Goal: Task Accomplishment & Management: Manage account settings

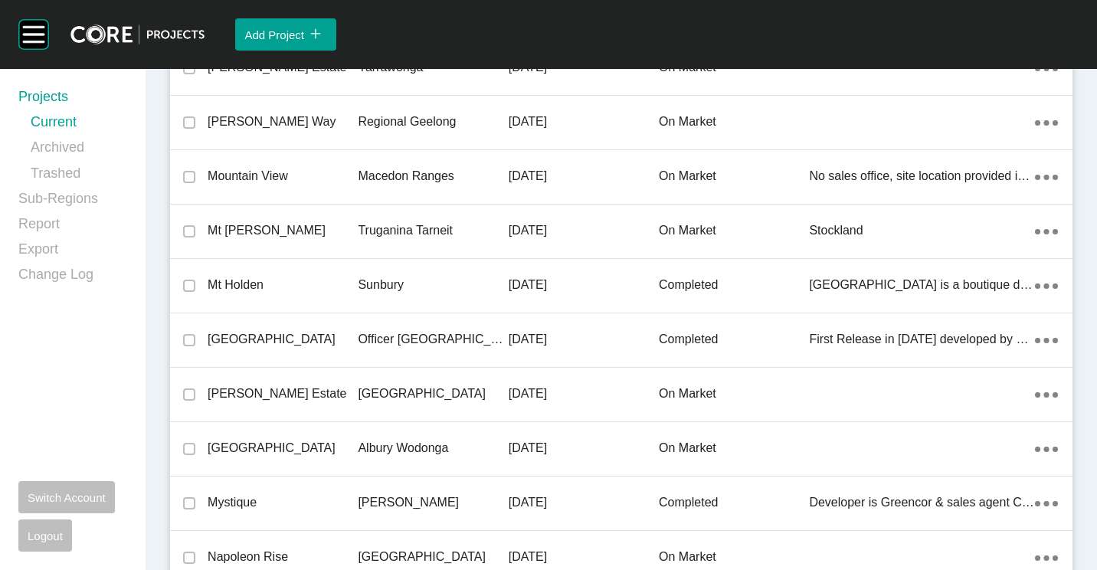
scroll to position [35696, 0]
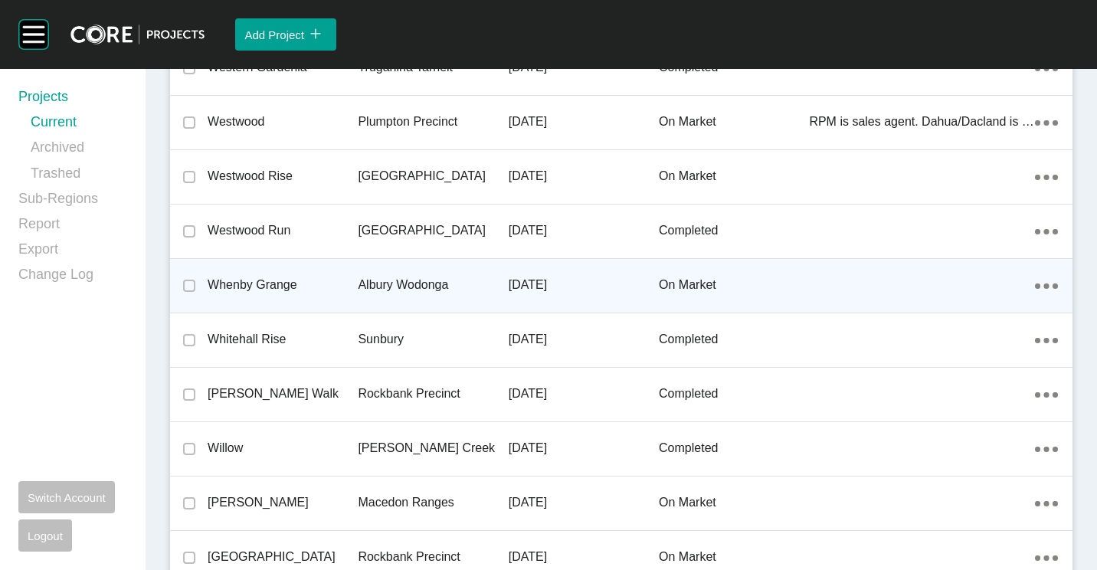
click at [379, 269] on div "Albury Wodonga" at bounding box center [433, 284] width 150 height 47
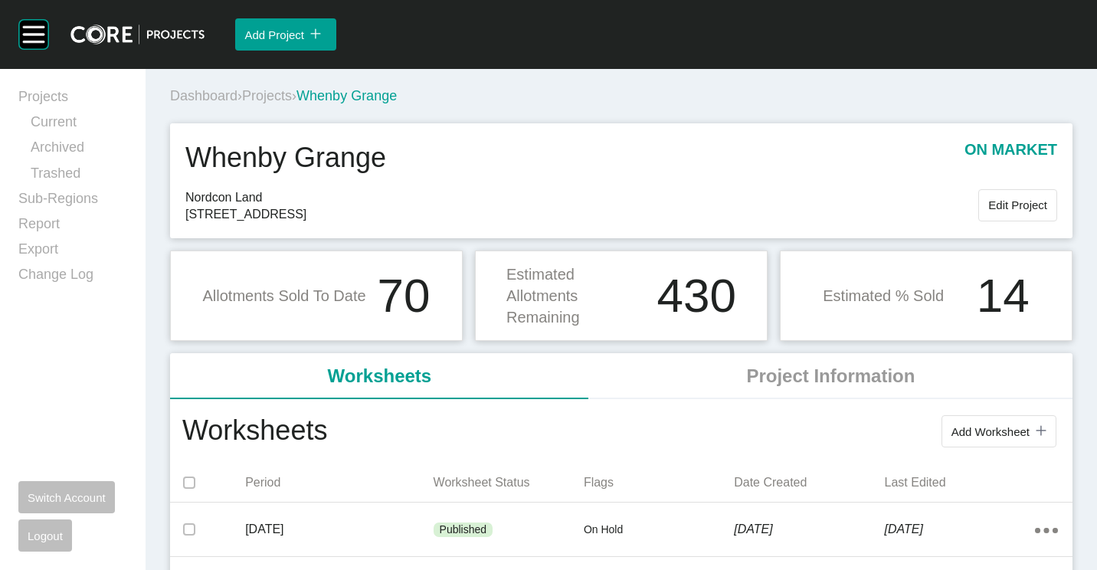
drag, startPoint x: 994, startPoint y: 429, endPoint x: 976, endPoint y: 412, distance: 24.9
click at [994, 429] on span "Add Worksheet" at bounding box center [990, 431] width 78 height 13
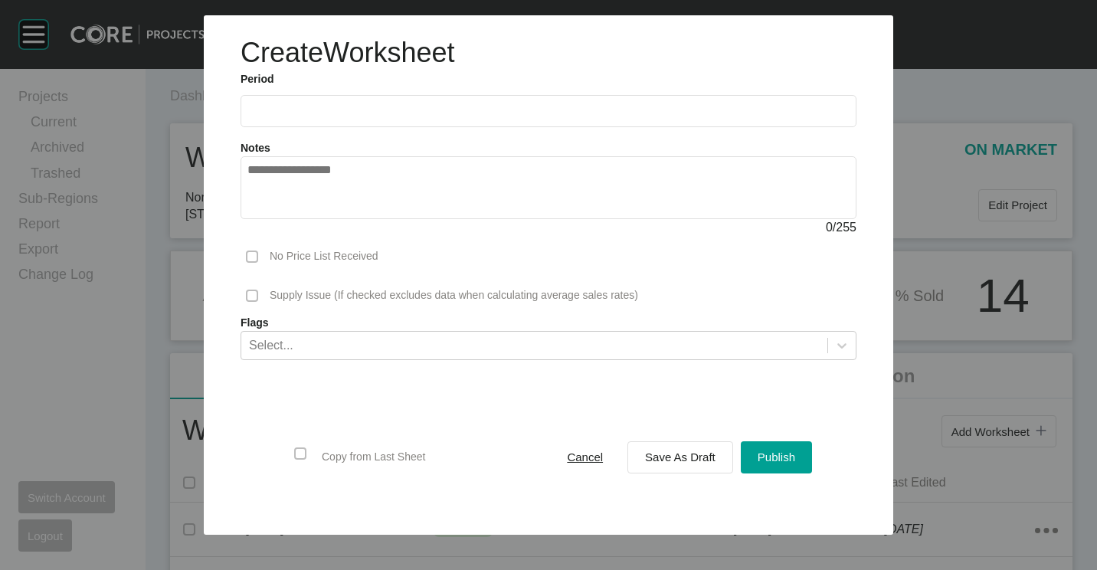
click at [366, 103] on label at bounding box center [548, 111] width 616 height 32
click at [366, 104] on input "text" at bounding box center [548, 110] width 602 height 13
click at [329, 219] on li "Aug" at bounding box center [321, 223] width 51 height 26
type input "**********"
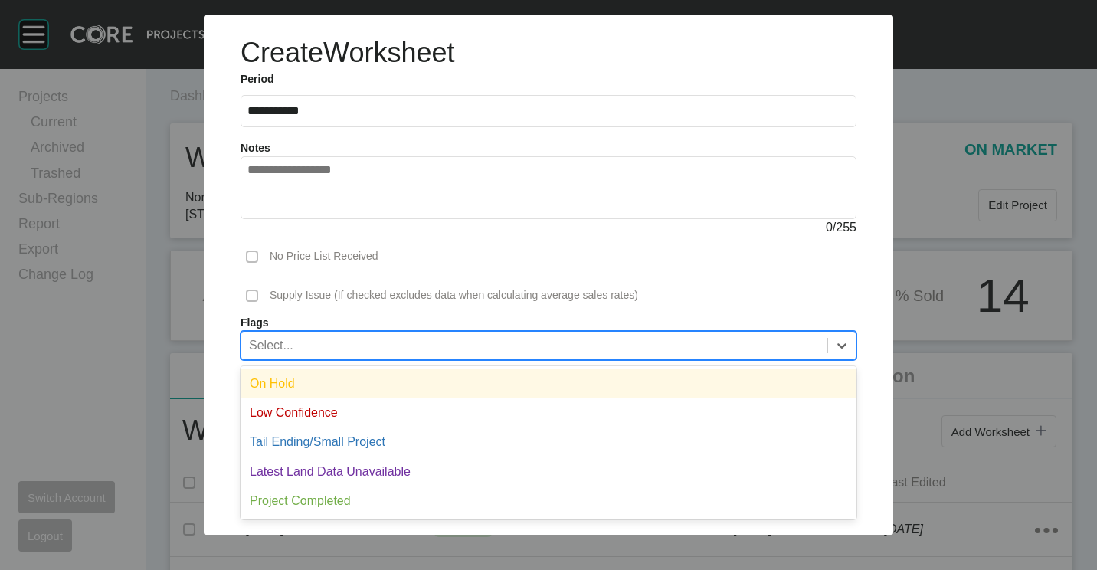
drag, startPoint x: 368, startPoint y: 342, endPoint x: 314, endPoint y: 371, distance: 61.7
click at [368, 342] on div "Select..." at bounding box center [534, 345] width 586 height 26
click at [313, 382] on div "On Hold" at bounding box center [548, 383] width 616 height 29
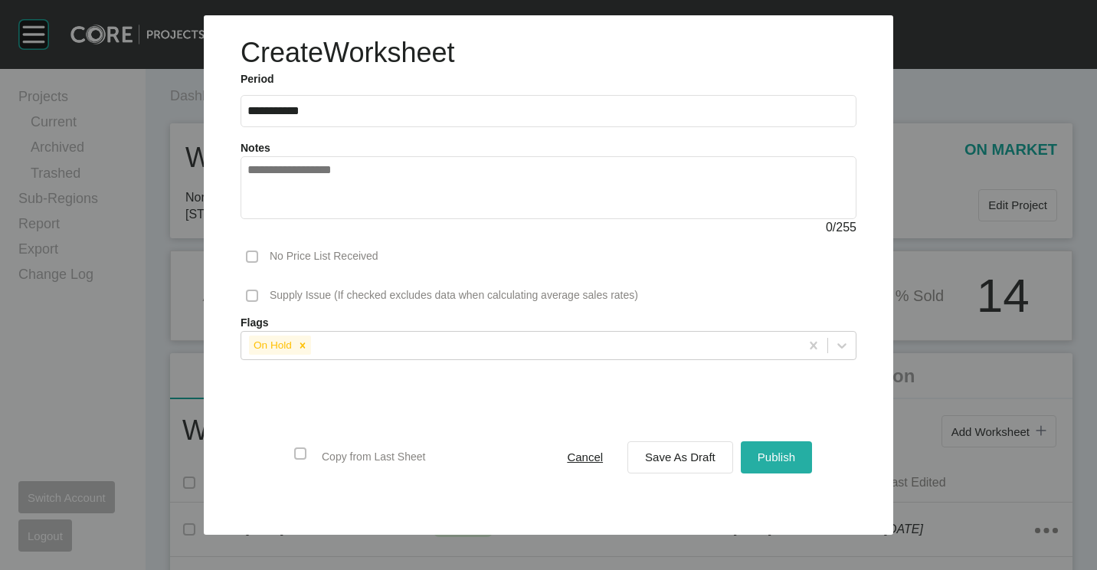
click at [769, 450] on span "Publish" at bounding box center [776, 456] width 38 height 13
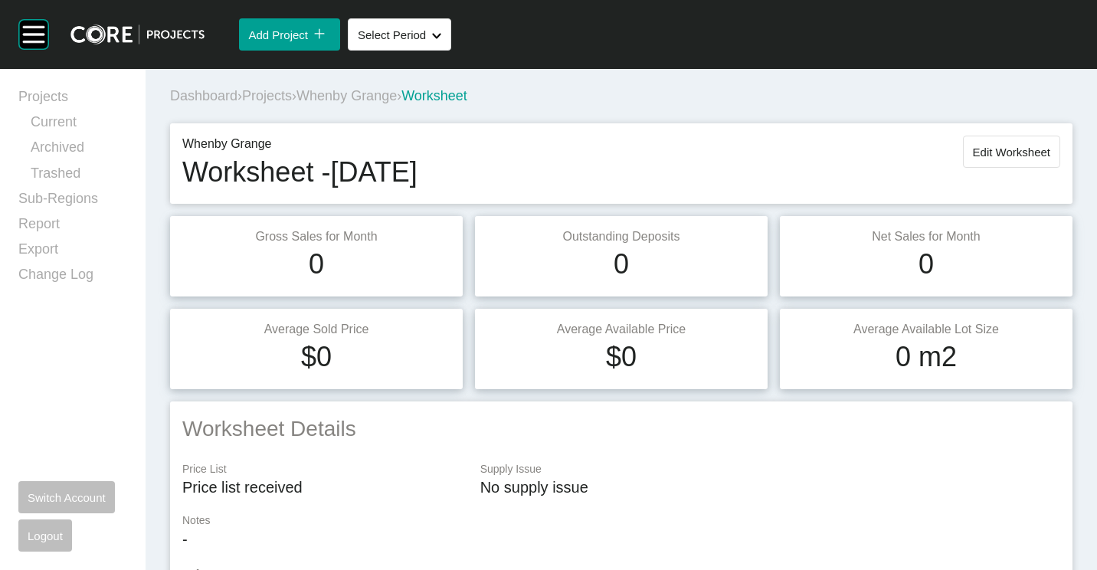
click at [273, 90] on span "Projects" at bounding box center [267, 95] width 50 height 15
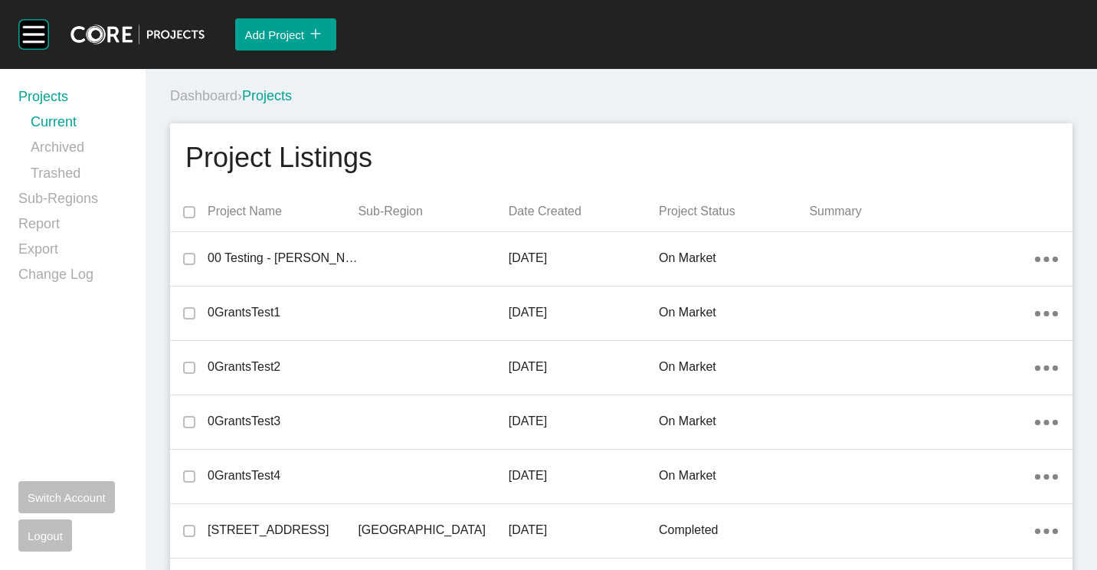
scroll to position [4105, 0]
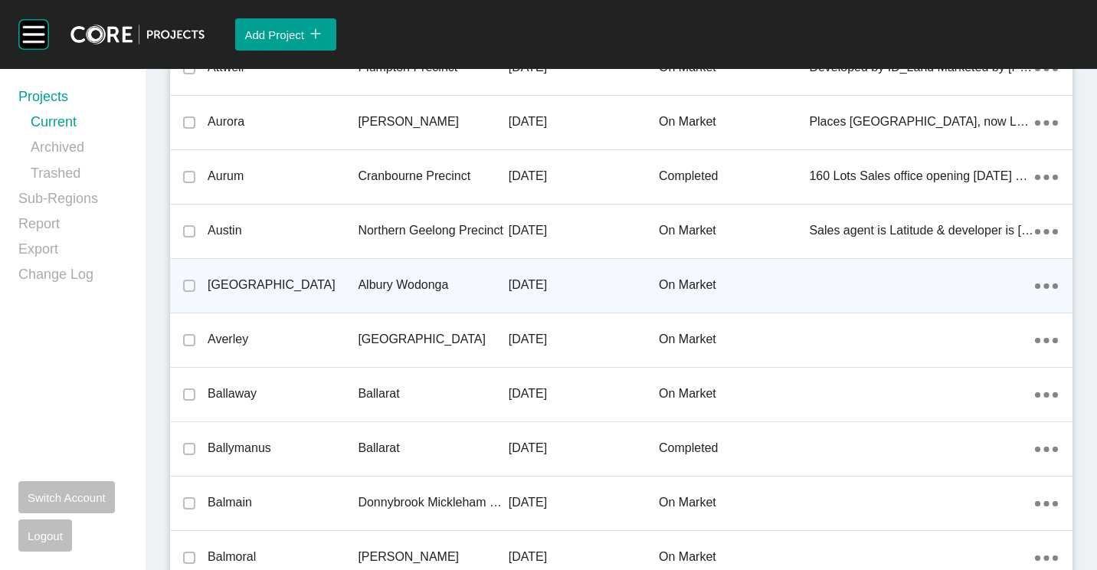
click at [414, 267] on div "Albury Wodonga" at bounding box center [433, 284] width 150 height 47
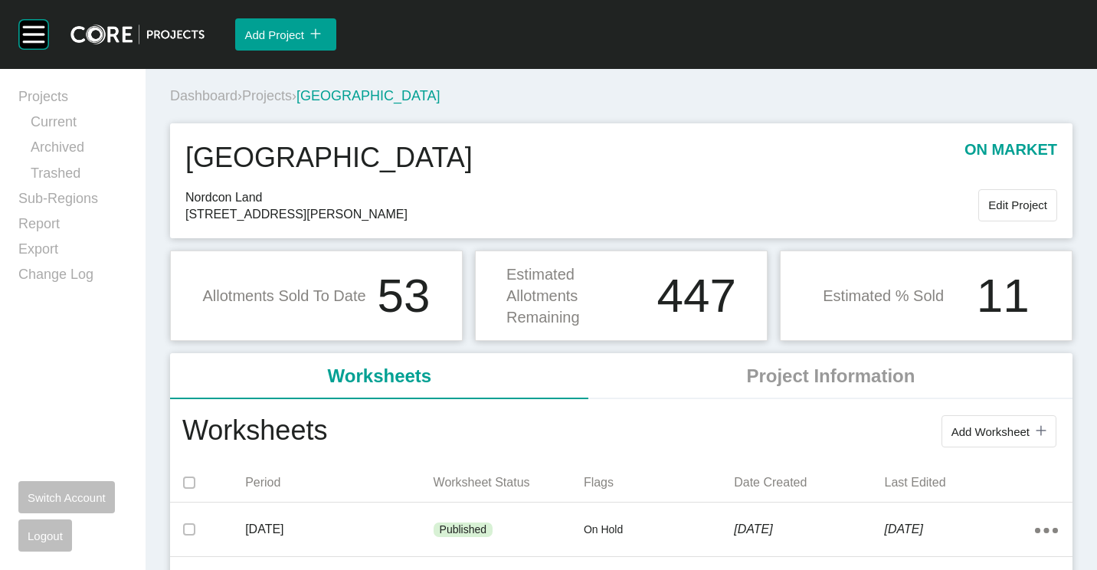
click at [983, 428] on span "Add Worksheet" at bounding box center [990, 431] width 78 height 13
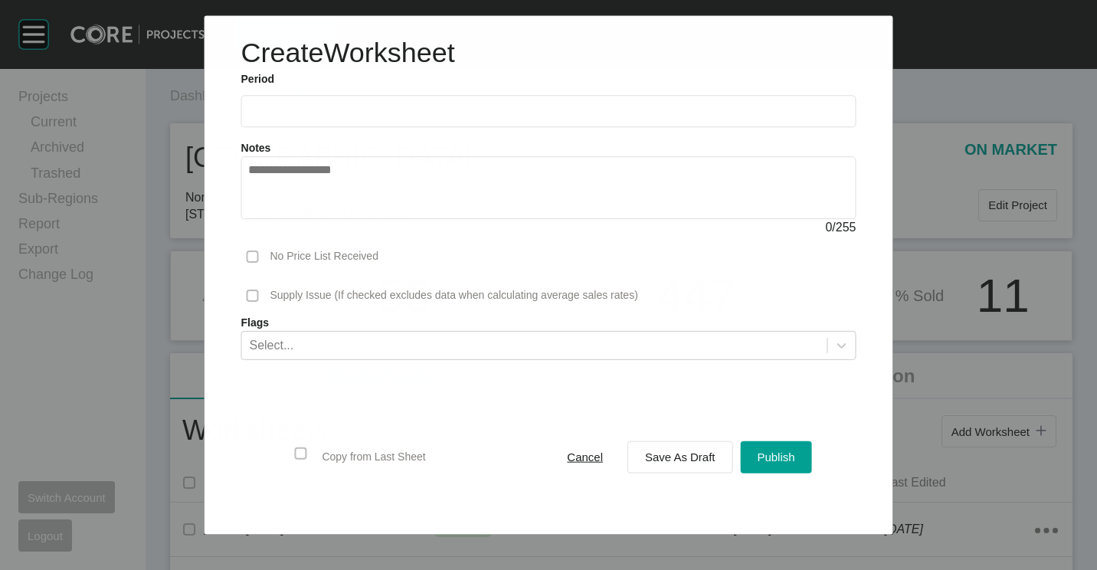
click at [332, 115] on input "text" at bounding box center [548, 111] width 601 height 13
click at [325, 218] on li "Aug" at bounding box center [321, 223] width 51 height 26
type input "**********"
click at [406, 340] on div "Select..." at bounding box center [534, 345] width 586 height 26
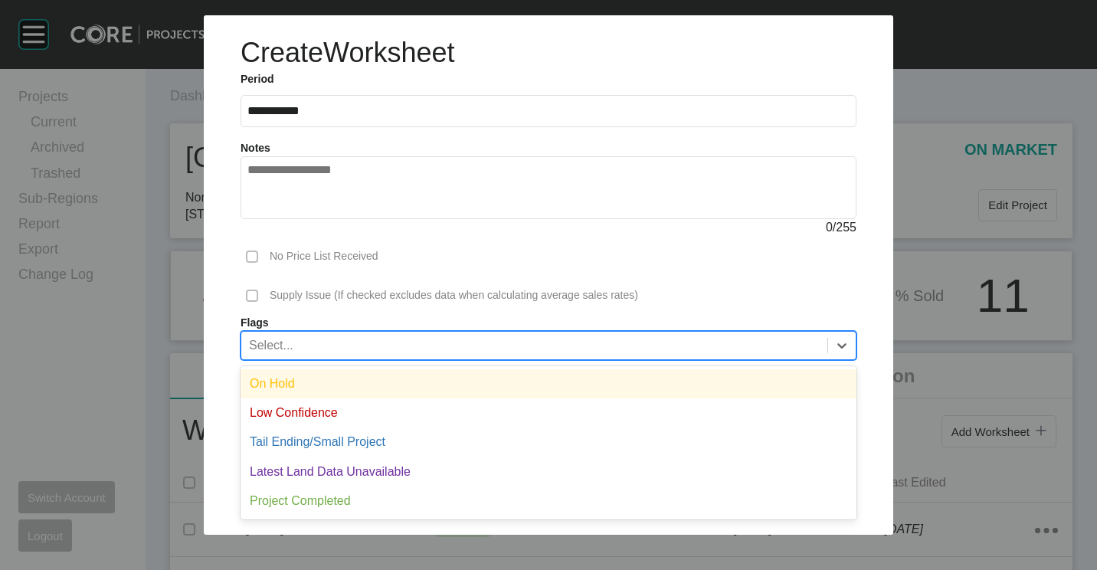
click at [337, 374] on div "On Hold" at bounding box center [548, 383] width 616 height 29
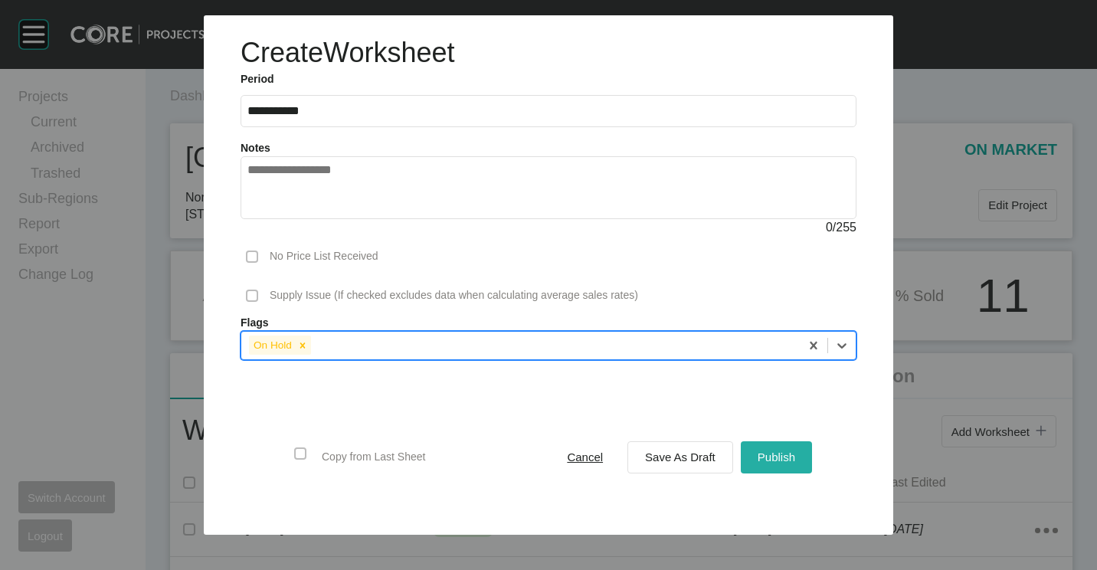
click at [792, 456] on span "Publish" at bounding box center [776, 456] width 38 height 13
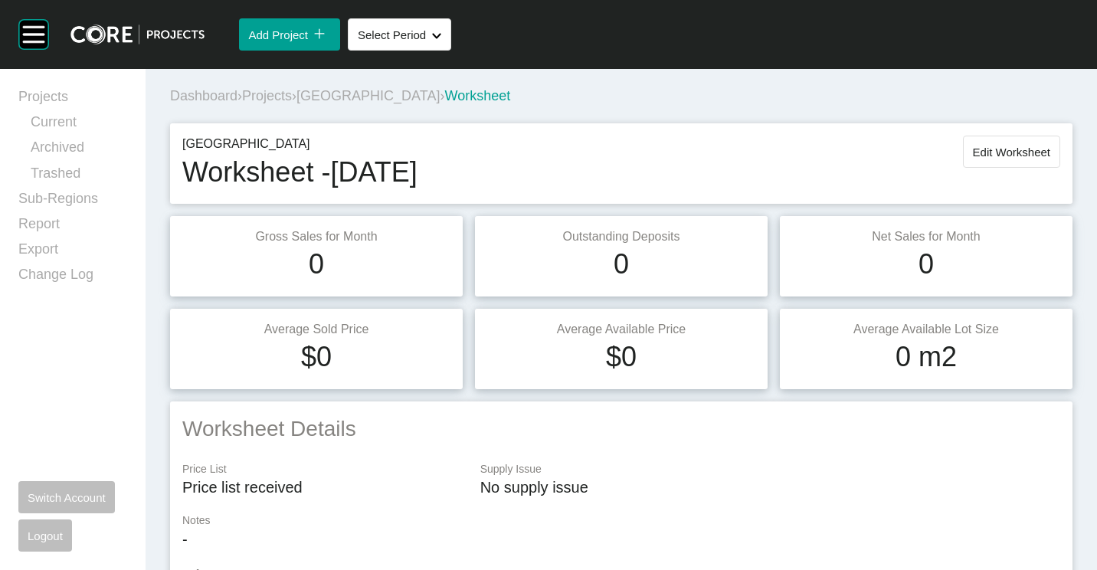
click at [272, 94] on span "Projects" at bounding box center [267, 95] width 50 height 15
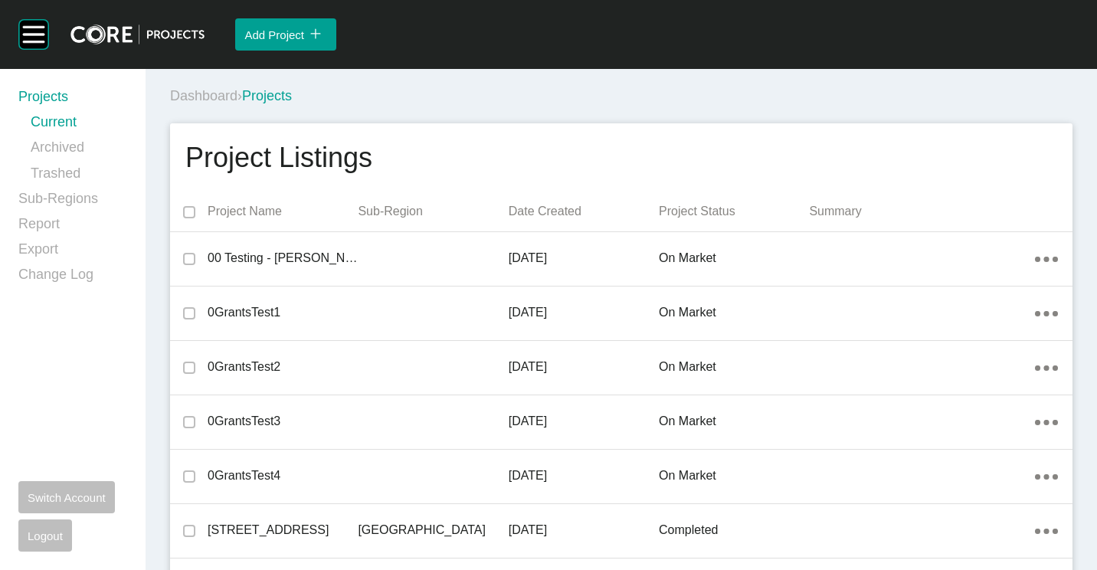
scroll to position [21559, 0]
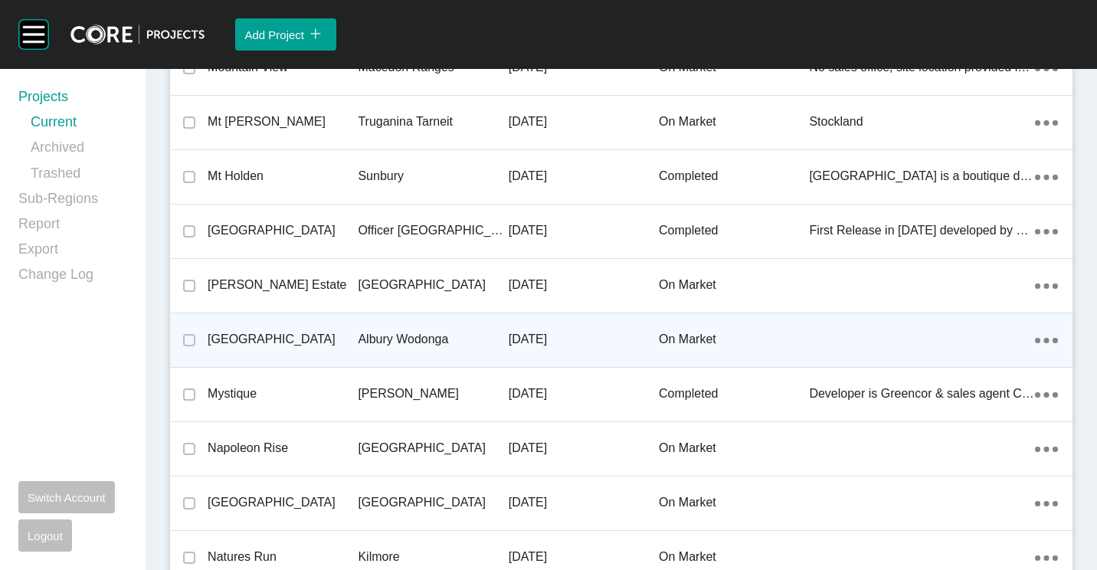
click at [344, 331] on p "[GEOGRAPHIC_DATA]" at bounding box center [283, 339] width 150 height 17
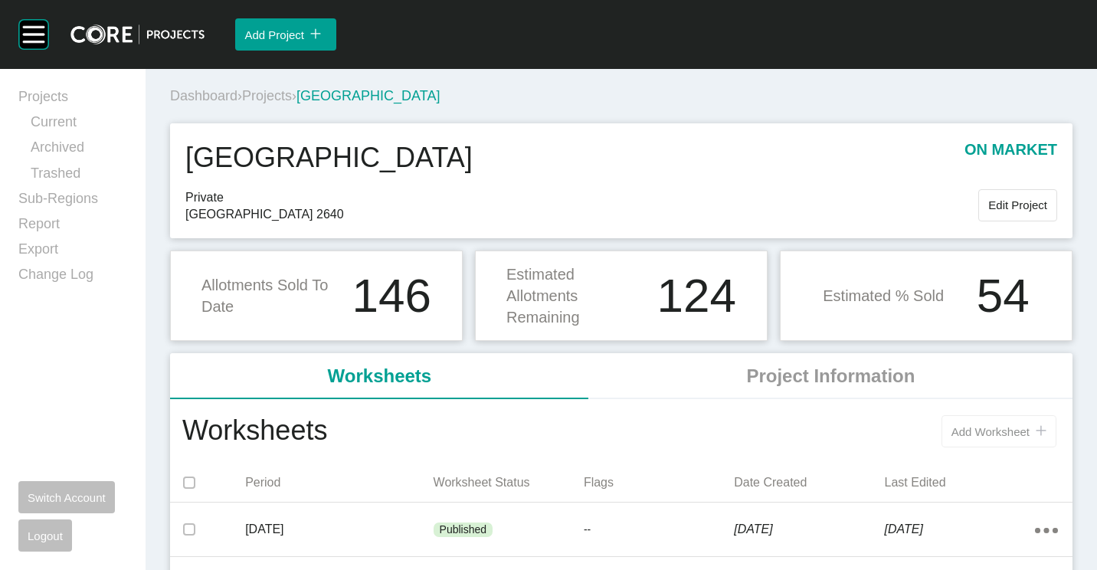
click at [976, 427] on span "Add Worksheet" at bounding box center [990, 431] width 78 height 13
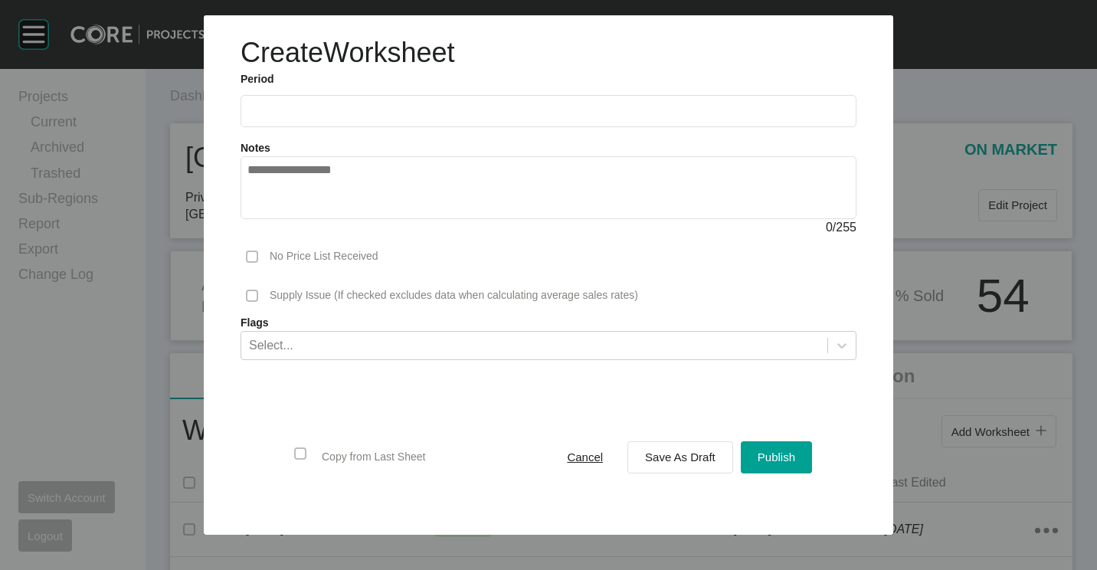
click at [295, 82] on label "Period" at bounding box center [548, 79] width 616 height 15
drag, startPoint x: 293, startPoint y: 101, endPoint x: 315, endPoint y: 175, distance: 76.8
click at [293, 102] on label at bounding box center [548, 111] width 616 height 32
click at [293, 104] on input "text" at bounding box center [548, 110] width 602 height 13
click at [324, 220] on li "Aug" at bounding box center [321, 223] width 51 height 26
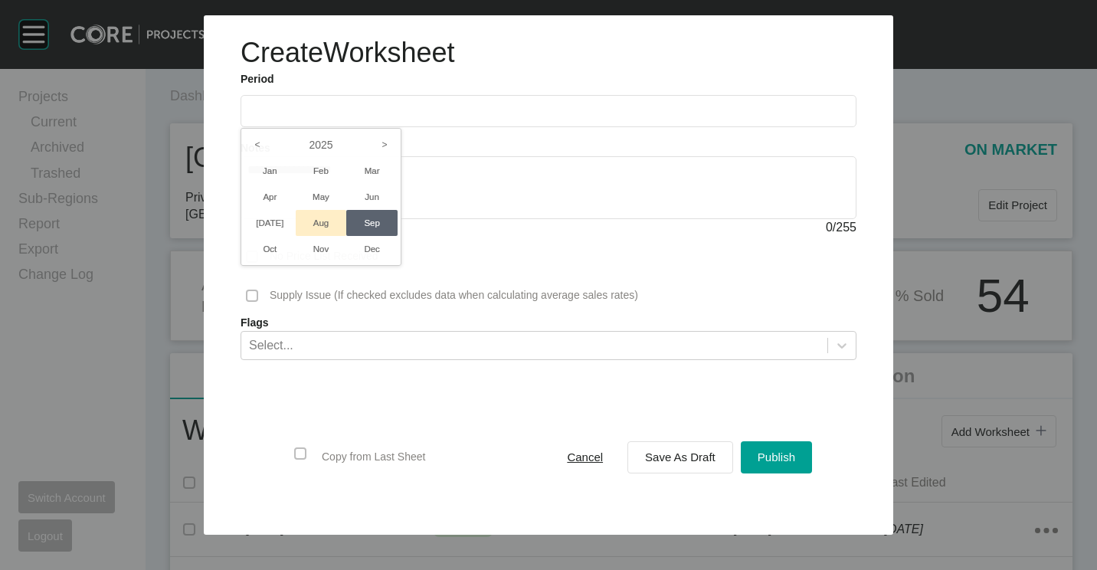
type input "**********"
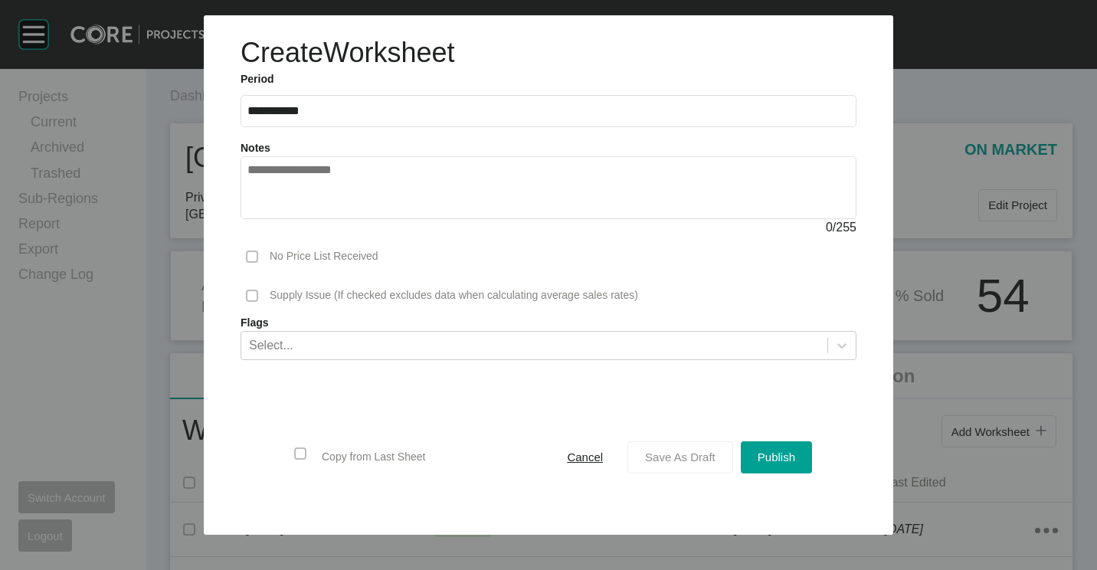
click at [665, 451] on span "Save As Draft" at bounding box center [680, 456] width 70 height 13
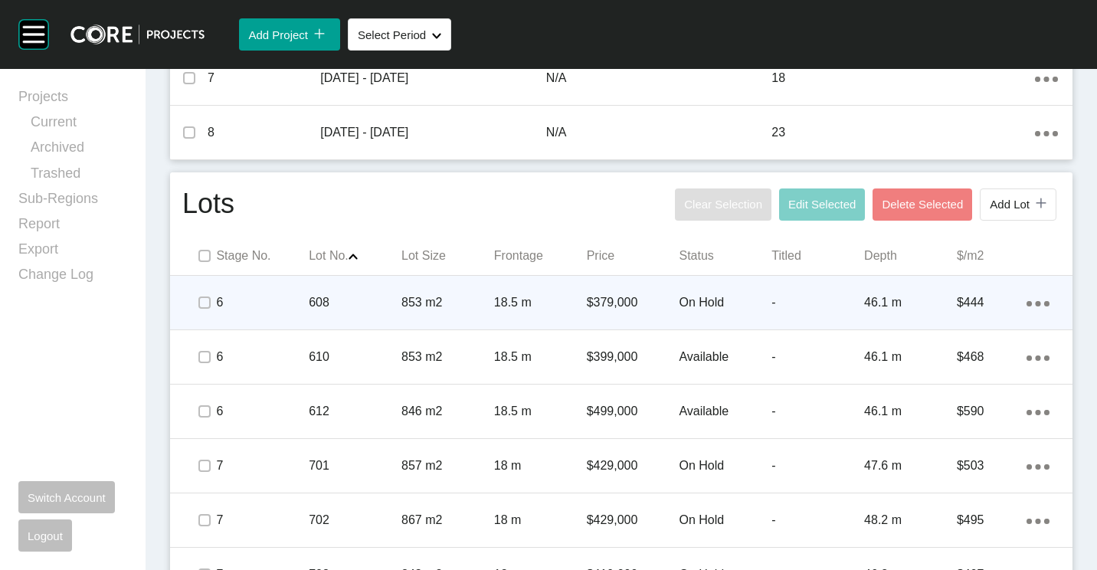
scroll to position [766, 0]
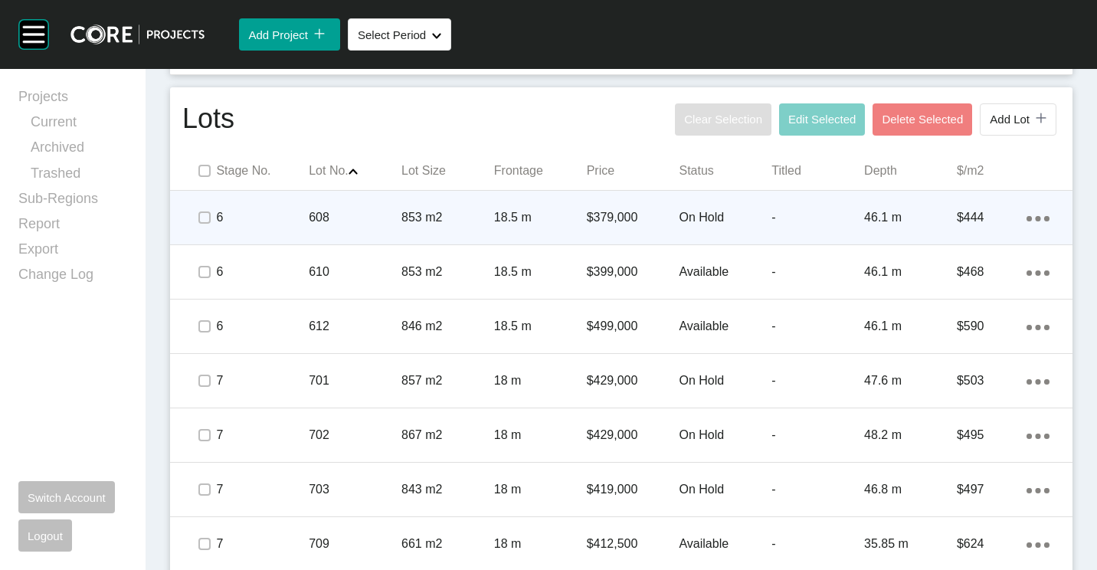
click at [410, 228] on div "853 m2" at bounding box center [447, 217] width 93 height 47
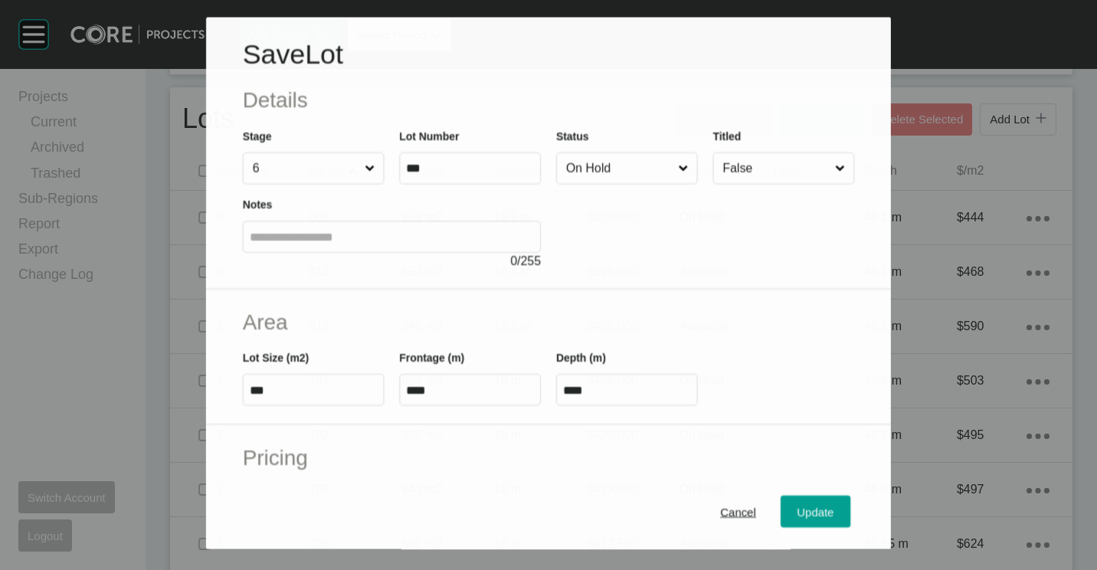
click at [600, 164] on input "On Hold" at bounding box center [619, 168] width 112 height 31
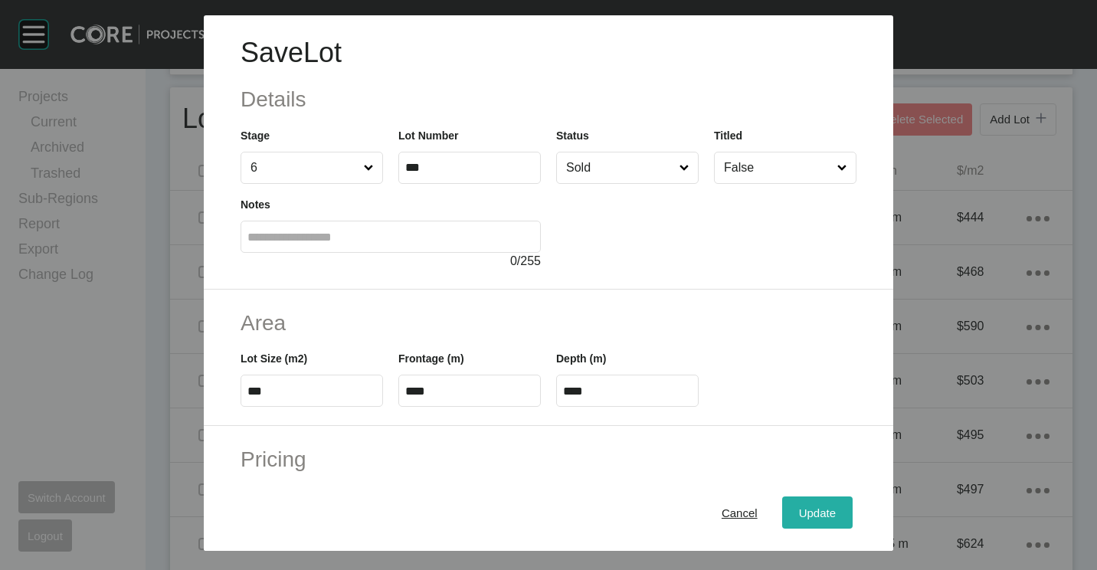
click at [806, 503] on div "Update" at bounding box center [817, 512] width 44 height 21
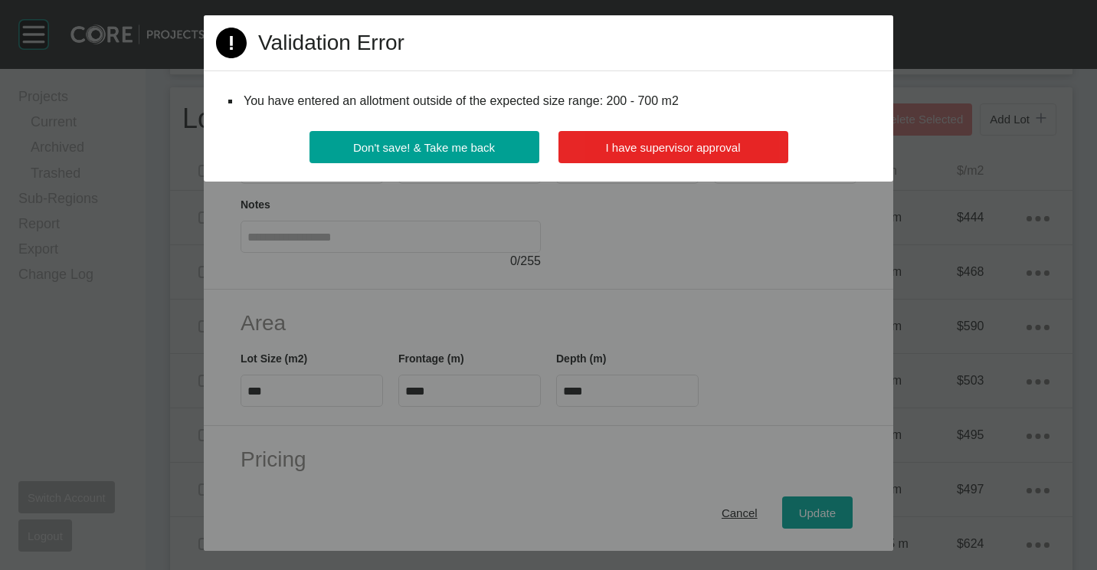
click at [640, 133] on button "I have supervisor approval" at bounding box center [673, 147] width 230 height 32
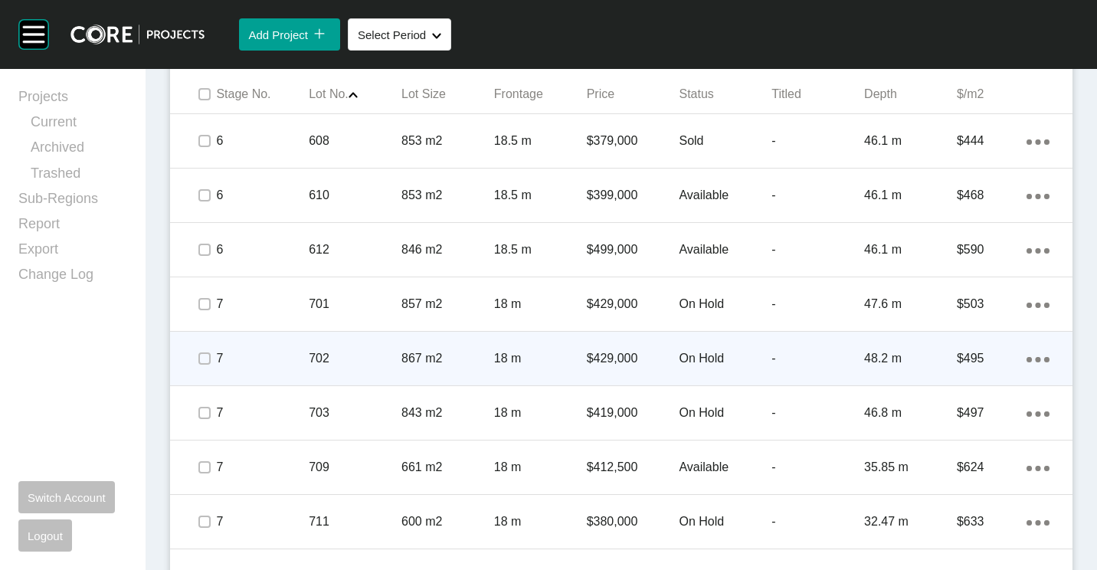
scroll to position [919, 0]
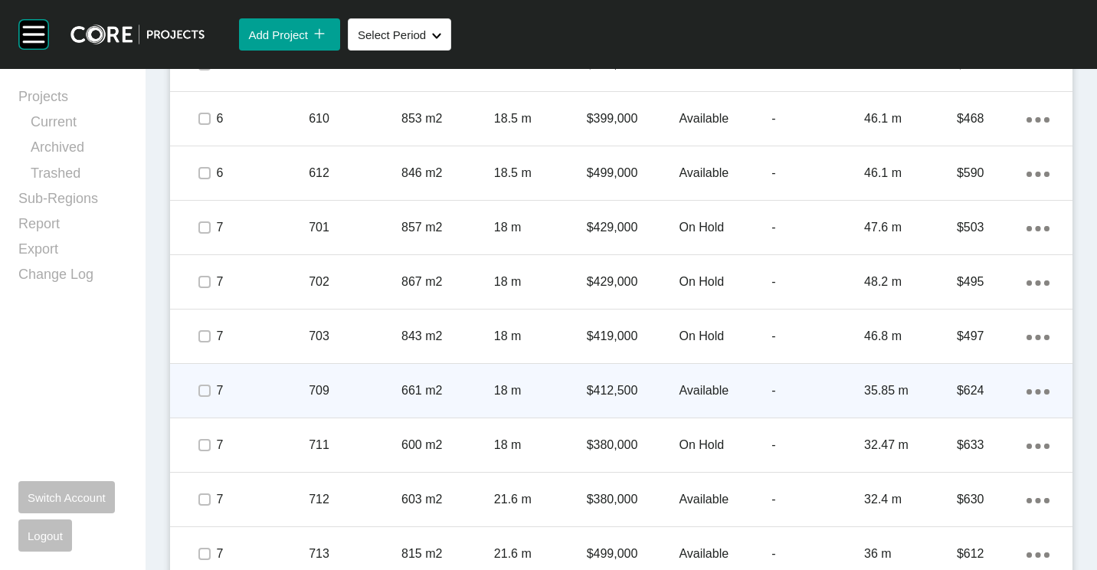
click at [516, 393] on p "18 m" at bounding box center [540, 390] width 93 height 17
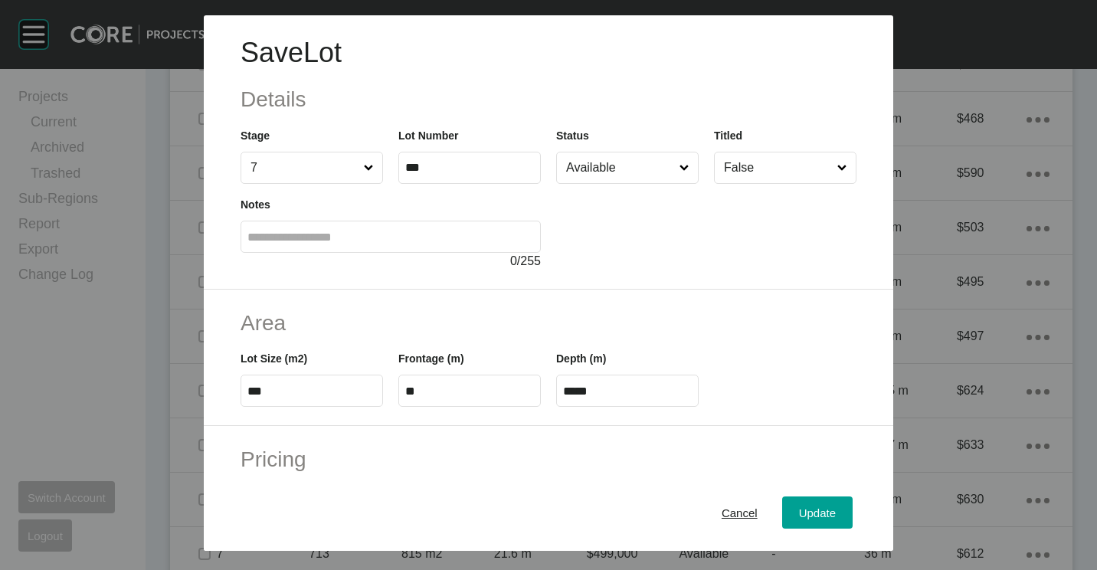
click at [602, 171] on input "Available" at bounding box center [619, 167] width 113 height 31
click at [795, 505] on div "Update" at bounding box center [817, 512] width 44 height 21
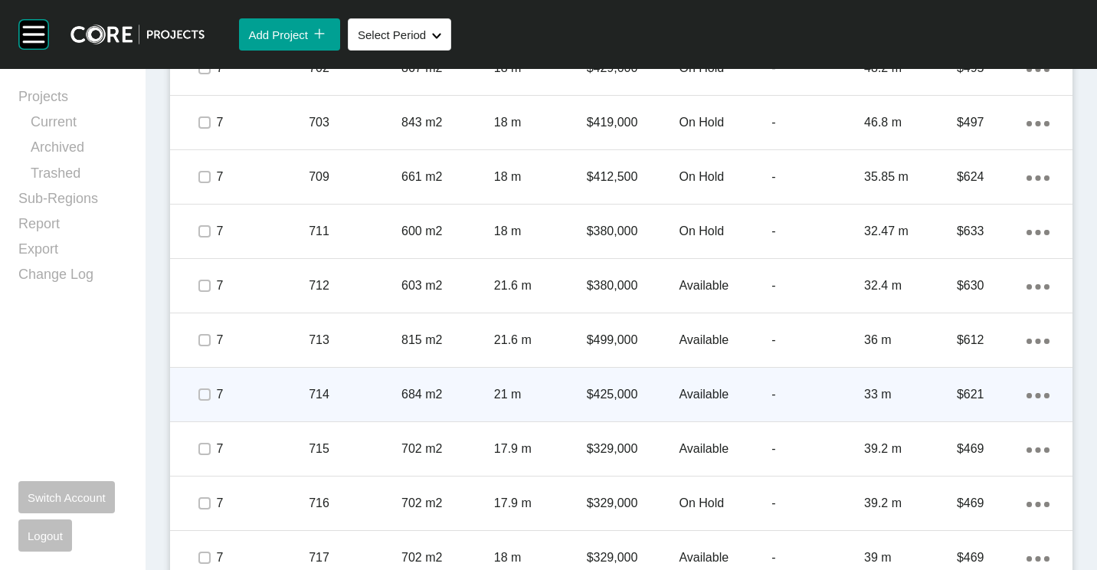
scroll to position [1149, 0]
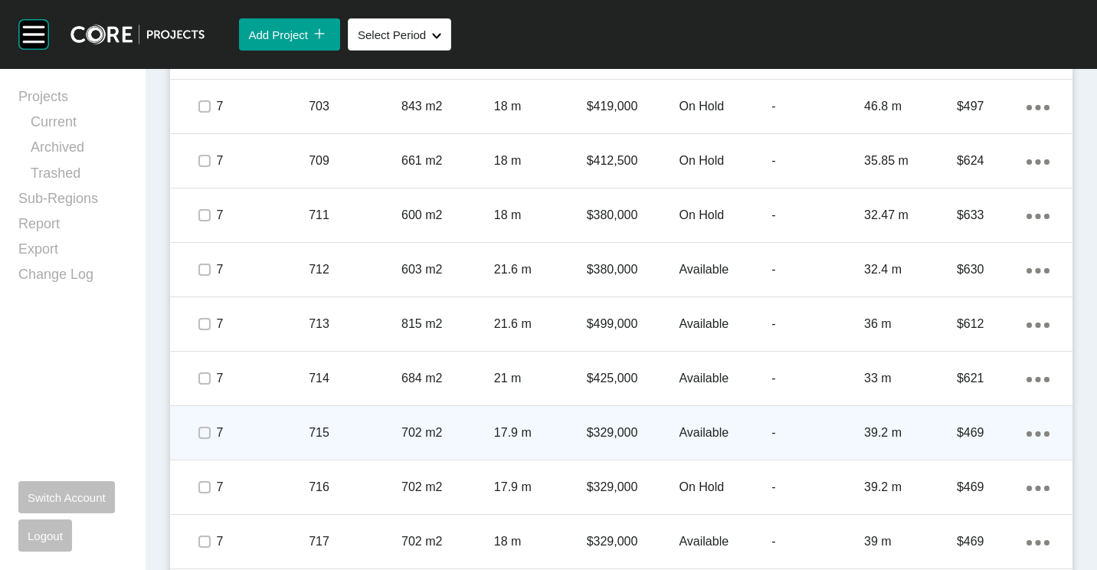
click at [533, 421] on div "17.9 m" at bounding box center [540, 432] width 93 height 47
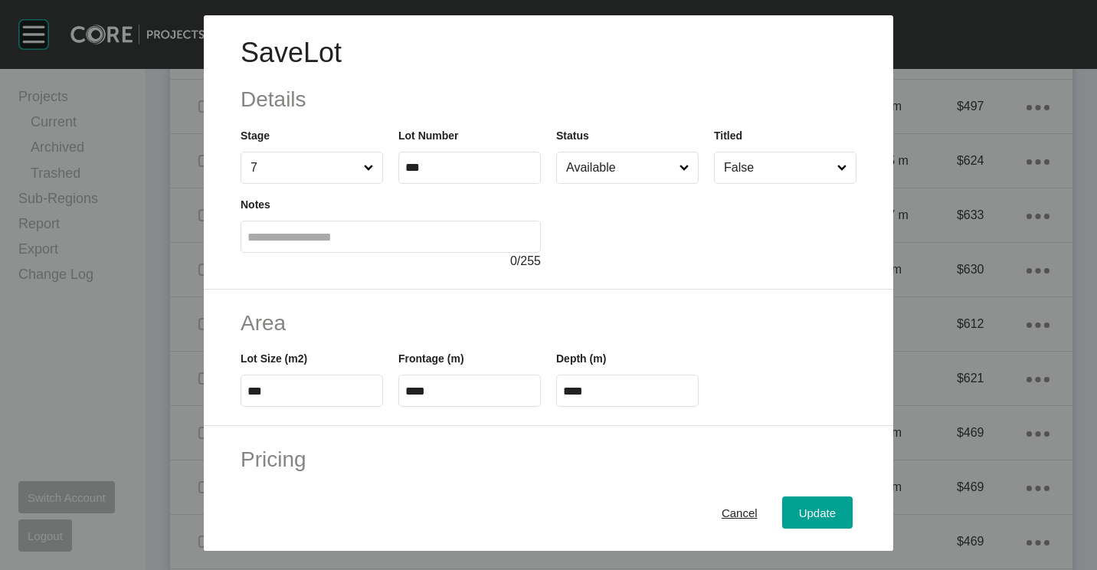
drag, startPoint x: 572, startPoint y: 158, endPoint x: 611, endPoint y: 188, distance: 49.6
click at [572, 158] on input "Available" at bounding box center [619, 167] width 113 height 31
click at [799, 510] on span "Update" at bounding box center [817, 512] width 37 height 13
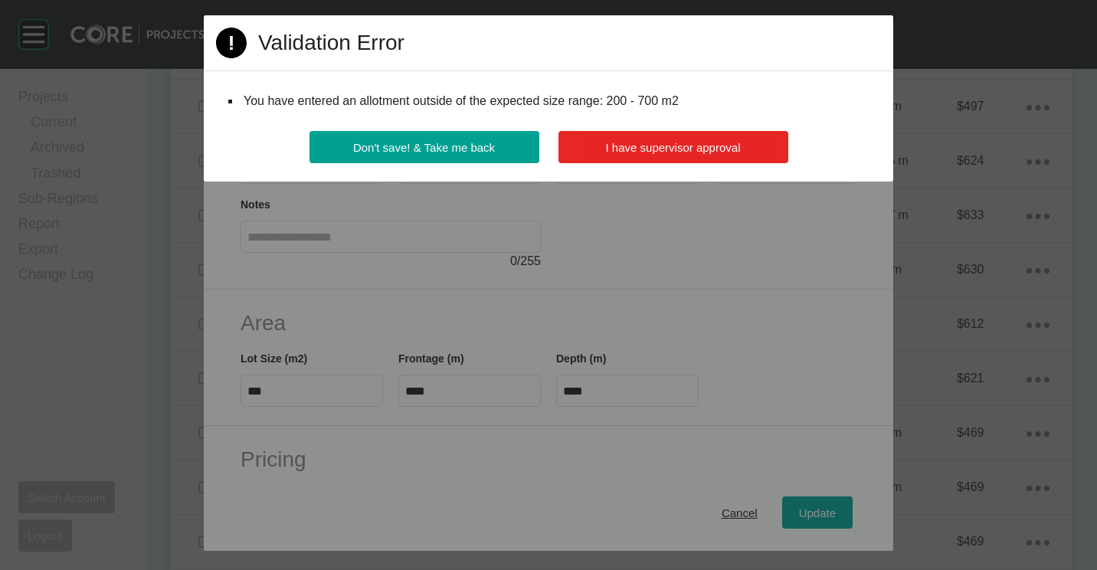
click at [737, 149] on span "I have supervisor approval" at bounding box center [673, 147] width 135 height 13
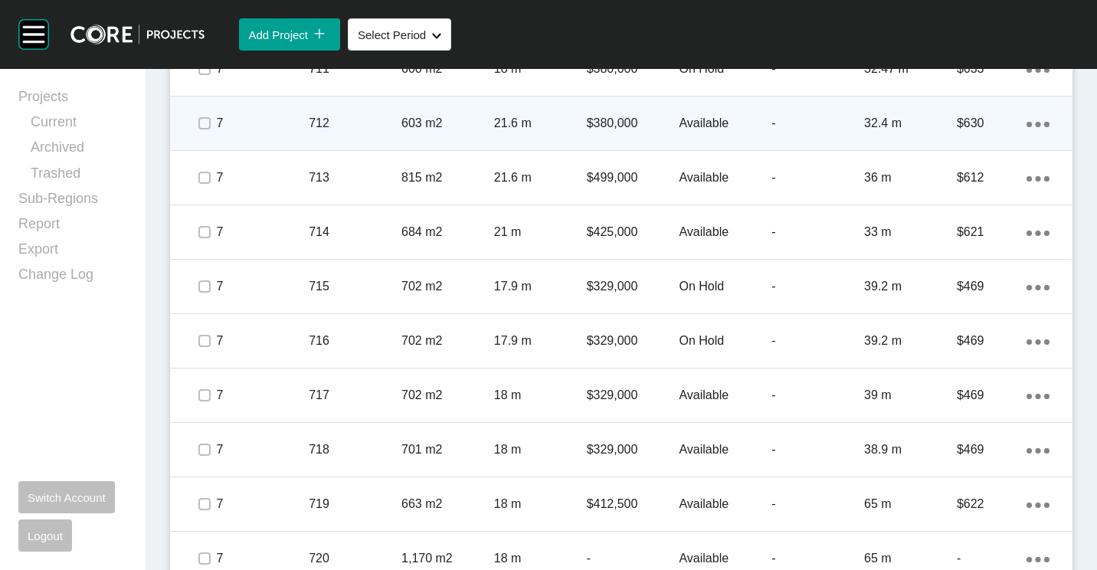
scroll to position [1302, 0]
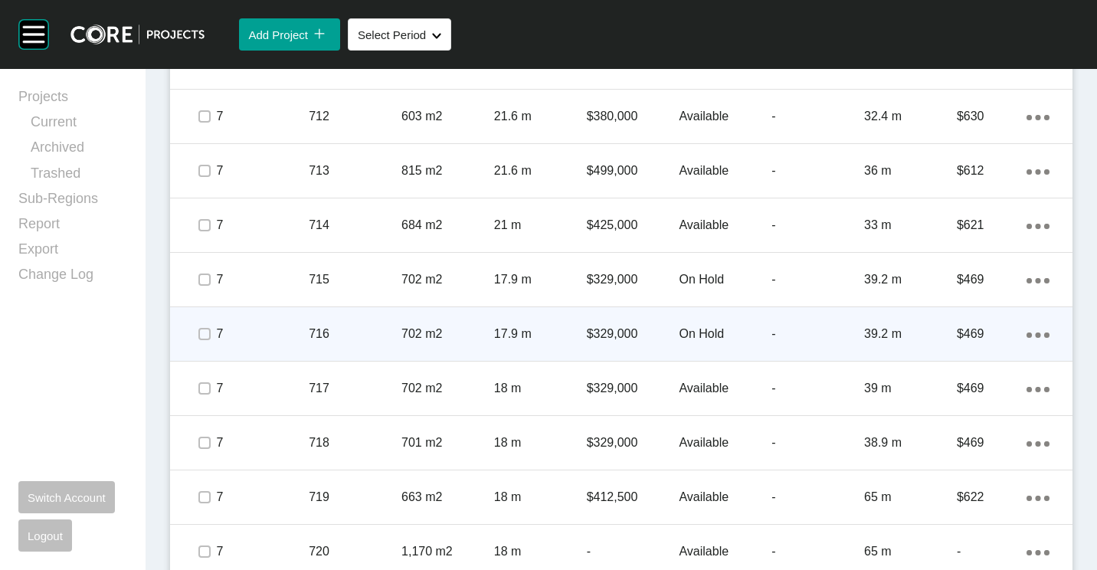
click at [401, 335] on p "702 m2" at bounding box center [447, 333] width 93 height 17
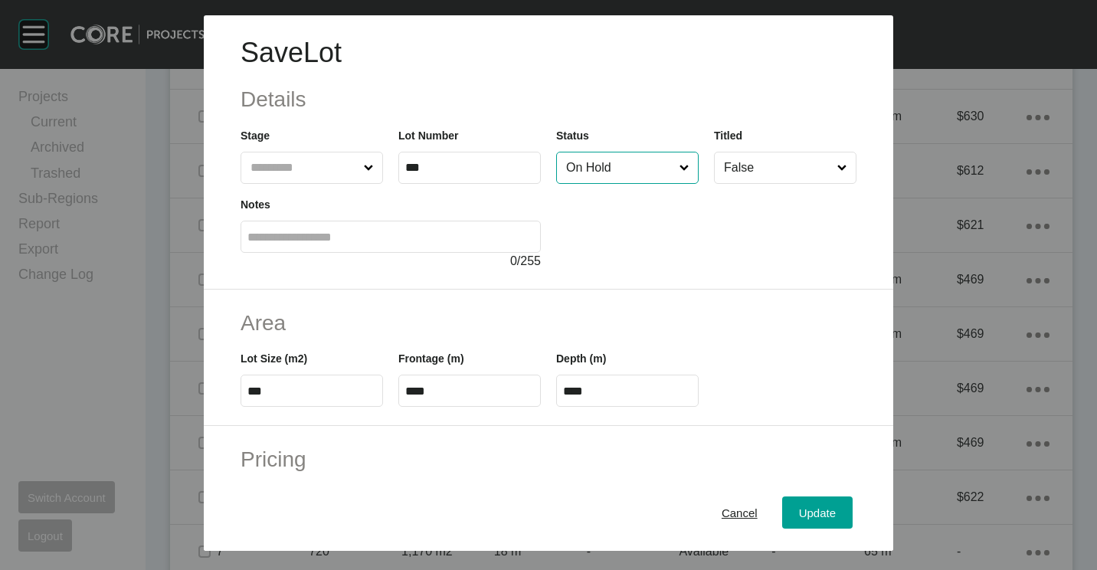
click at [583, 162] on input "On Hold" at bounding box center [619, 167] width 113 height 31
click at [799, 508] on span "Update" at bounding box center [817, 512] width 37 height 13
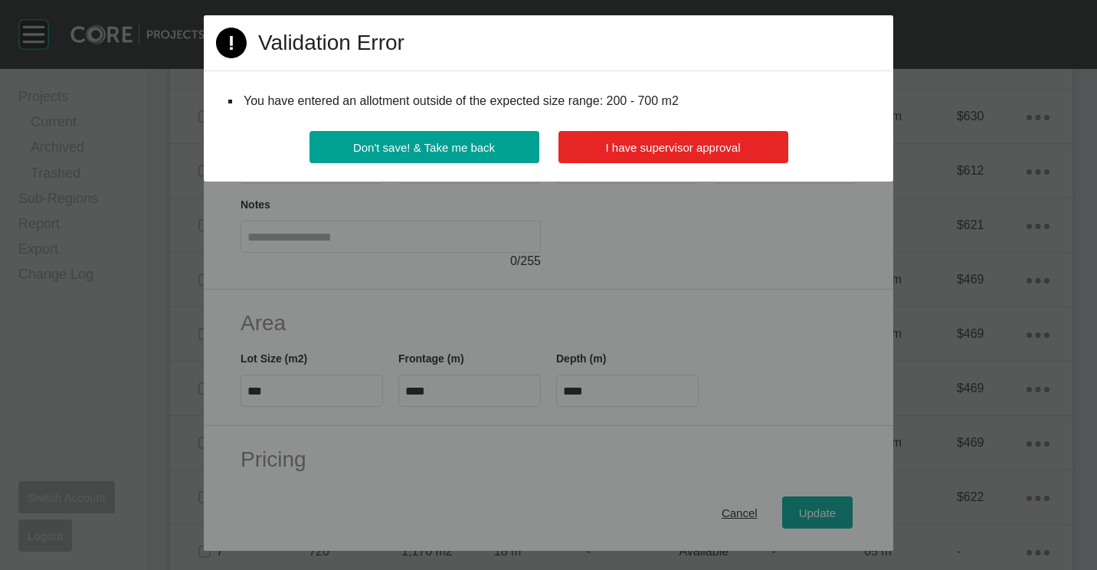
click at [678, 147] on span "I have supervisor approval" at bounding box center [673, 147] width 135 height 13
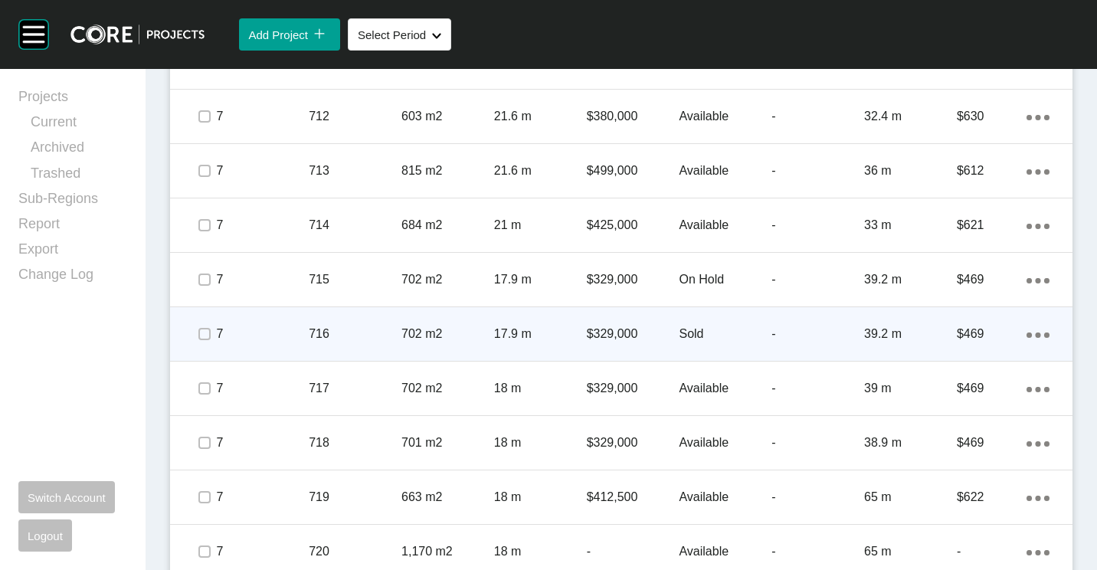
scroll to position [1378, 0]
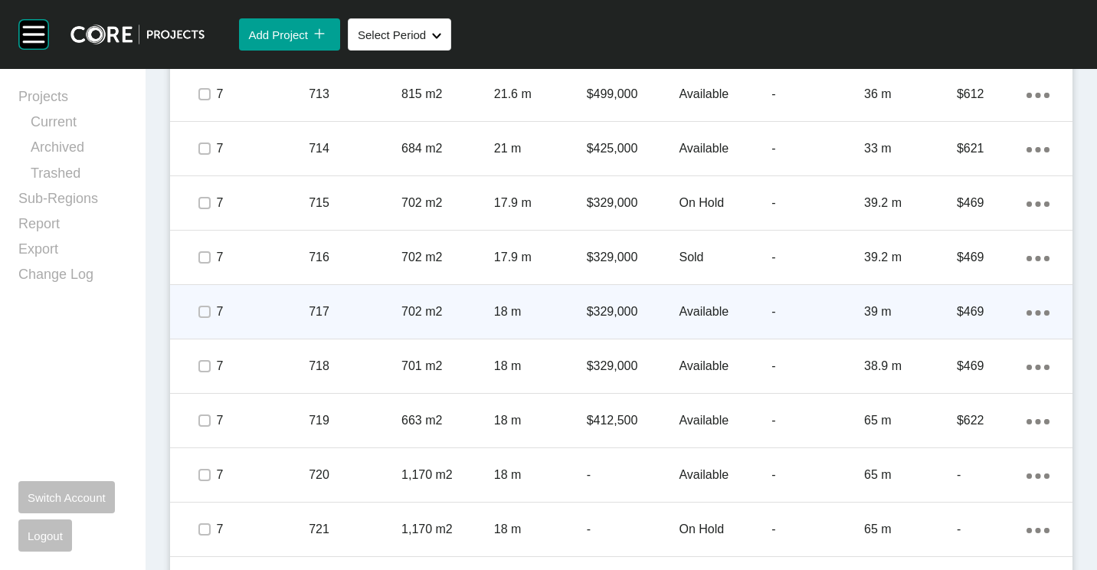
click at [568, 317] on p "18 m" at bounding box center [540, 311] width 93 height 17
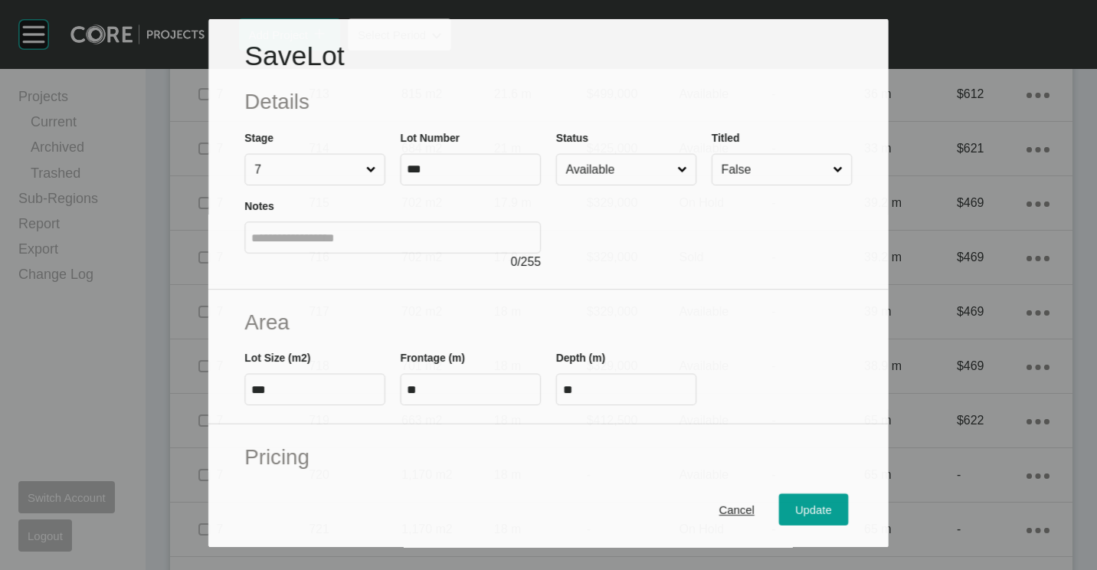
click at [621, 176] on input "Available" at bounding box center [618, 169] width 111 height 30
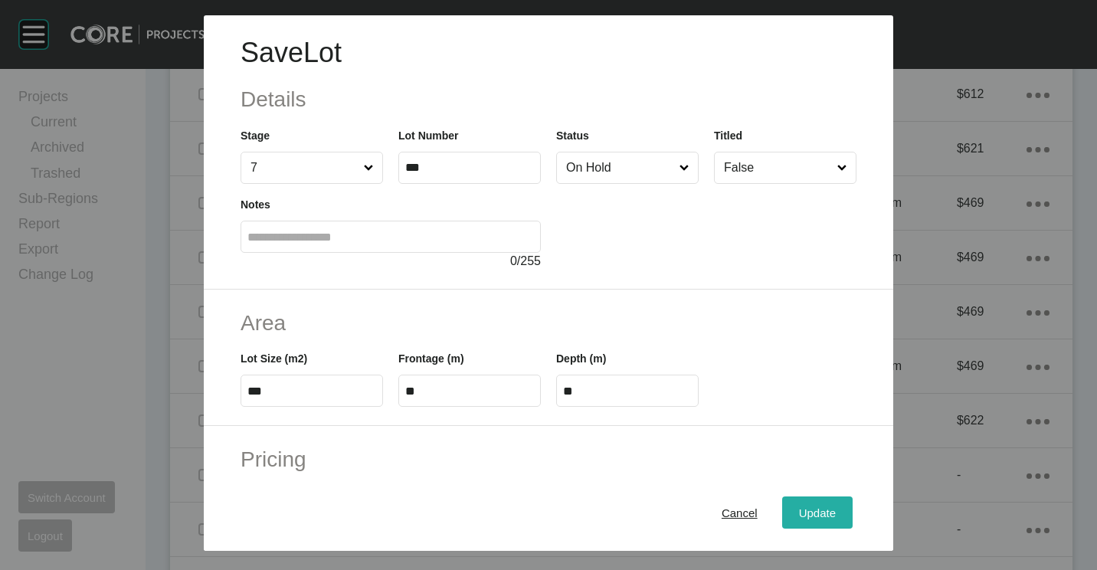
click at [801, 515] on span "Update" at bounding box center [817, 512] width 37 height 13
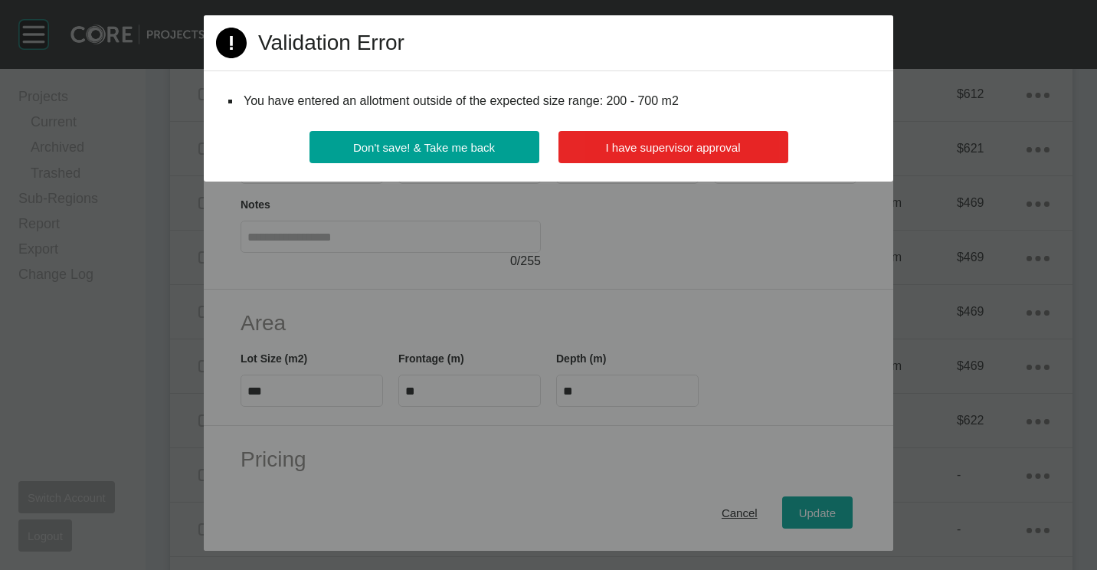
click at [646, 145] on span "I have supervisor approval" at bounding box center [673, 147] width 135 height 13
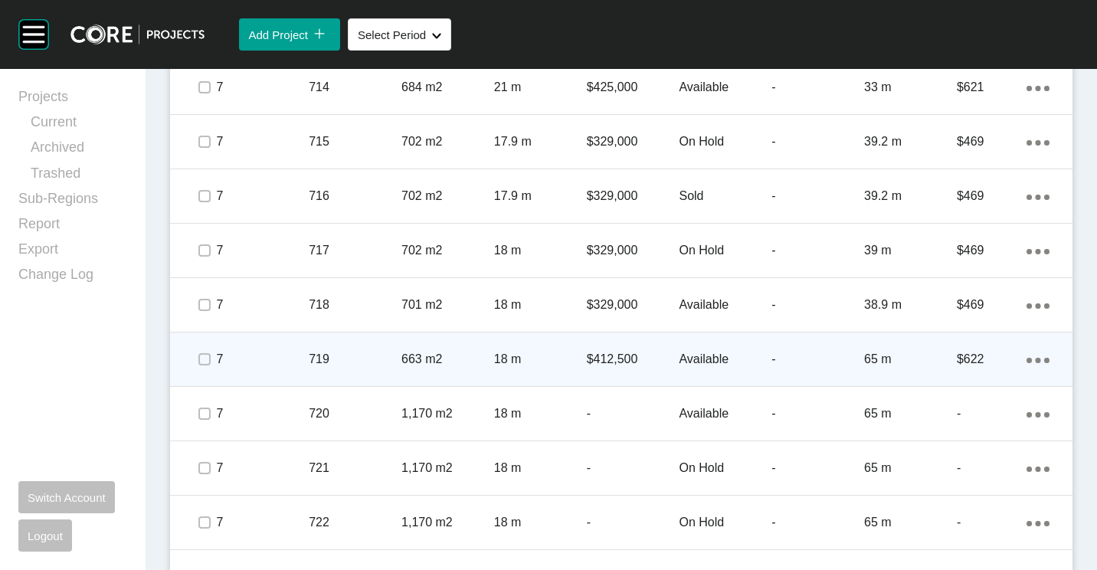
scroll to position [1455, 0]
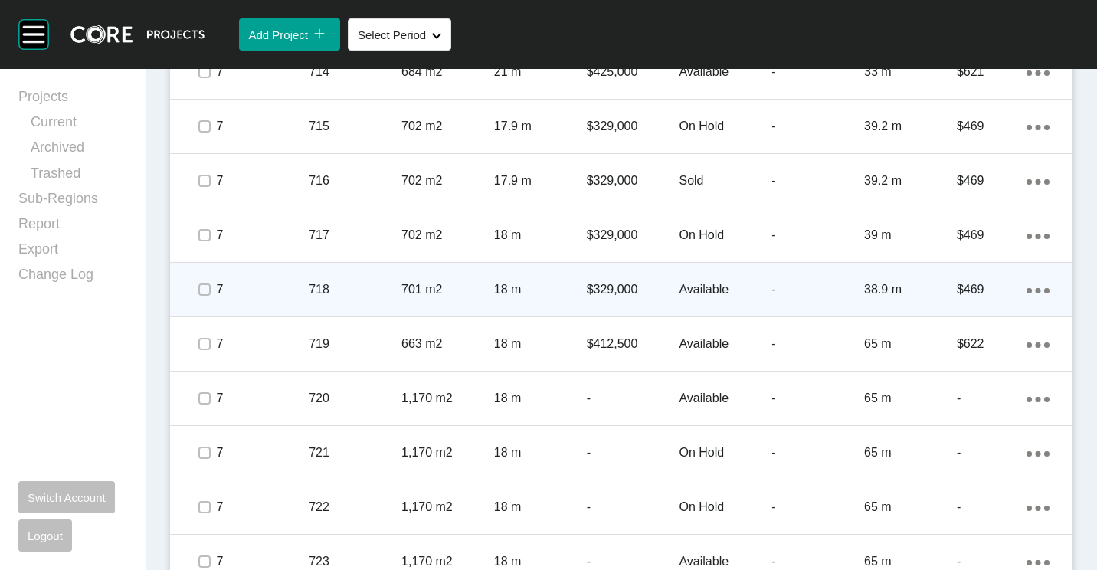
click at [401, 284] on p "701 m2" at bounding box center [447, 289] width 93 height 17
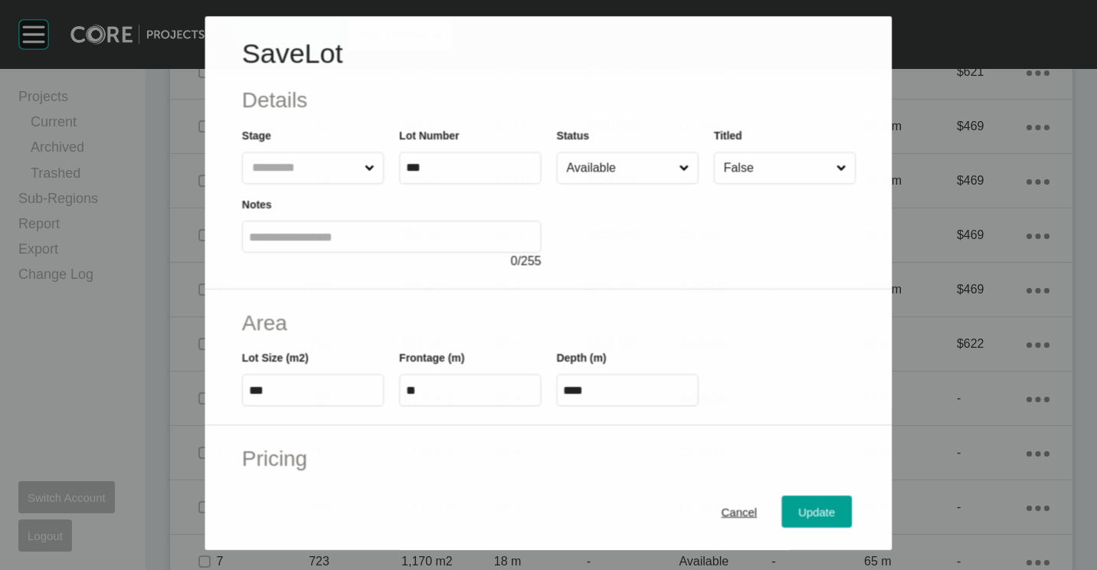
drag, startPoint x: 600, startPoint y: 168, endPoint x: 600, endPoint y: 184, distance: 16.1
click at [600, 168] on input "Available" at bounding box center [619, 168] width 113 height 31
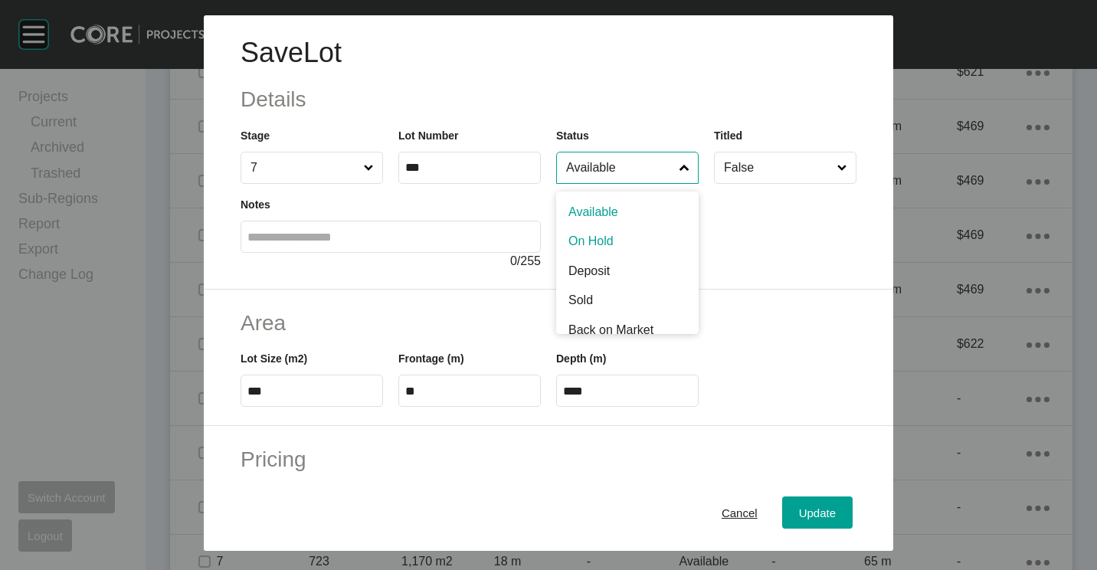
drag, startPoint x: 596, startPoint y: 242, endPoint x: 724, endPoint y: 420, distance: 219.5
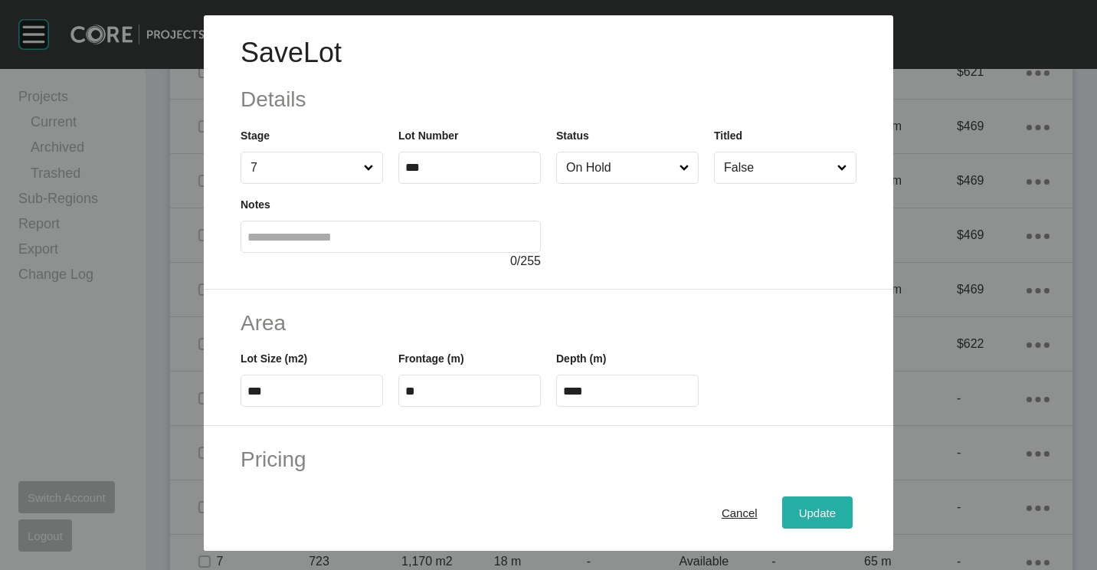
click at [786, 501] on button "Update" at bounding box center [817, 512] width 70 height 32
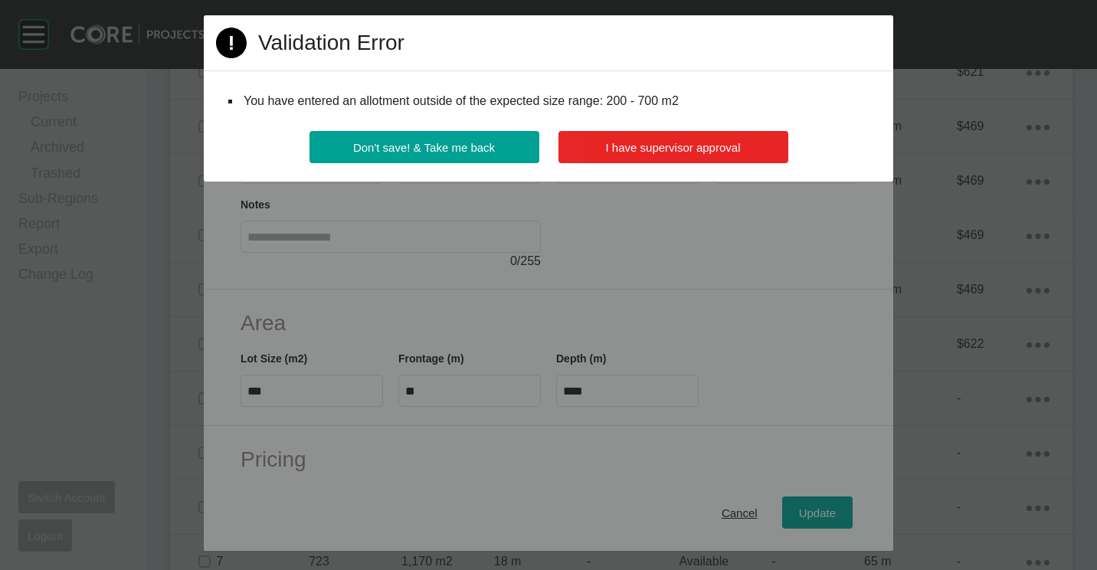
click at [661, 145] on span "I have supervisor approval" at bounding box center [673, 147] width 135 height 13
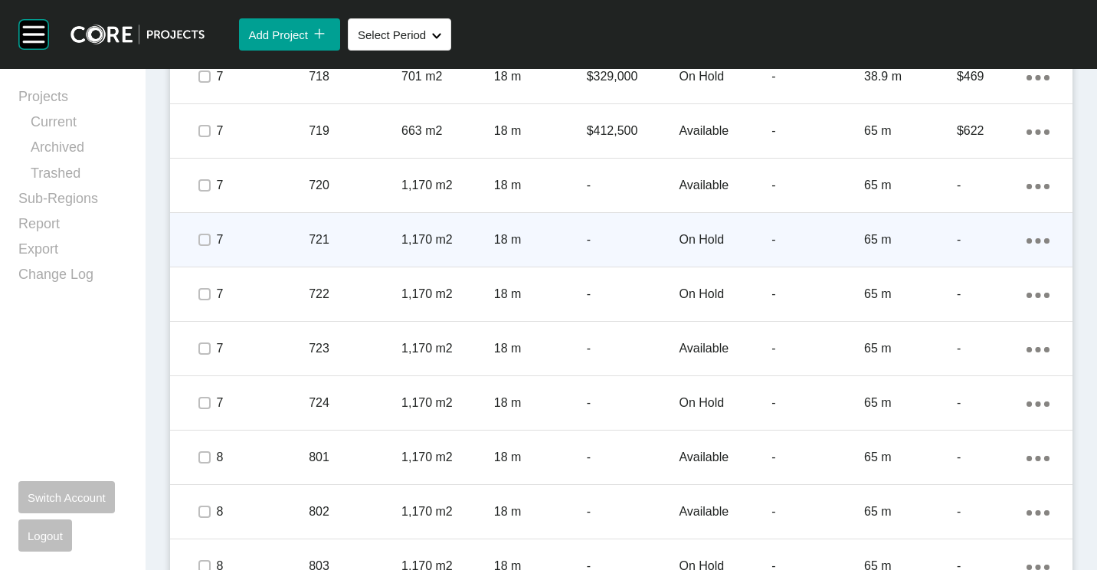
scroll to position [1685, 0]
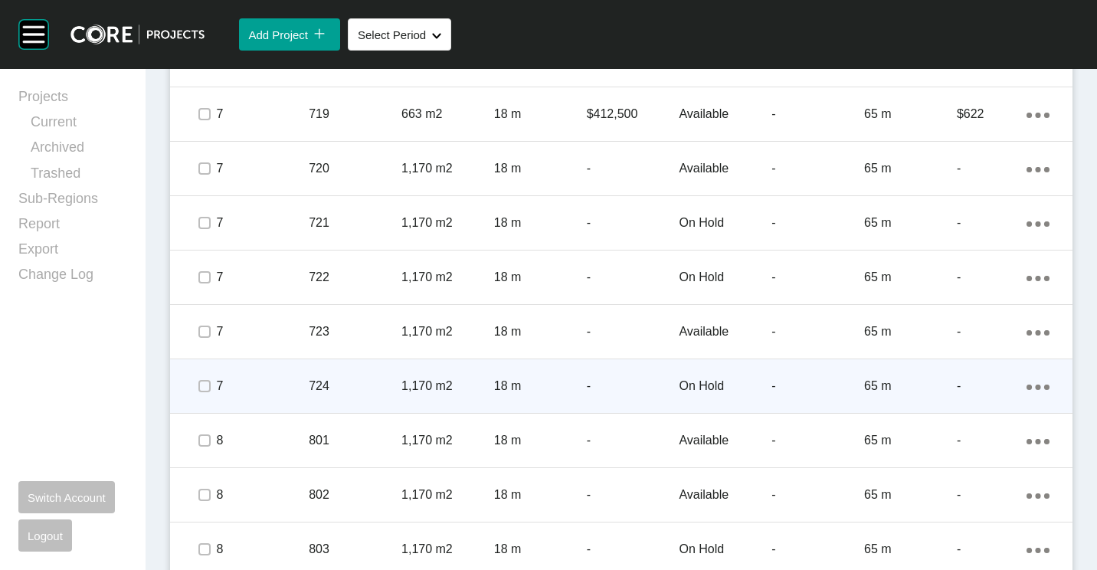
click at [554, 392] on p "18 m" at bounding box center [540, 386] width 93 height 17
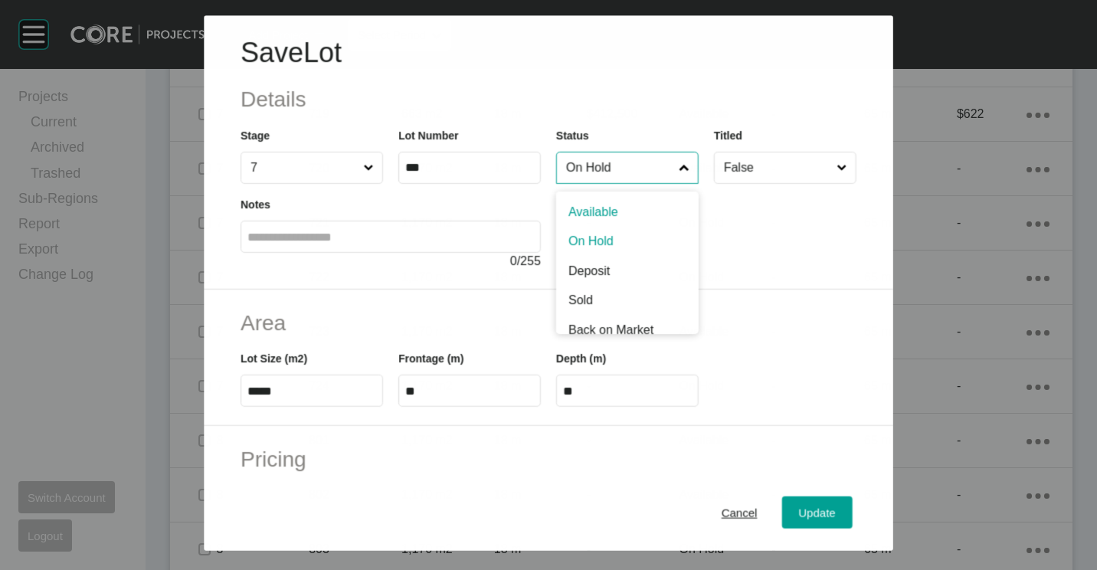
click at [612, 172] on input "On Hold" at bounding box center [619, 167] width 113 height 31
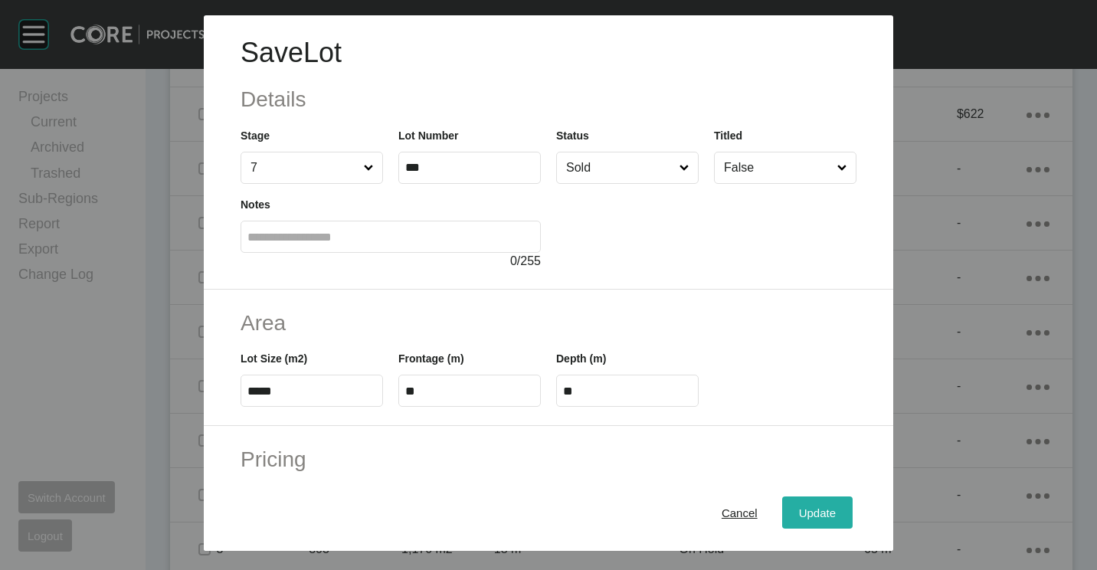
click at [806, 502] on div "Update" at bounding box center [817, 512] width 44 height 21
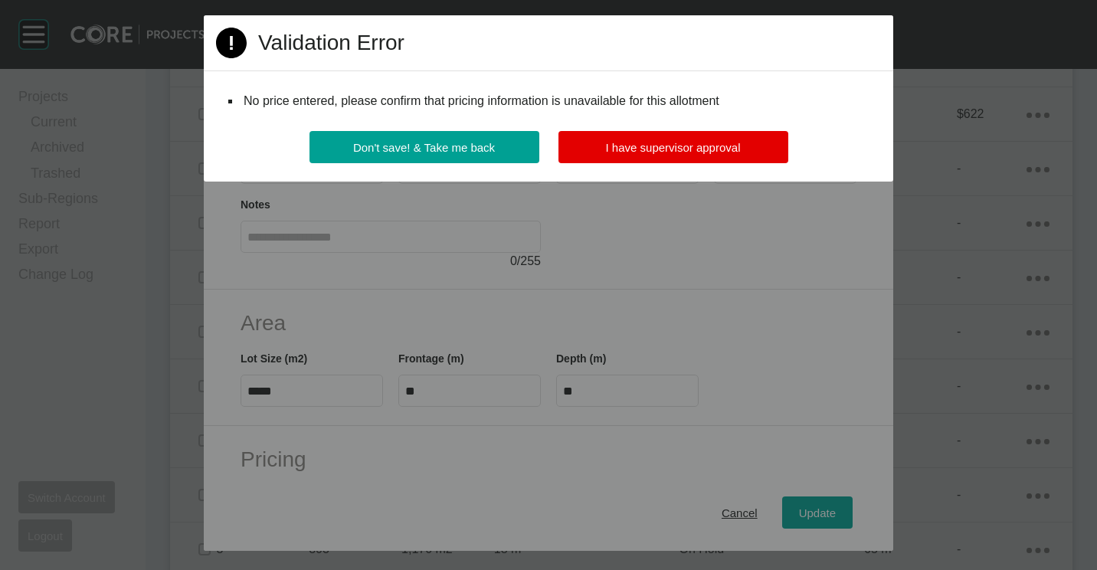
click at [680, 128] on div "Page 1 Created with Sketch. Validation Error No price entered, please confirm t…" at bounding box center [548, 98] width 689 height 166
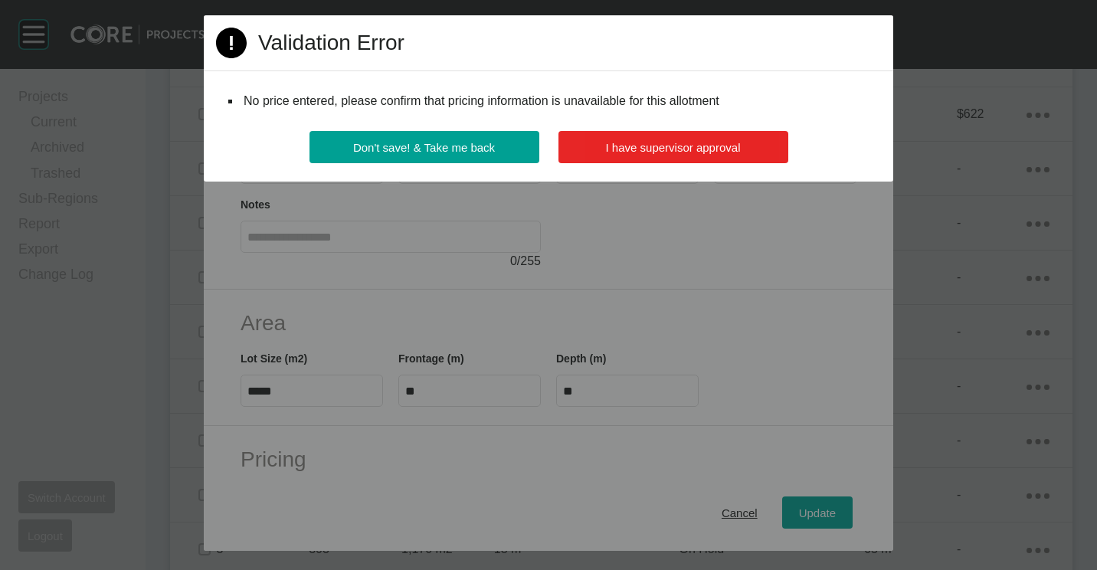
click at [673, 147] on span "I have supervisor approval" at bounding box center [673, 147] width 135 height 13
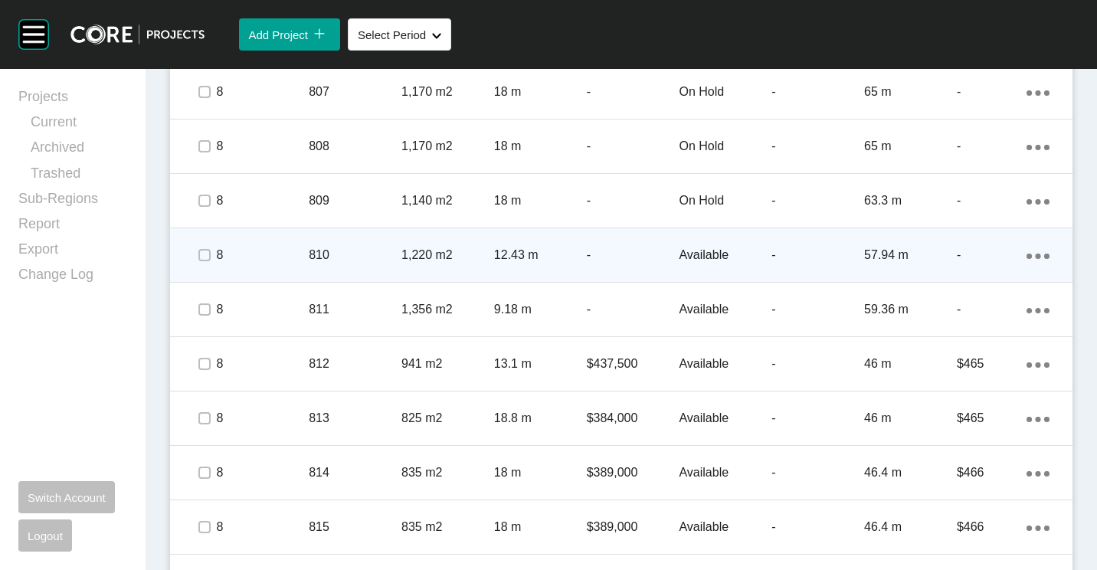
scroll to position [2374, 0]
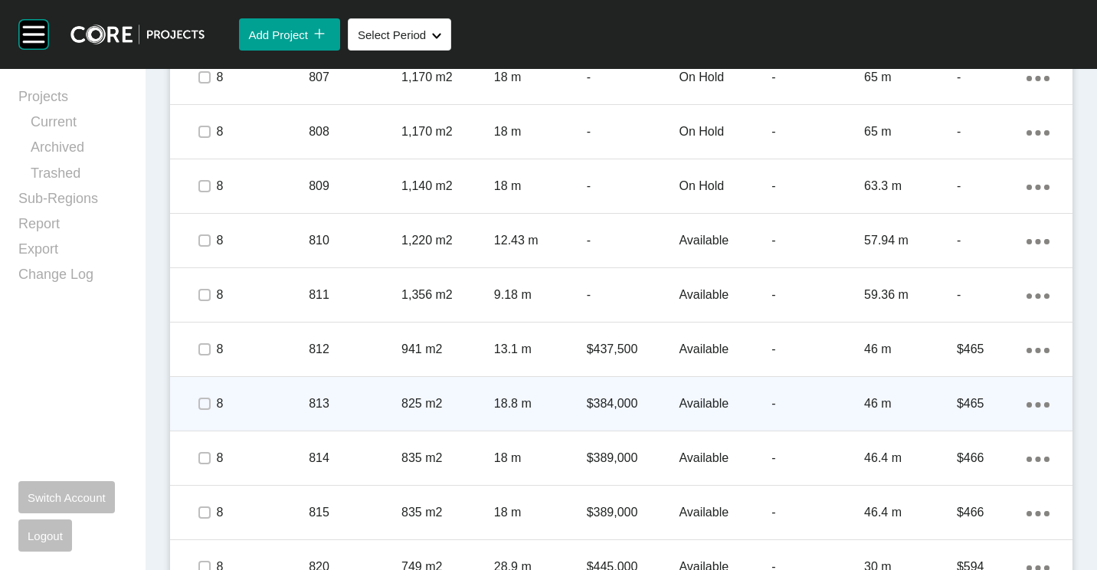
click at [511, 393] on div "18.8 m" at bounding box center [540, 403] width 93 height 47
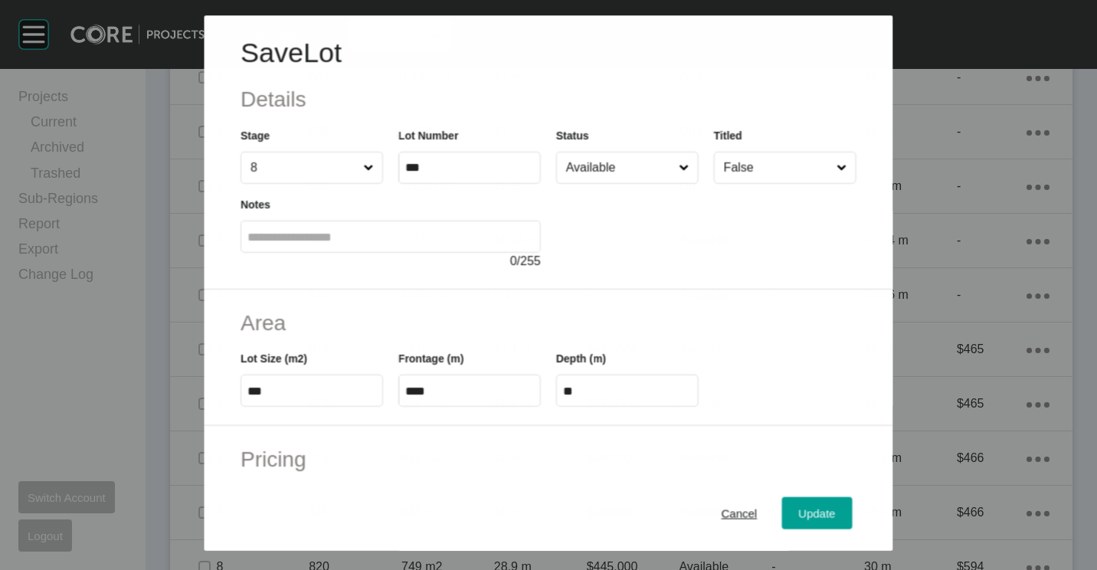
drag, startPoint x: 629, startPoint y: 159, endPoint x: 623, endPoint y: 175, distance: 16.8
click at [629, 159] on input "Available" at bounding box center [619, 167] width 113 height 31
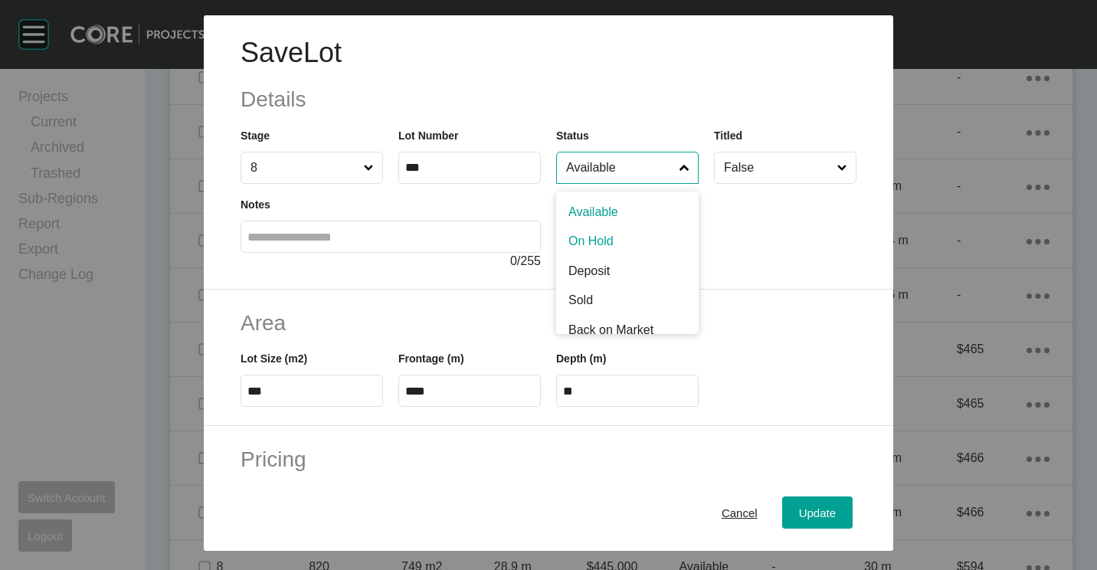
drag, startPoint x: 614, startPoint y: 237, endPoint x: 630, endPoint y: 277, distance: 43.7
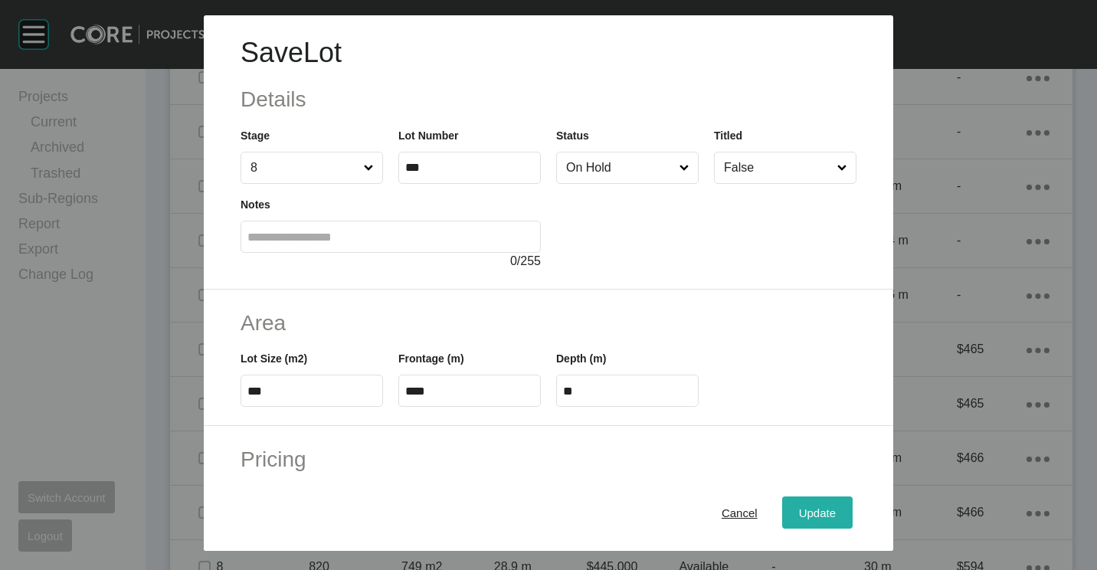
click at [799, 506] on span "Update" at bounding box center [817, 512] width 37 height 13
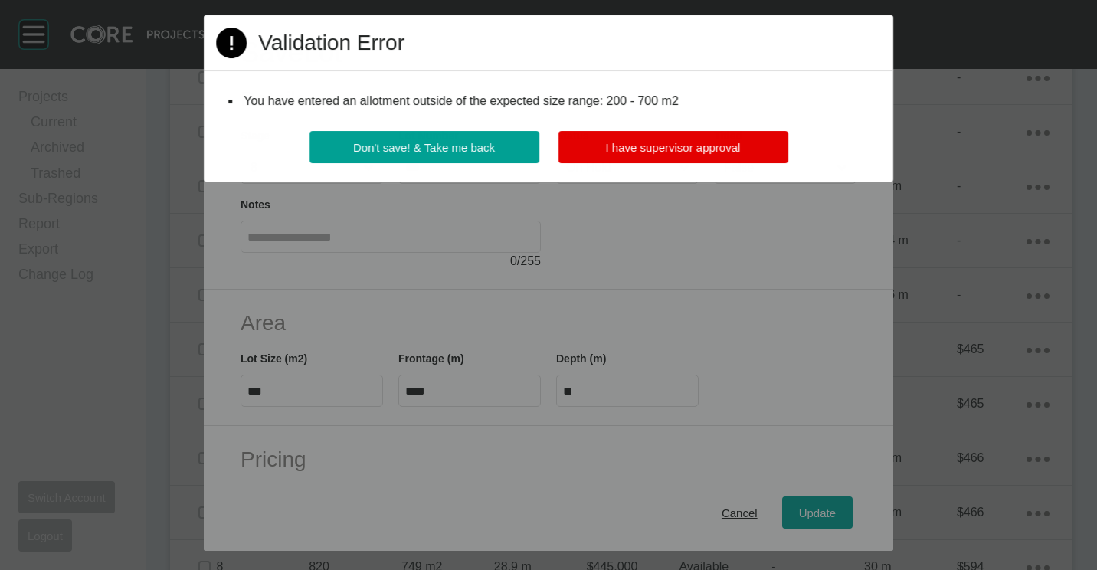
click at [639, 168] on div "Don't save! & Take me back I have supervisor approval" at bounding box center [548, 156] width 689 height 51
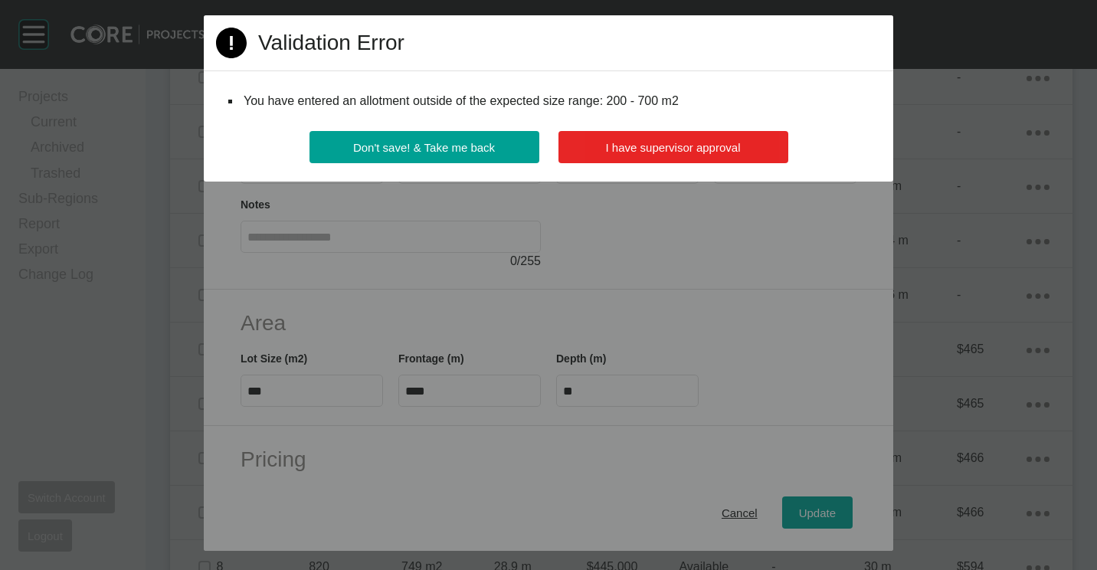
click at [636, 152] on span "I have supervisor approval" at bounding box center [673, 147] width 135 height 13
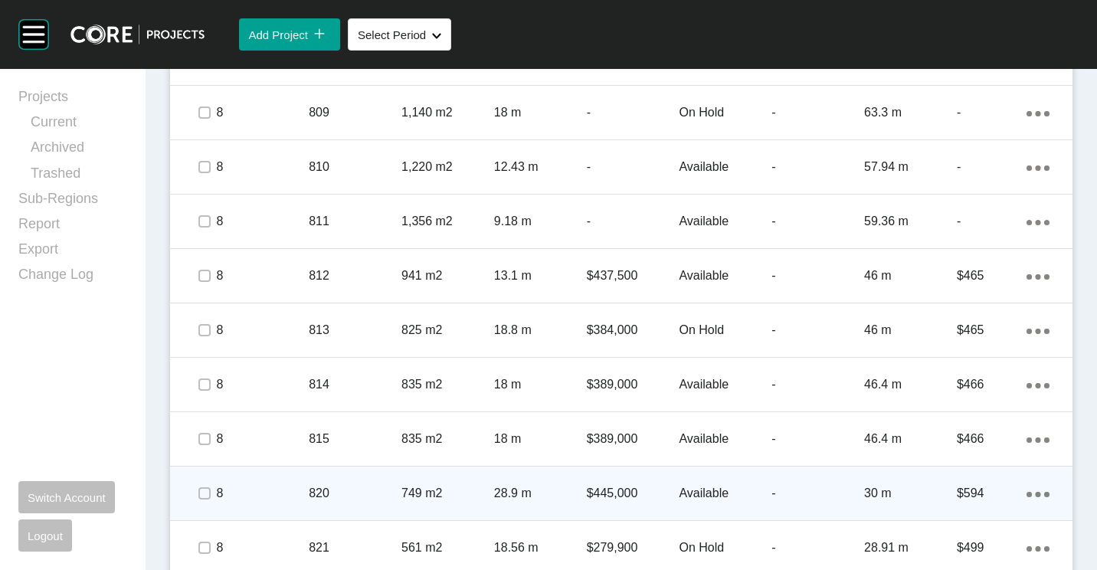
scroll to position [2527, 0]
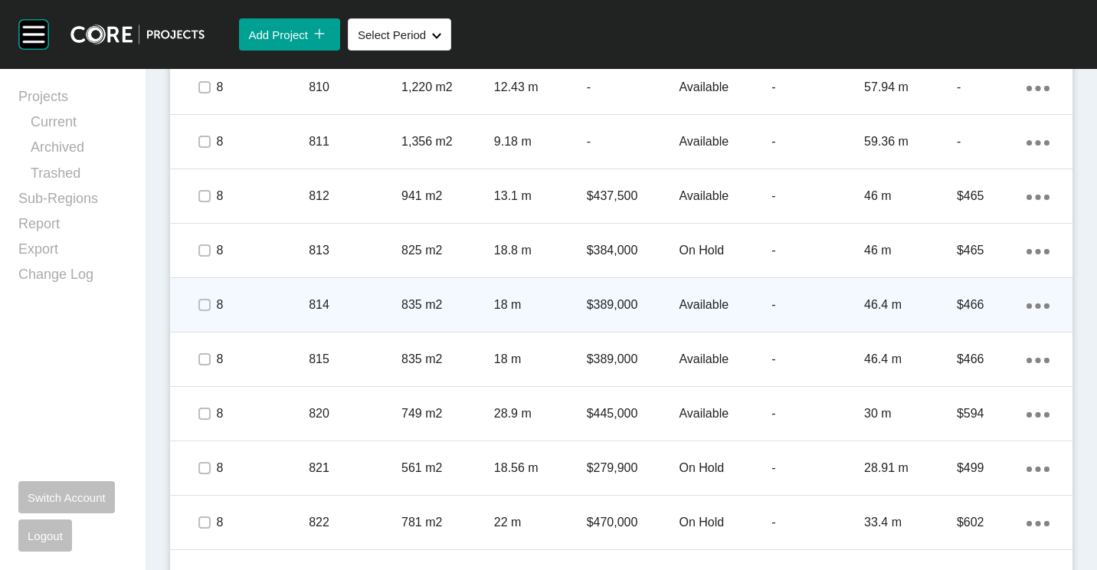
click at [404, 296] on div "835 m2" at bounding box center [447, 304] width 93 height 47
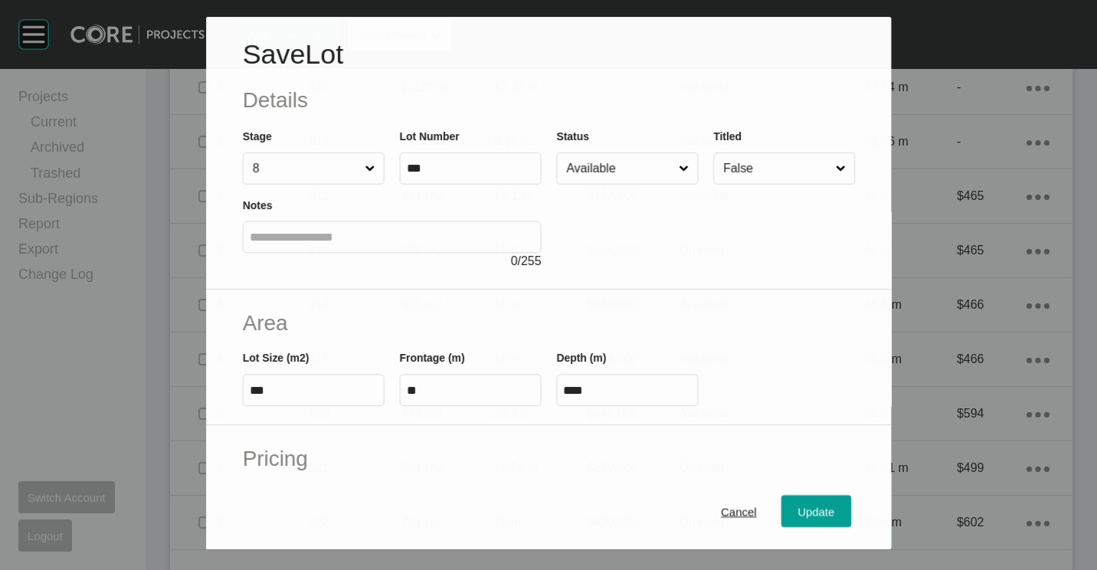
click at [563, 178] on input "Available" at bounding box center [619, 168] width 113 height 31
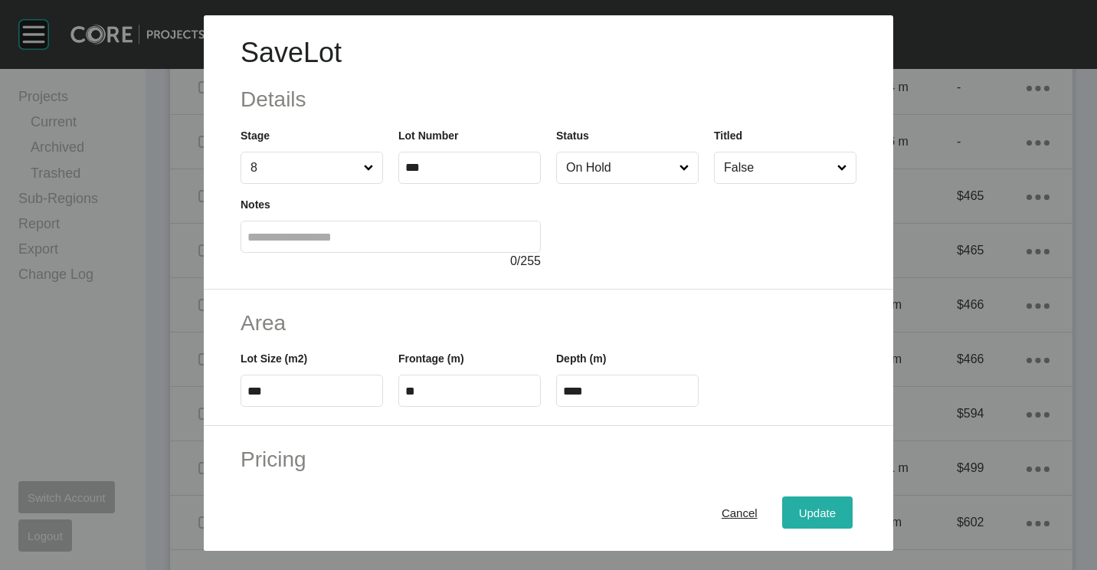
click at [809, 518] on span "Update" at bounding box center [817, 512] width 37 height 13
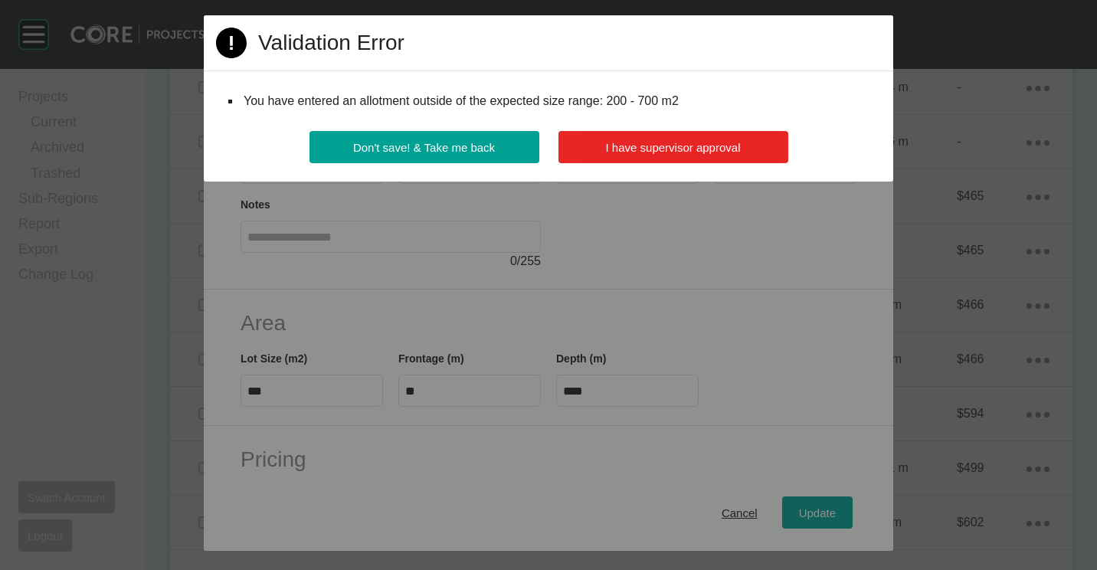
click at [688, 150] on span "I have supervisor approval" at bounding box center [673, 147] width 135 height 13
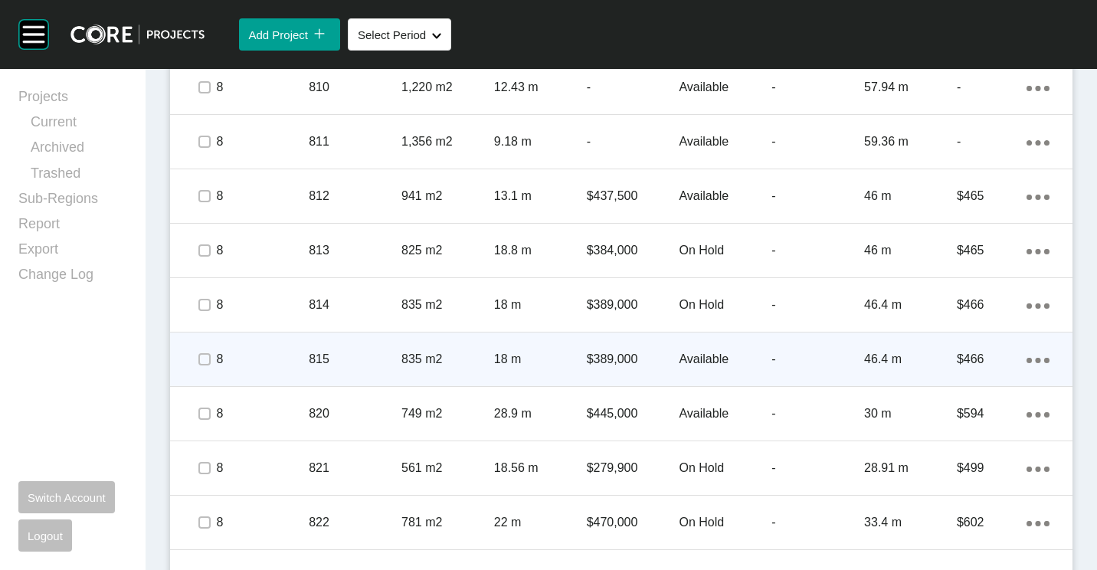
click at [357, 351] on p "815" at bounding box center [355, 359] width 93 height 17
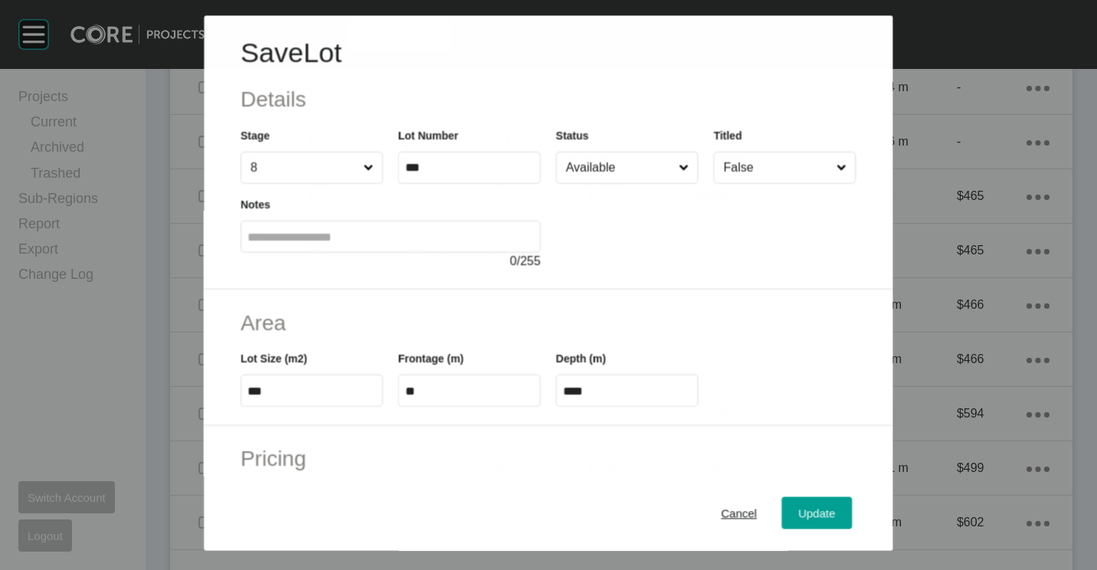
click at [604, 150] on div "Status Available" at bounding box center [627, 155] width 142 height 57
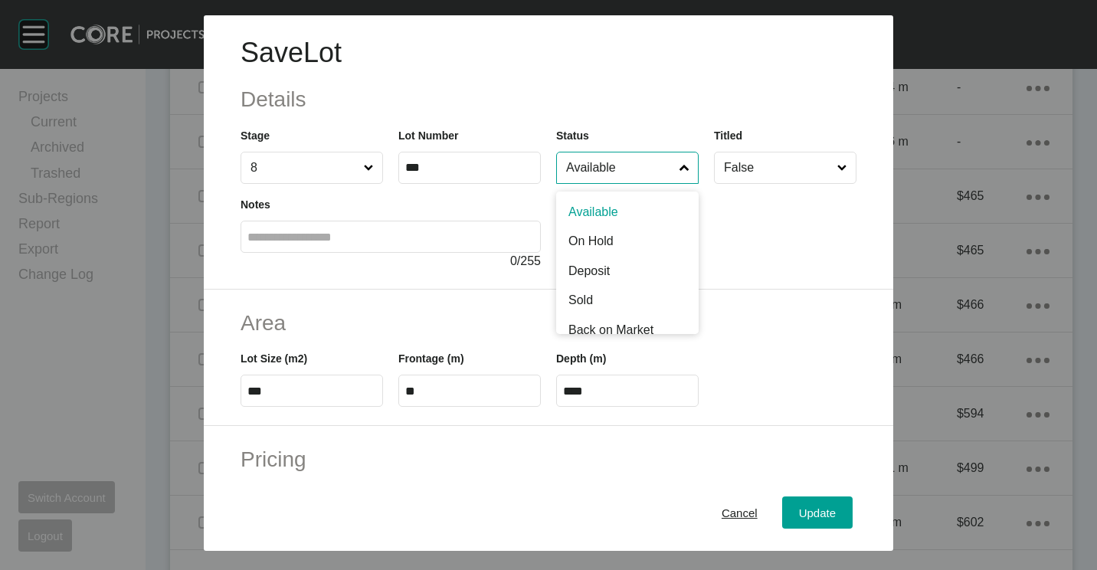
click at [603, 165] on input "Available" at bounding box center [619, 167] width 113 height 31
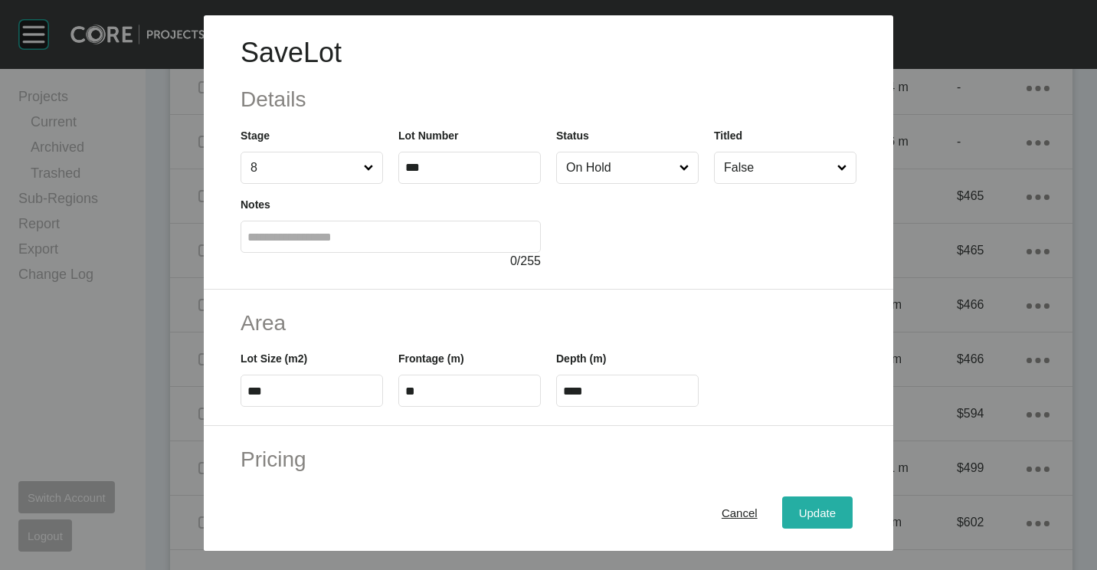
click at [816, 518] on span "Update" at bounding box center [817, 512] width 37 height 13
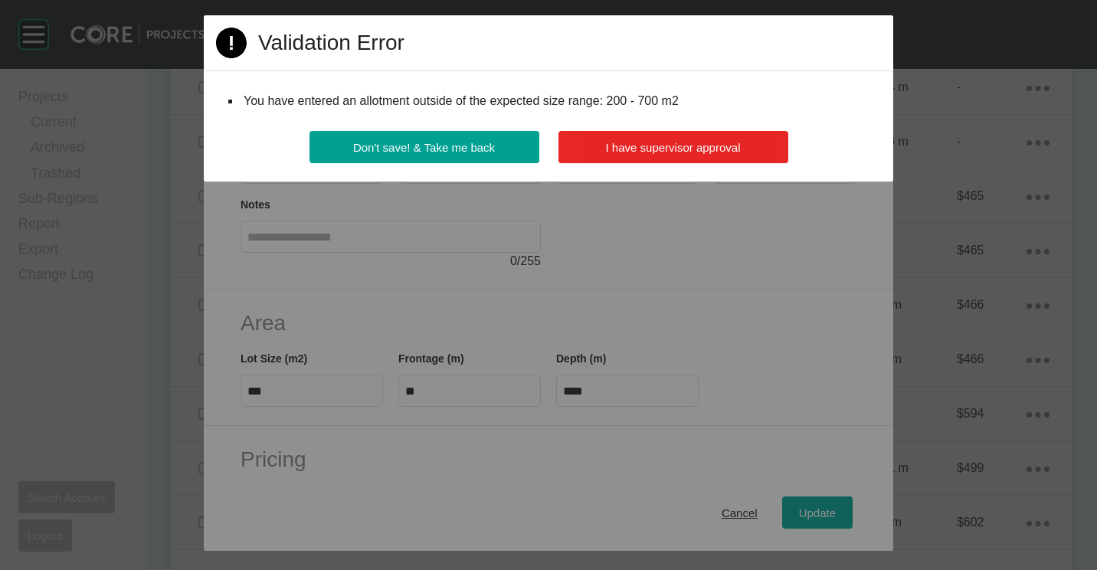
click at [717, 139] on button "I have supervisor approval" at bounding box center [673, 147] width 230 height 32
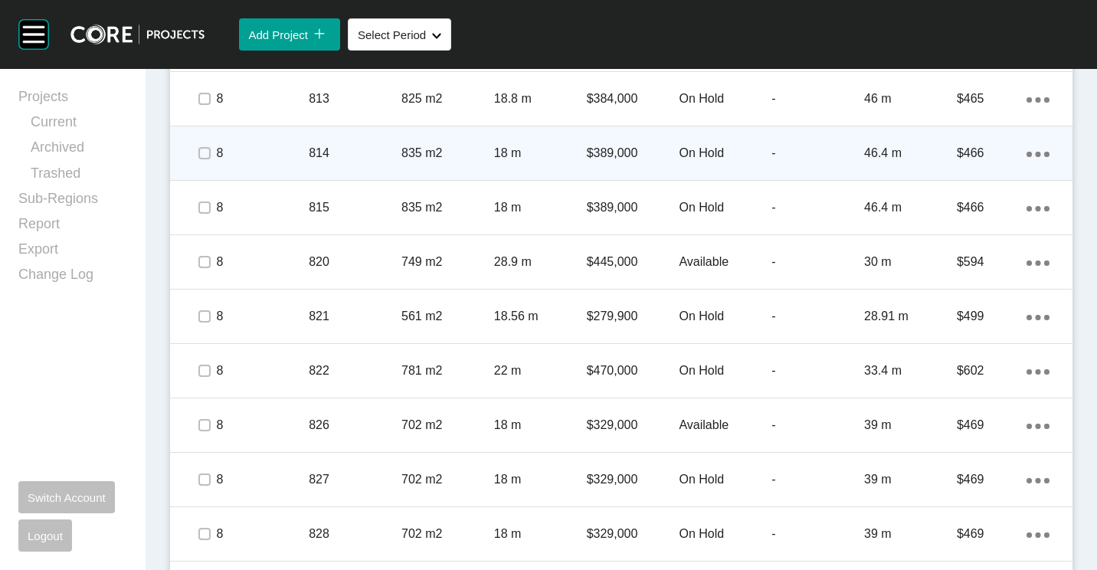
scroll to position [2680, 0]
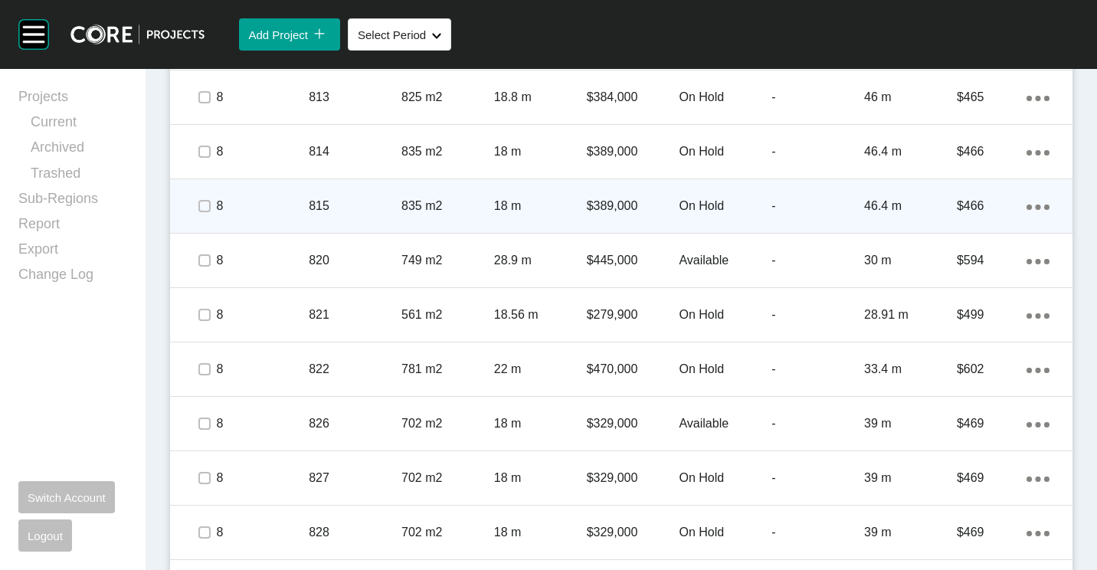
click at [1026, 211] on div "Action Menu Dots Copy 6 Created with Sketch." at bounding box center [1037, 206] width 23 height 17
click at [974, 212] on link "Duplicate" at bounding box center [962, 209] width 57 height 23
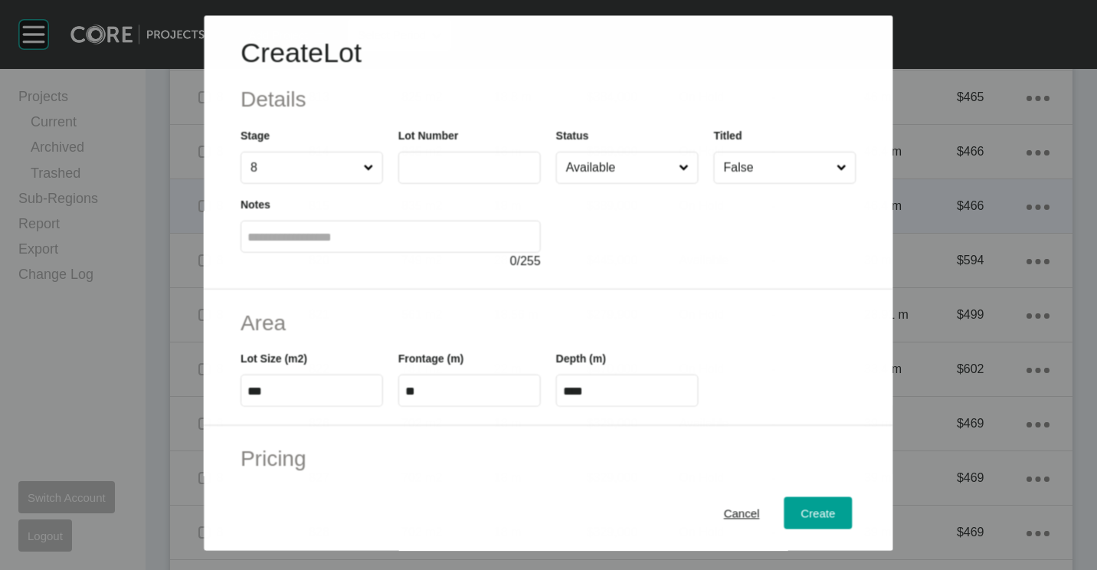
click at [505, 157] on label at bounding box center [469, 168] width 142 height 32
click at [505, 162] on input "text" at bounding box center [469, 168] width 129 height 13
type input "***"
type input "**"
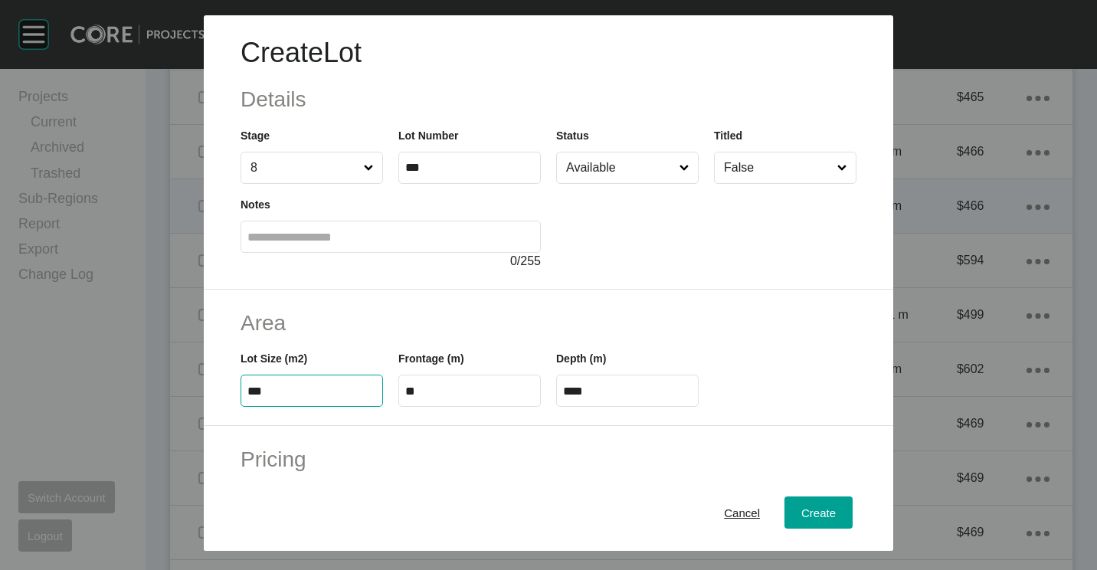
type input "***"
click at [450, 394] on input "**" at bounding box center [469, 390] width 129 height 13
click at [468, 390] on input "**" at bounding box center [469, 390] width 129 height 13
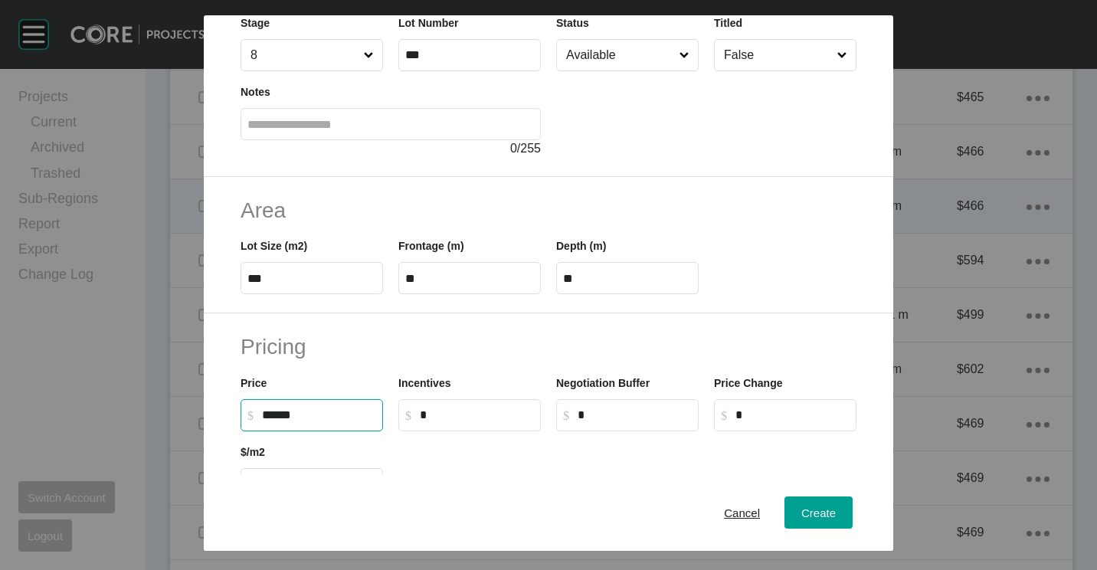
scroll to position [153, 0]
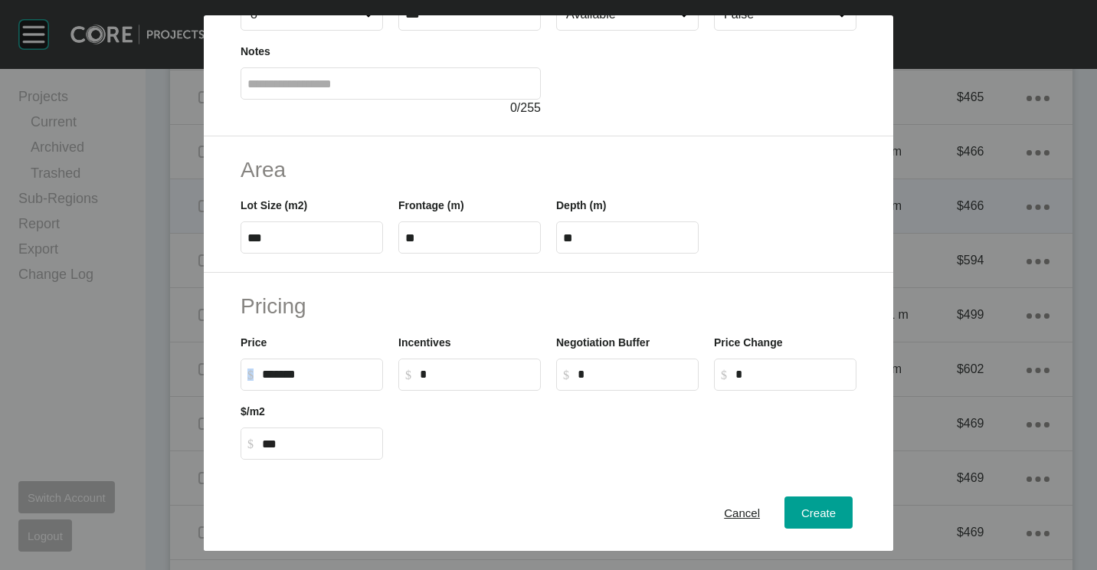
drag, startPoint x: 333, startPoint y: 381, endPoint x: 159, endPoint y: 365, distance: 174.7
click at [159, 365] on div "Create Lot Details Stage 8 Lot Number *** Status Available Titled False Notes 0…" at bounding box center [548, 275] width 1097 height 551
click at [357, 381] on input "******" at bounding box center [319, 374] width 114 height 13
type input "*"
click at [801, 509] on span "Create" at bounding box center [818, 512] width 34 height 13
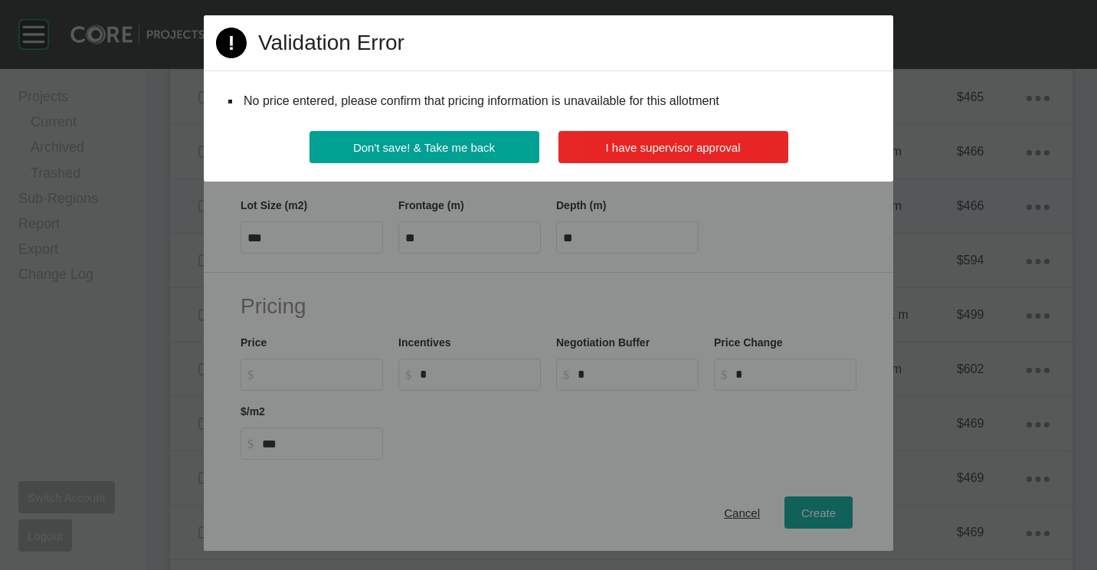
click at [679, 142] on span "I have supervisor approval" at bounding box center [673, 147] width 135 height 13
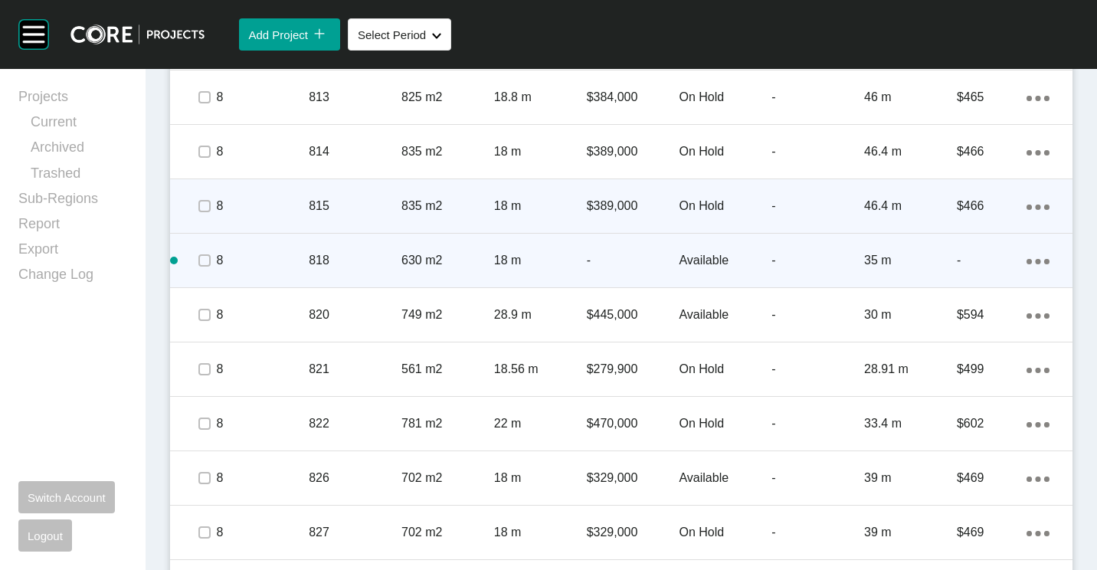
click at [508, 253] on p "18 m" at bounding box center [540, 260] width 93 height 17
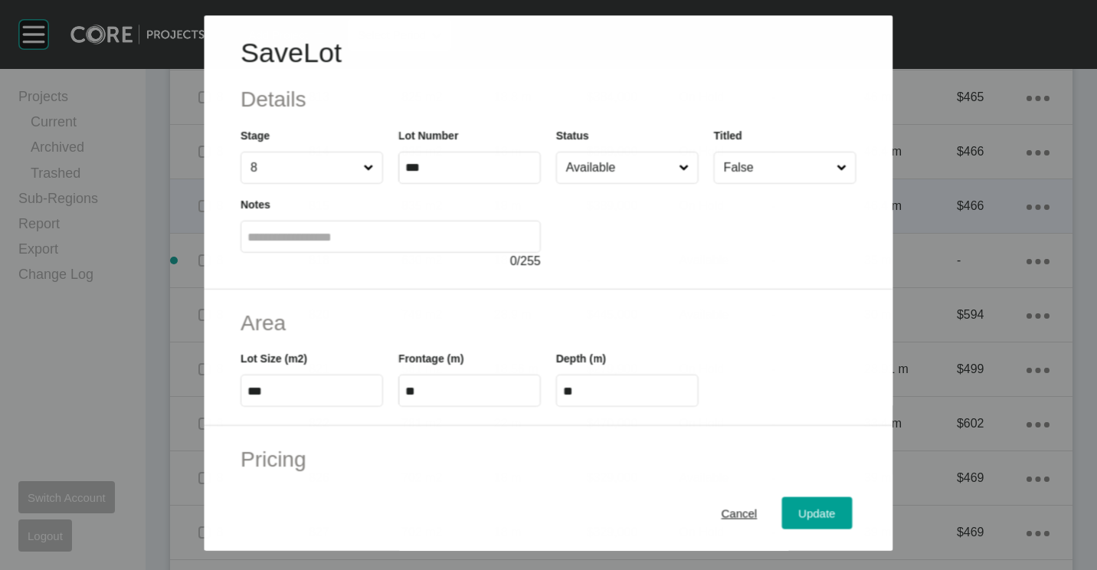
click at [582, 175] on input "Available" at bounding box center [619, 167] width 113 height 31
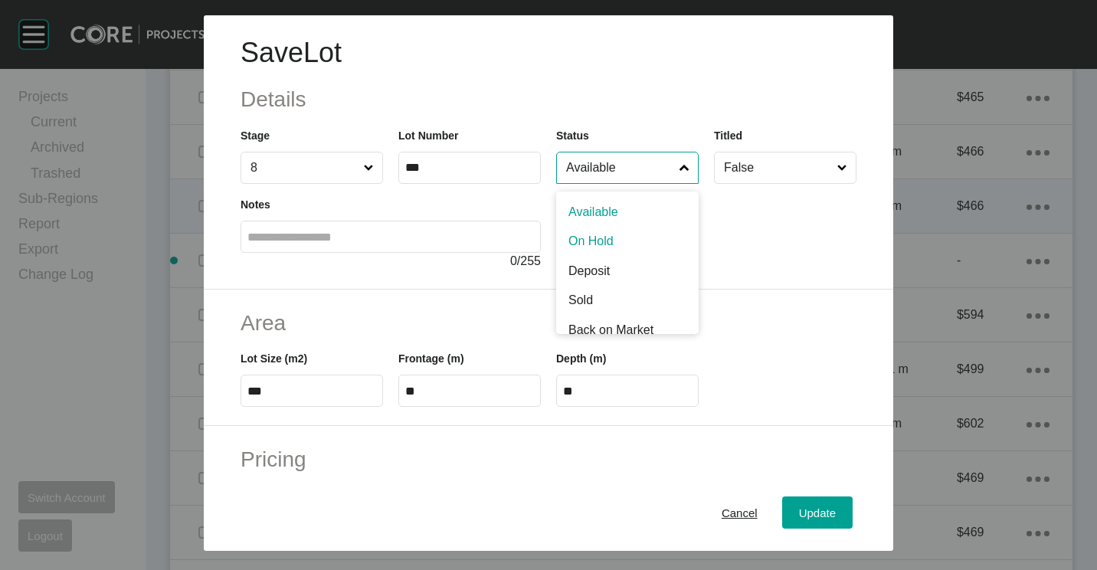
drag, startPoint x: 574, startPoint y: 236, endPoint x: 657, endPoint y: 343, distance: 135.4
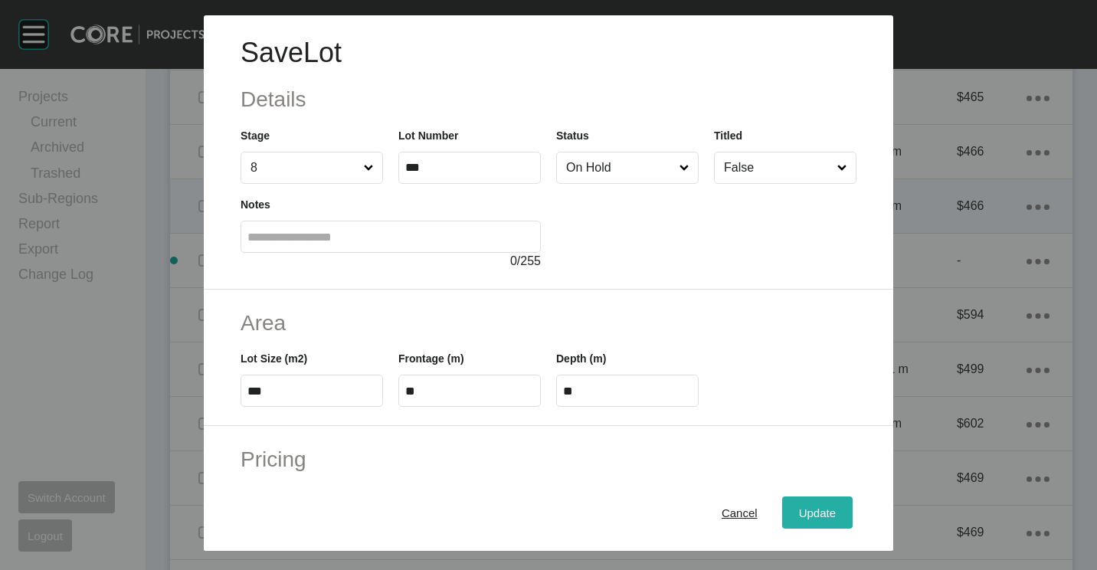
click at [791, 499] on button "Update" at bounding box center [817, 512] width 70 height 32
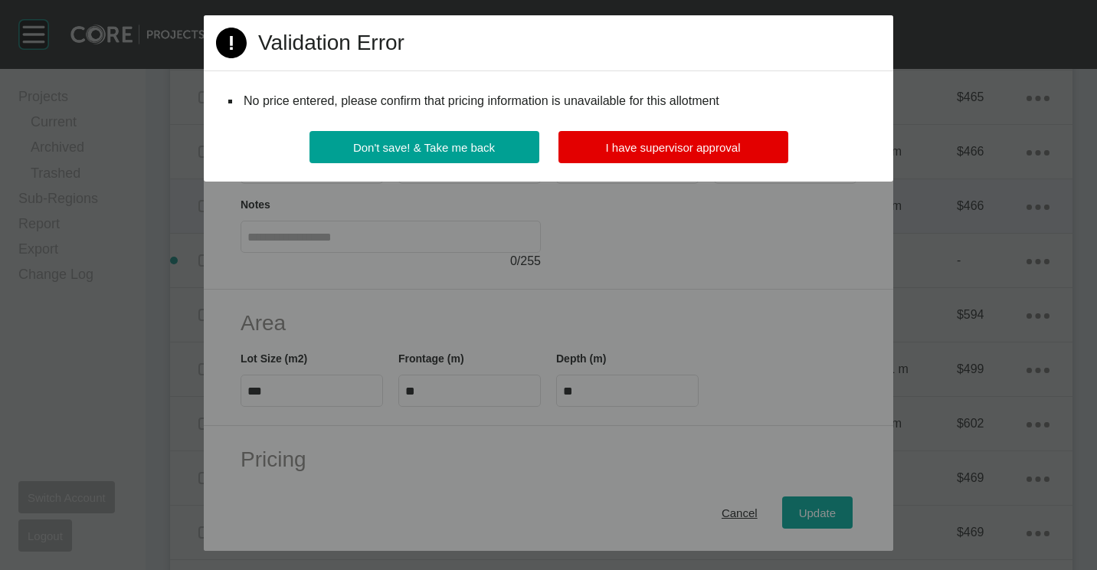
click at [646, 130] on div "Page 1 Created with Sketch. Validation Error No price entered, please confirm t…" at bounding box center [548, 98] width 689 height 166
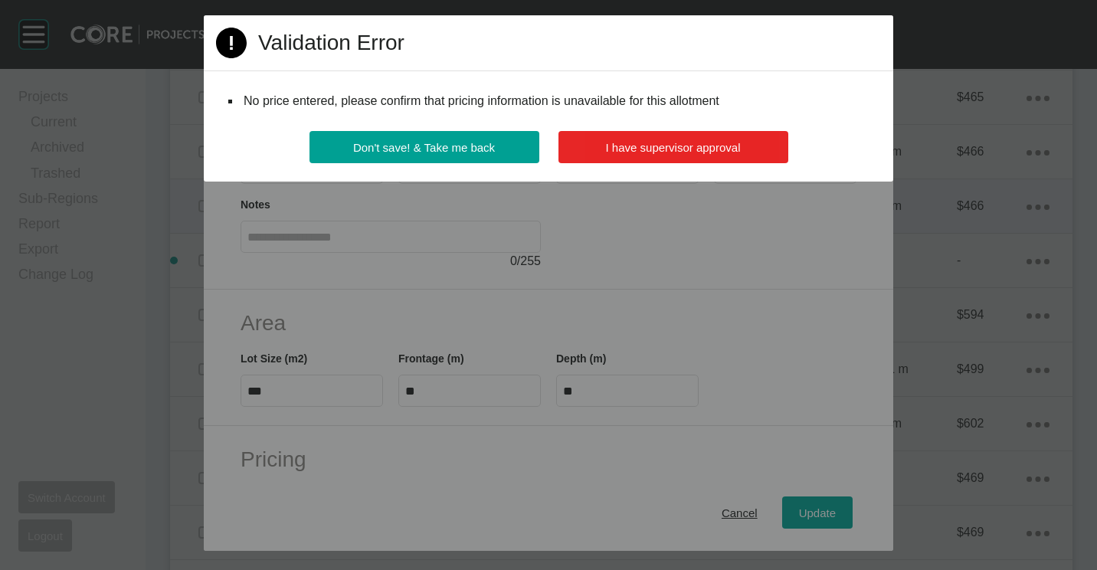
click at [649, 139] on button "I have supervisor approval" at bounding box center [673, 147] width 230 height 32
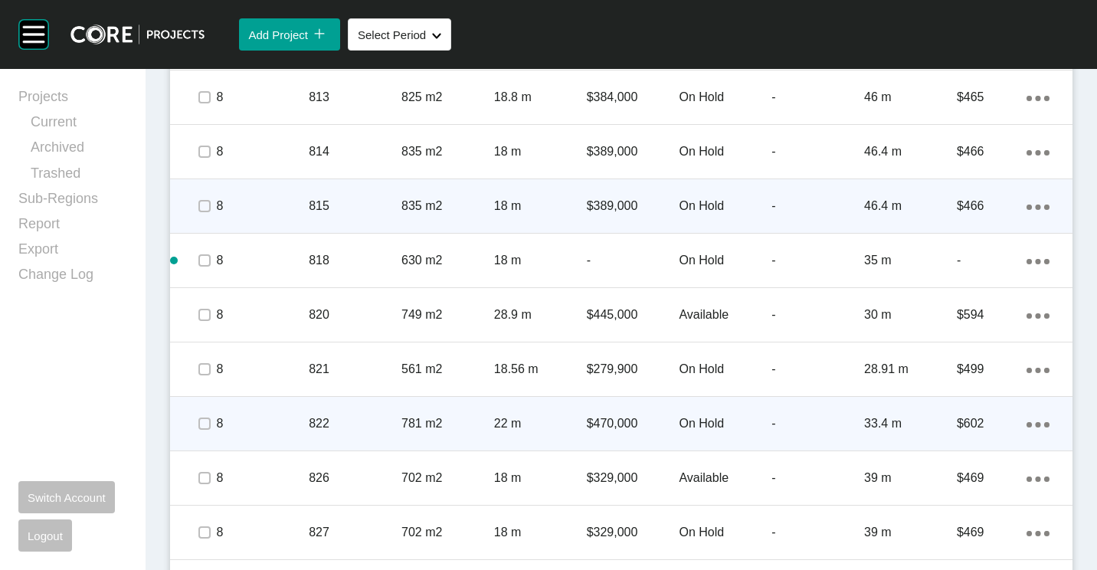
click at [388, 417] on p "822" at bounding box center [355, 423] width 93 height 17
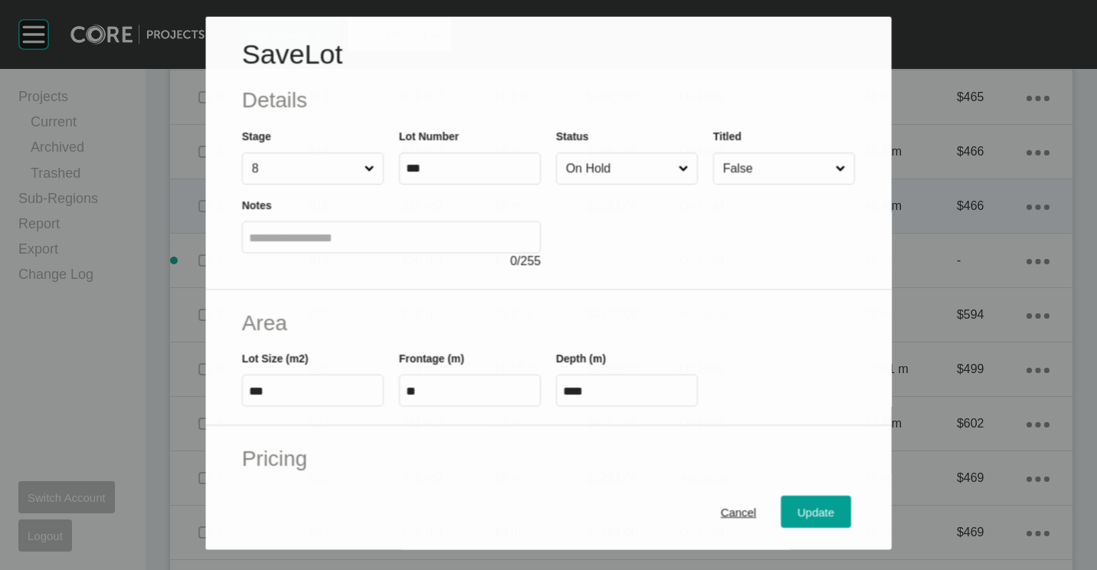
drag, startPoint x: 618, startPoint y: 154, endPoint x: 613, endPoint y: 184, distance: 30.3
click at [618, 155] on input "On Hold" at bounding box center [619, 168] width 113 height 31
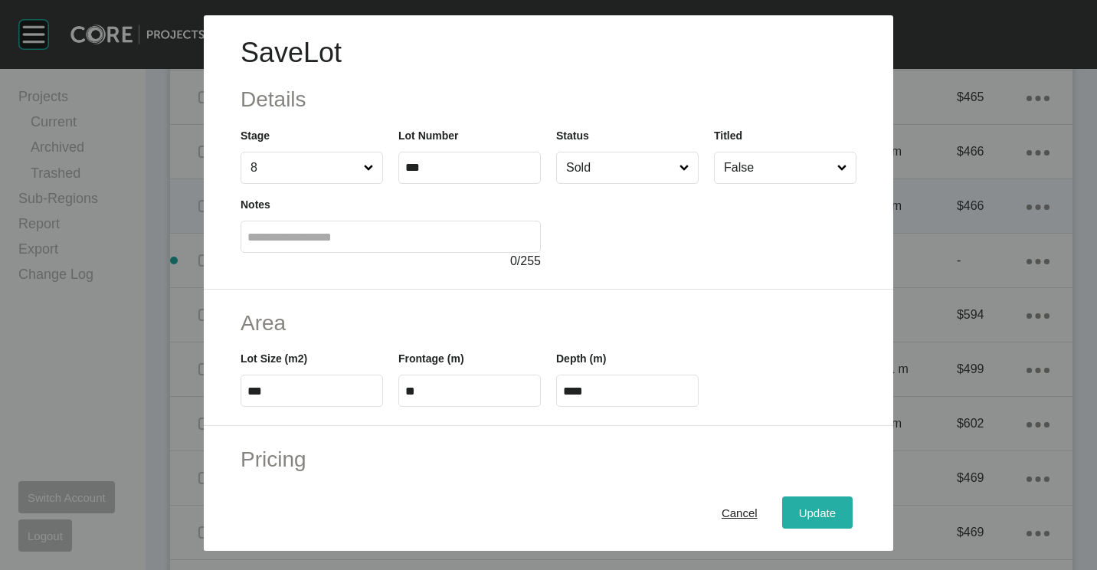
click at [819, 518] on span "Update" at bounding box center [817, 512] width 37 height 13
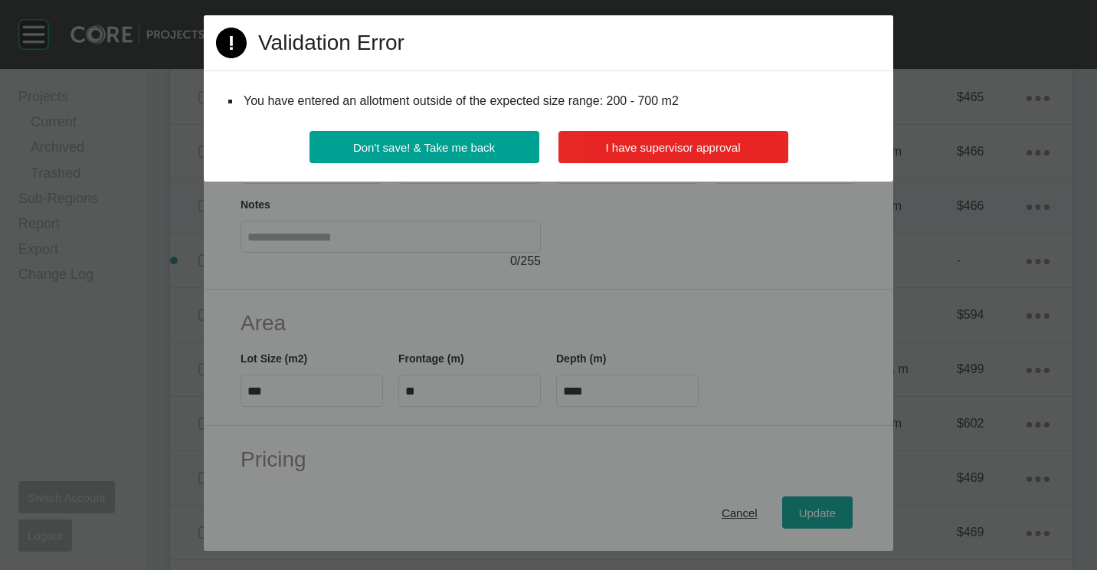
click at [627, 141] on span "I have supervisor approval" at bounding box center [673, 147] width 135 height 13
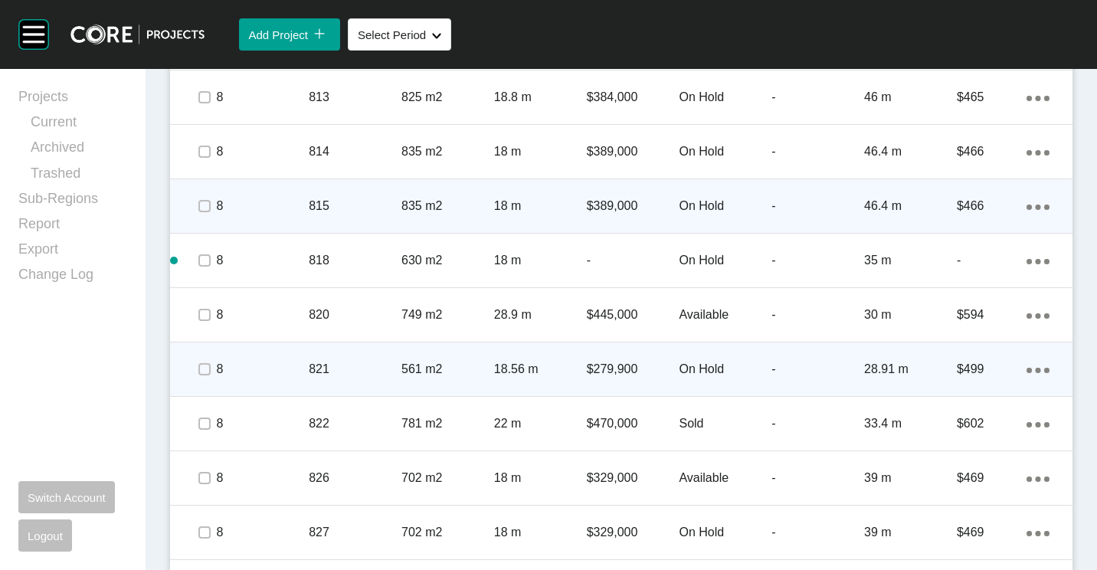
scroll to position [2757, 0]
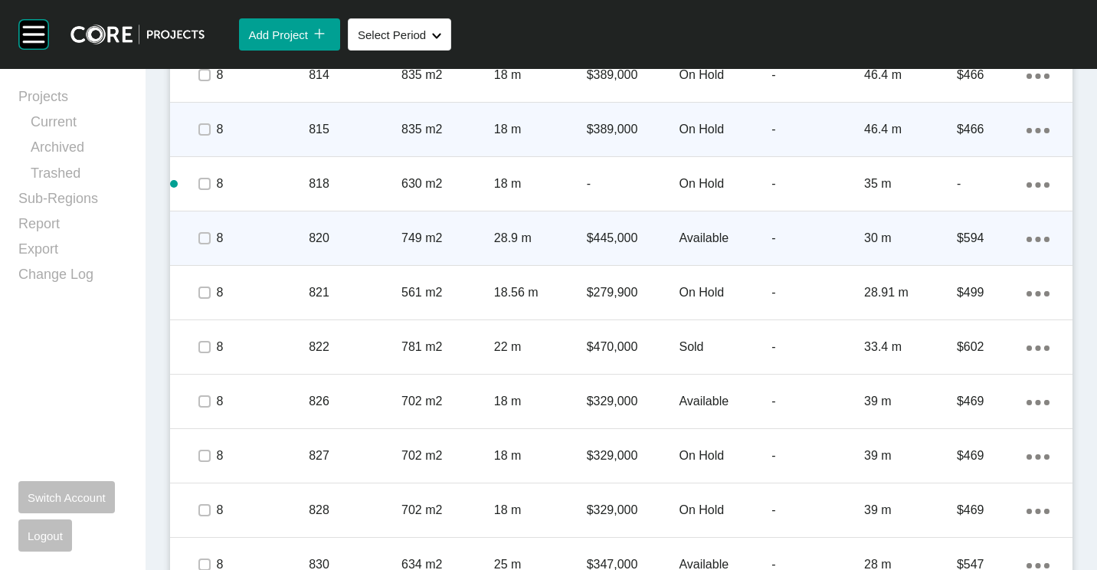
click at [455, 241] on p "749 m2" at bounding box center [447, 238] width 93 height 17
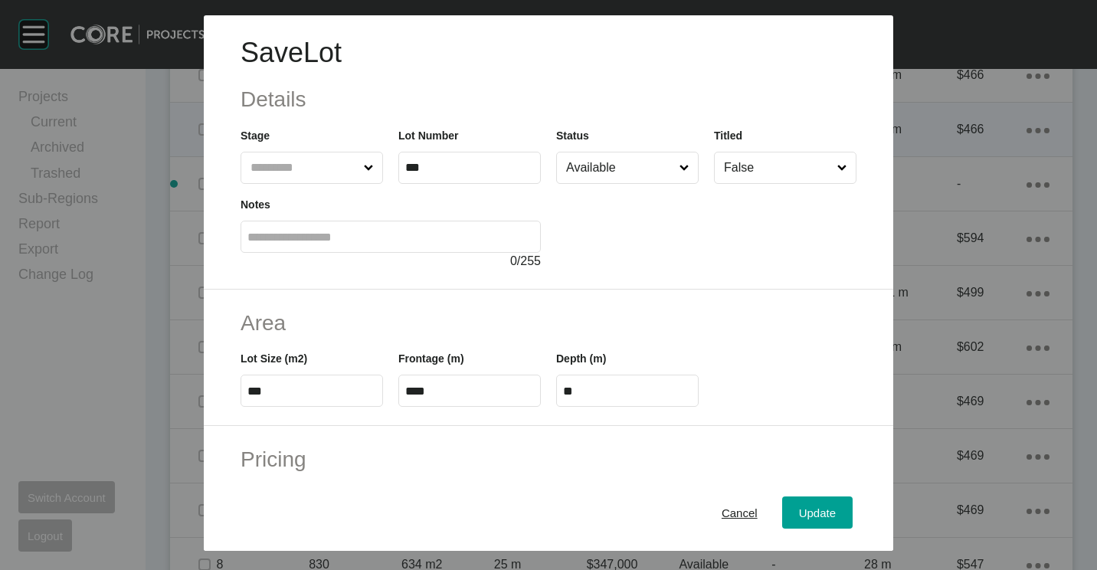
click at [726, 495] on div "Cancel Update" at bounding box center [548, 512] width 689 height 77
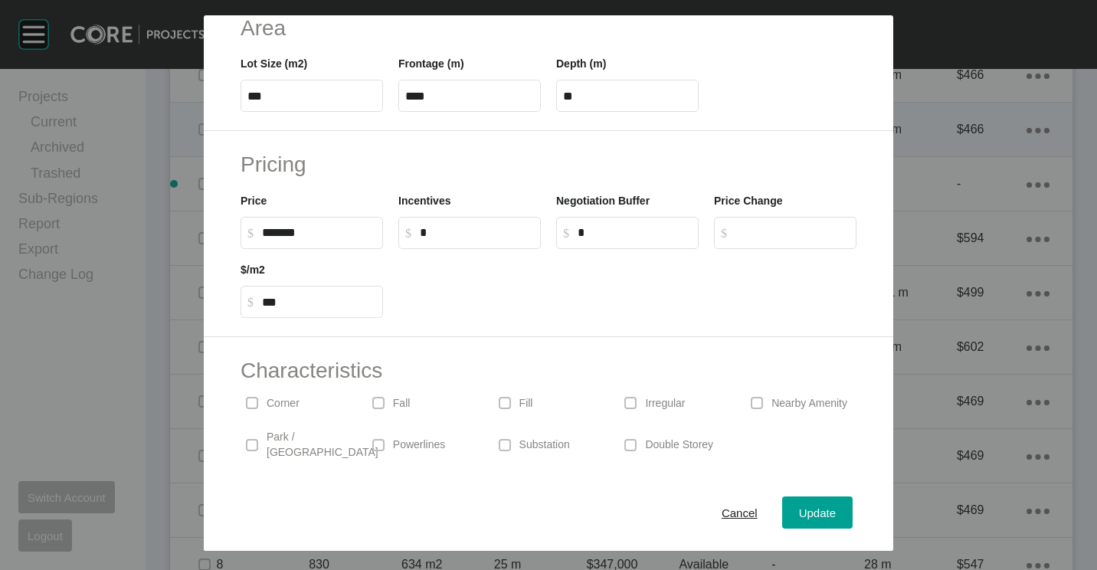
scroll to position [306, 0]
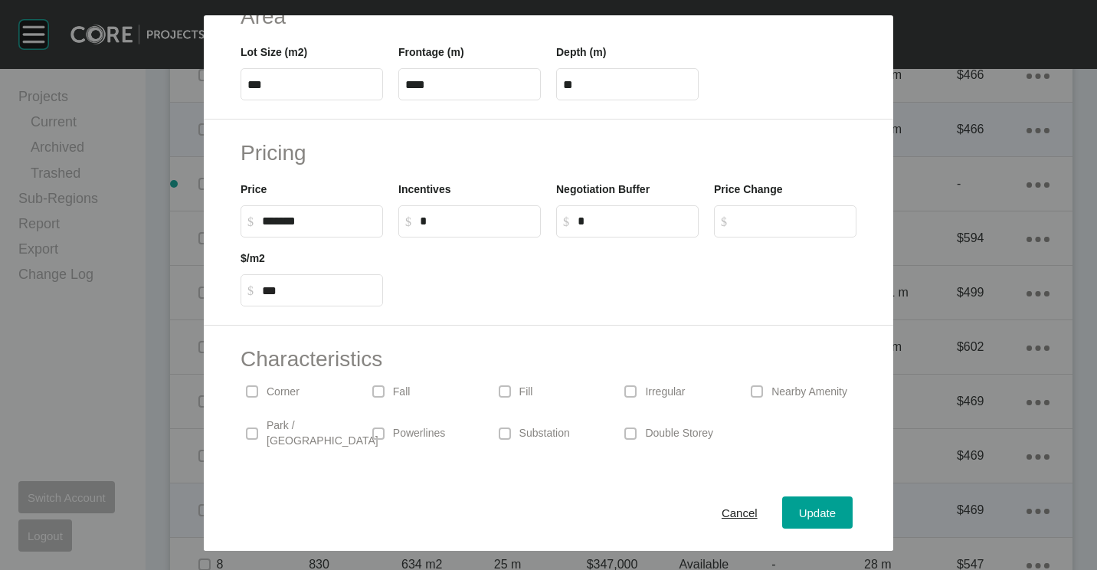
click at [737, 506] on span "Cancel" at bounding box center [739, 512] width 36 height 13
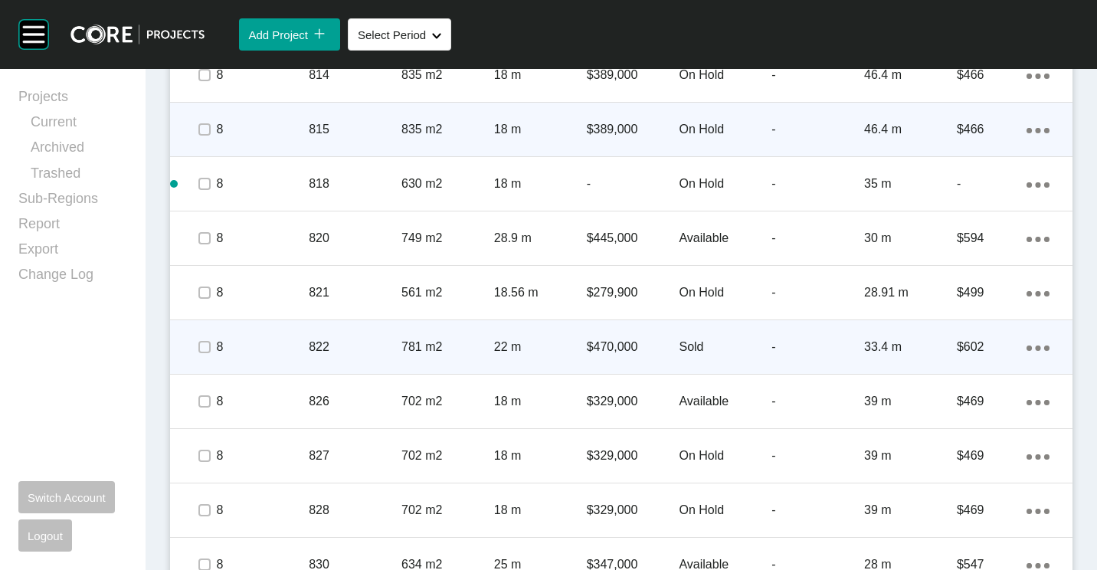
scroll to position [2833, 0]
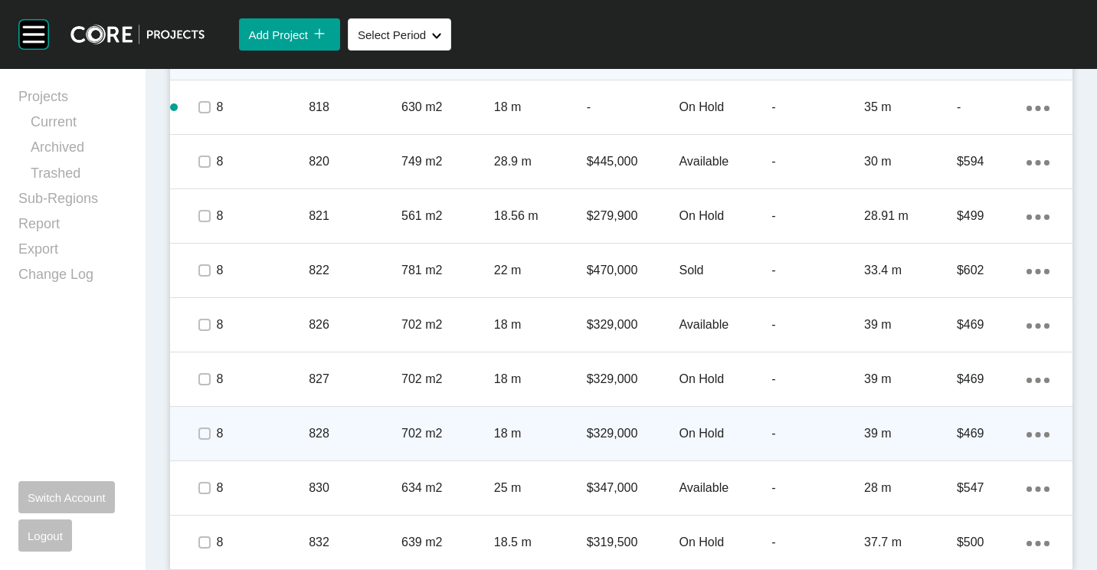
click at [431, 436] on p "702 m2" at bounding box center [447, 433] width 93 height 17
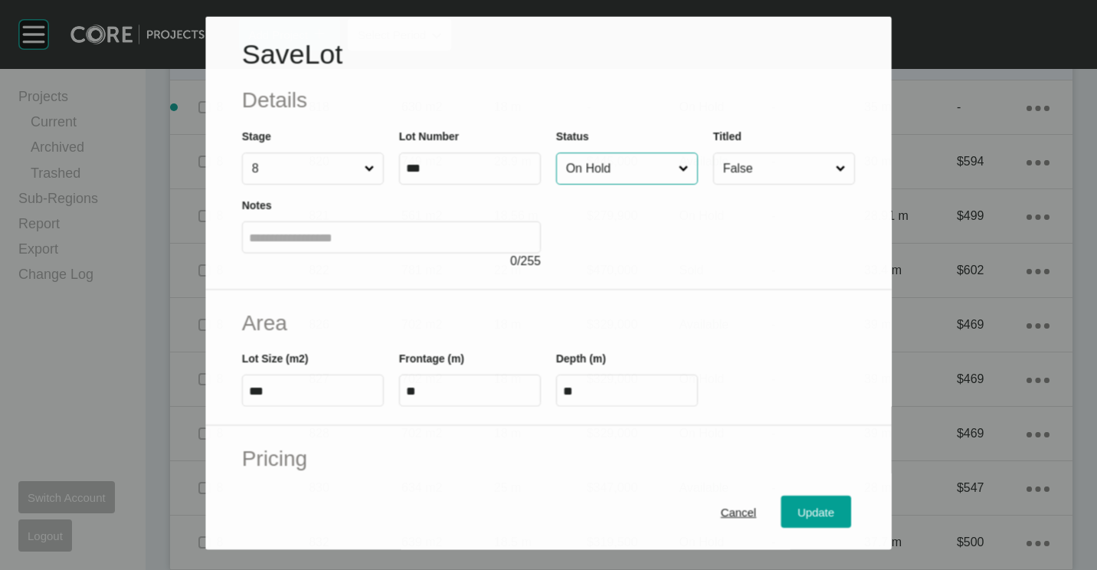
drag, startPoint x: 632, startPoint y: 175, endPoint x: 624, endPoint y: 189, distance: 15.8
click at [632, 175] on input "On Hold" at bounding box center [619, 168] width 113 height 31
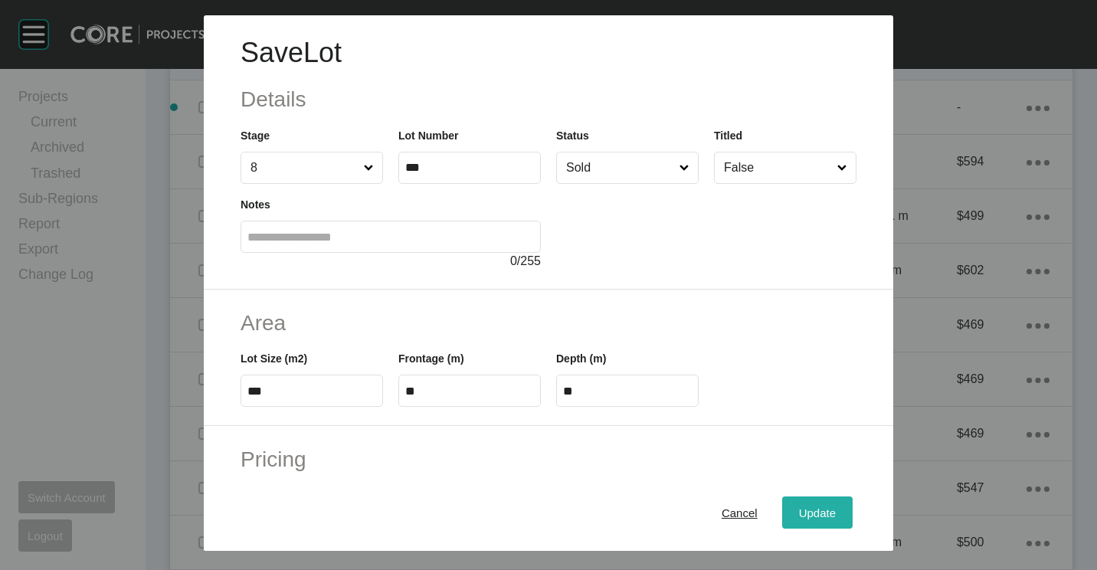
click at [804, 512] on span "Update" at bounding box center [817, 512] width 37 height 13
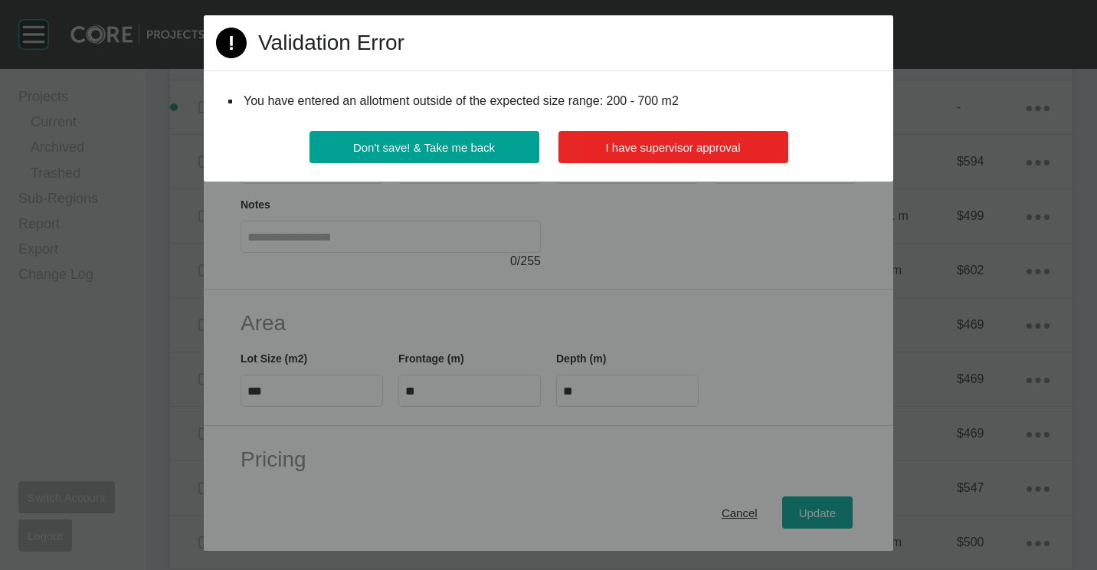
drag, startPoint x: 744, startPoint y: 168, endPoint x: 718, endPoint y: 157, distance: 28.2
click at [729, 161] on div "Don't save! & Take me back I have supervisor approval" at bounding box center [548, 156] width 689 height 51
click at [699, 152] on span "I have supervisor approval" at bounding box center [673, 147] width 135 height 13
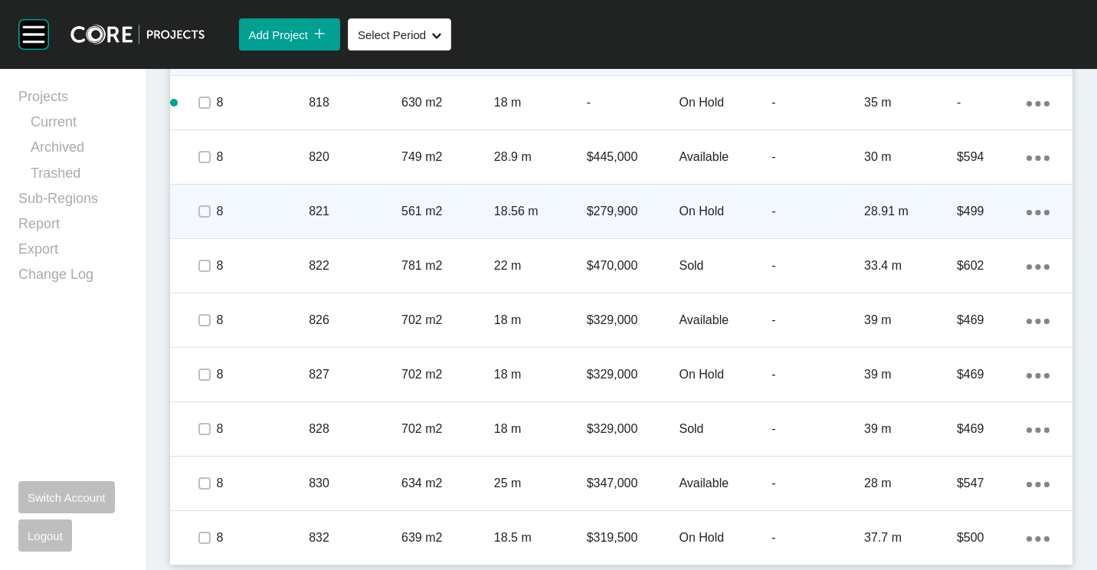
scroll to position [2840, 0]
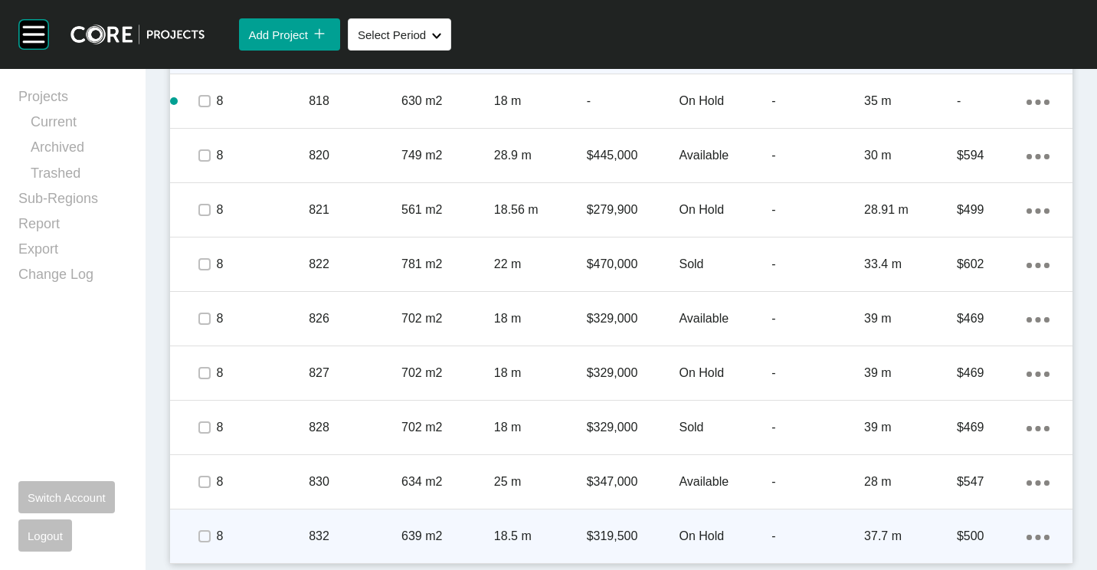
click at [642, 528] on p "$319,500" at bounding box center [633, 536] width 93 height 17
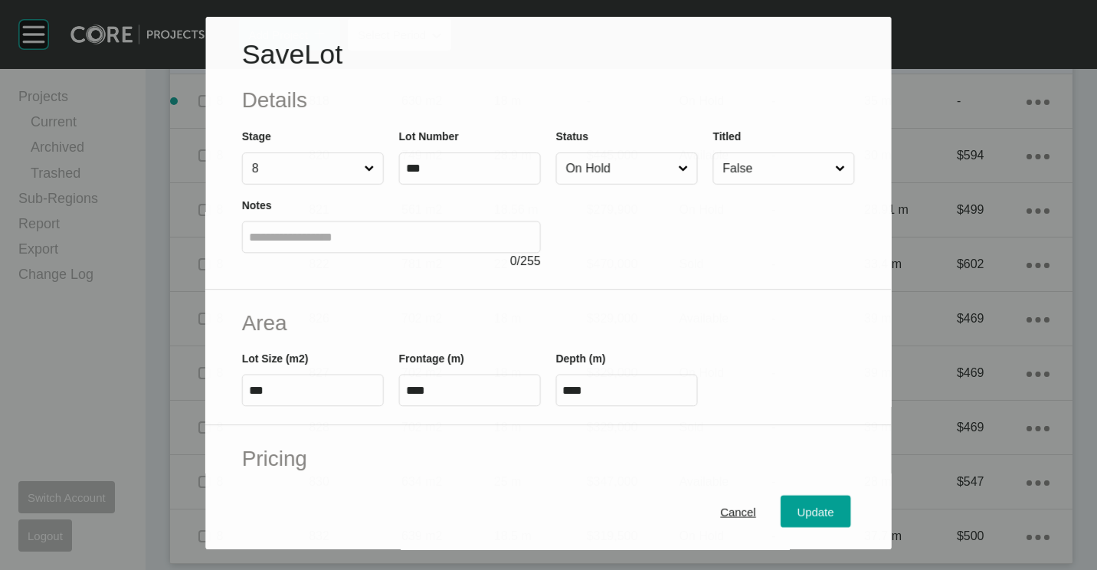
drag, startPoint x: 644, startPoint y: 165, endPoint x: 635, endPoint y: 180, distance: 17.9
click at [644, 165] on input "On Hold" at bounding box center [619, 168] width 113 height 31
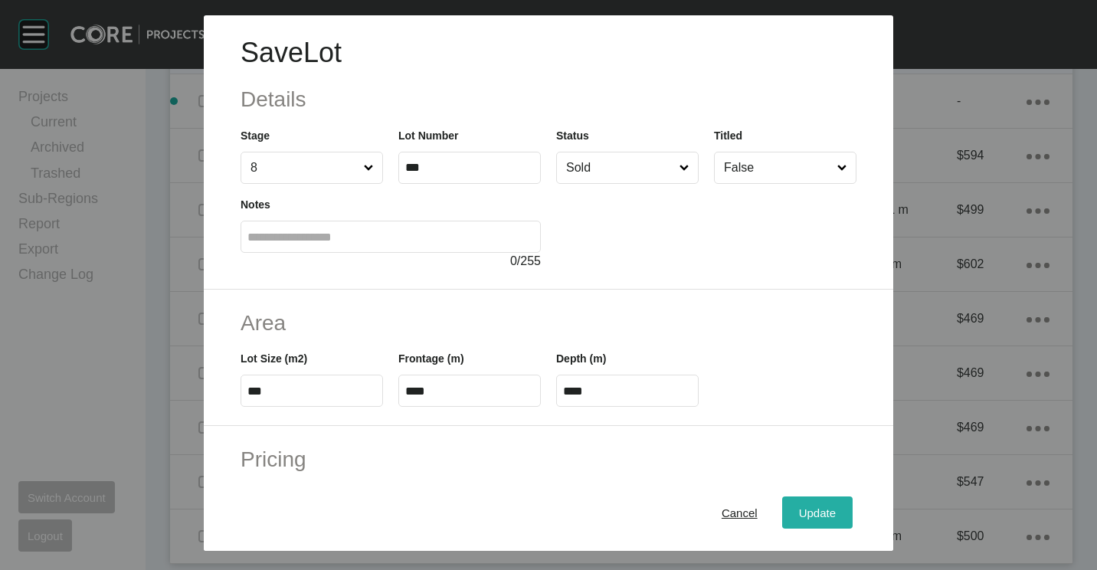
click at [807, 512] on span "Update" at bounding box center [817, 512] width 37 height 13
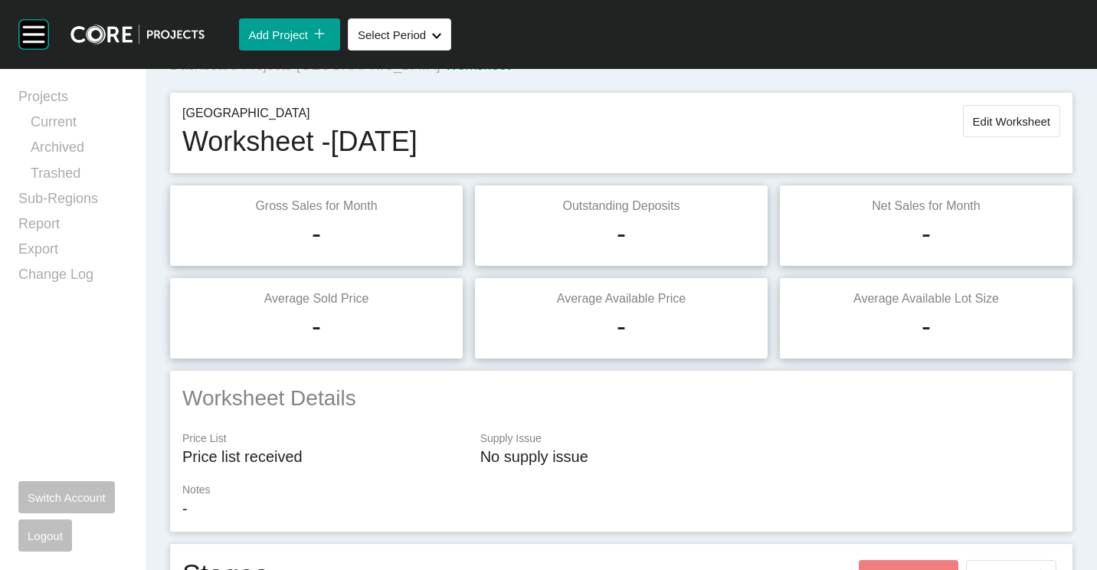
scroll to position [0, 0]
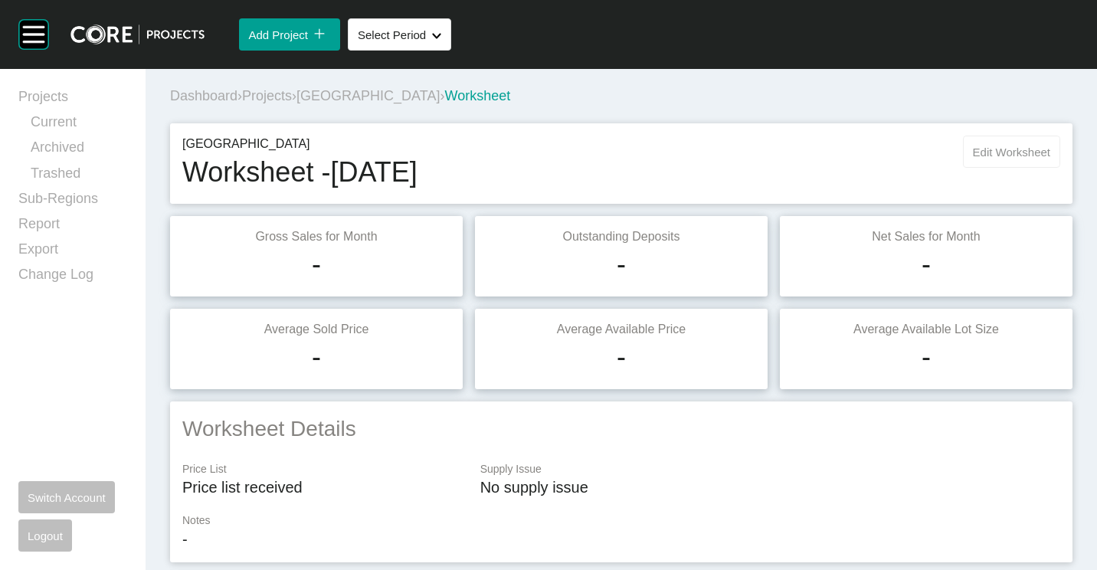
click at [979, 142] on button "Edit Worksheet" at bounding box center [1011, 152] width 97 height 32
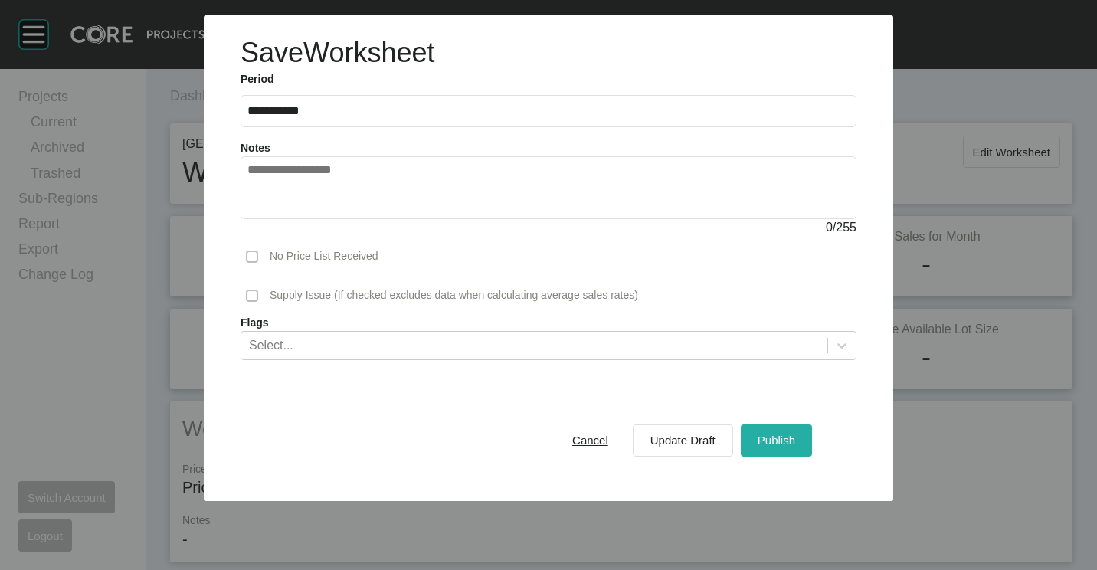
click at [770, 434] on span "Publish" at bounding box center [776, 439] width 38 height 13
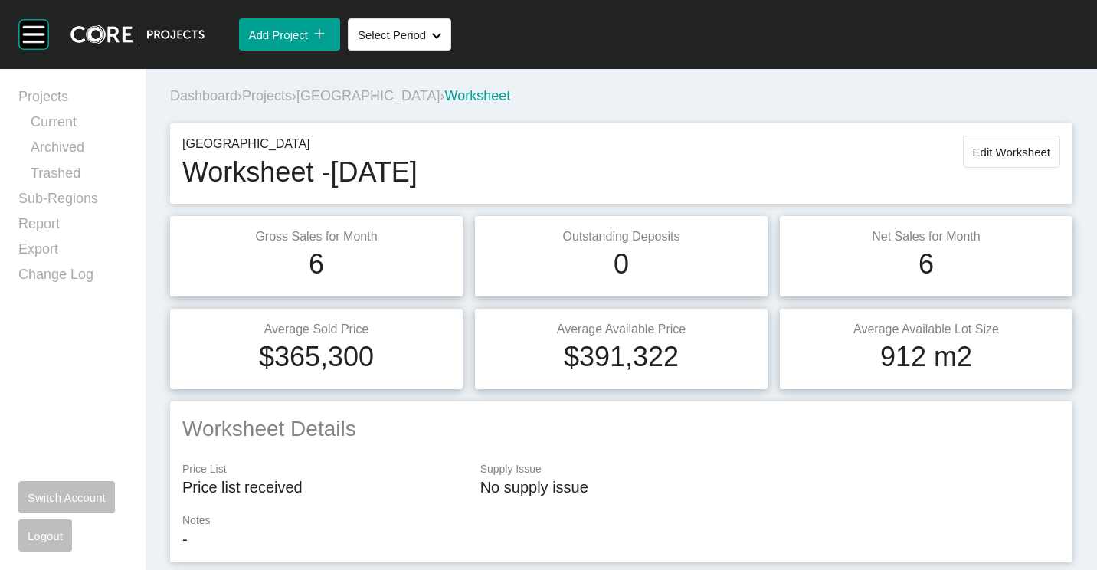
click at [272, 91] on span "Projects" at bounding box center [267, 95] width 50 height 15
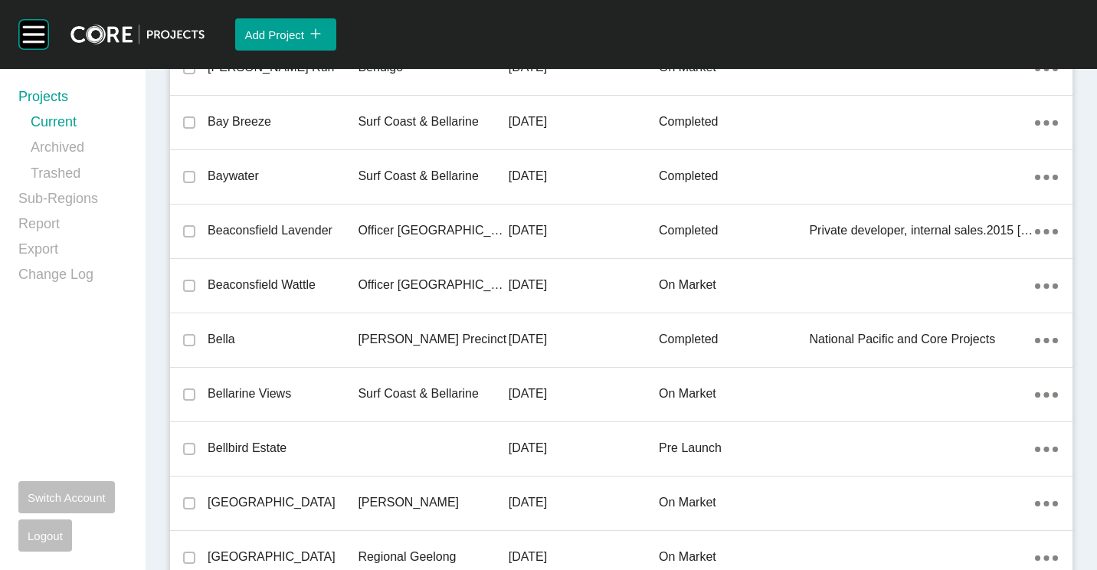
scroll to position [35043, 0]
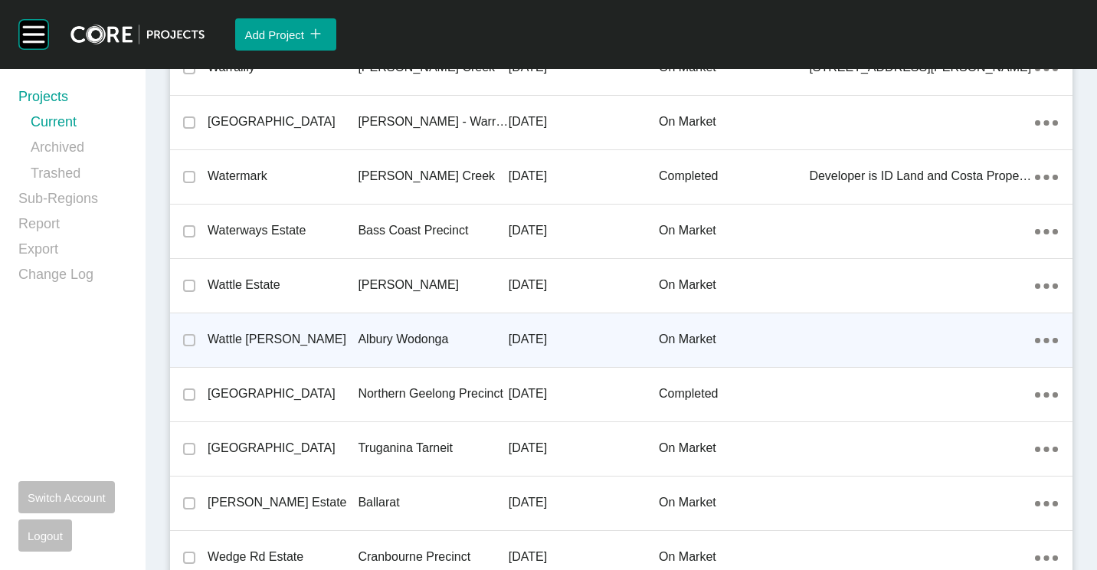
click at [392, 341] on p "Albury Wodonga" at bounding box center [433, 339] width 150 height 17
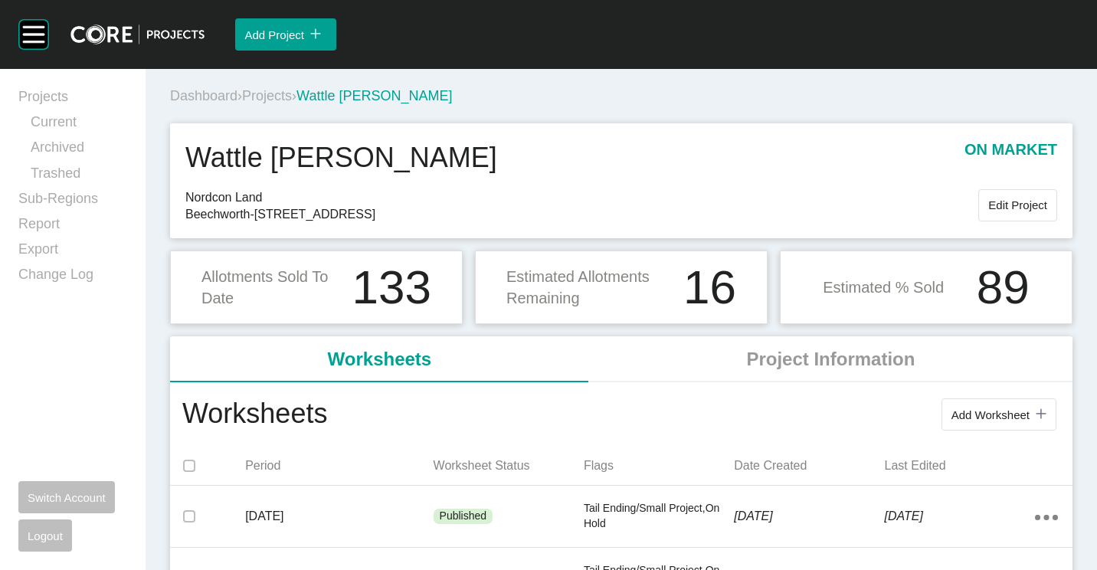
drag, startPoint x: 979, startPoint y: 429, endPoint x: 966, endPoint y: 421, distance: 15.1
click at [979, 429] on button "Add Worksheet icon/tick copy 11 Created with Sketch." at bounding box center [998, 414] width 115 height 32
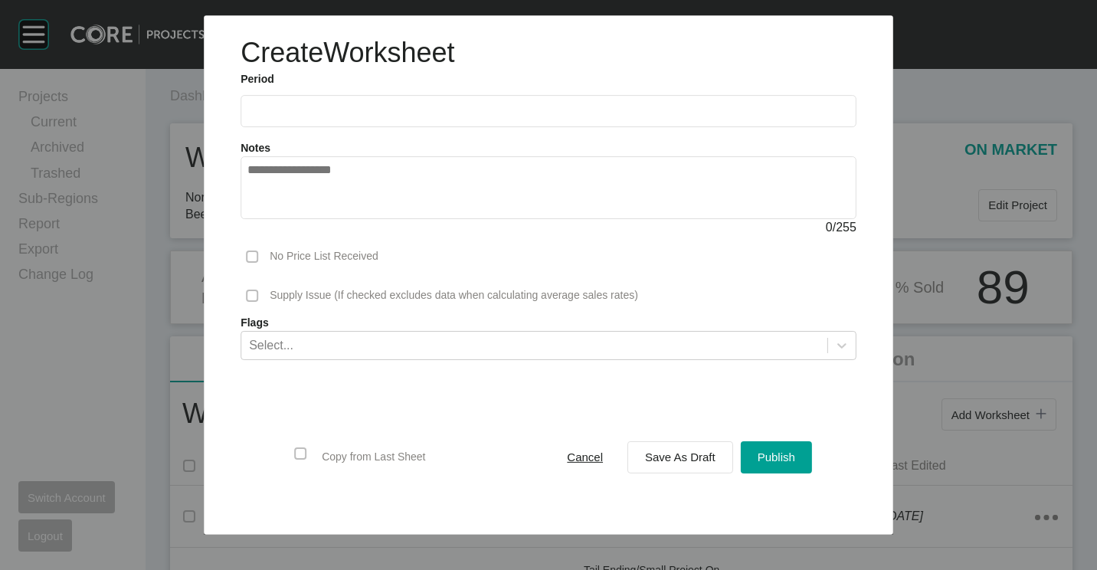
click at [356, 113] on input "text" at bounding box center [548, 111] width 602 height 13
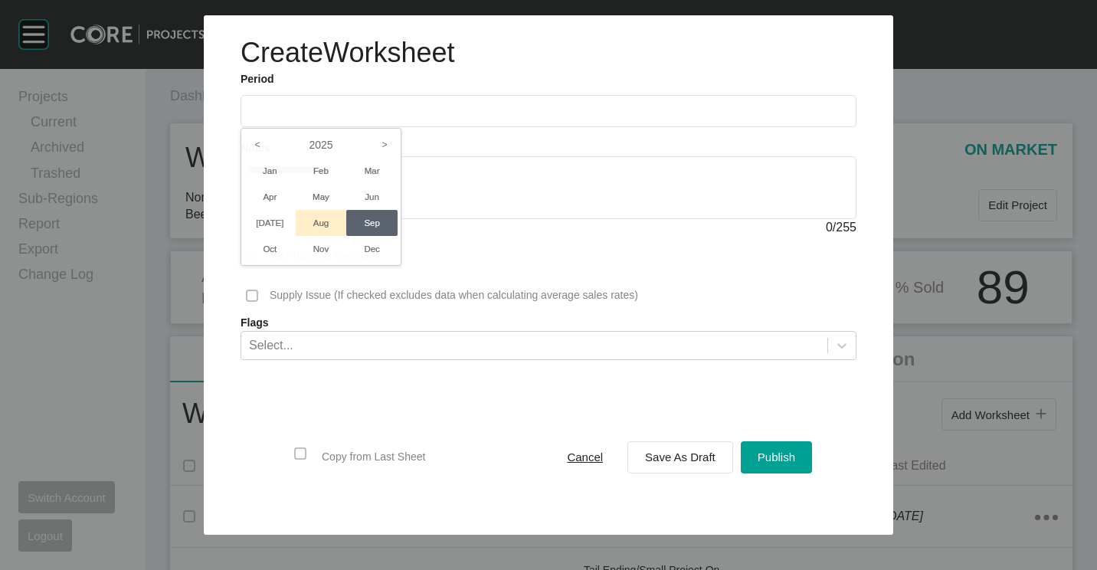
click at [320, 217] on li "Aug" at bounding box center [321, 223] width 51 height 26
type input "**********"
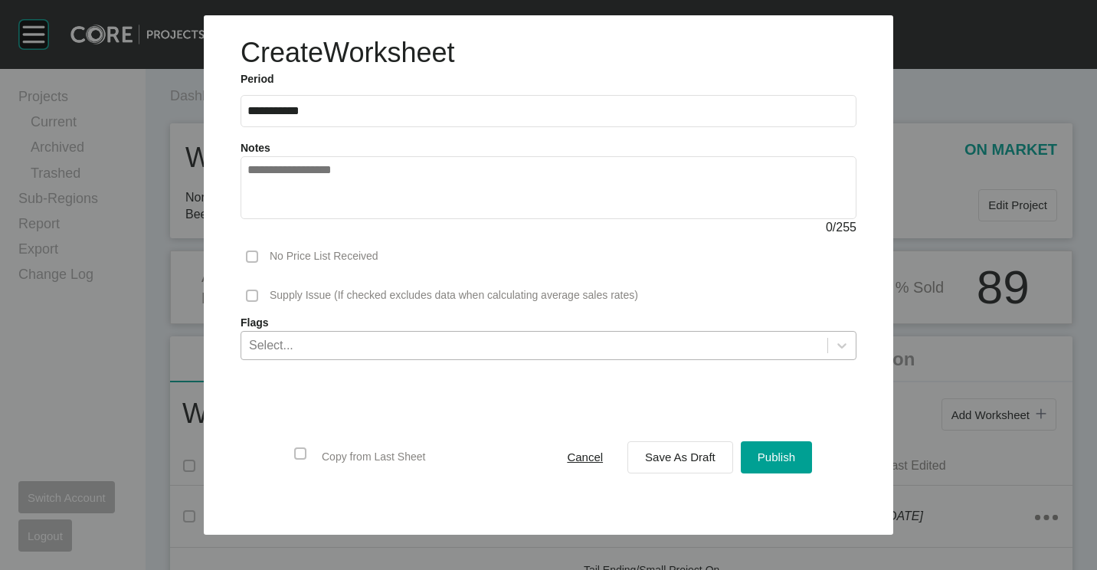
drag, startPoint x: 331, startPoint y: 338, endPoint x: 314, endPoint y: 355, distance: 23.8
click at [330, 339] on div "Select..." at bounding box center [534, 345] width 586 height 26
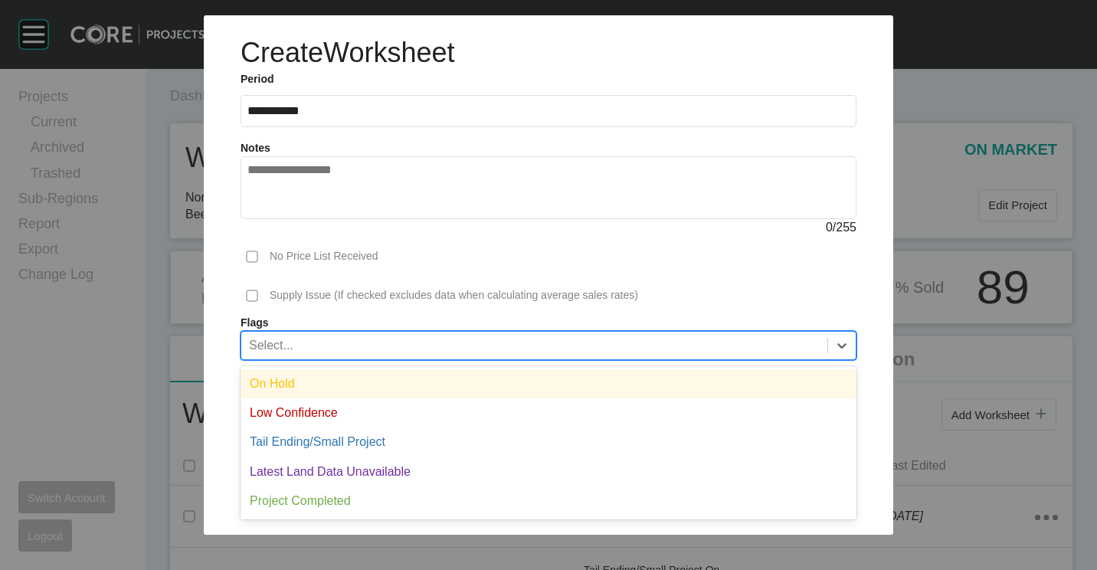
click at [300, 380] on div "On Hold" at bounding box center [548, 383] width 616 height 29
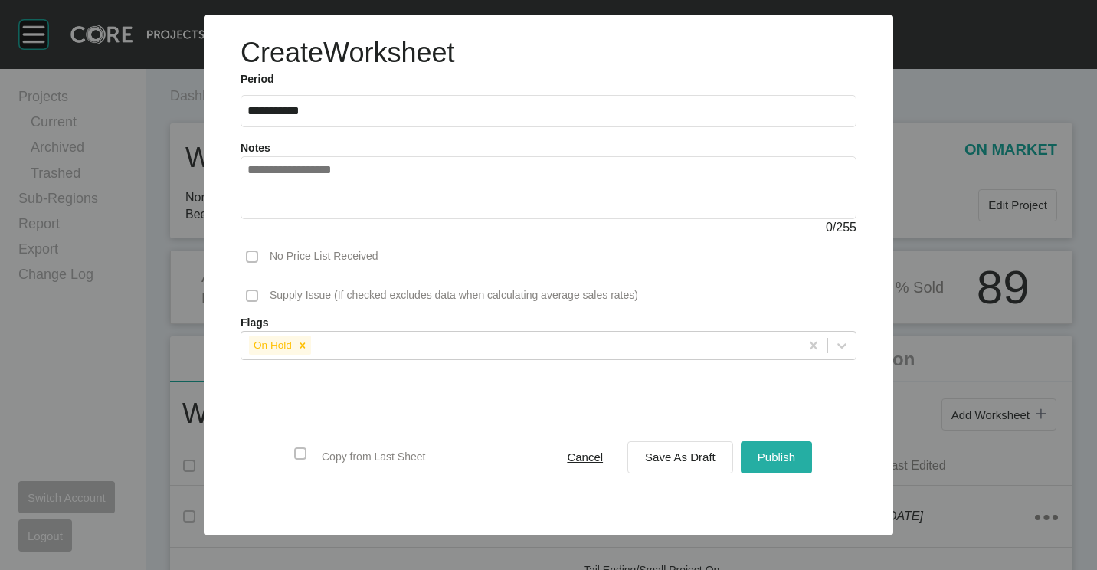
click at [768, 450] on div "Publish" at bounding box center [776, 456] width 45 height 21
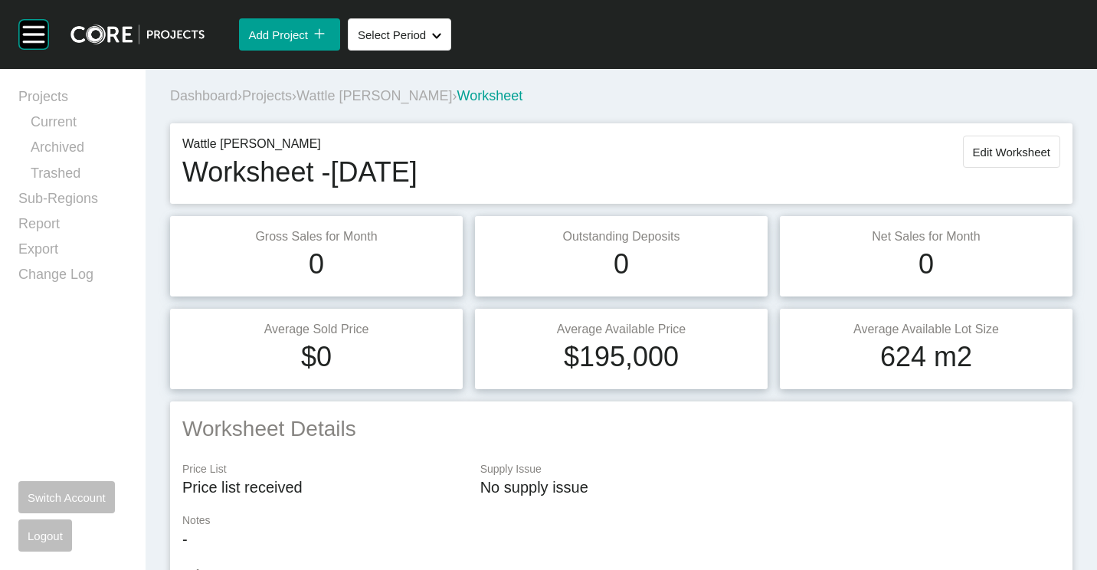
click at [340, 93] on span "Wattle [PERSON_NAME]" at bounding box center [373, 95] width 155 height 15
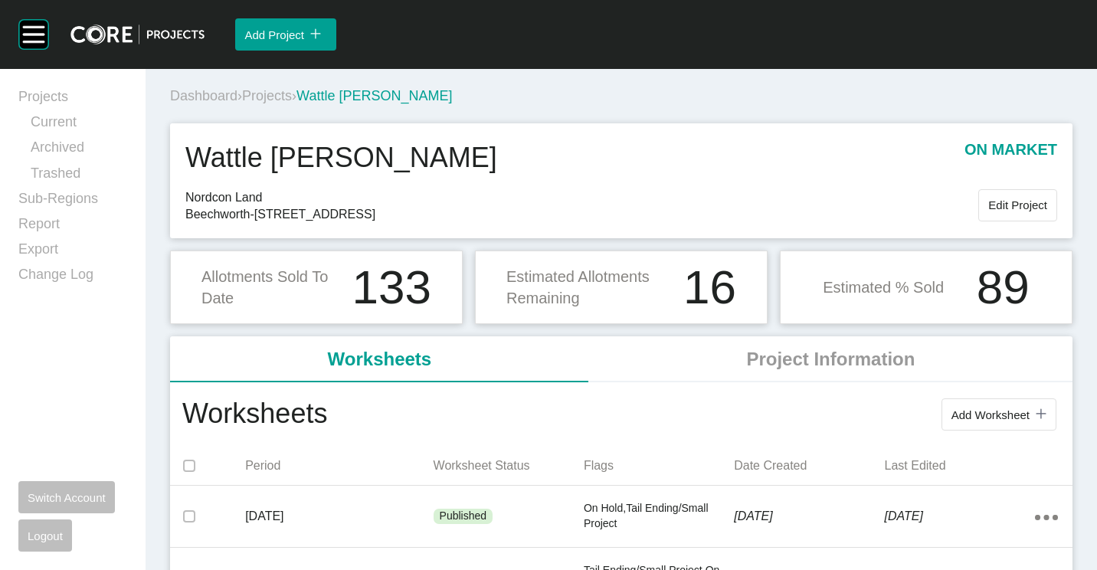
click at [289, 93] on span "Projects" at bounding box center [267, 95] width 50 height 15
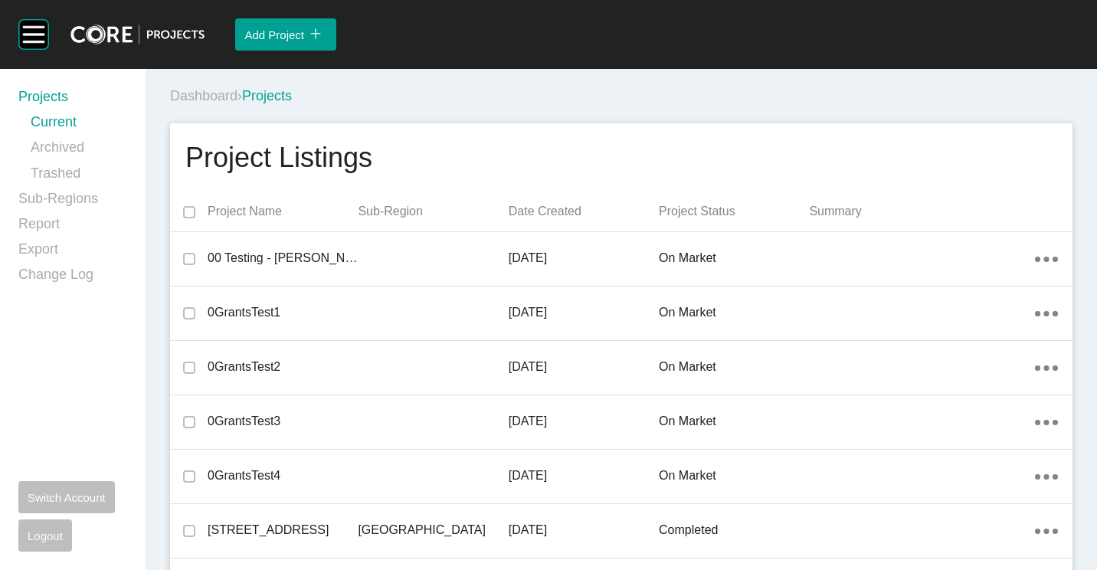
scroll to position [17046, 0]
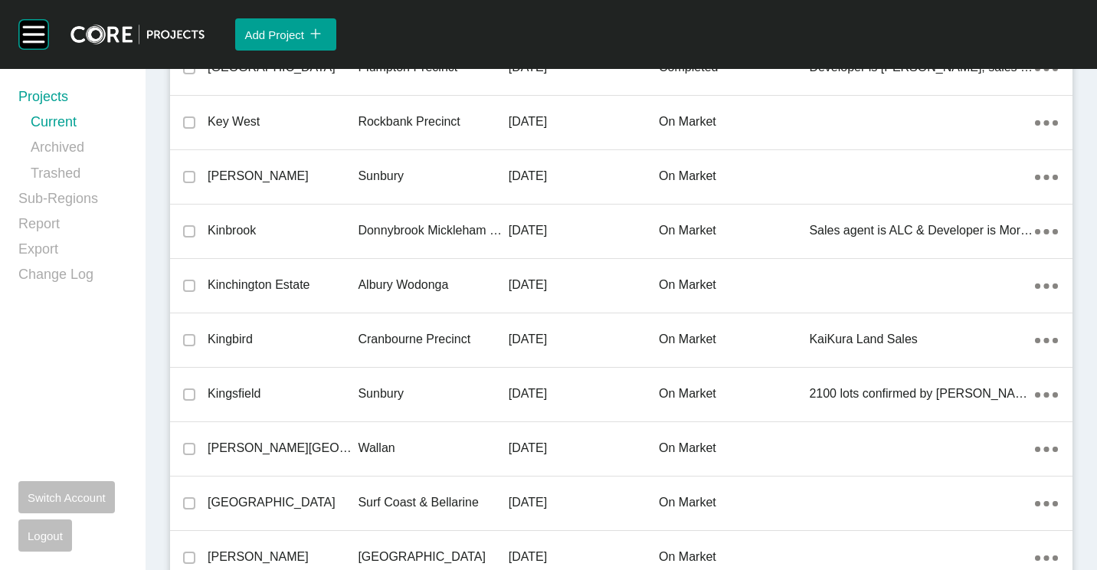
drag, startPoint x: 346, startPoint y: 289, endPoint x: 652, endPoint y: 569, distance: 414.7
click at [346, 289] on p "Kinchington Estate" at bounding box center [283, 284] width 150 height 17
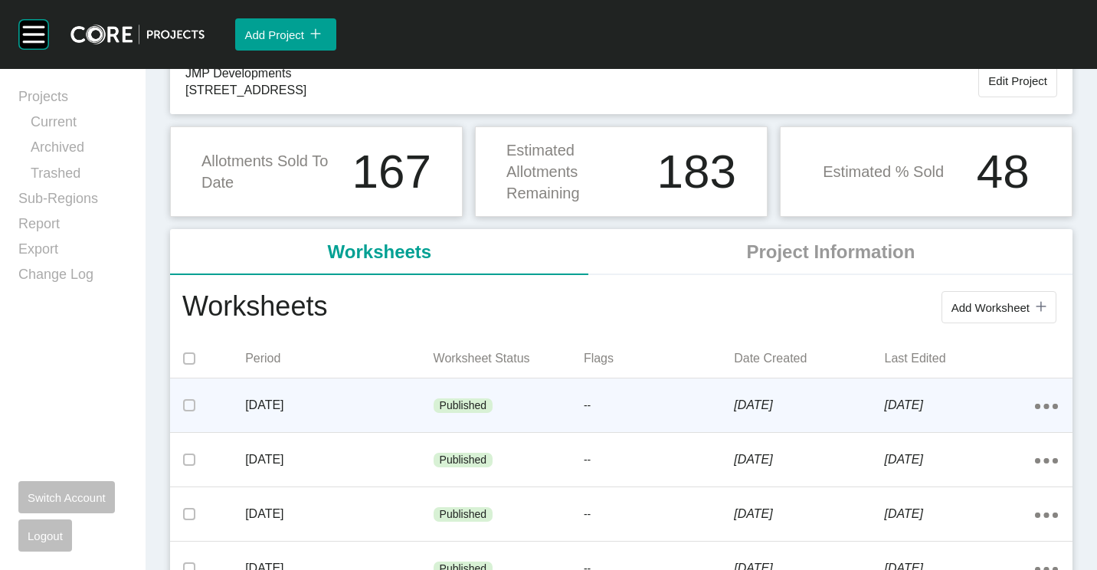
scroll to position [230, 0]
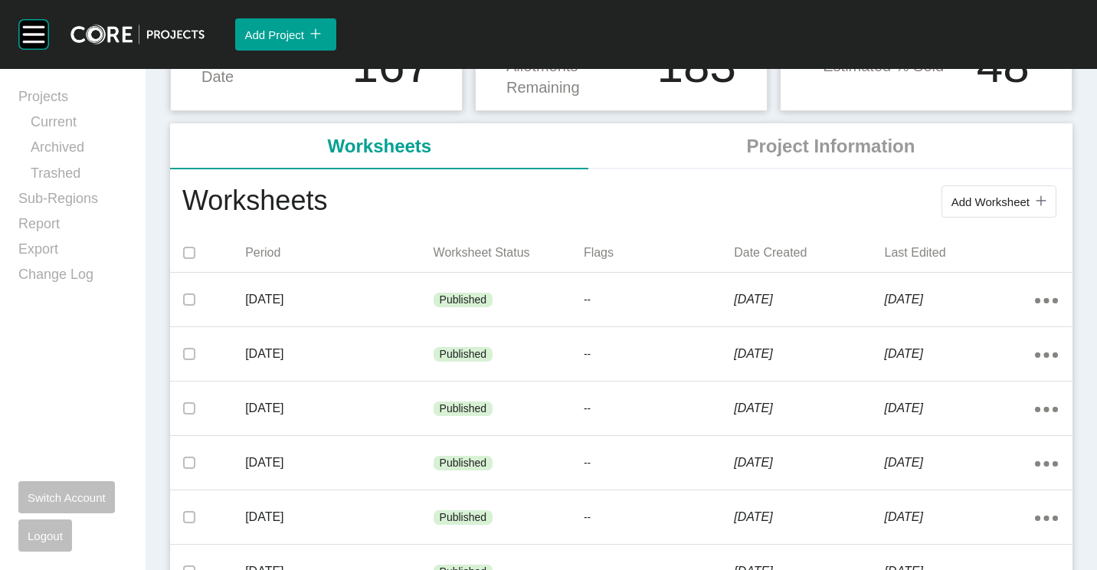
click at [951, 204] on span "Add Worksheet" at bounding box center [990, 201] width 78 height 13
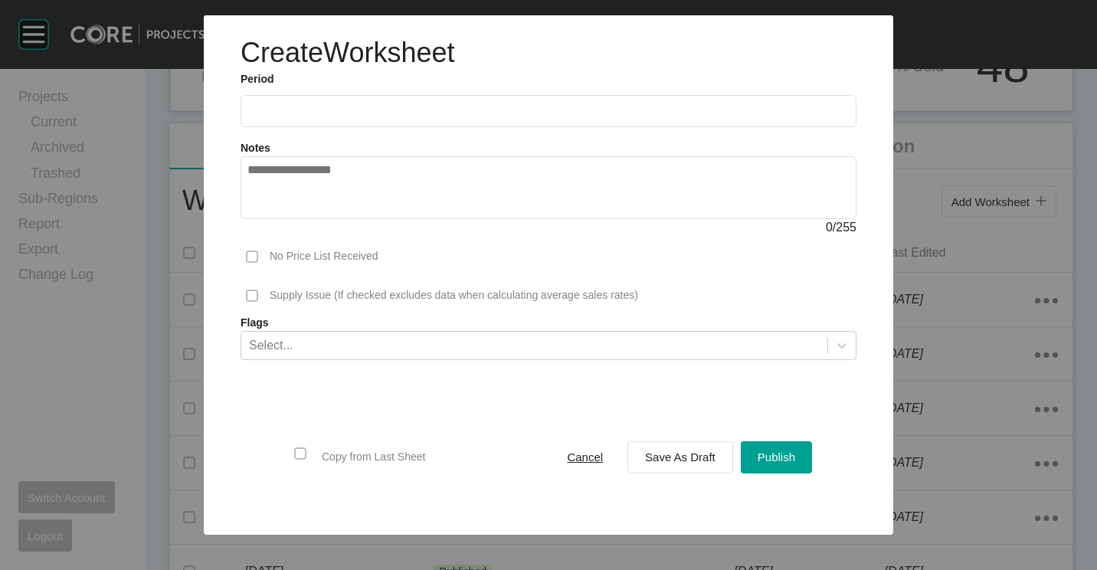
click at [310, 113] on input "text" at bounding box center [548, 110] width 602 height 13
drag, startPoint x: 332, startPoint y: 219, endPoint x: 348, endPoint y: 240, distance: 27.3
click at [332, 219] on li "Aug" at bounding box center [321, 223] width 51 height 26
type input "**********"
click at [676, 456] on span "Save As Draft" at bounding box center [680, 456] width 70 height 13
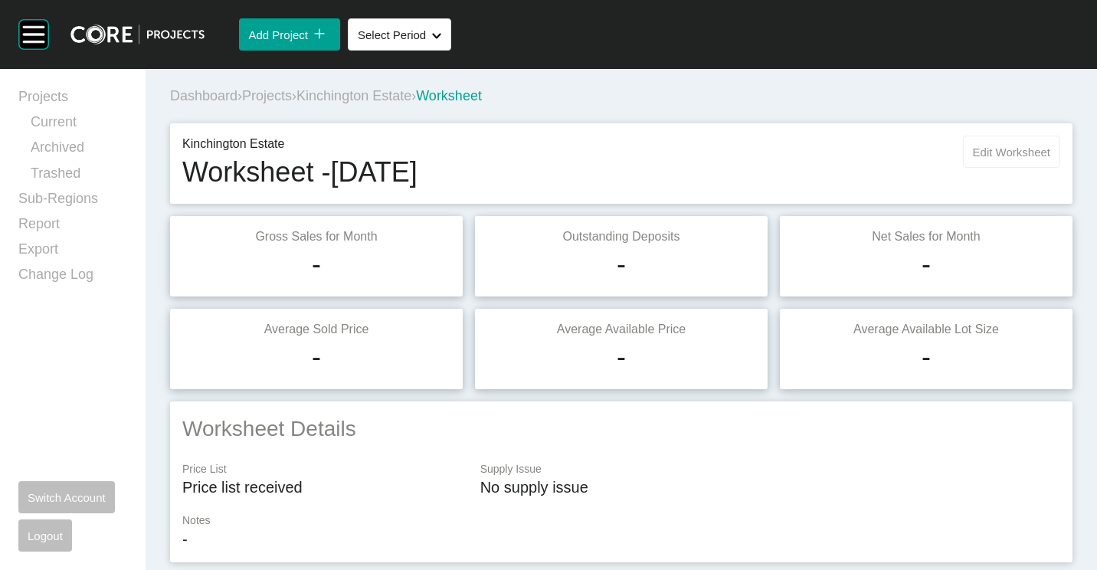
click at [992, 158] on span "Edit Worksheet" at bounding box center [1011, 152] width 77 height 13
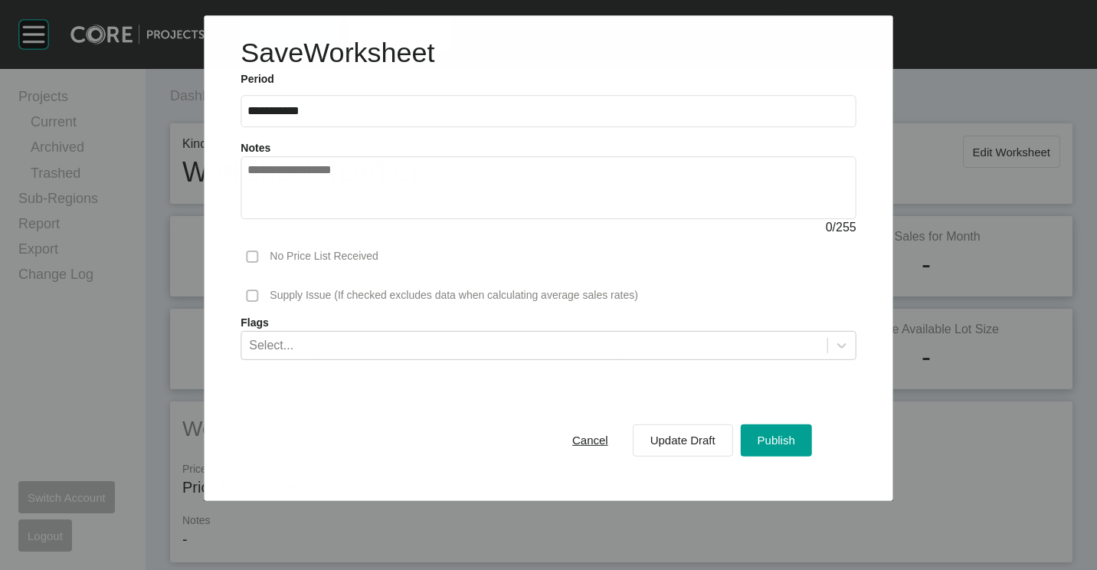
drag, startPoint x: 788, startPoint y: 434, endPoint x: 892, endPoint y: 289, distance: 178.3
click at [787, 435] on span "Publish" at bounding box center [776, 439] width 38 height 13
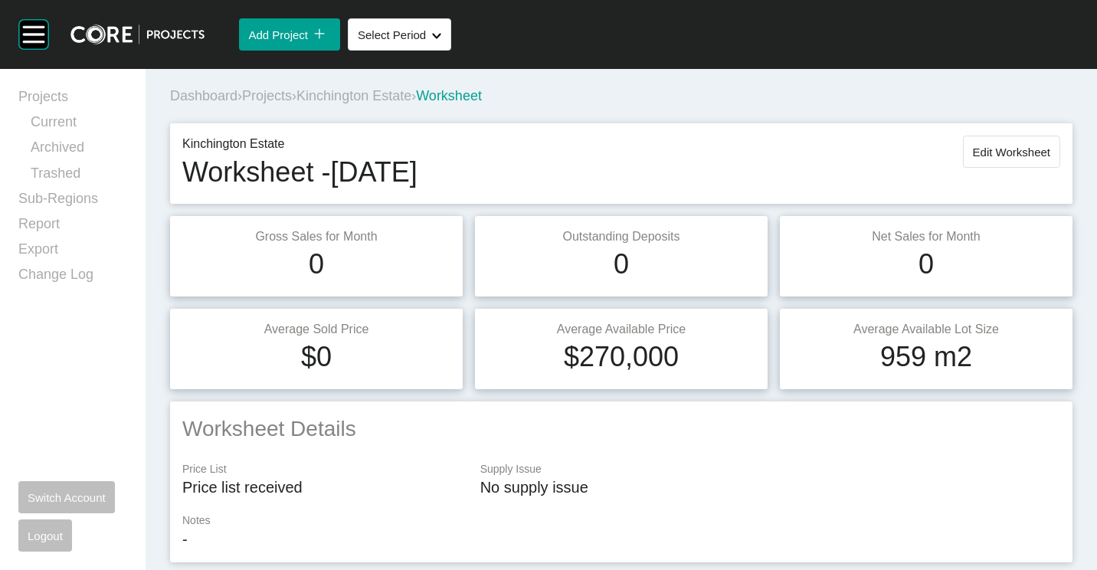
click at [285, 96] on span "Projects" at bounding box center [267, 95] width 50 height 15
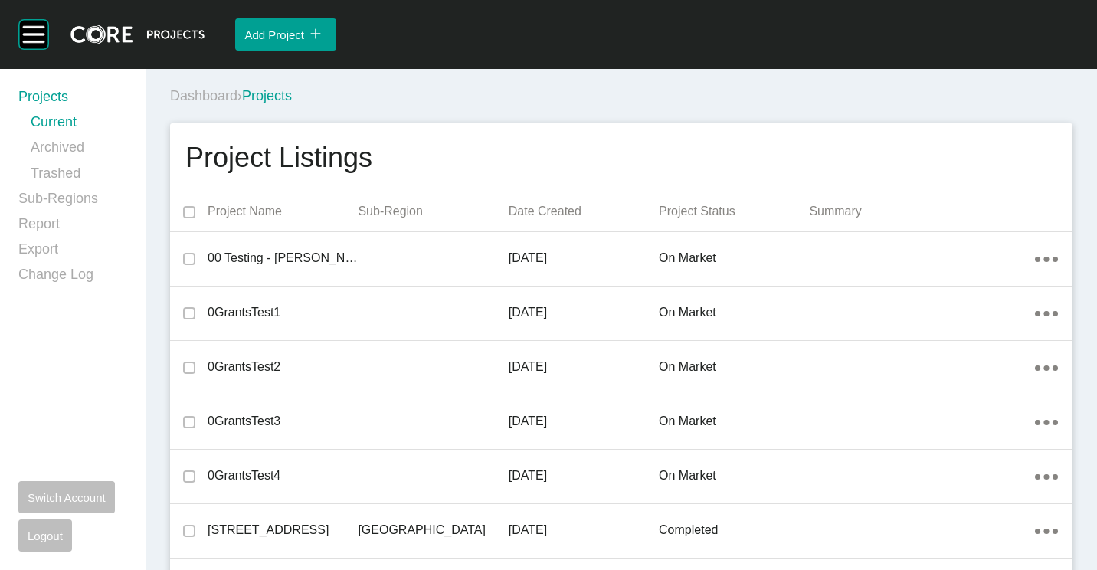
scroll to position [18079, 0]
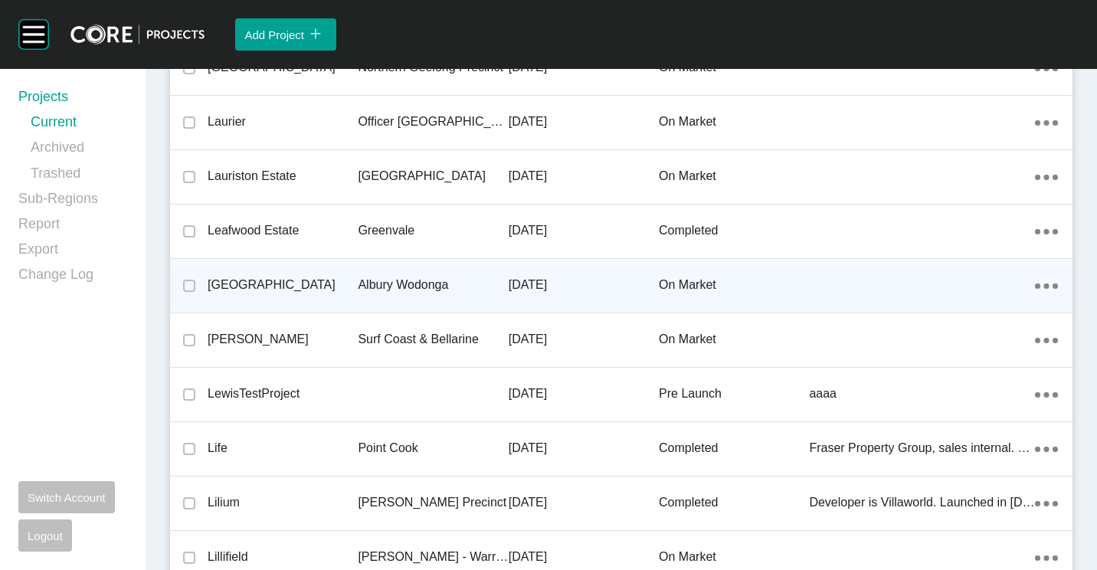
click at [416, 274] on div "Albury Wodonga" at bounding box center [433, 284] width 150 height 47
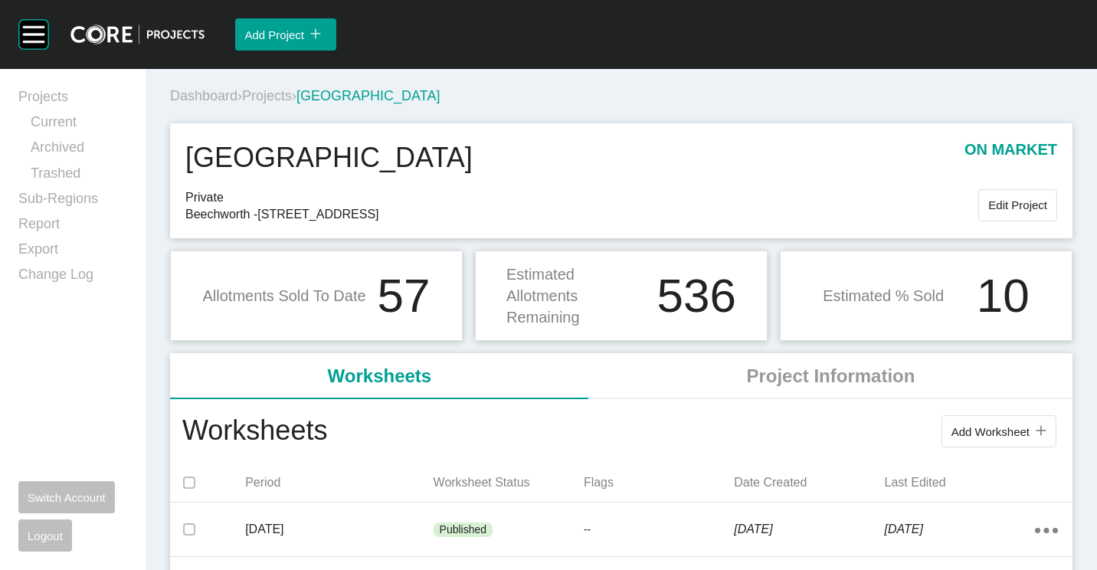
click at [966, 417] on button "Add Worksheet icon/tick copy 11 Created with Sketch." at bounding box center [998, 431] width 115 height 32
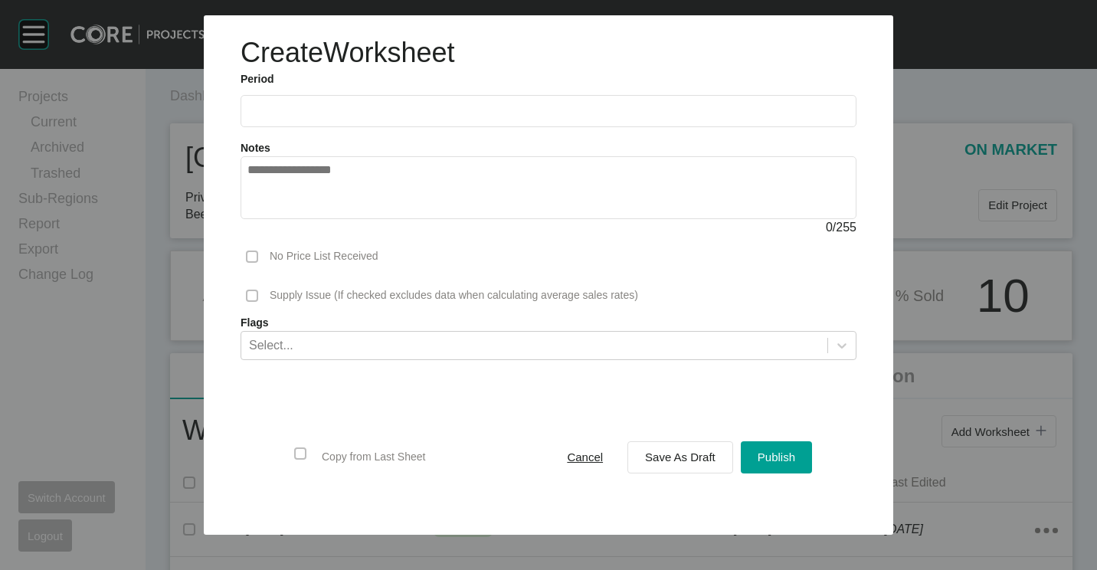
click at [369, 116] on input "text" at bounding box center [548, 110] width 602 height 13
click at [340, 224] on li "Aug" at bounding box center [321, 223] width 51 height 26
type input "**********"
click at [669, 453] on span "Save As Draft" at bounding box center [680, 456] width 70 height 13
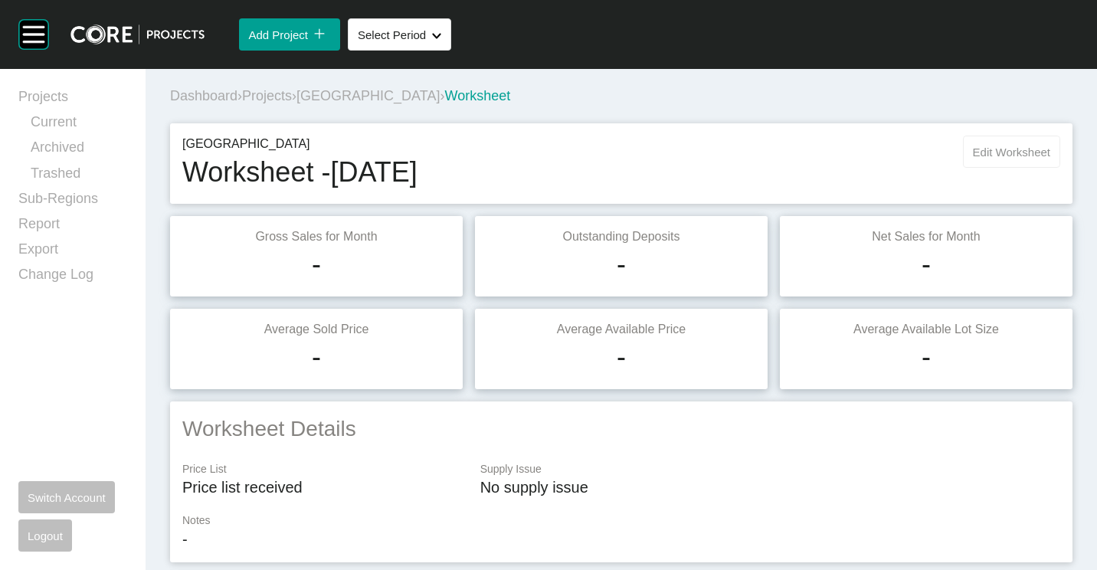
drag, startPoint x: 974, startPoint y: 132, endPoint x: 973, endPoint y: 146, distance: 14.6
click at [974, 136] on div "Leneva Valley Worksheet - [DATE] Edit Worksheet" at bounding box center [621, 163] width 902 height 80
click at [973, 150] on span "Edit Worksheet" at bounding box center [1011, 152] width 77 height 13
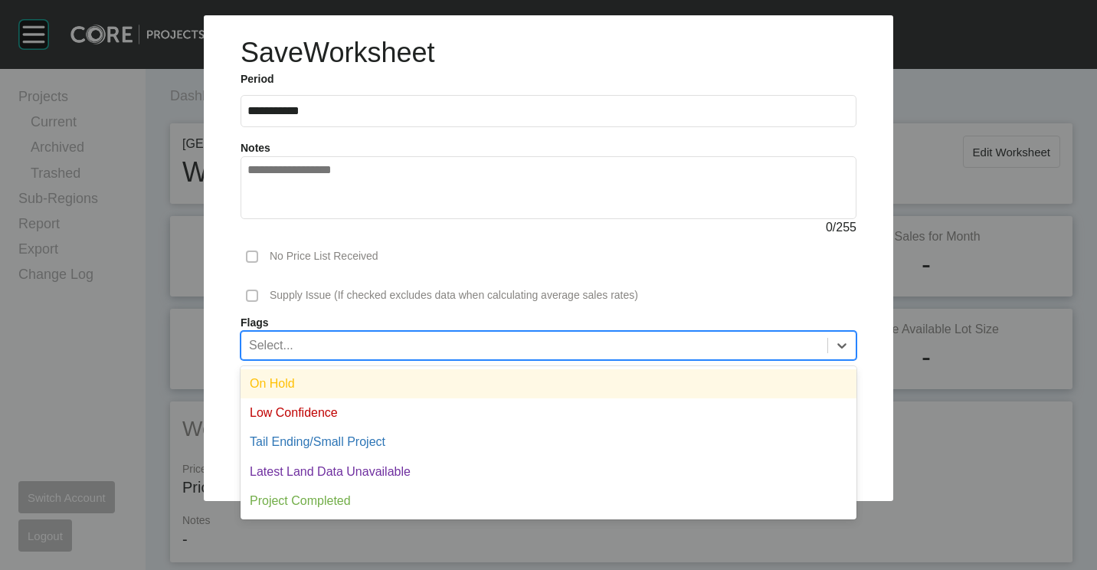
click at [383, 351] on div "Select..." at bounding box center [534, 345] width 586 height 26
click at [362, 330] on label "Flags" at bounding box center [548, 323] width 616 height 15
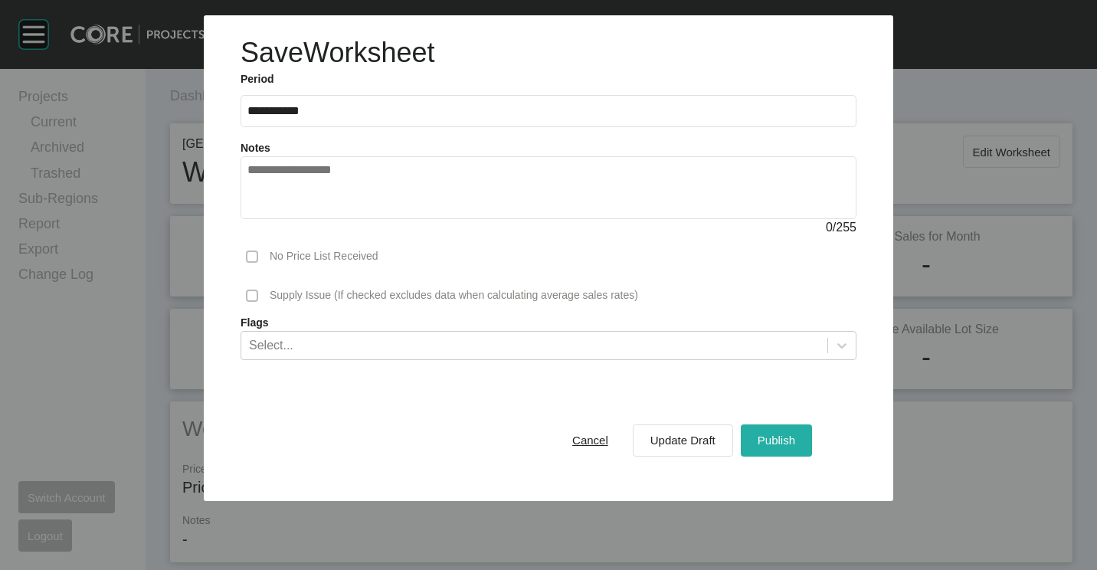
click at [776, 426] on button "Publish" at bounding box center [776, 440] width 71 height 32
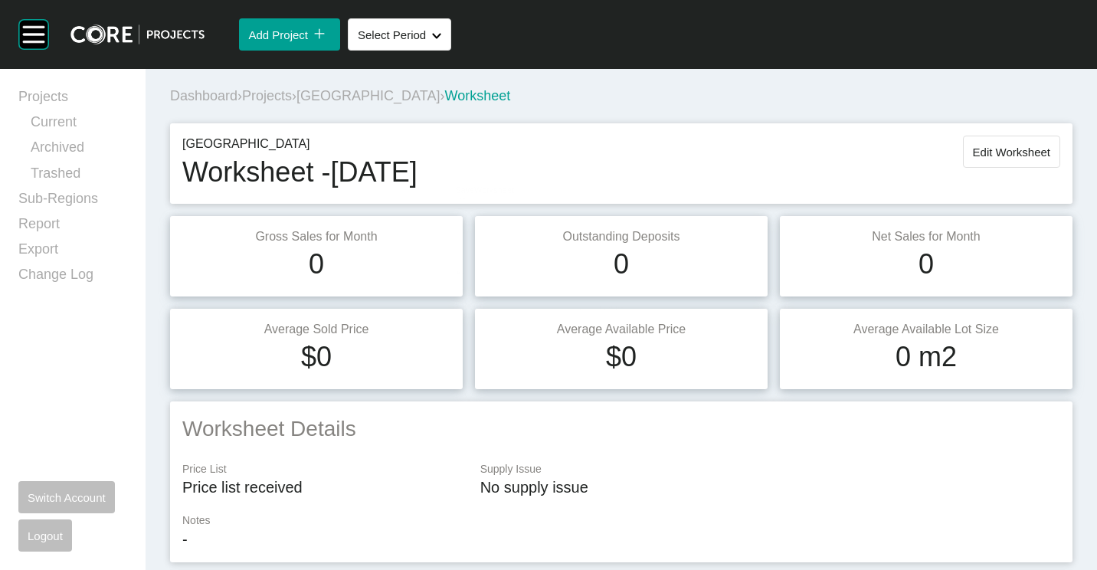
click at [369, 100] on span "[GEOGRAPHIC_DATA]" at bounding box center [367, 95] width 143 height 15
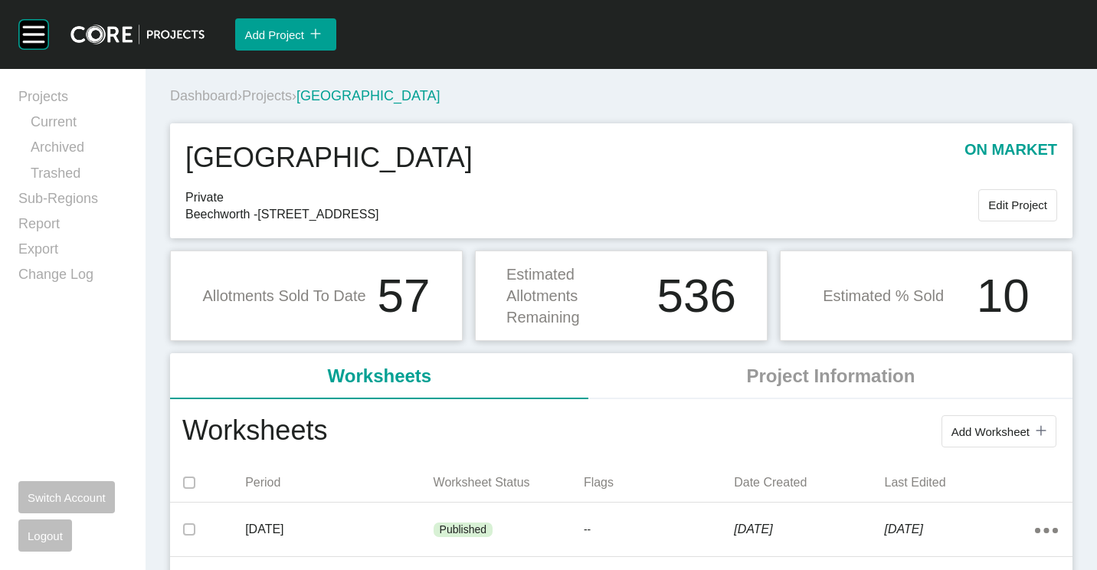
click at [286, 98] on span "Projects" at bounding box center [267, 95] width 50 height 15
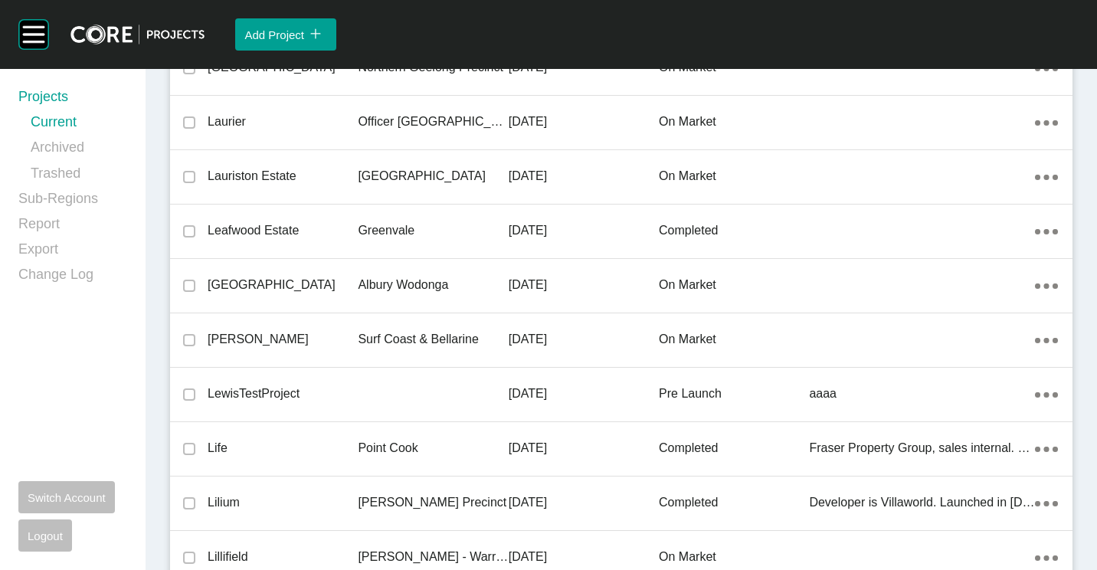
scroll to position [34771, 0]
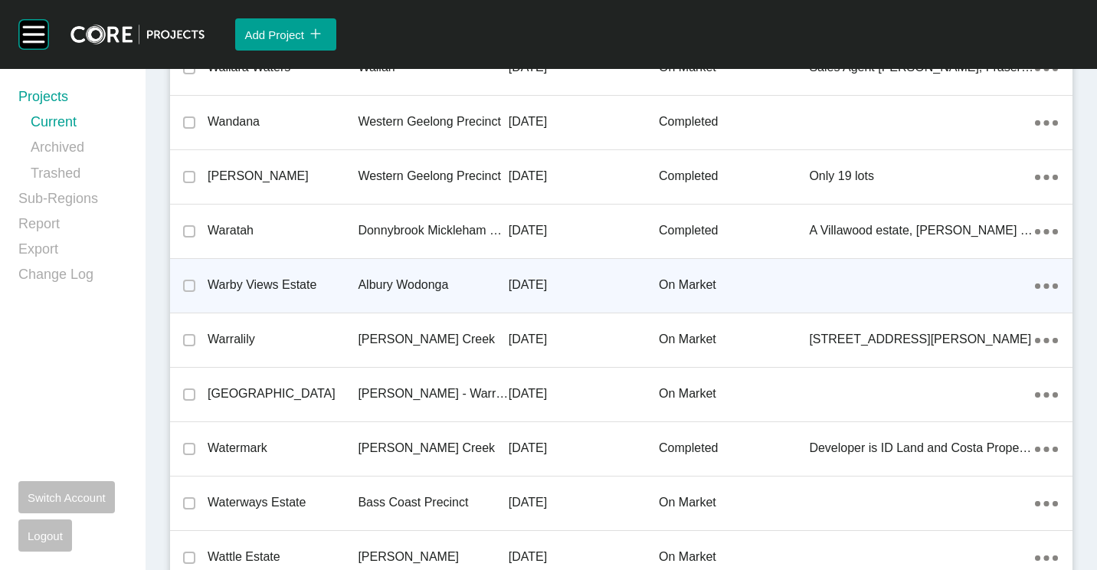
click at [331, 280] on p "Warby Views Estate" at bounding box center [283, 284] width 150 height 17
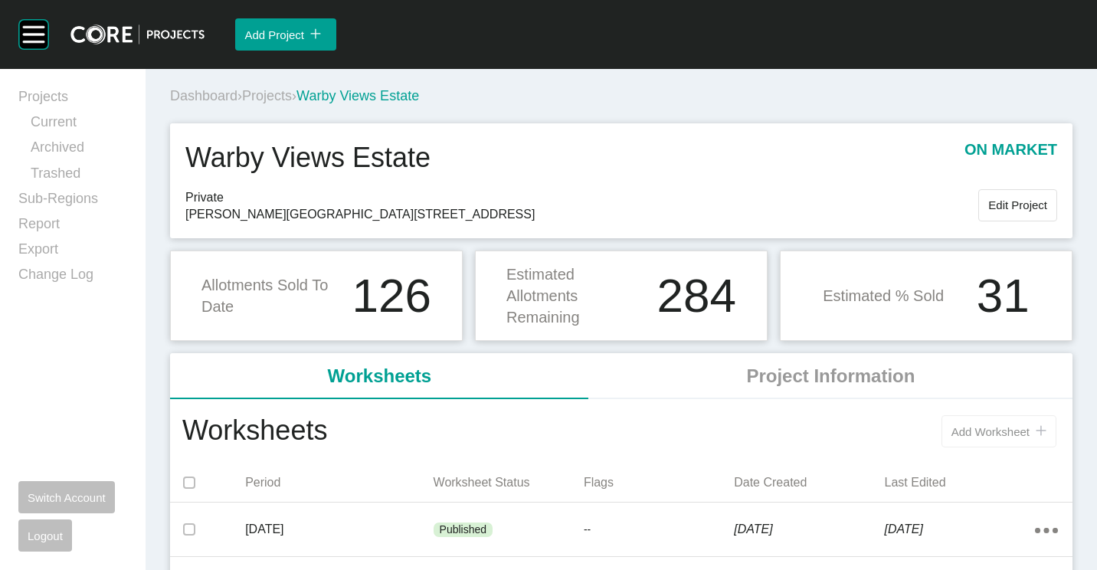
click at [974, 444] on button "Add Worksheet icon/tick copy 11 Created with Sketch." at bounding box center [998, 431] width 115 height 32
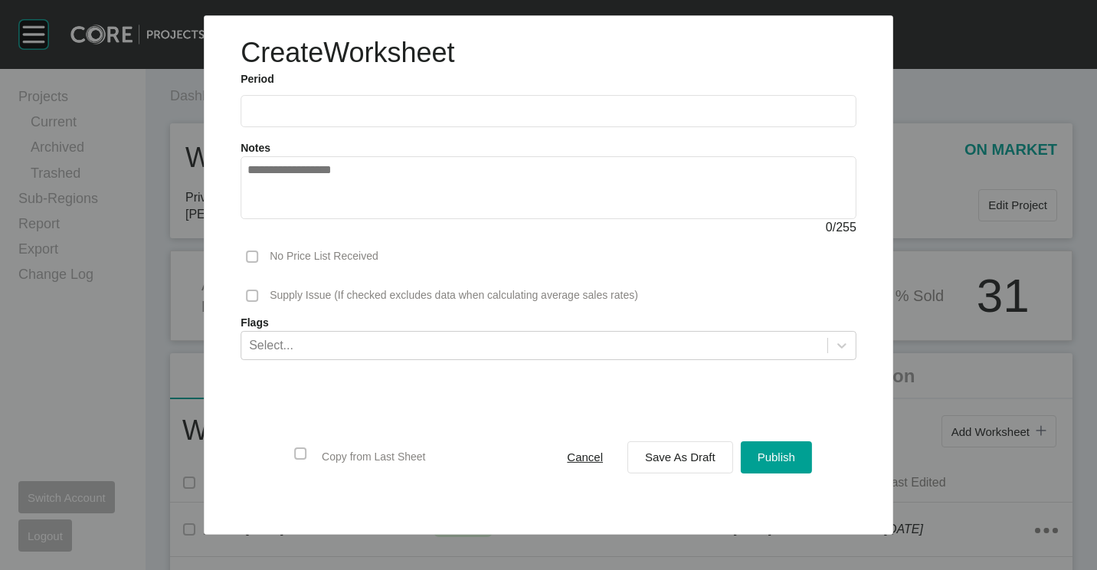
click at [287, 90] on ul "2025 < > Jan Feb Mar Apr May Jun [DATE] Aug Sep Oct Nov Dec" at bounding box center [548, 107] width 616 height 40
click at [288, 110] on input "text" at bounding box center [548, 110] width 602 height 13
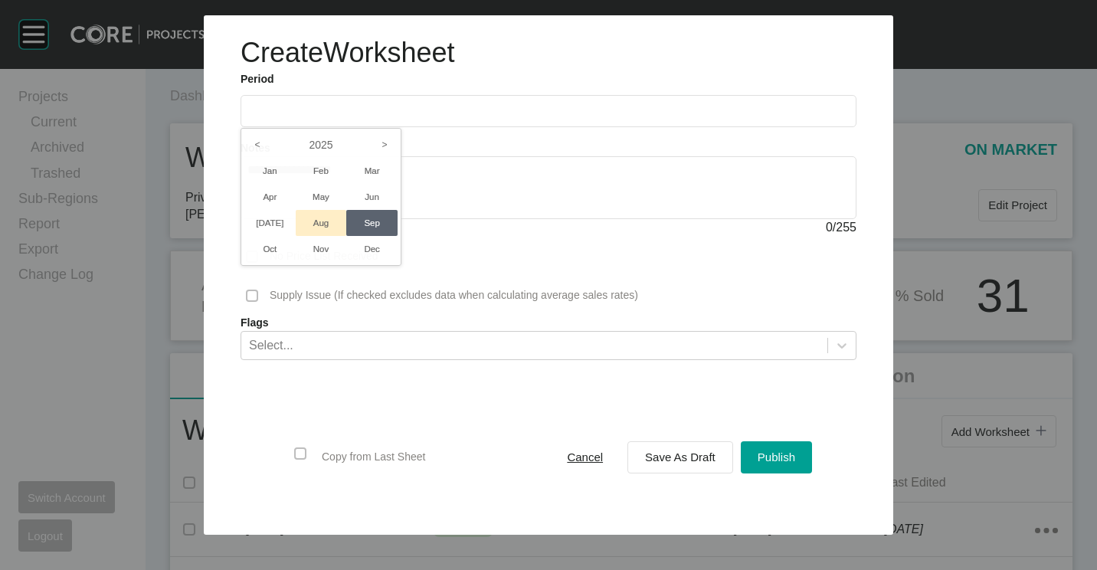
click at [327, 224] on li "Aug" at bounding box center [321, 223] width 51 height 26
type input "**********"
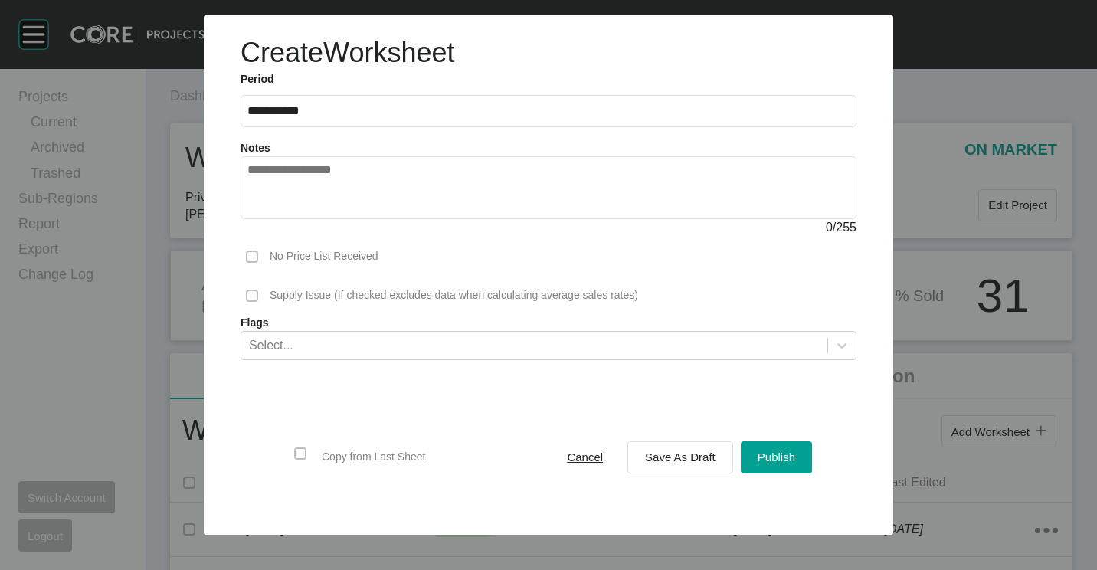
drag, startPoint x: 682, startPoint y: 453, endPoint x: 633, endPoint y: 505, distance: 72.6
click at [683, 453] on span "Save As Draft" at bounding box center [680, 456] width 70 height 13
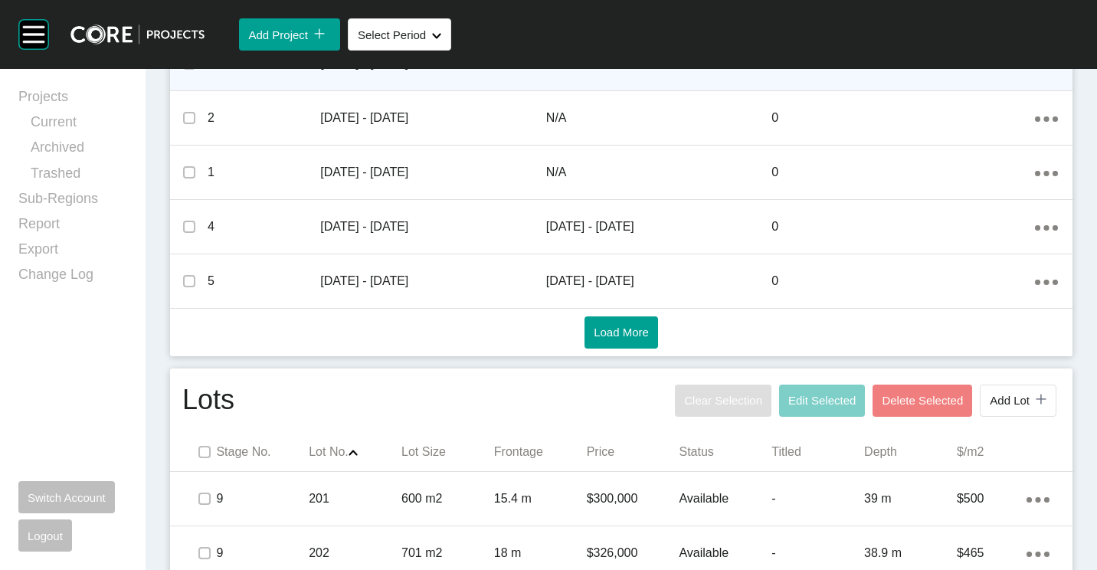
scroll to position [919, 0]
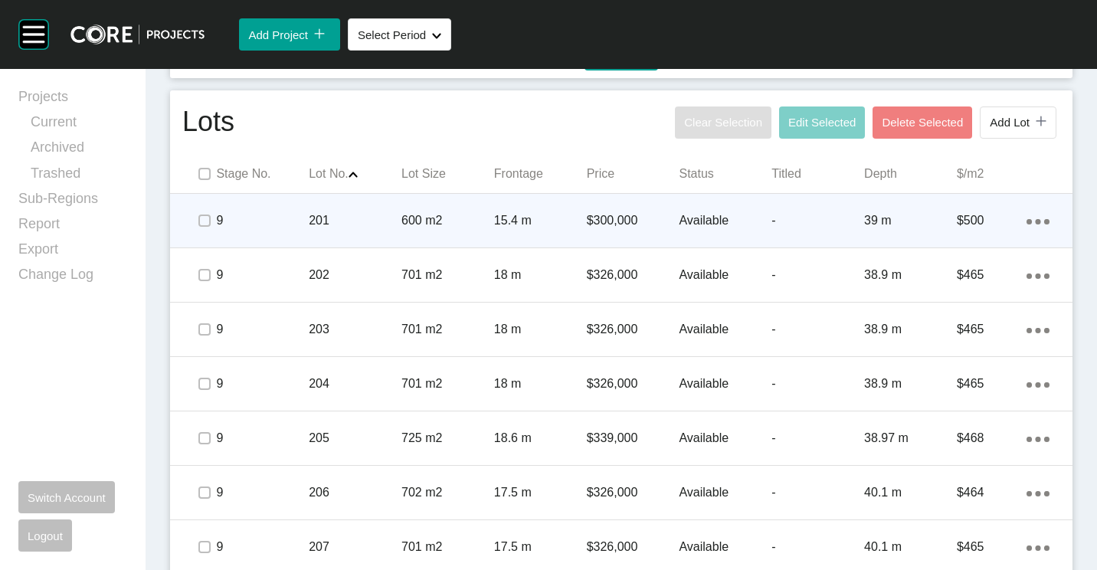
click at [333, 233] on div "201" at bounding box center [355, 220] width 93 height 47
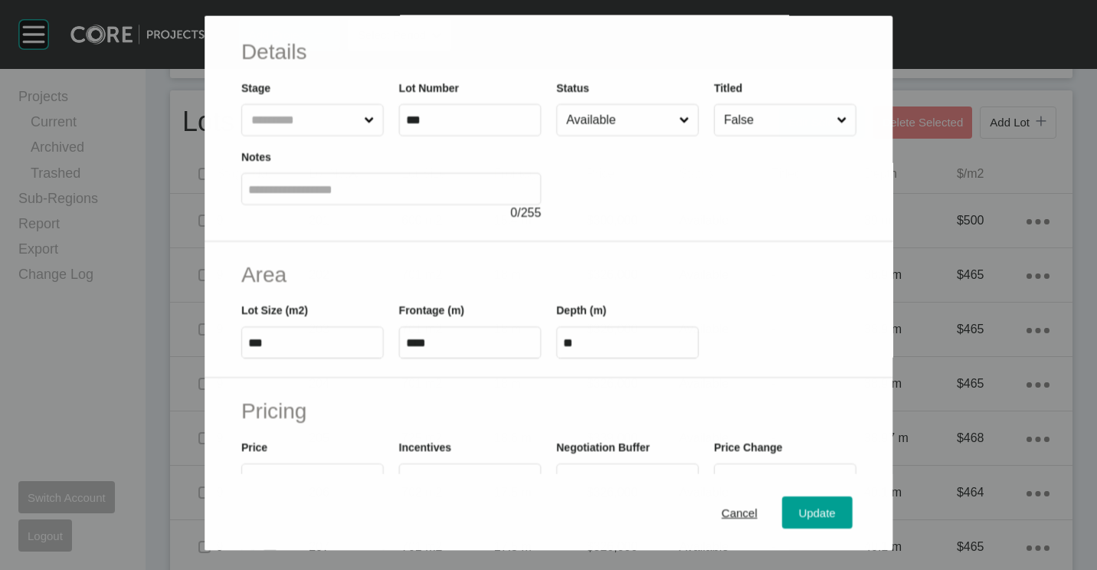
scroll to position [153, 0]
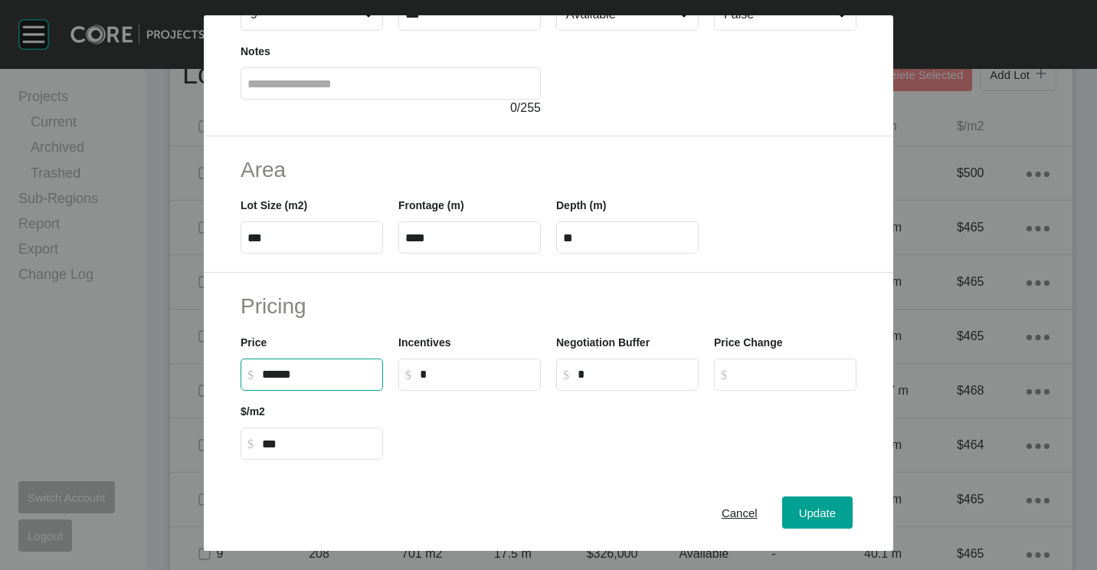
click at [273, 377] on input "******" at bounding box center [319, 374] width 114 height 13
type input "*******"
type input "*****"
type input "***"
click at [625, 431] on div at bounding box center [627, 425] width 473 height 69
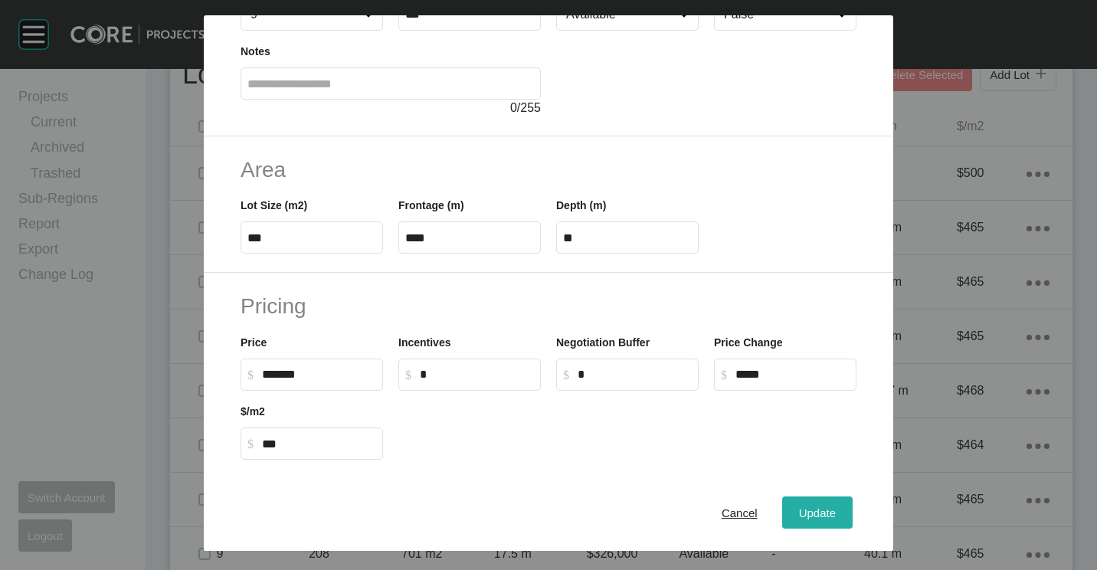
click at [812, 505] on div "Update" at bounding box center [817, 512] width 44 height 21
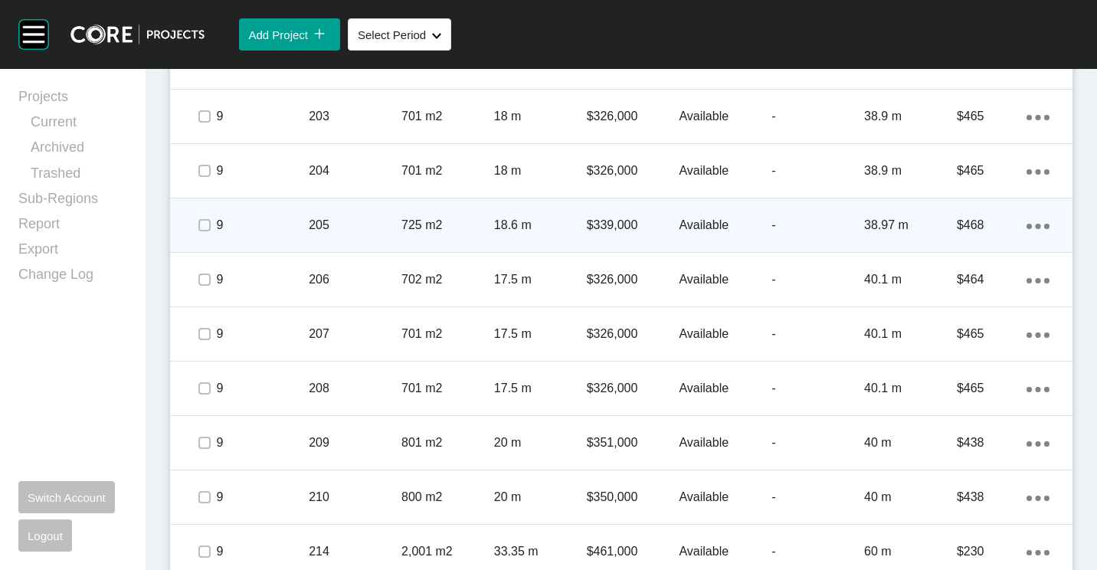
scroll to position [1147, 0]
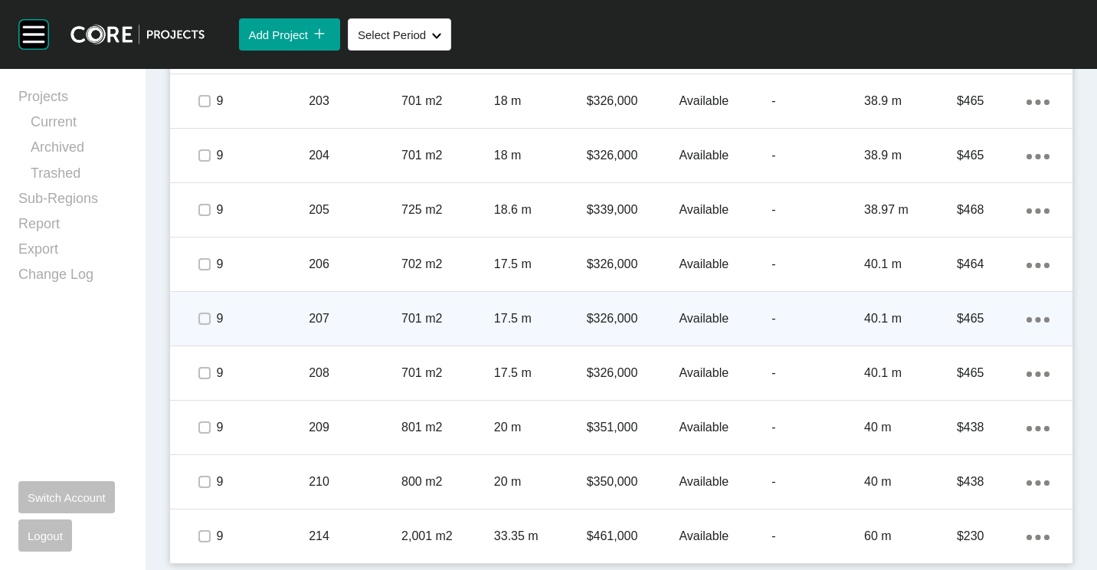
click at [196, 319] on span at bounding box center [204, 318] width 23 height 23
click at [198, 319] on label at bounding box center [204, 318] width 12 height 12
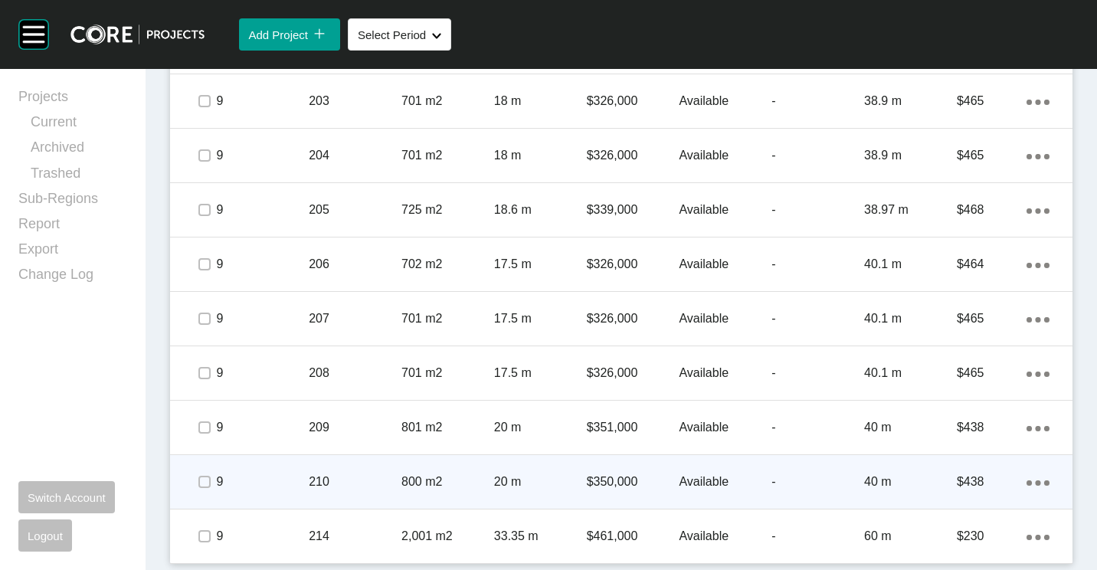
click at [1037, 476] on div "Action Menu Dots Copy 6 Created with Sketch." at bounding box center [1037, 481] width 23 height 17
click at [975, 483] on link "Duplicate" at bounding box center [962, 484] width 57 height 23
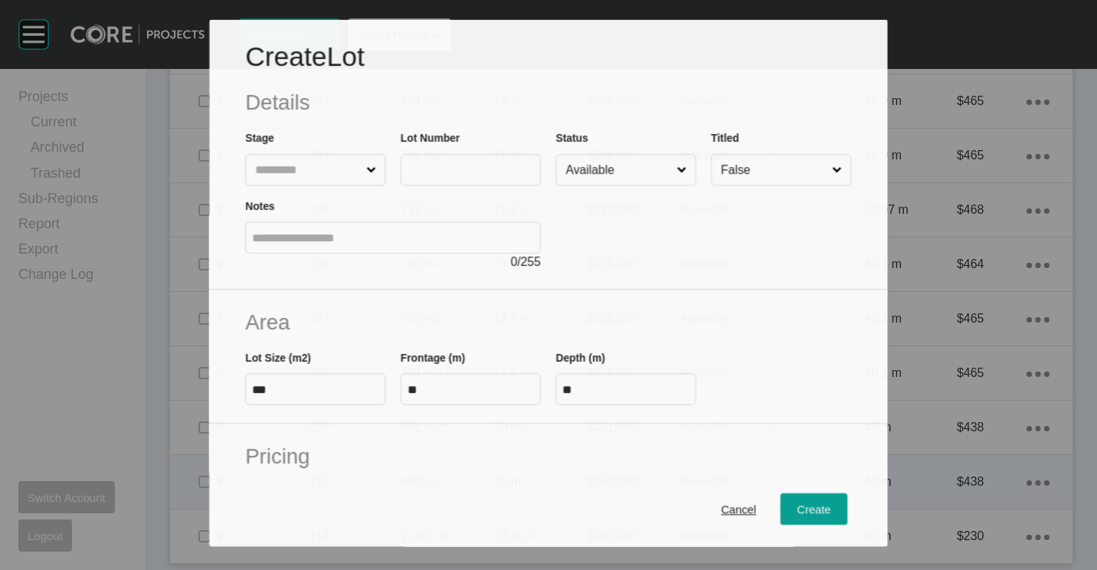
scroll to position [1100, 0]
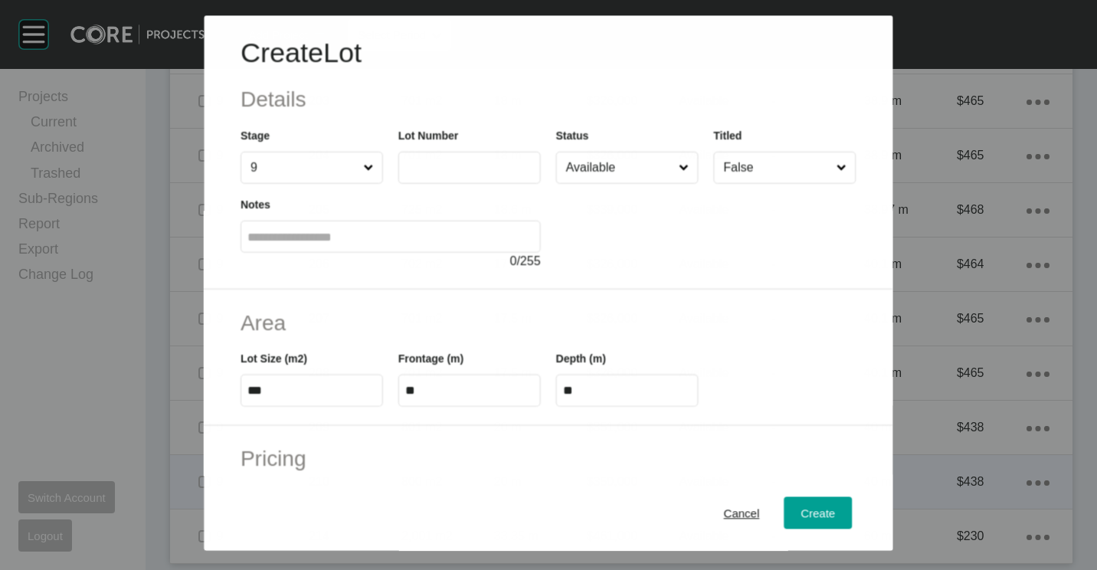
click at [483, 168] on input "text" at bounding box center [469, 168] width 129 height 13
type input "***"
click at [328, 406] on label "***" at bounding box center [311, 390] width 142 height 32
click at [328, 397] on input "***" at bounding box center [311, 390] width 129 height 13
type input "*"
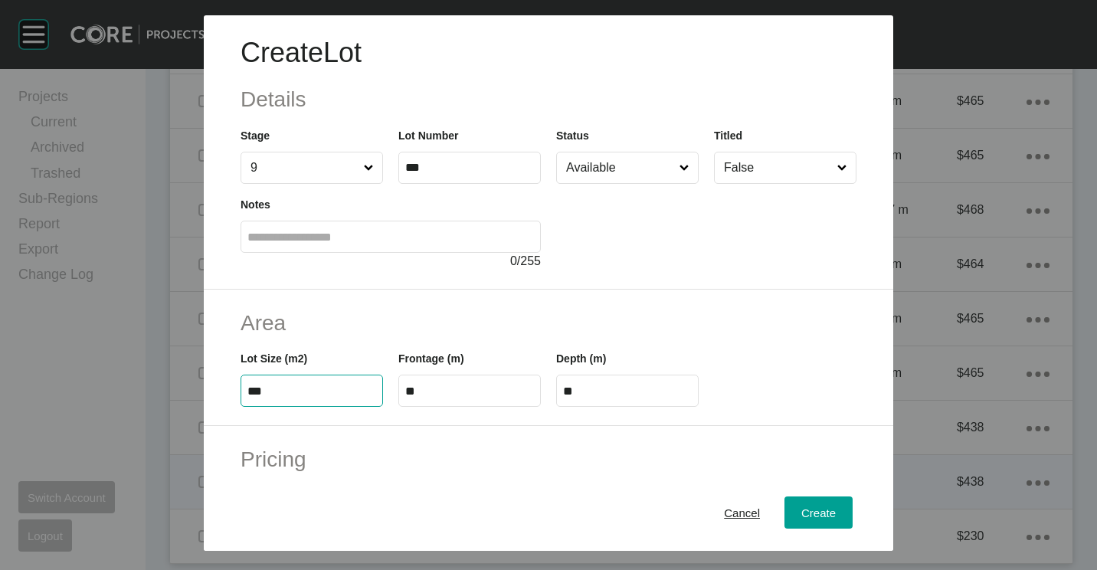
type input "***"
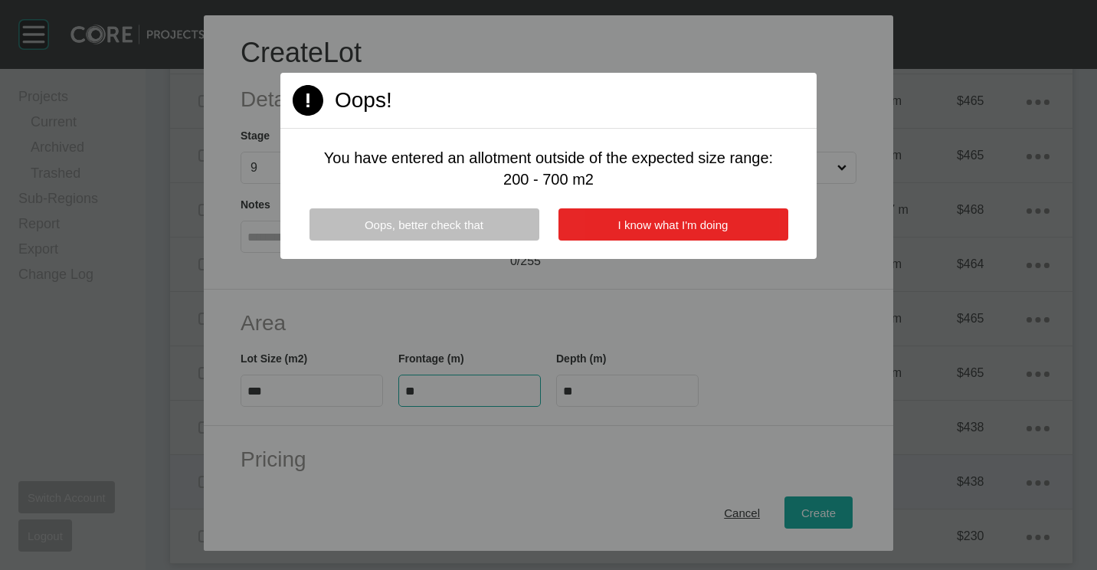
click at [625, 224] on span "I know what I'm doing" at bounding box center [673, 224] width 110 height 13
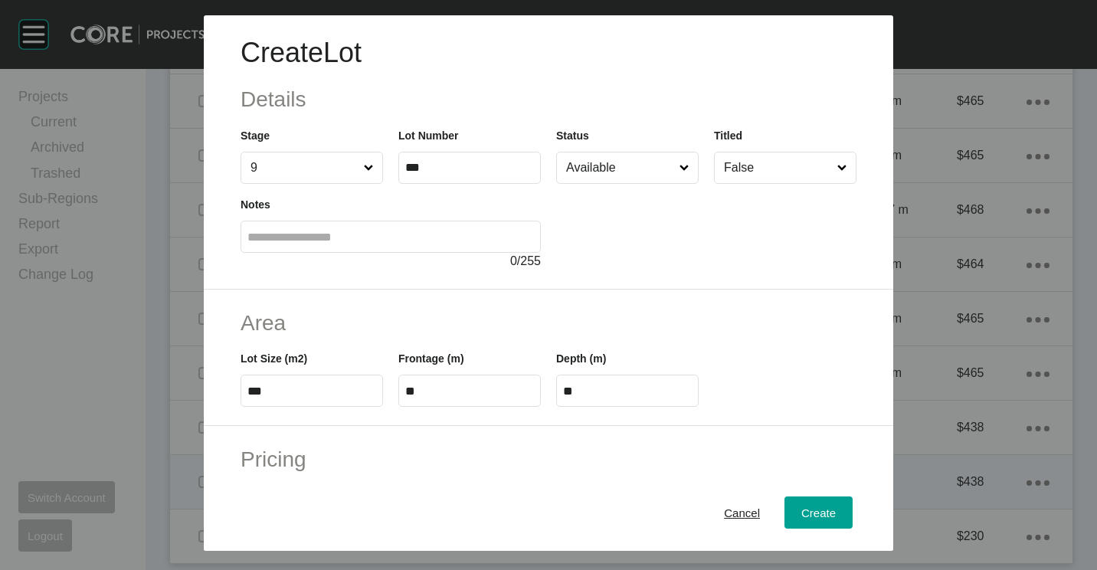
click at [332, 383] on label "***" at bounding box center [311, 390] width 142 height 32
click at [332, 384] on input "***" at bounding box center [311, 390] width 129 height 13
type input "***"
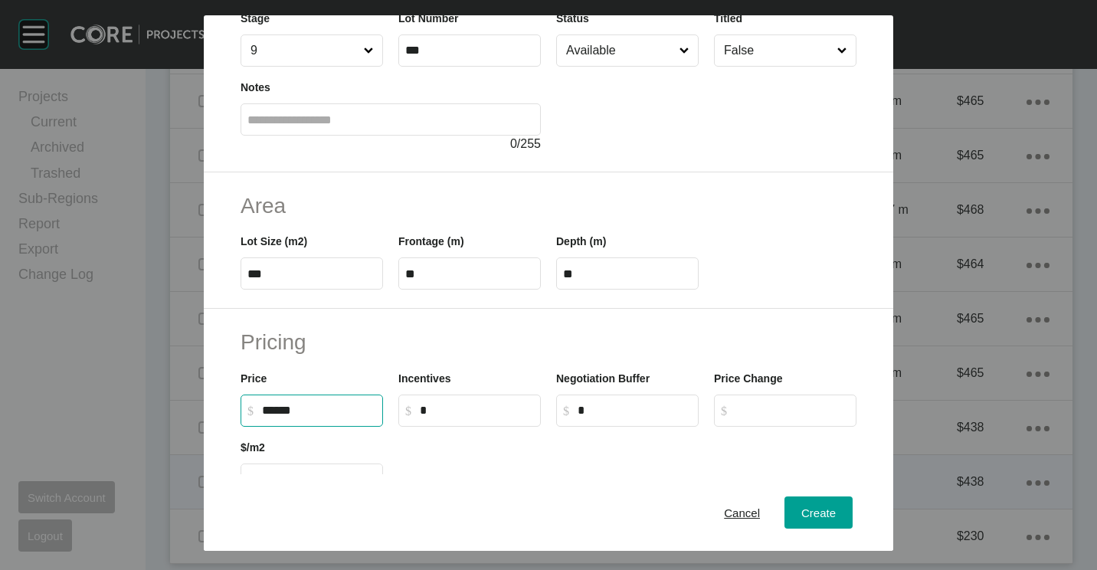
scroll to position [230, 0]
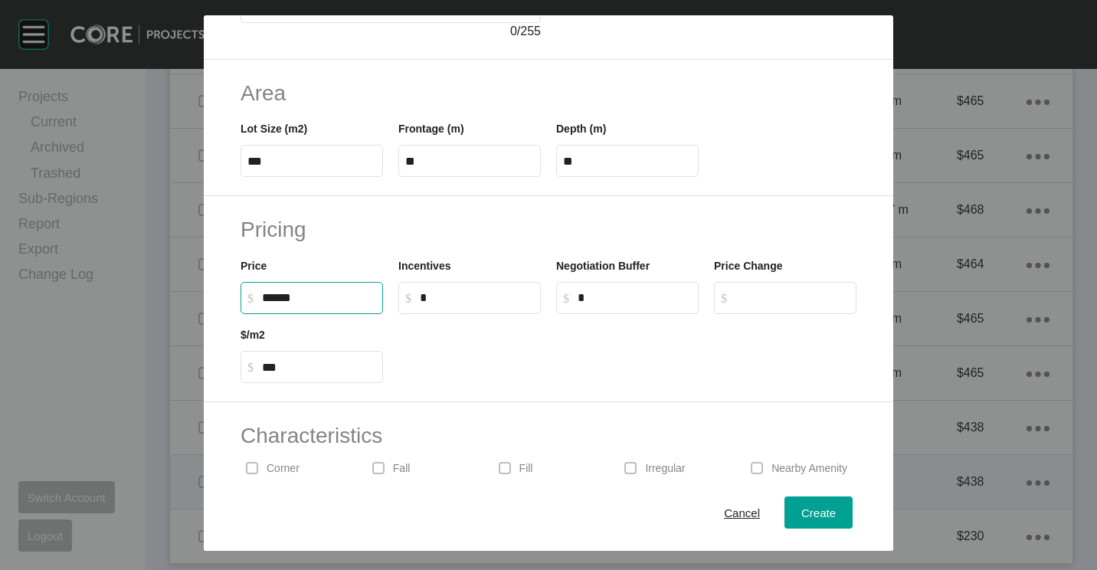
type input "*******"
type input "***"
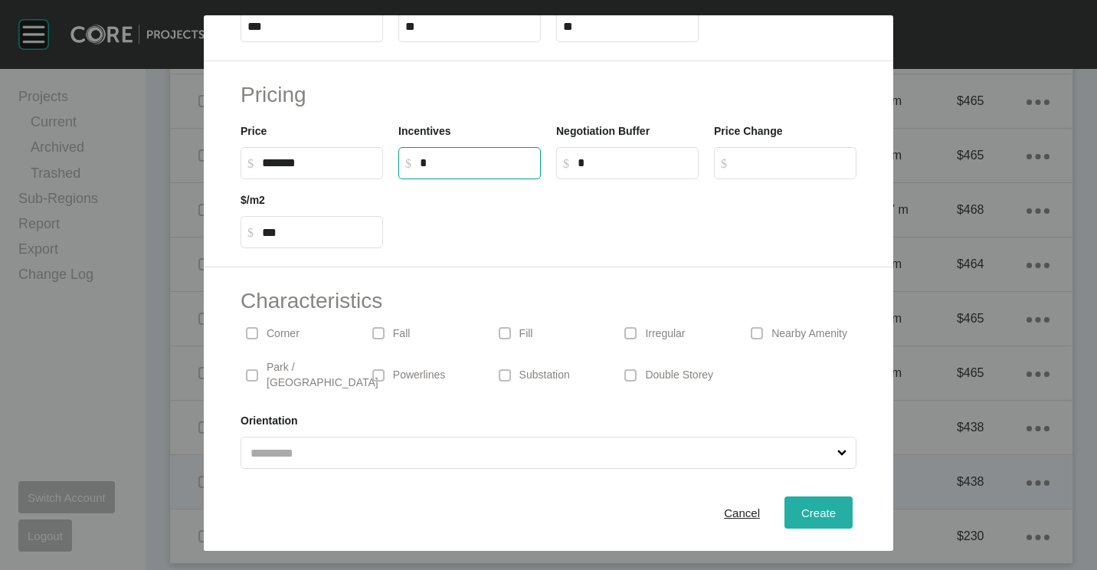
click at [797, 502] on div "Create" at bounding box center [818, 512] width 42 height 21
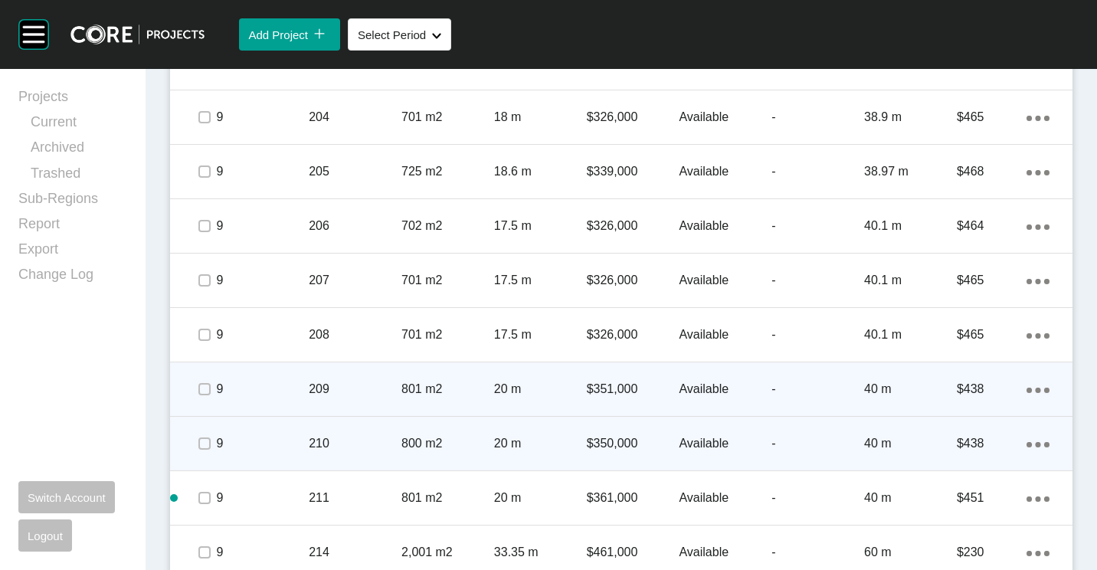
scroll to position [1202, 0]
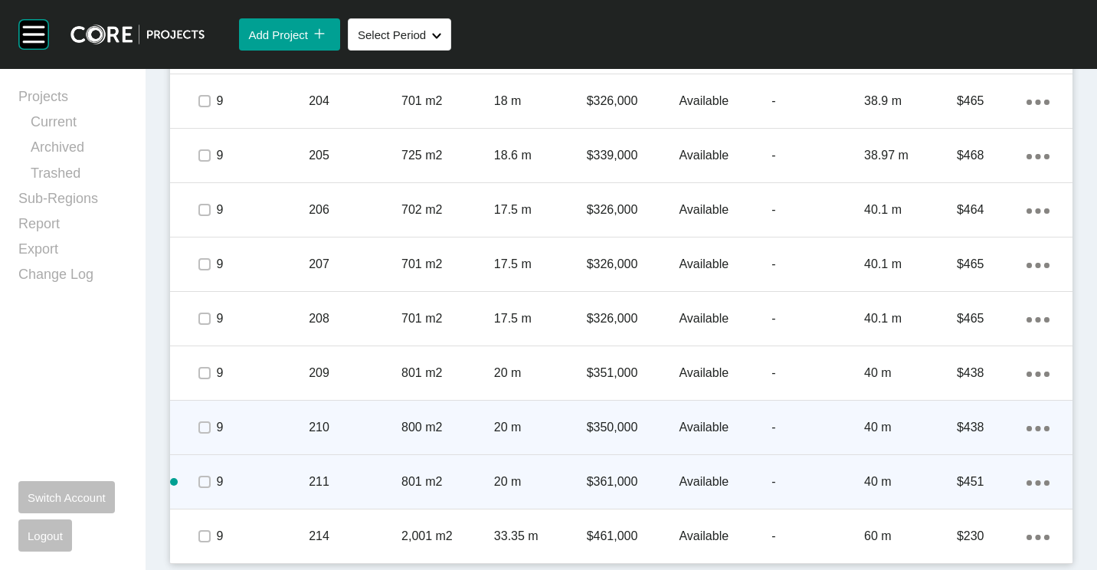
click at [1026, 485] on icon "Action Menu Dots Copy 6 Created with Sketch." at bounding box center [1037, 482] width 23 height 5
click at [966, 483] on link "Duplicate" at bounding box center [962, 484] width 57 height 23
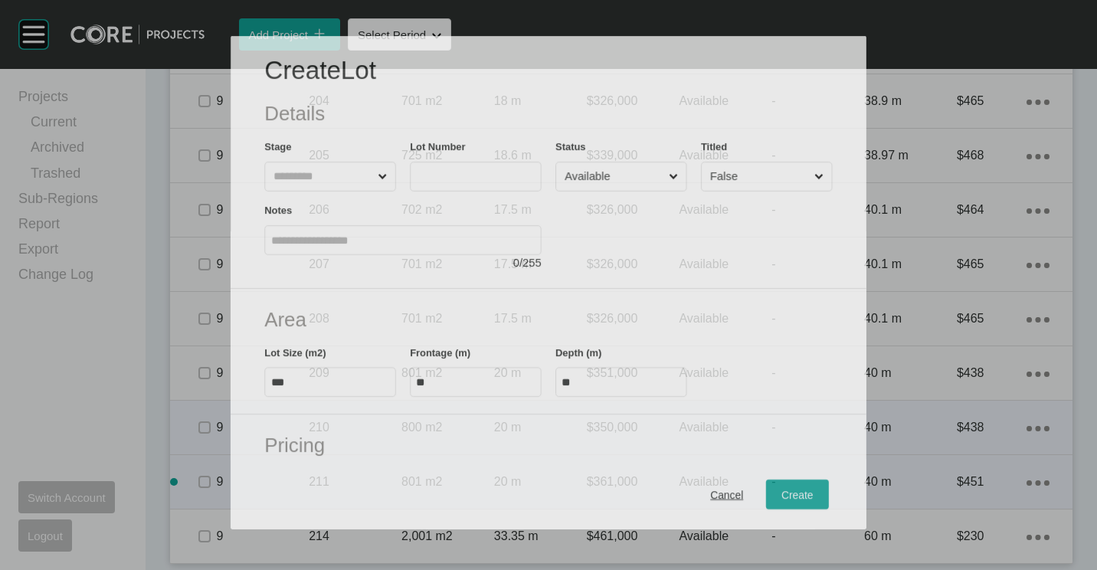
scroll to position [1154, 0]
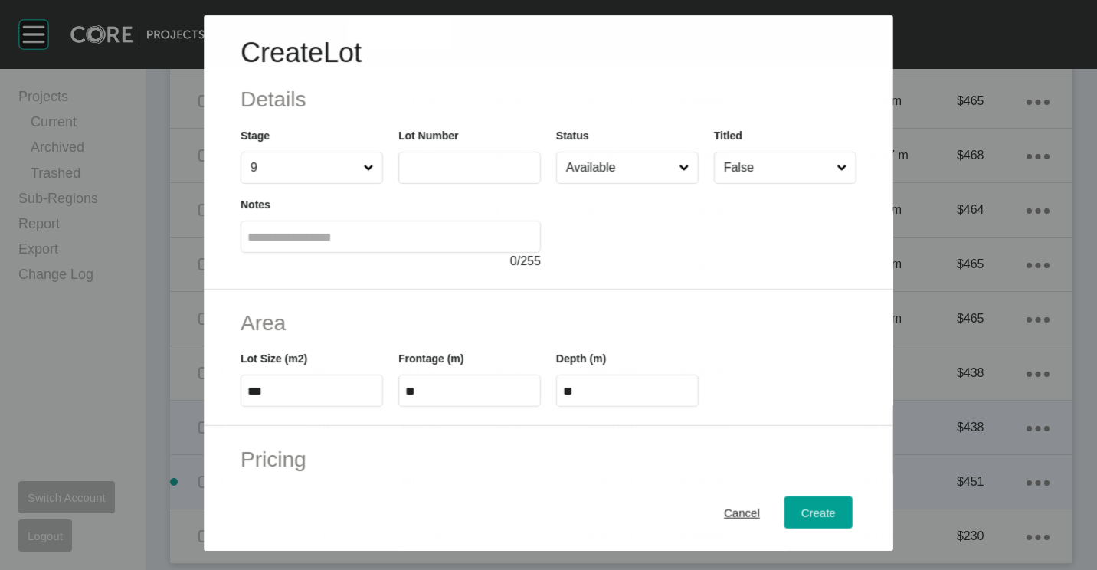
click at [474, 170] on input "text" at bounding box center [469, 168] width 129 height 13
type input "***"
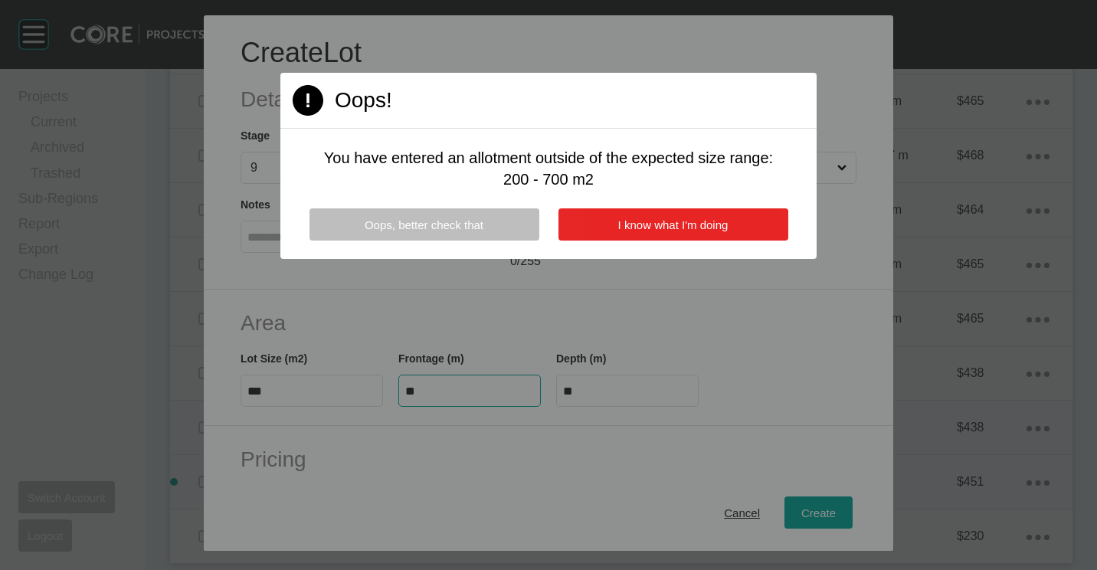
type input "****"
click at [680, 222] on span "I know what I'm doing" at bounding box center [673, 224] width 110 height 13
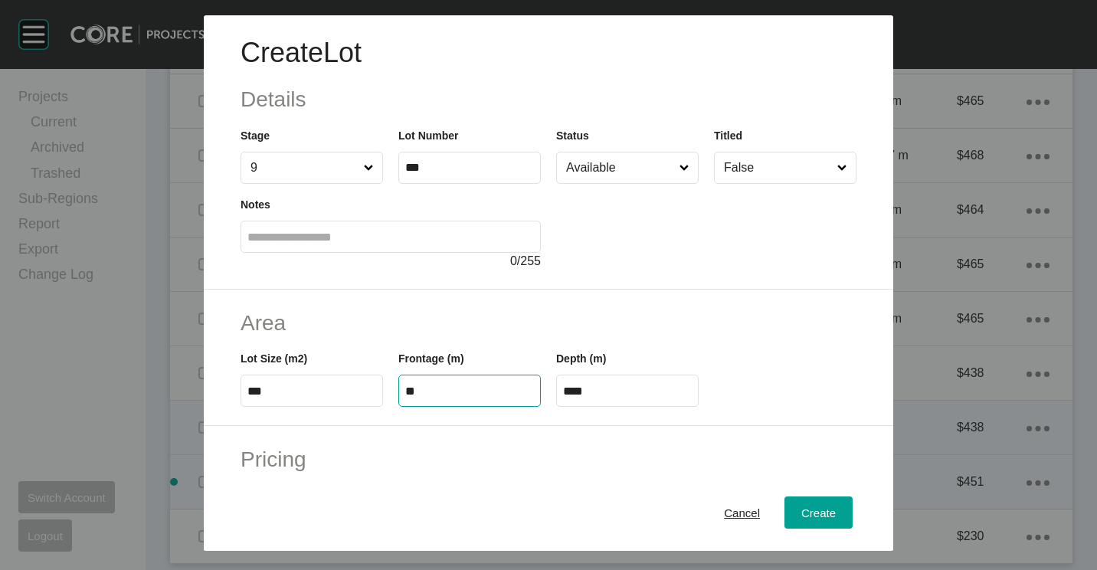
click at [489, 393] on input "**" at bounding box center [469, 390] width 129 height 13
click at [442, 387] on input "**" at bounding box center [469, 390] width 129 height 13
type input "*"
type input "*******"
type input "***"
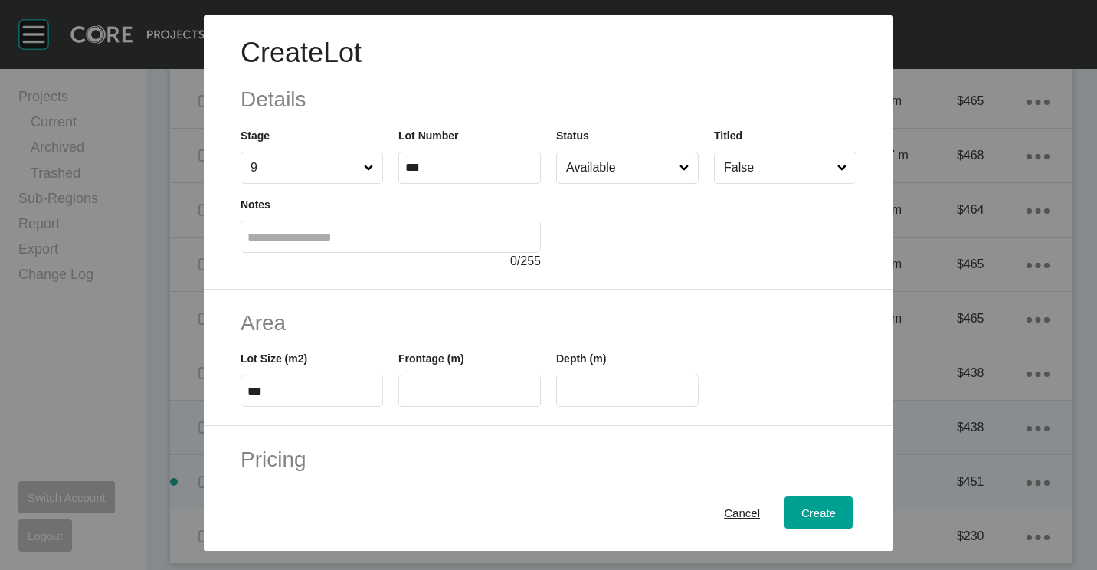
scroll to position [153, 0]
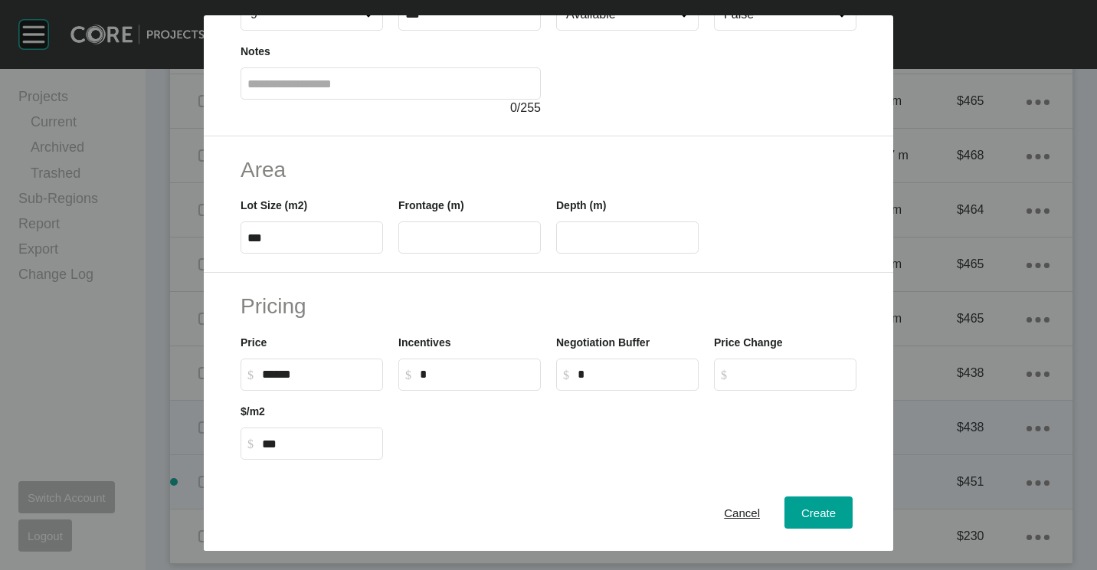
click at [322, 373] on input "******" at bounding box center [319, 374] width 114 height 13
drag, startPoint x: 325, startPoint y: 374, endPoint x: 217, endPoint y: 371, distance: 108.0
click at [217, 371] on div "Pricing Price $ Created with Sketch. $ ****** Incentives $ Created with Sketch.…" at bounding box center [548, 376] width 689 height 206
type input "*******"
type input "***"
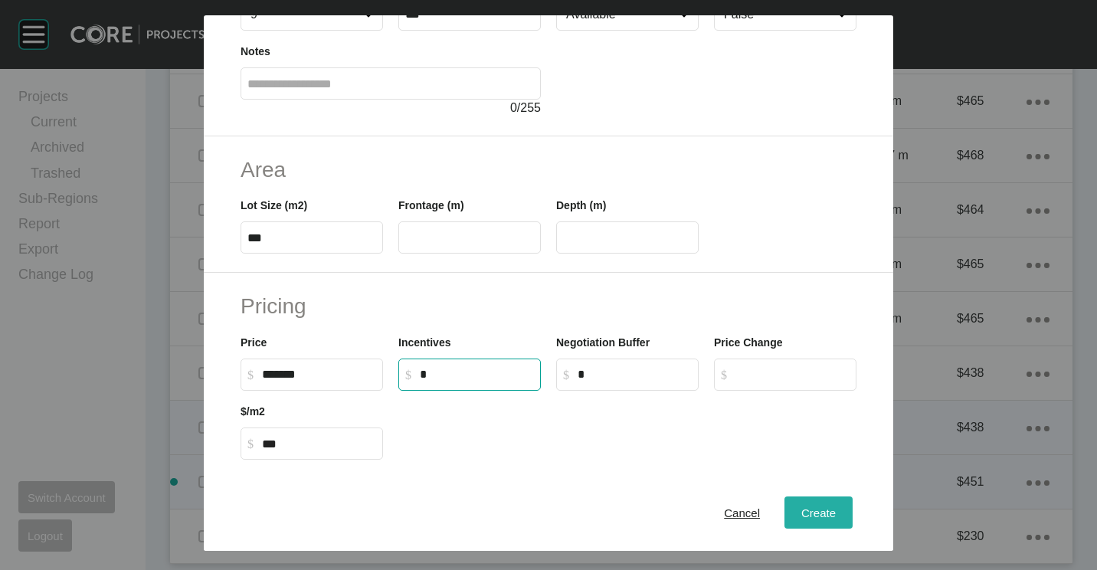
click at [816, 518] on span "Create" at bounding box center [818, 512] width 34 height 13
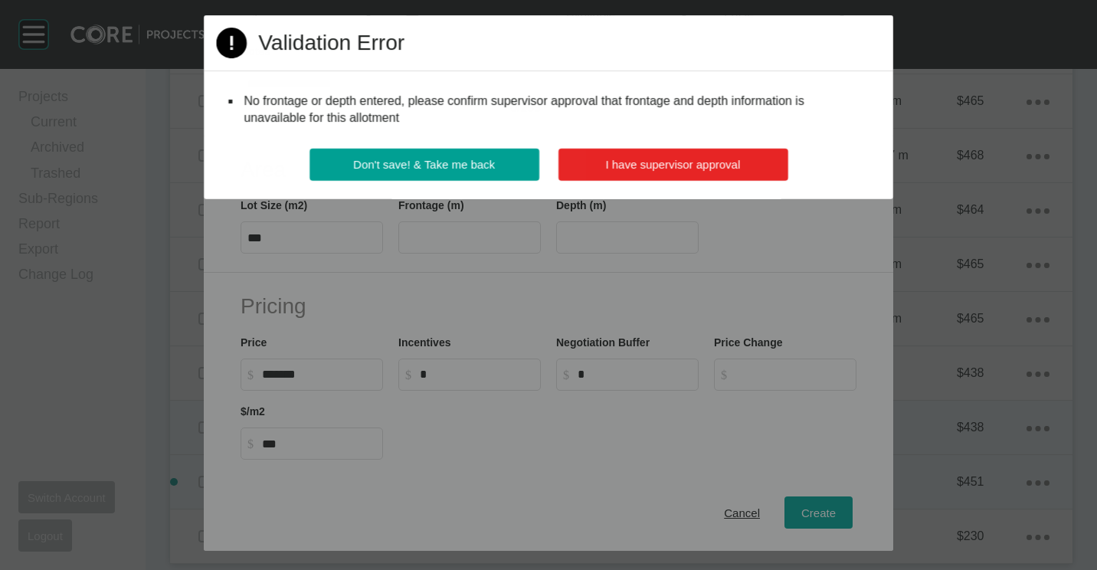
click at [680, 160] on span "I have supervisor approval" at bounding box center [672, 164] width 135 height 13
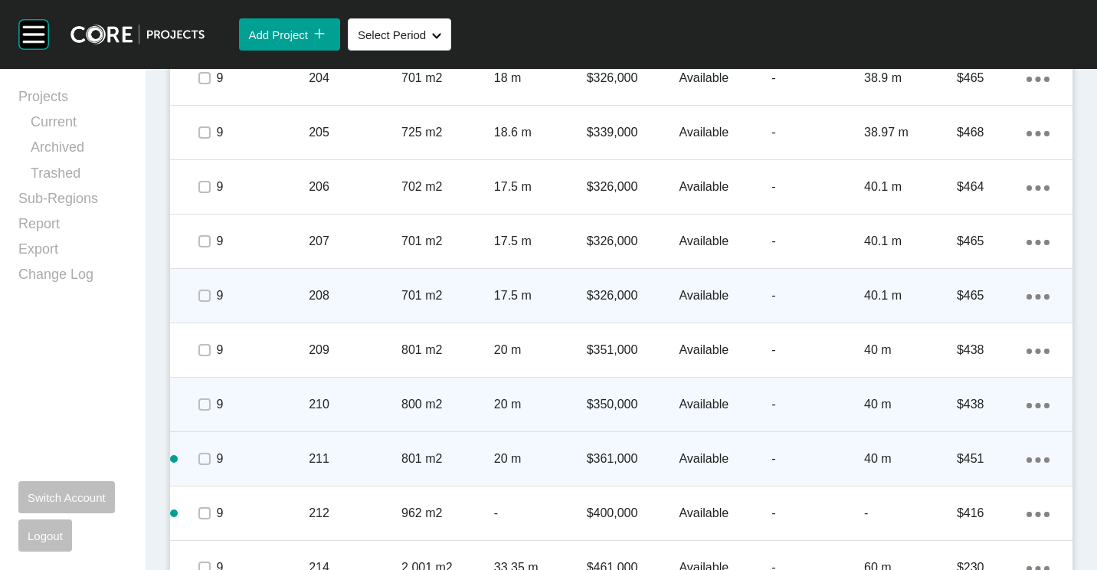
scroll to position [1256, 0]
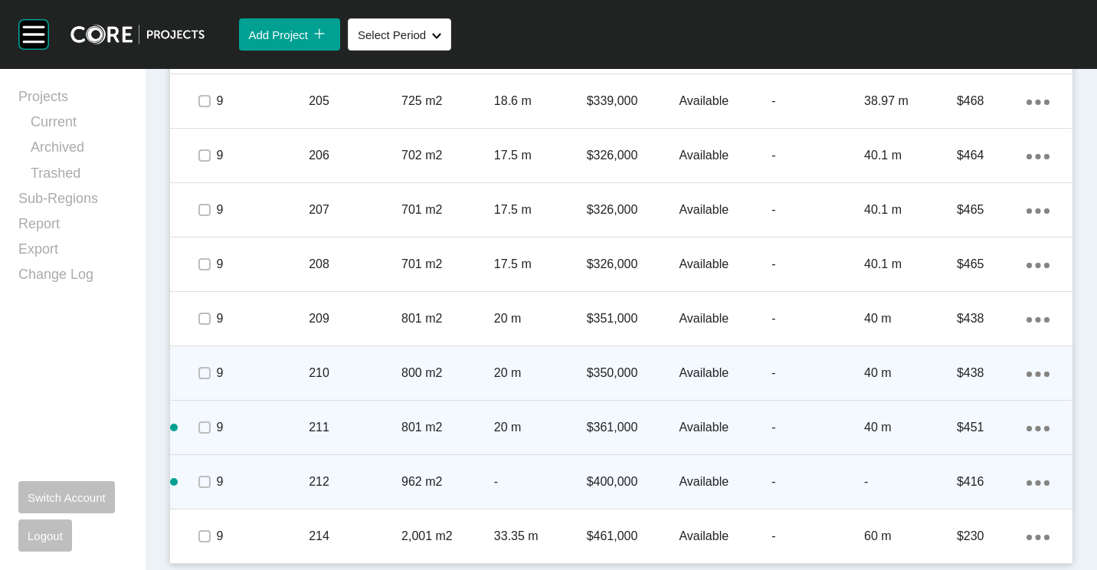
click at [1026, 479] on div "Action Menu Dots Copy 6 Created with Sketch." at bounding box center [1037, 481] width 23 height 17
click at [979, 478] on link "Duplicate" at bounding box center [962, 484] width 57 height 23
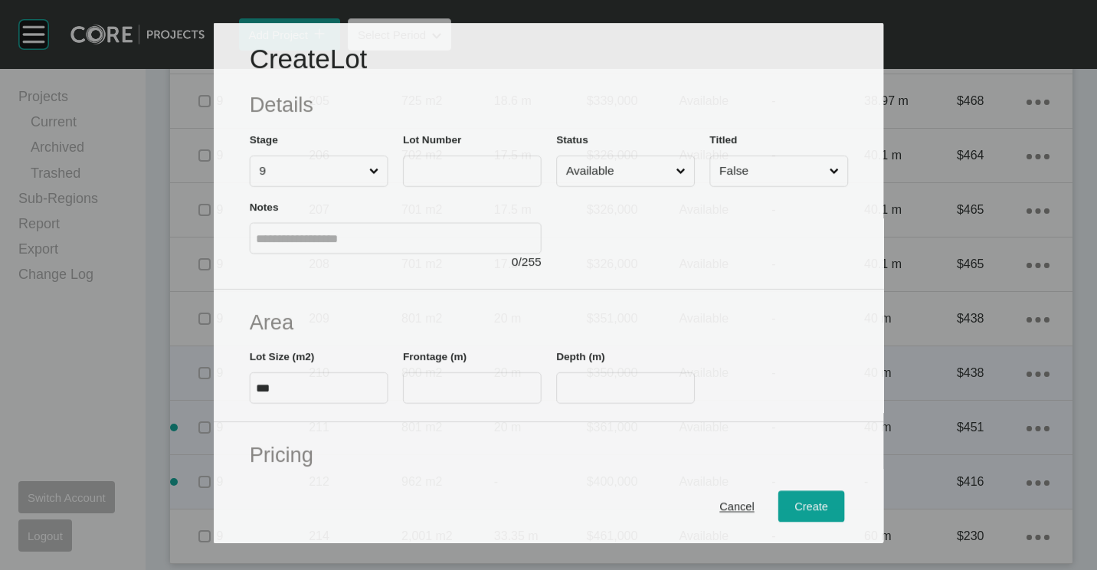
scroll to position [1208, 0]
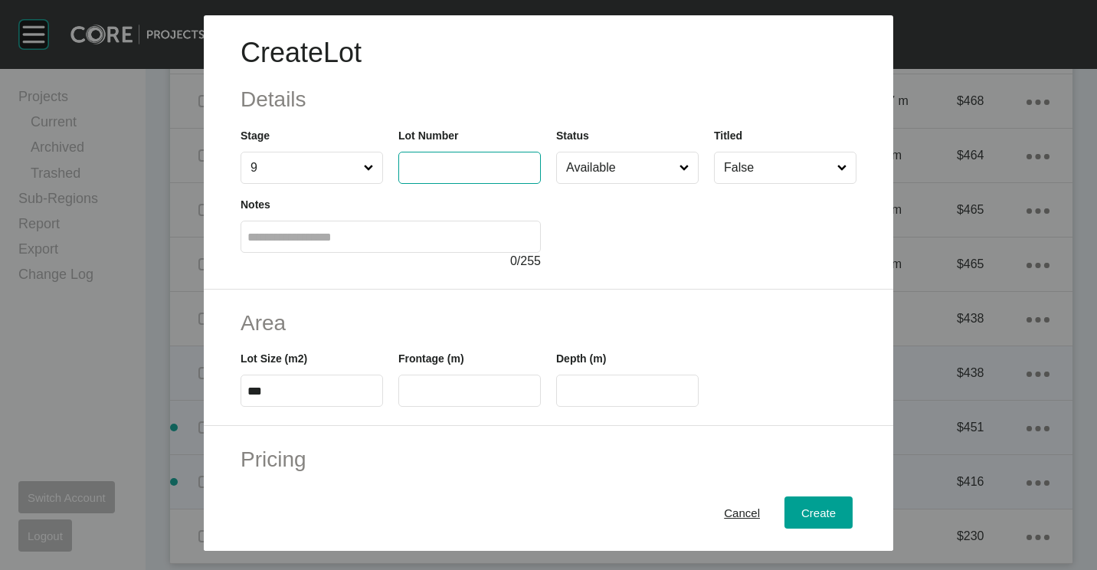
click at [443, 161] on input "text" at bounding box center [469, 167] width 129 height 13
type input "***"
click at [720, 502] on div "Cancel" at bounding box center [742, 512] width 44 height 21
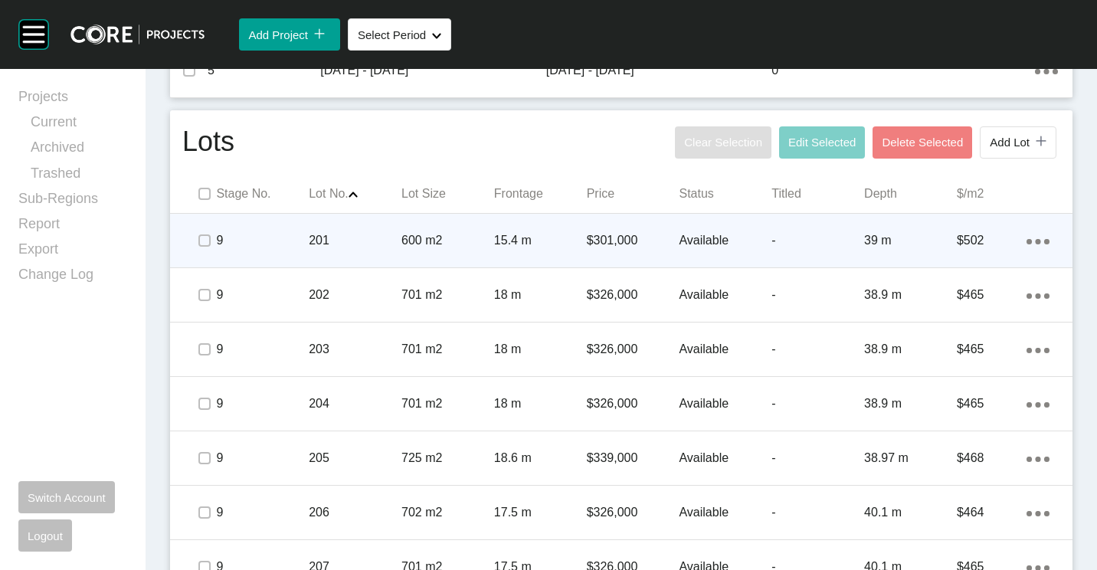
scroll to position [826, 0]
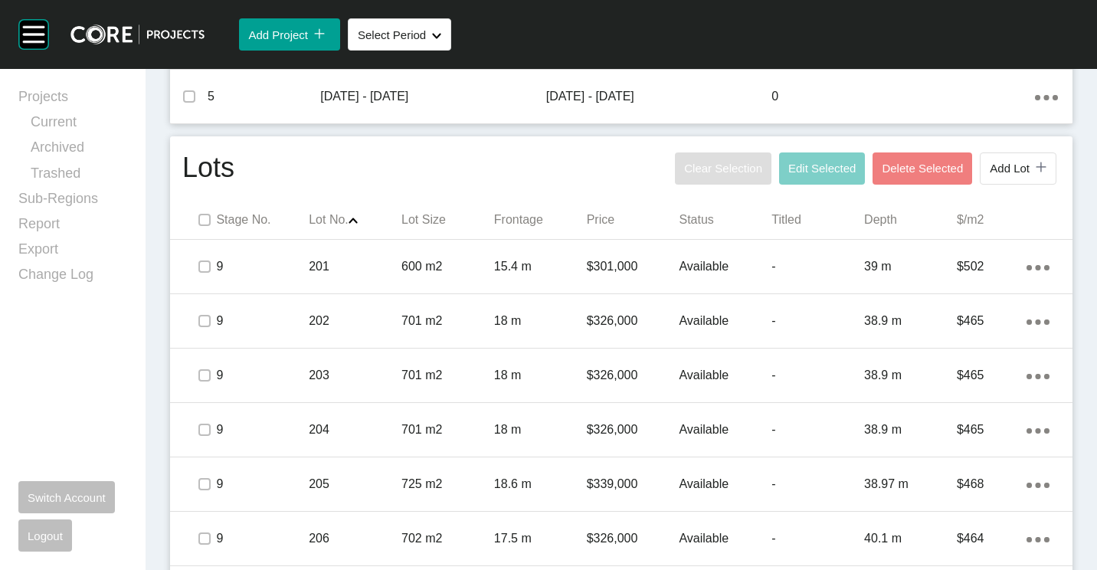
click at [1006, 187] on div "Clear Selection Edit Selected Delete Selected Add Lot icon/tick copy 11 Created…" at bounding box center [865, 169] width 389 height 40
click at [994, 162] on span "Add Lot" at bounding box center [1009, 168] width 40 height 13
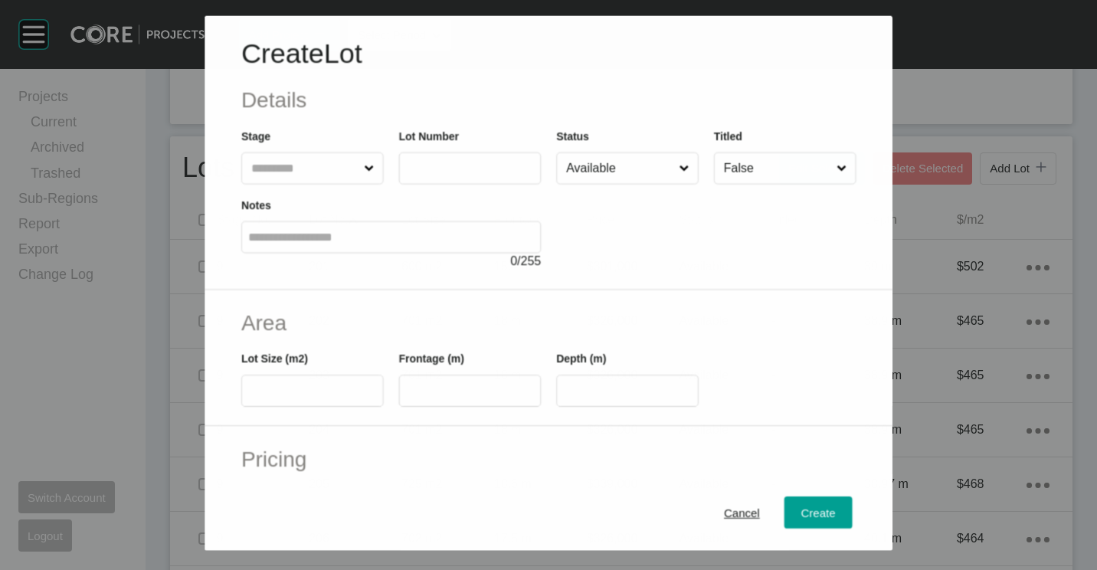
click at [320, 172] on input "text" at bounding box center [304, 167] width 113 height 31
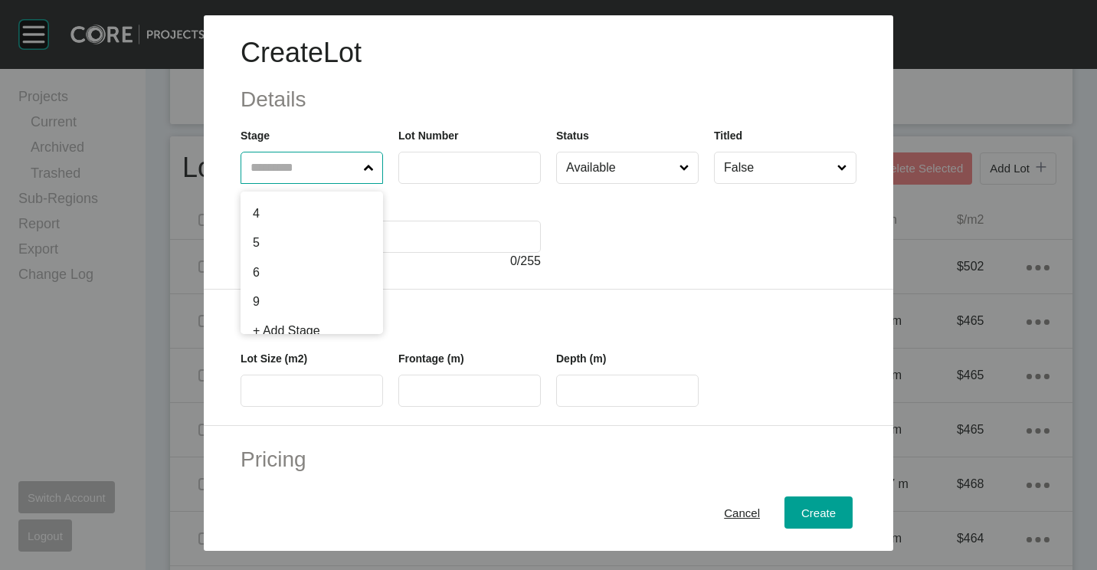
scroll to position [76, 0]
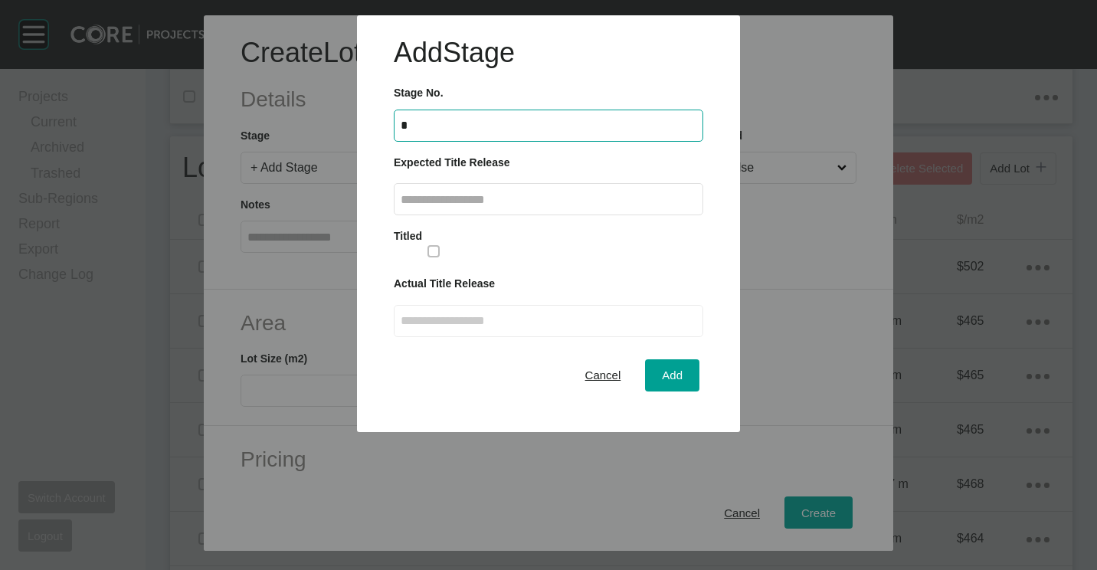
type input "*"
click at [450, 207] on label at bounding box center [548, 199] width 309 height 32
click at [450, 206] on input "text" at bounding box center [549, 199] width 296 height 13
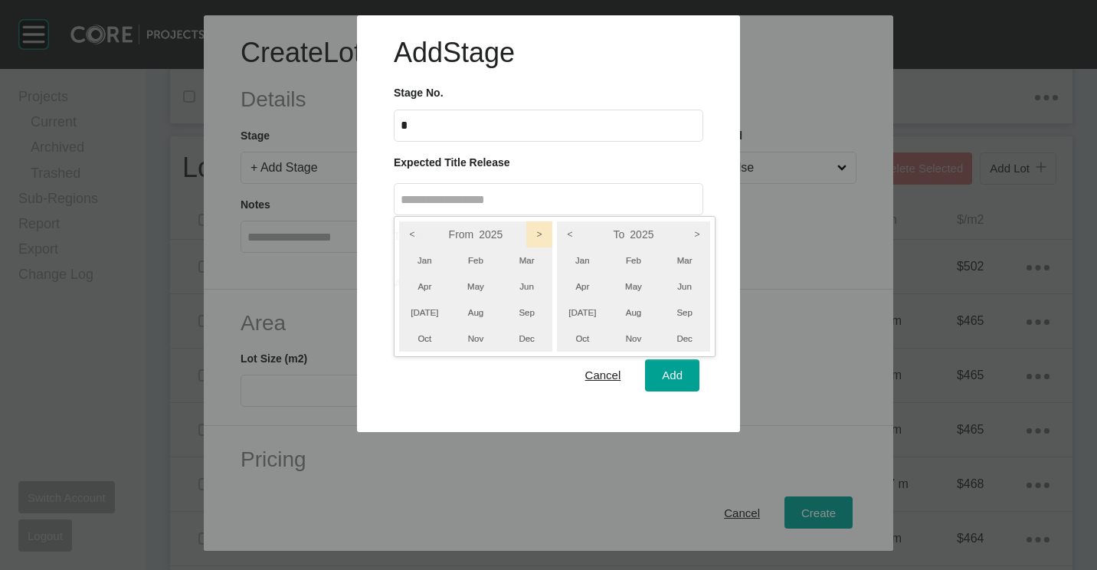
click at [532, 236] on icon ">" at bounding box center [539, 234] width 26 height 26
click at [707, 235] on icon ">" at bounding box center [697, 234] width 26 height 26
click at [592, 258] on li "Jan" at bounding box center [582, 260] width 51 height 26
click at [436, 255] on li "Jan" at bounding box center [424, 260] width 51 height 26
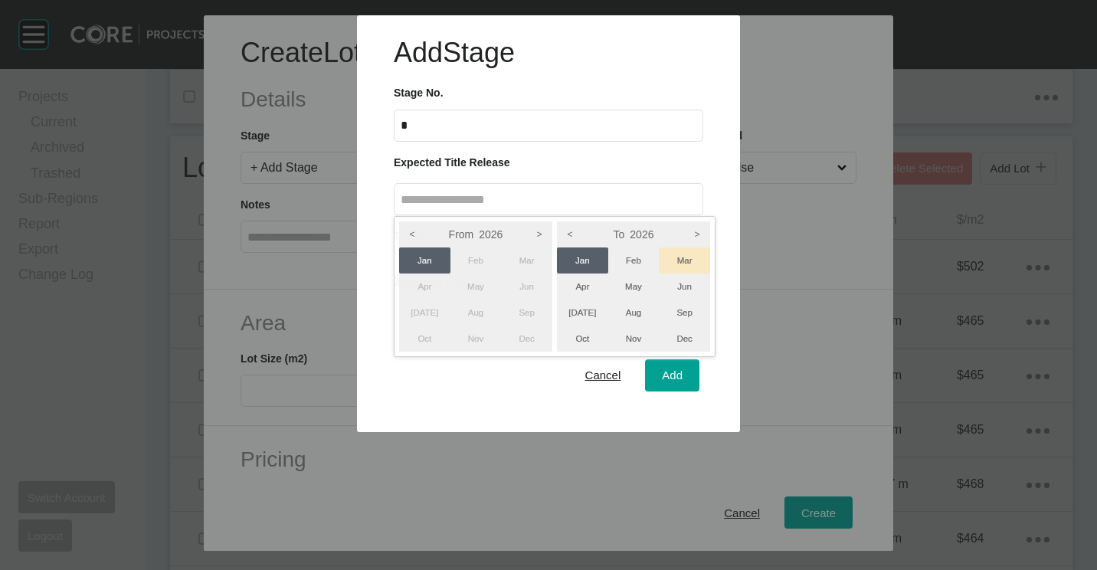
click at [690, 269] on li "Mar" at bounding box center [684, 260] width 51 height 26
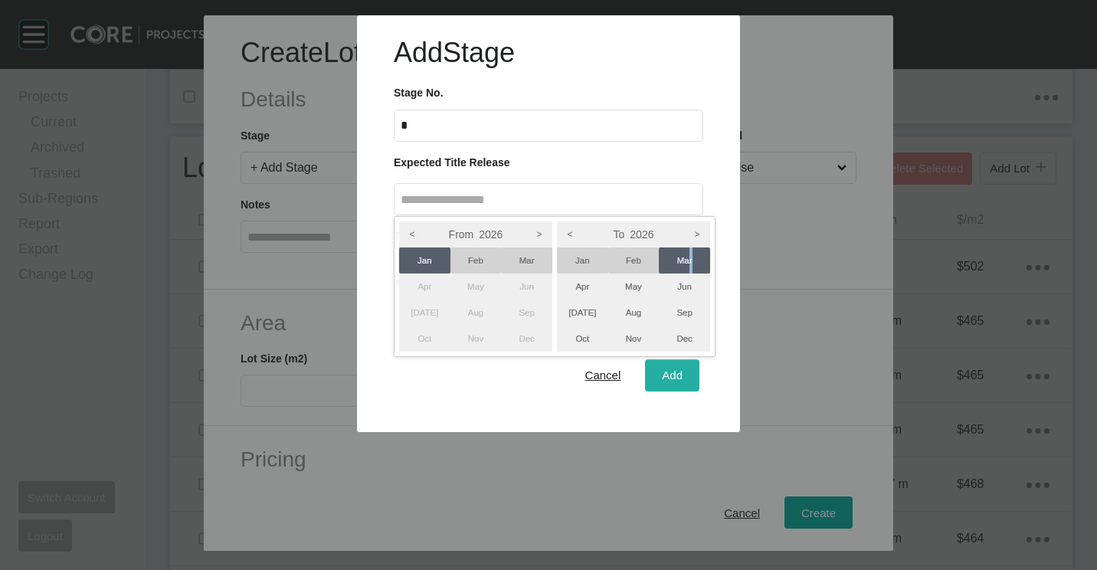
drag, startPoint x: 690, startPoint y: 269, endPoint x: 683, endPoint y: 378, distance: 109.0
click at [682, 378] on div at bounding box center [548, 216] width 1097 height 432
type input "**********"
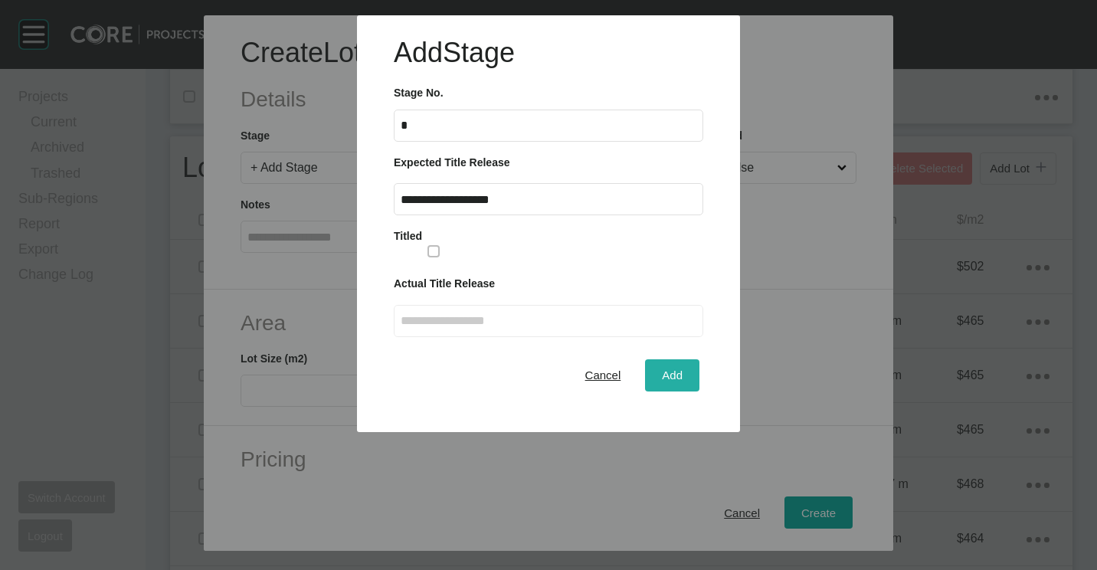
click at [669, 374] on span "Add" at bounding box center [672, 374] width 21 height 13
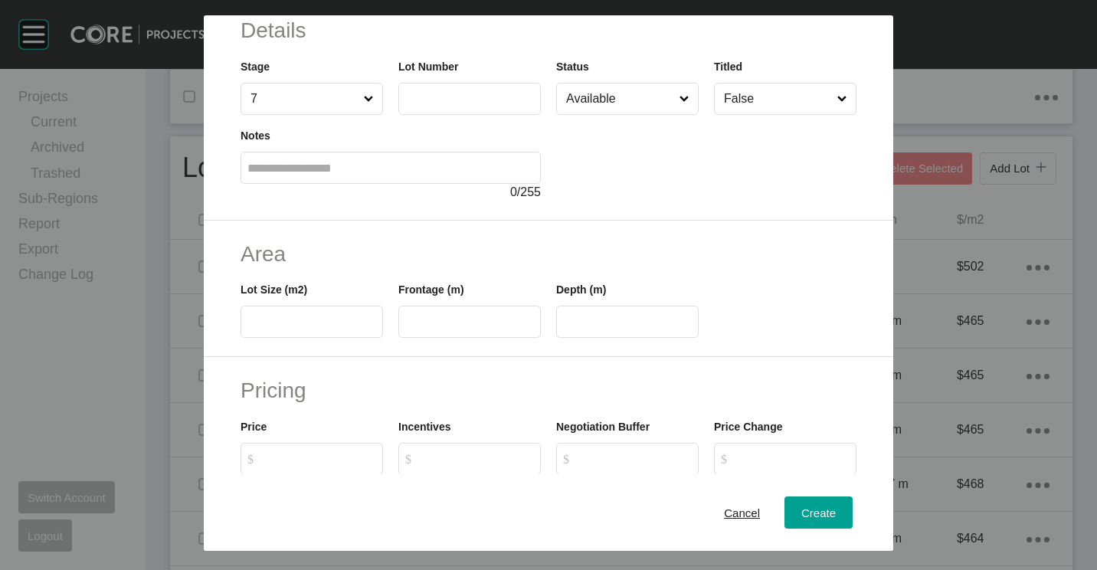
click at [478, 103] on input "text" at bounding box center [469, 98] width 129 height 13
type input "***"
type input "*******"
type input "***"
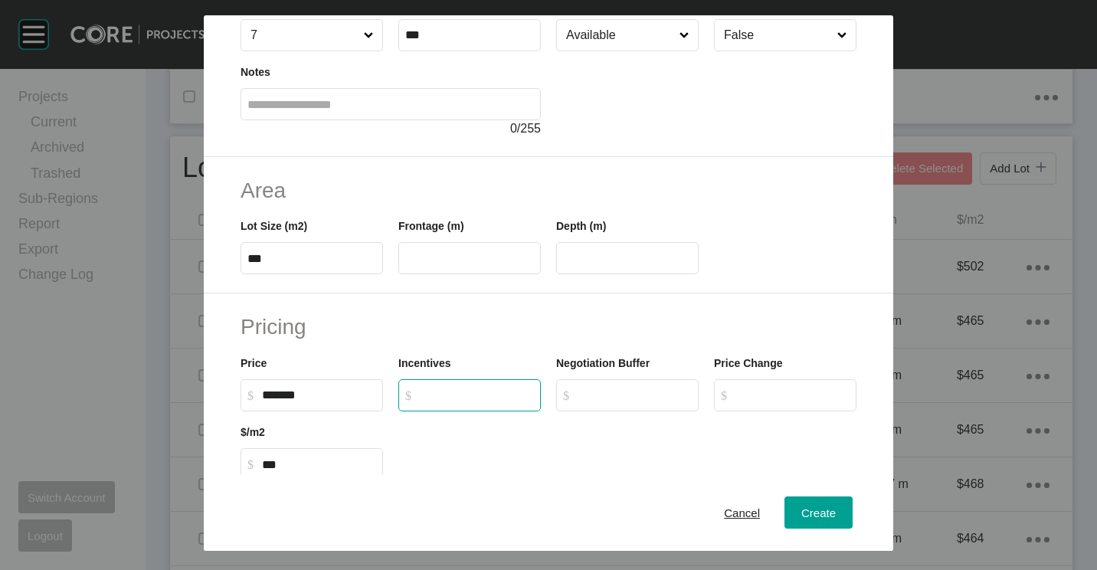
scroll to position [146, 0]
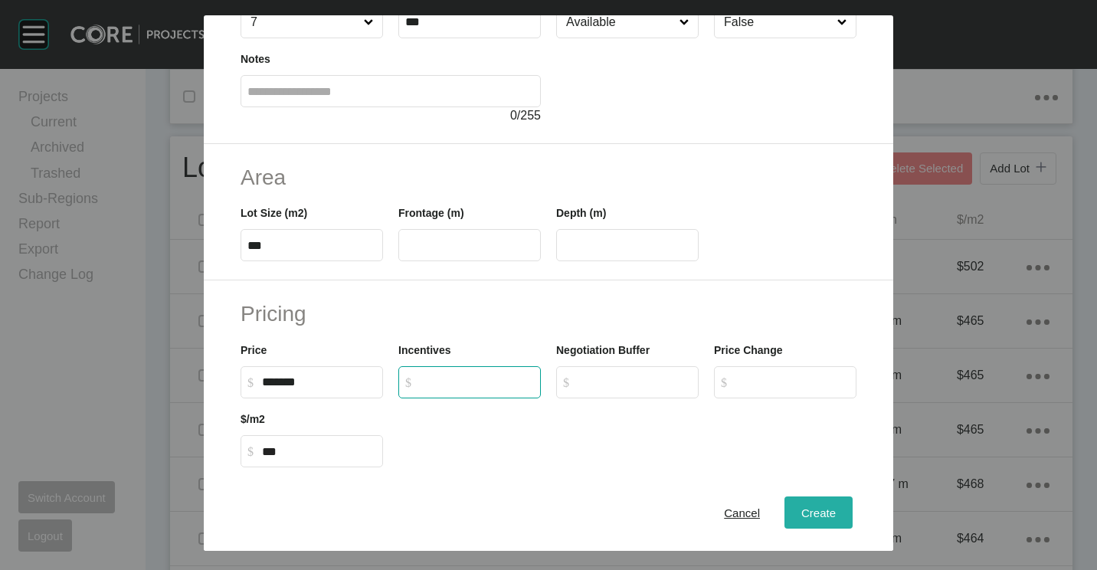
type input "*"
click at [817, 512] on span "Create" at bounding box center [818, 512] width 34 height 13
type input "*"
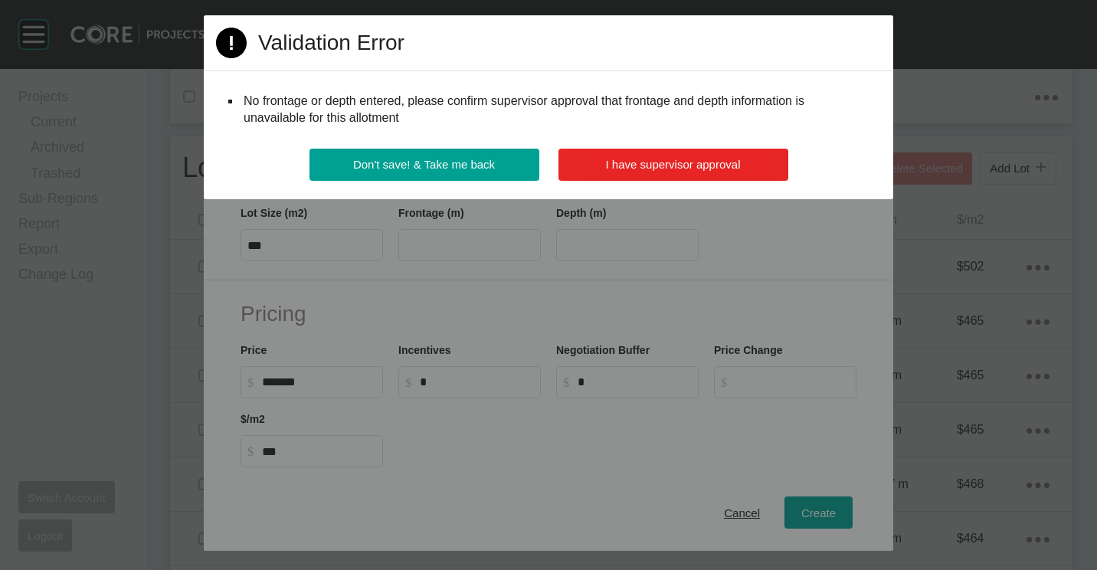
click at [677, 152] on button "I have supervisor approval" at bounding box center [673, 165] width 230 height 32
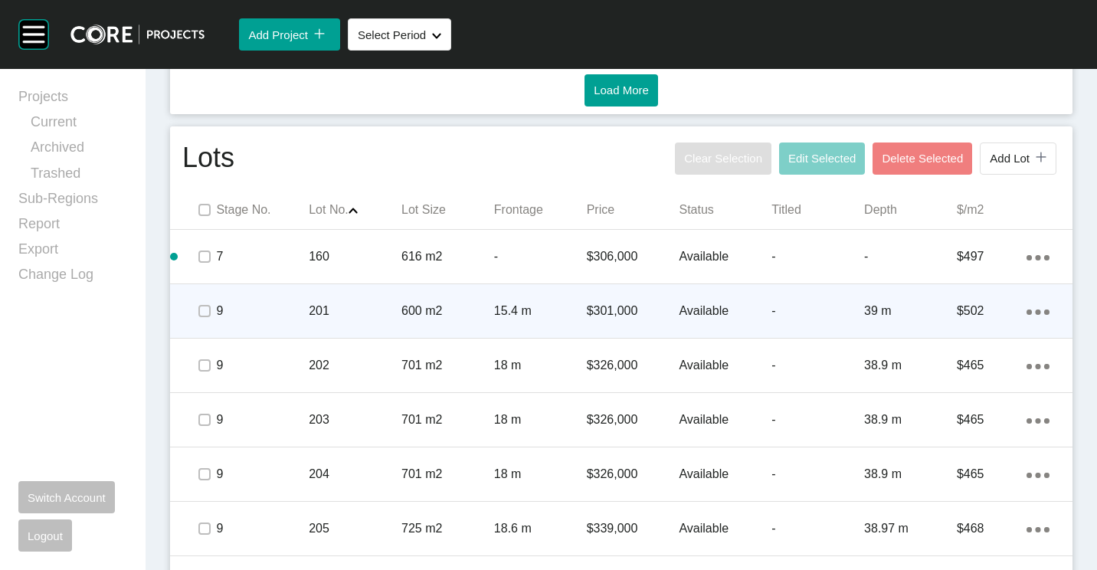
scroll to position [902, 0]
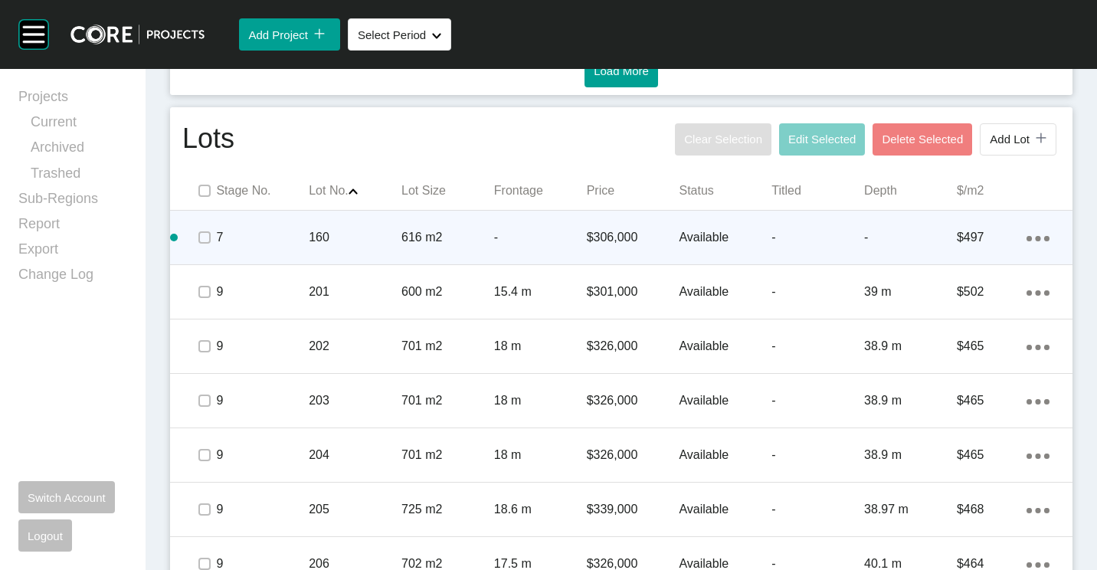
click at [1026, 236] on icon "Action Menu Dots Copy 6 Created with Sketch." at bounding box center [1037, 238] width 23 height 5
click at [968, 243] on link "Duplicate" at bounding box center [962, 240] width 57 height 23
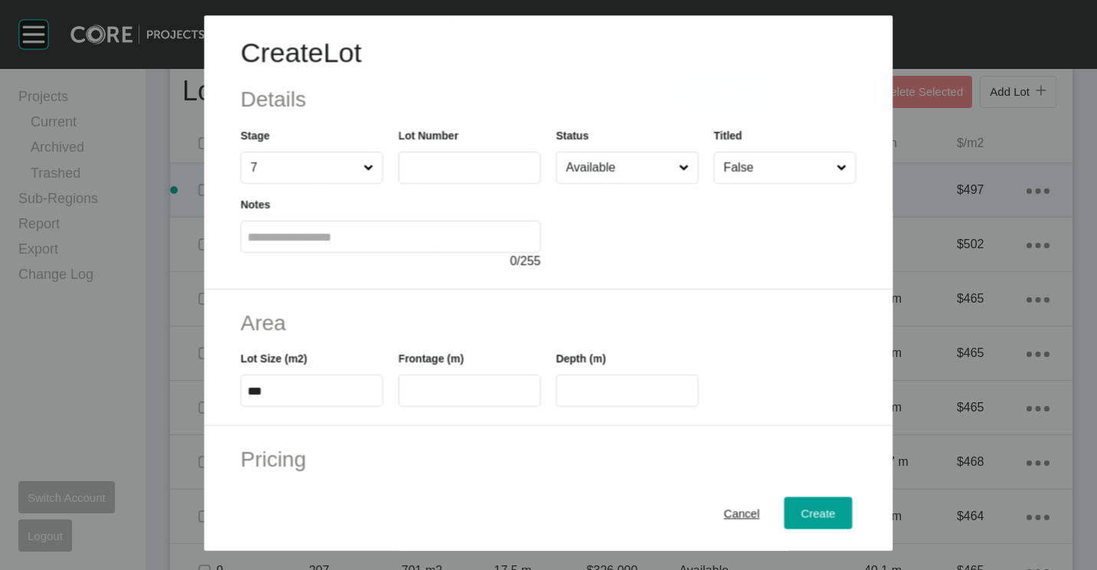
click at [476, 176] on label at bounding box center [469, 168] width 142 height 32
click at [476, 175] on input "text" at bounding box center [469, 168] width 129 height 13
type input "***"
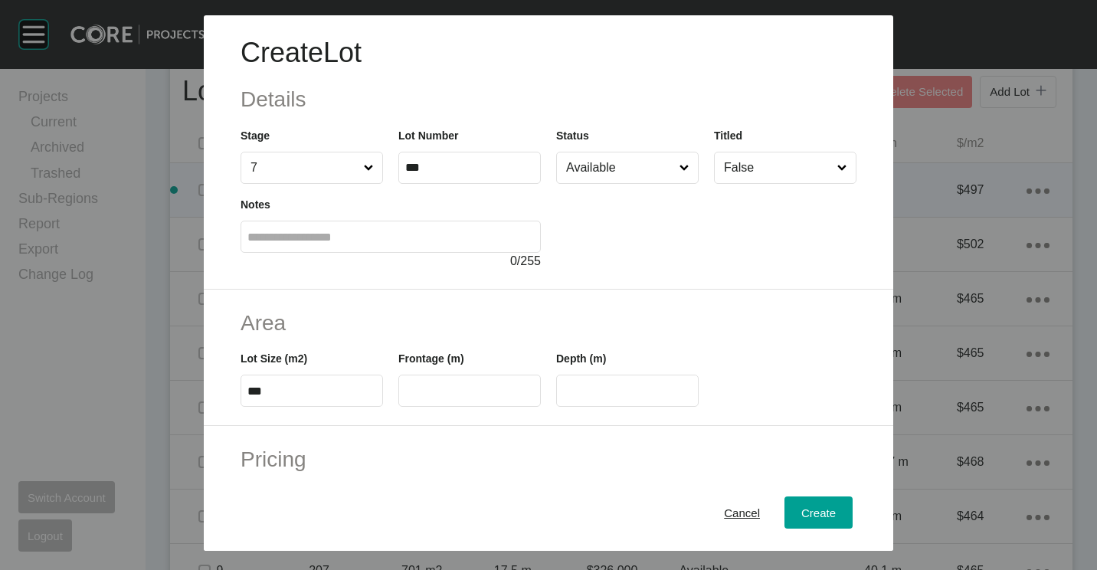
type input "*"
type input "*******"
type input "***"
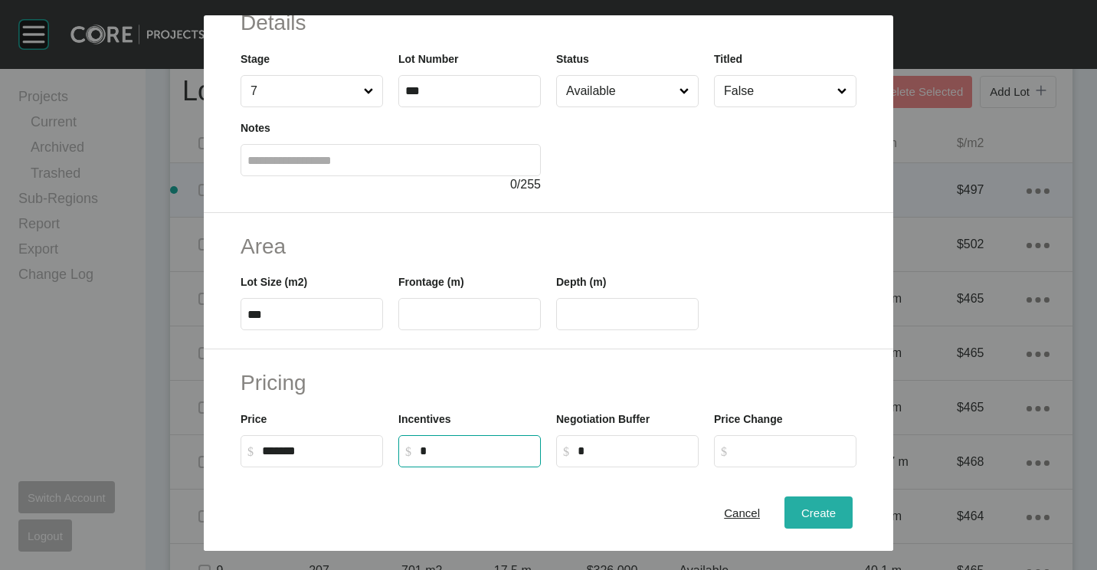
click at [801, 506] on span "Create" at bounding box center [818, 512] width 34 height 13
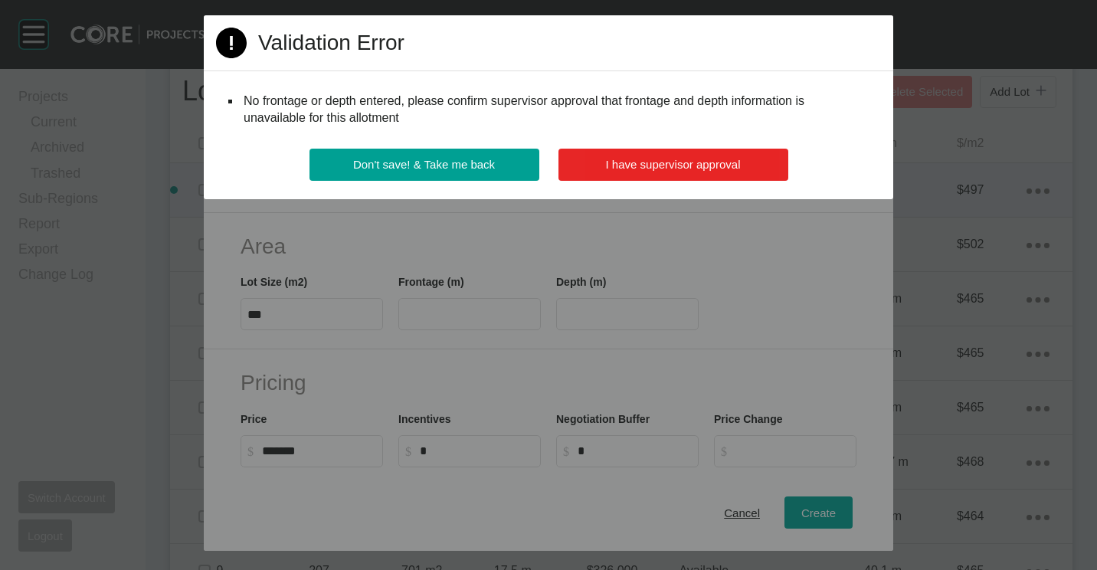
click at [691, 173] on button "I have supervisor approval" at bounding box center [673, 165] width 230 height 32
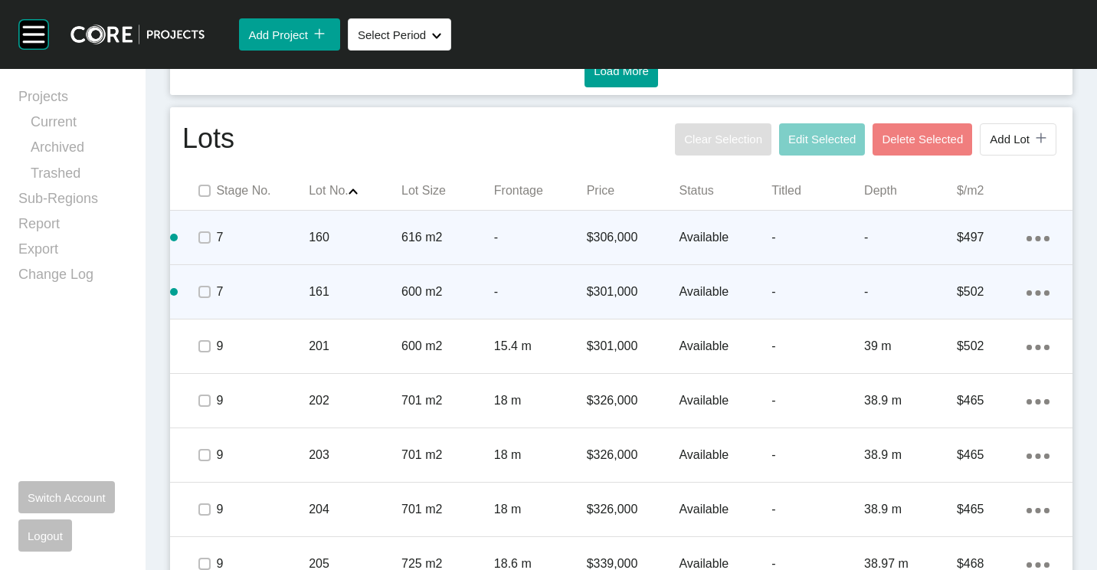
click at [1026, 293] on icon "Action Menu Dots Copy 6 Created with Sketch." at bounding box center [1037, 292] width 23 height 5
drag, startPoint x: 1022, startPoint y: 293, endPoint x: 940, endPoint y: 279, distance: 83.1
click at [975, 293] on link "Duplicate" at bounding box center [962, 294] width 57 height 23
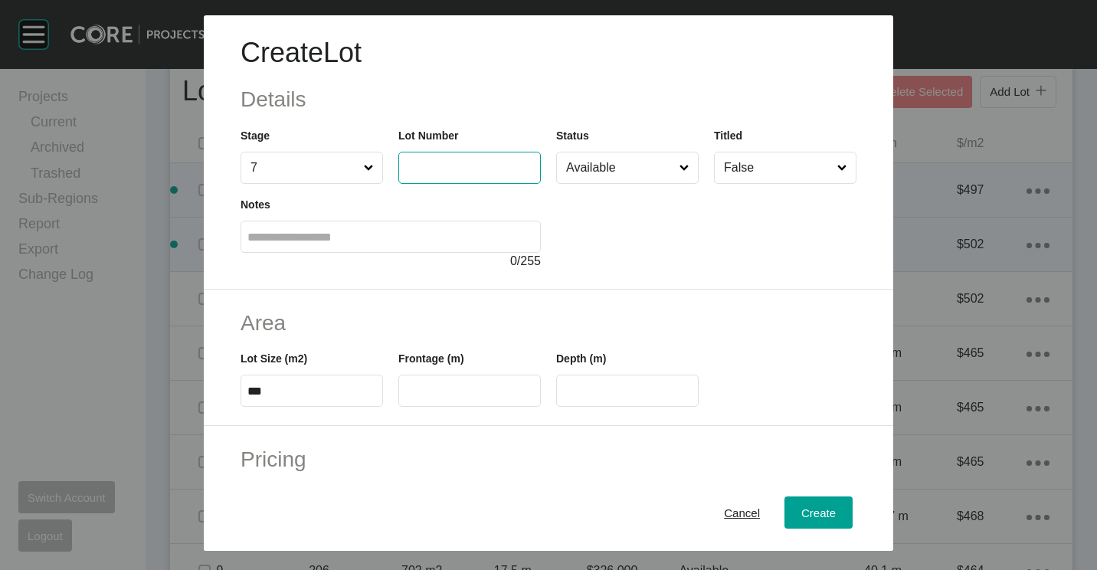
click at [439, 171] on input "text" at bounding box center [469, 167] width 129 height 13
type input "***"
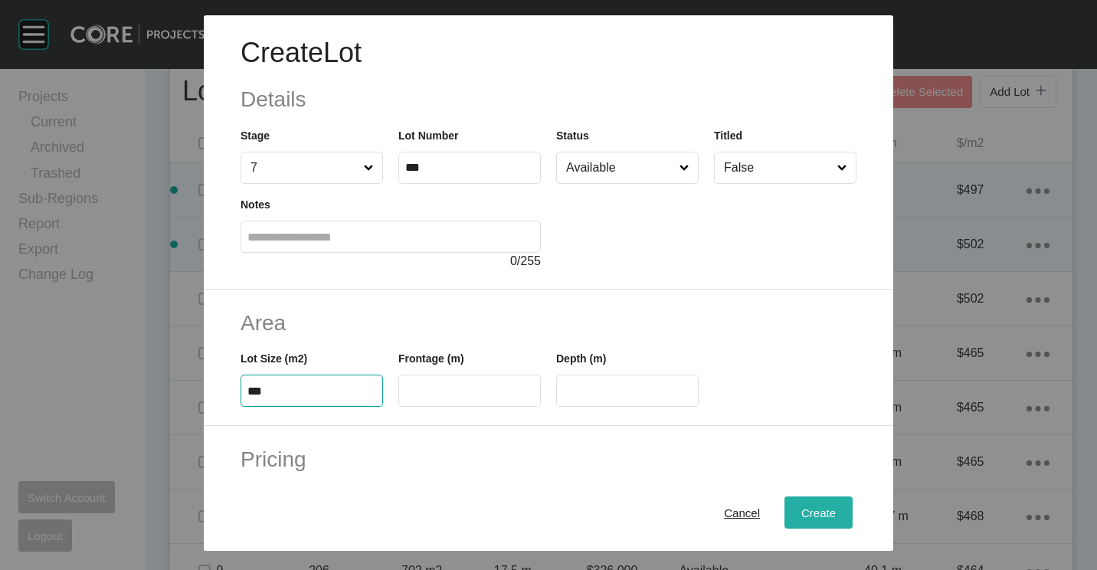
click at [807, 499] on button "Create" at bounding box center [818, 512] width 68 height 32
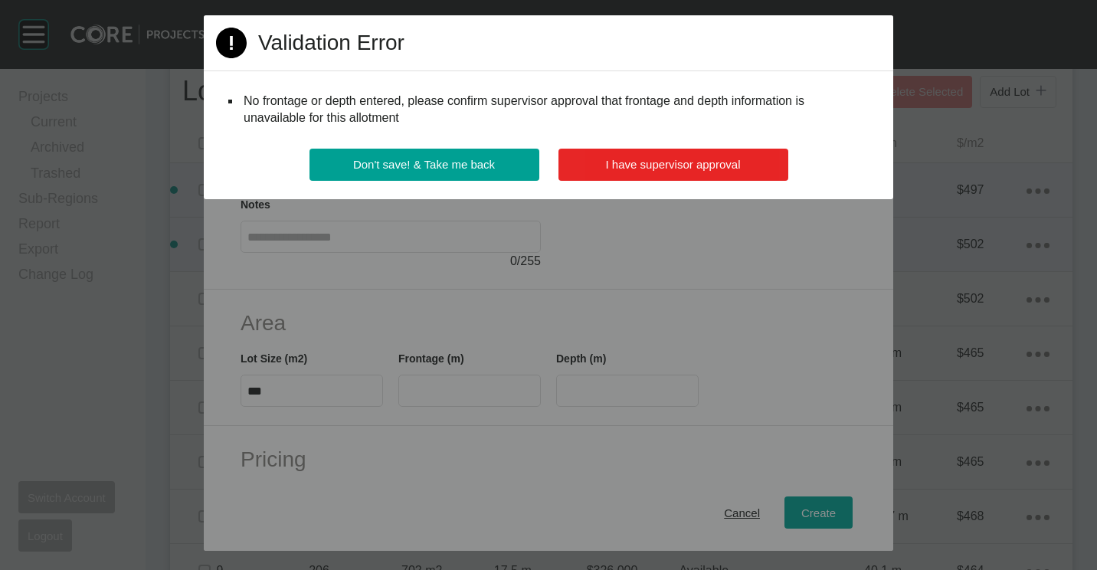
click at [670, 168] on span "I have supervisor approval" at bounding box center [673, 164] width 135 height 13
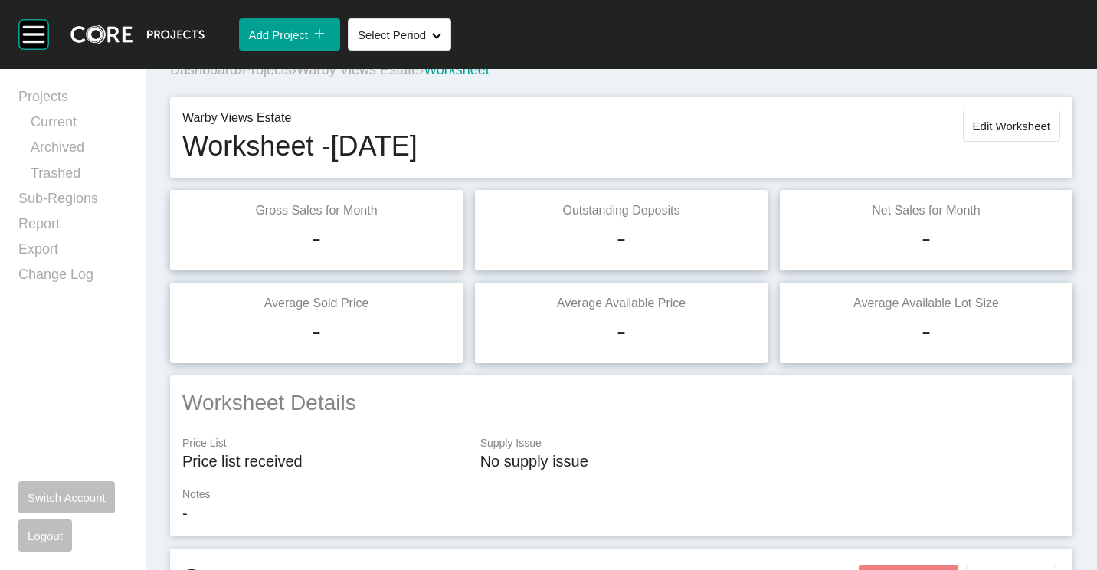
scroll to position [0, 0]
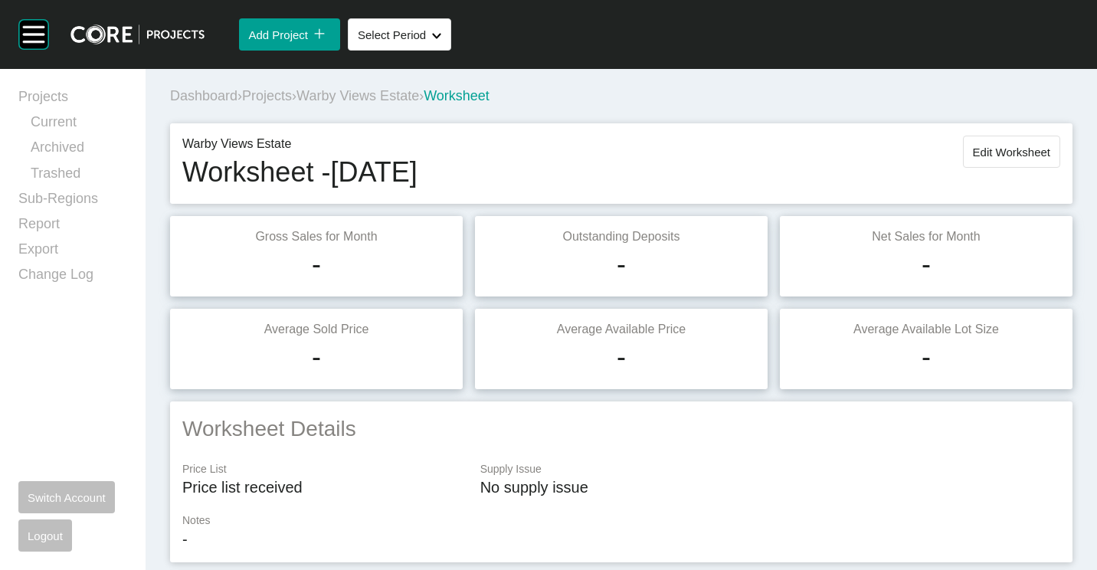
click at [282, 101] on span "Projects" at bounding box center [267, 95] width 50 height 15
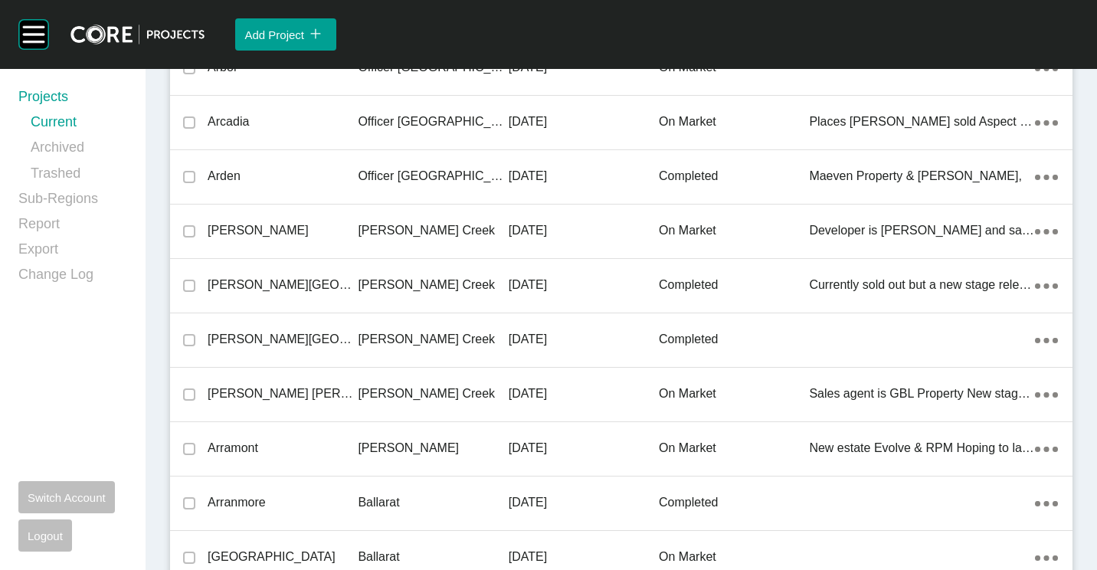
scroll to position [8455, 0]
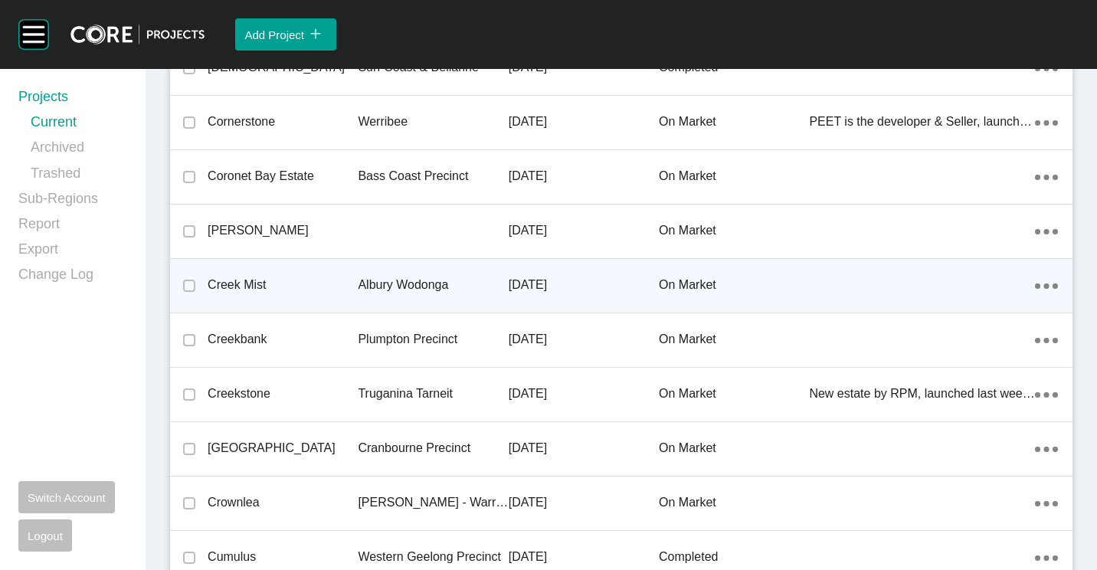
click at [354, 281] on p "Creek Mist" at bounding box center [283, 284] width 150 height 17
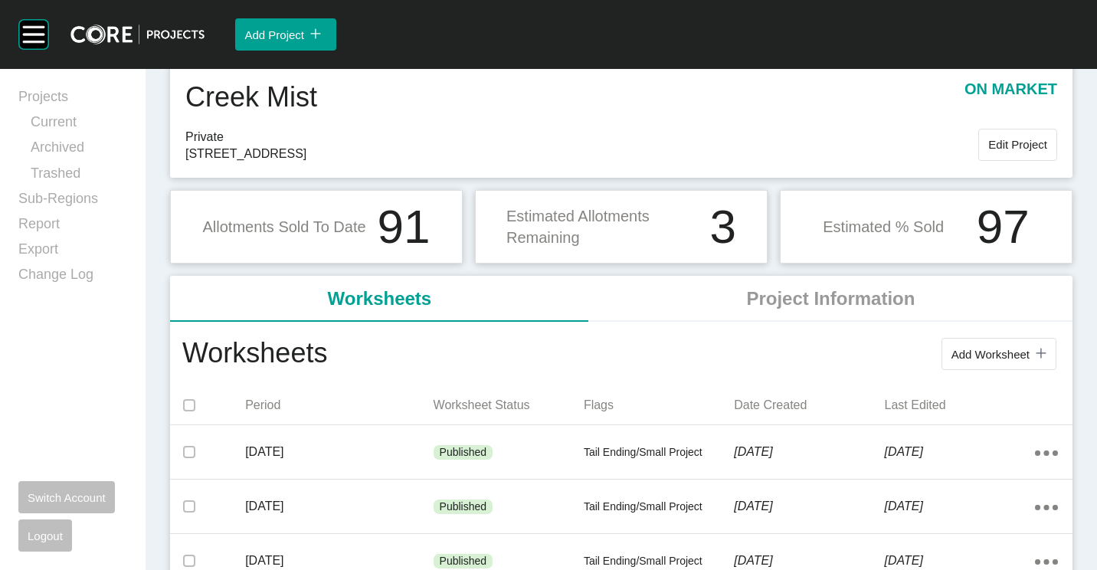
scroll to position [77, 0]
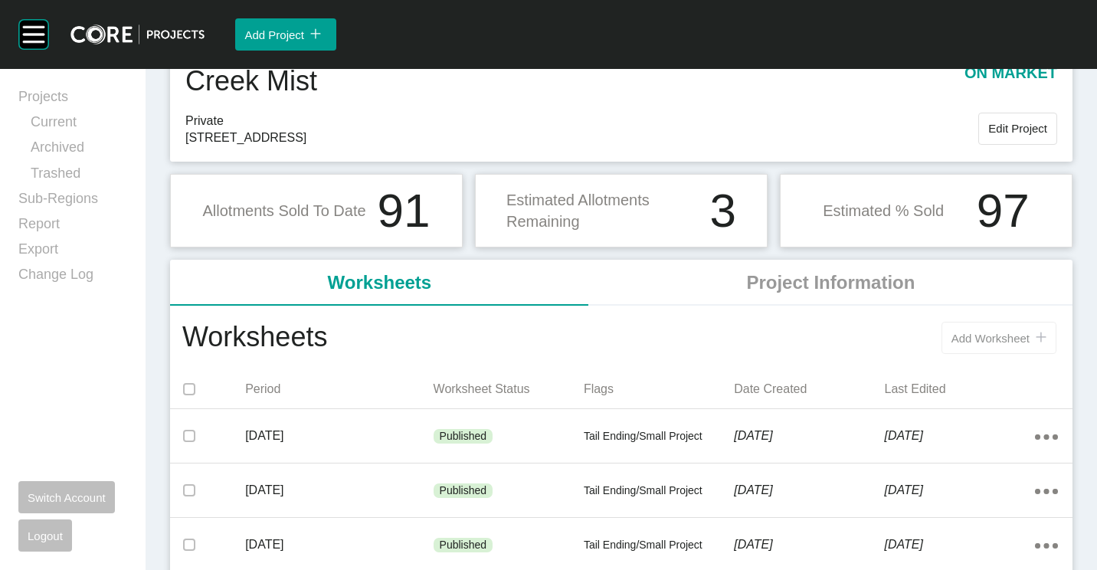
click at [982, 343] on span "Add Worksheet" at bounding box center [990, 338] width 78 height 13
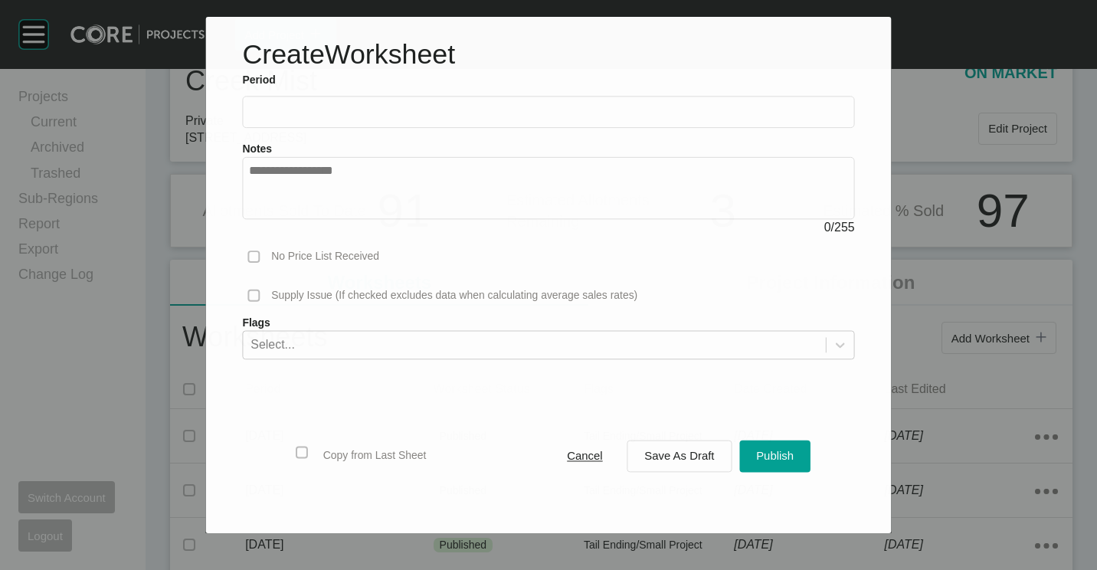
click at [297, 106] on input "text" at bounding box center [548, 112] width 598 height 13
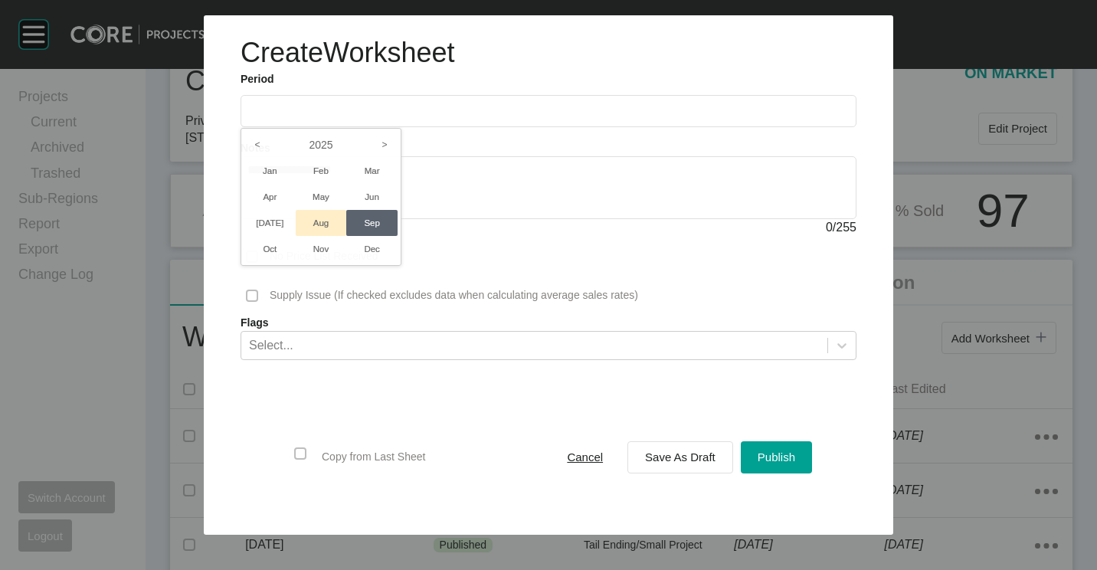
click at [328, 220] on li "Aug" at bounding box center [321, 223] width 51 height 26
type input "**********"
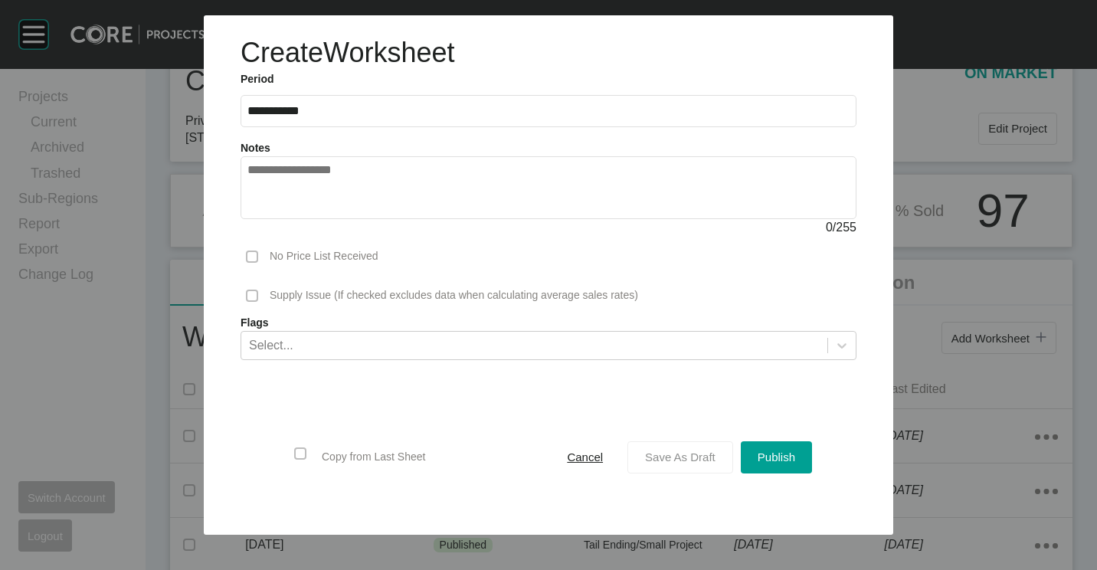
click at [662, 459] on span "Save As Draft" at bounding box center [680, 456] width 70 height 13
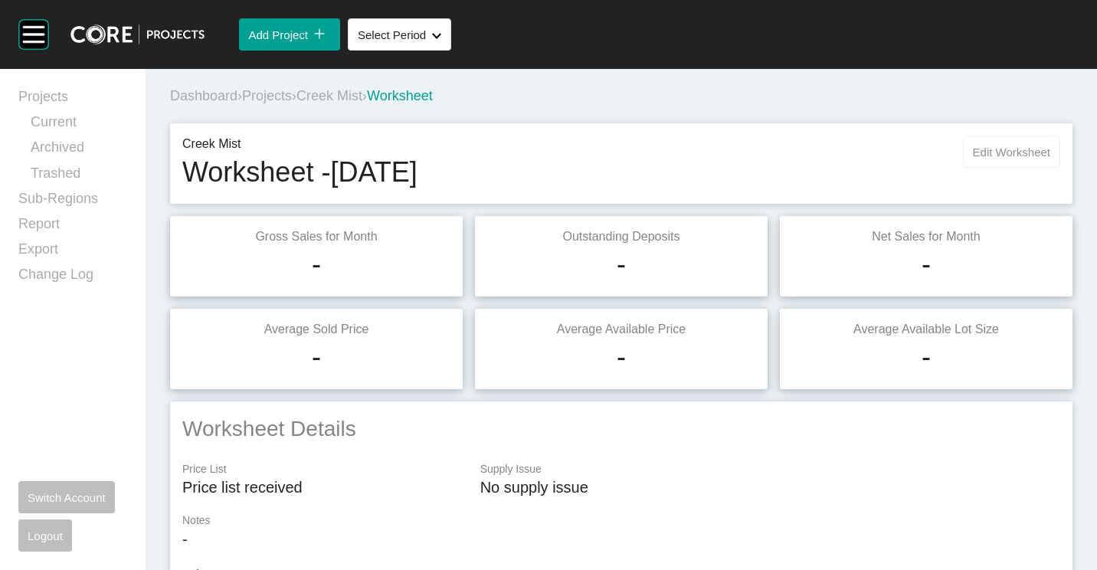
drag, startPoint x: 993, startPoint y: 149, endPoint x: 986, endPoint y: 156, distance: 10.3
click at [993, 149] on span "Edit Worksheet" at bounding box center [1011, 152] width 77 height 13
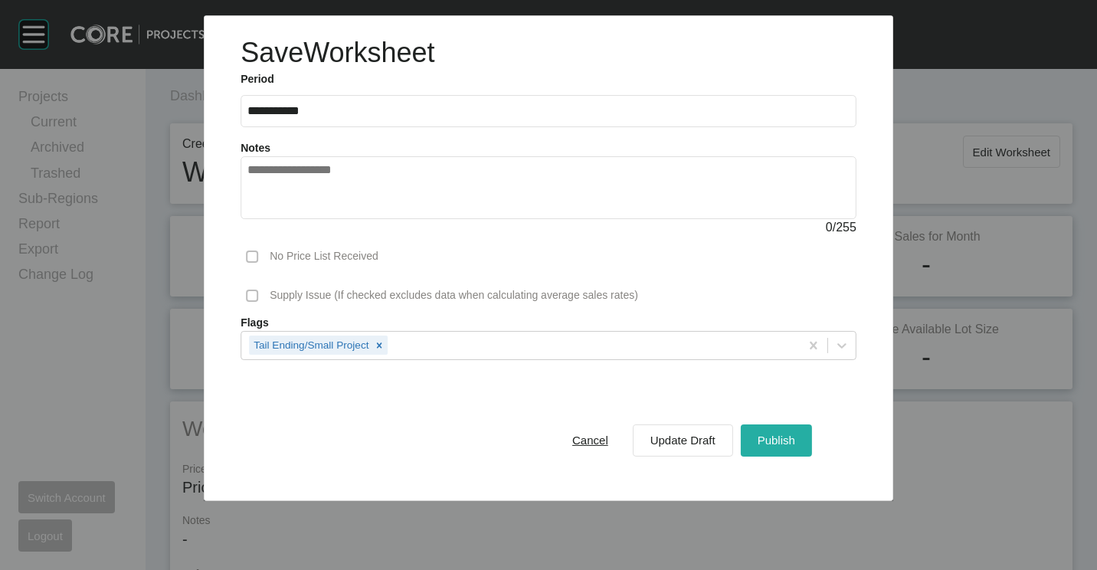
click at [798, 437] on div "Publish" at bounding box center [776, 440] width 45 height 21
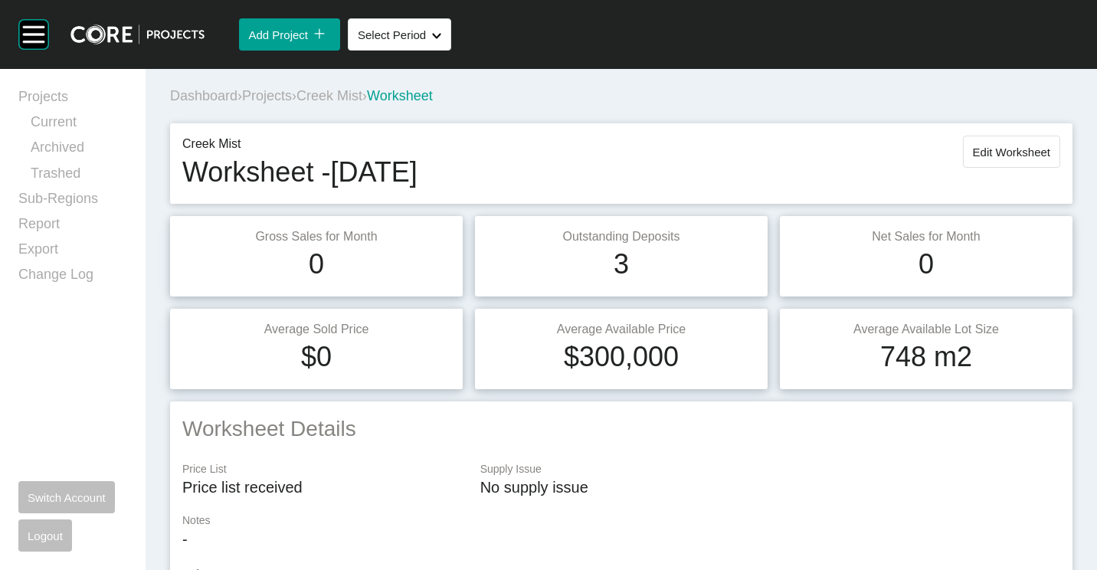
click at [286, 94] on span "Projects" at bounding box center [267, 95] width 50 height 15
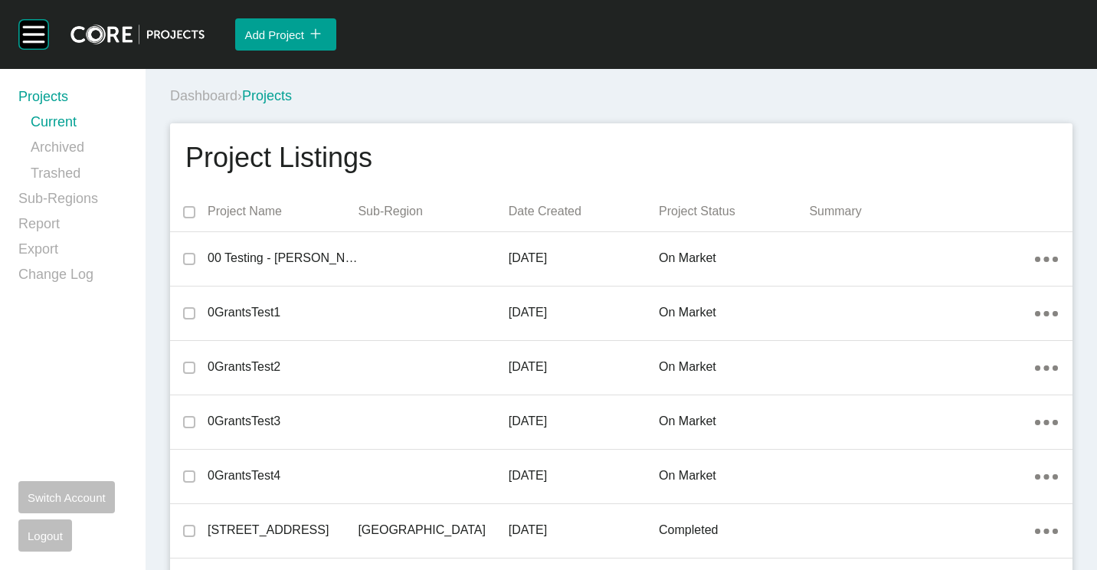
scroll to position [13294, 0]
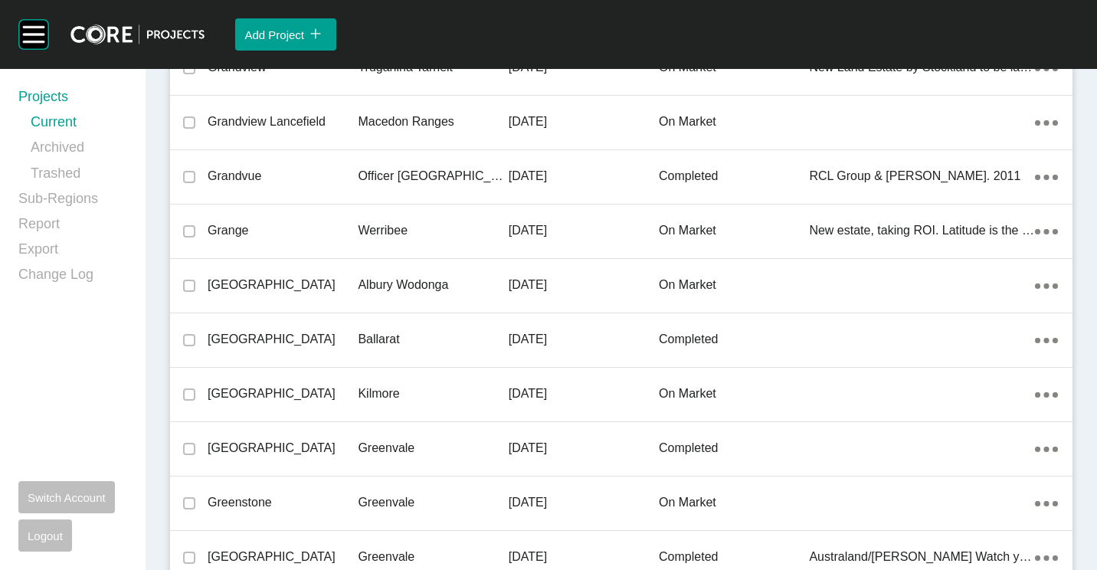
click at [391, 273] on div "Albury Wodonga" at bounding box center [433, 284] width 150 height 47
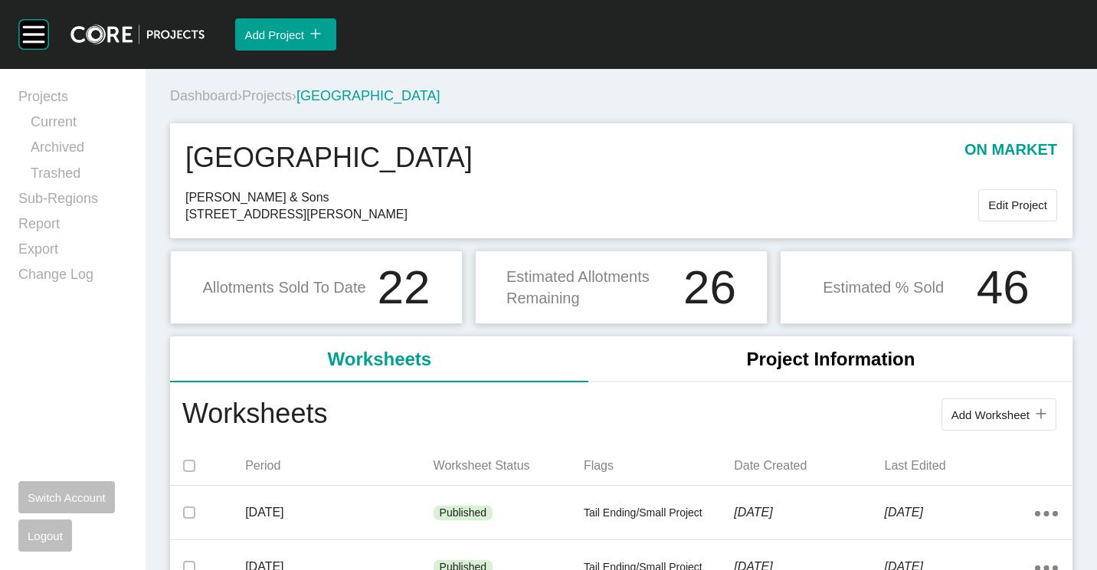
drag, startPoint x: 1002, startPoint y: 340, endPoint x: 988, endPoint y: 364, distance: 27.5
click at [1002, 342] on li "Project Information" at bounding box center [830, 359] width 483 height 46
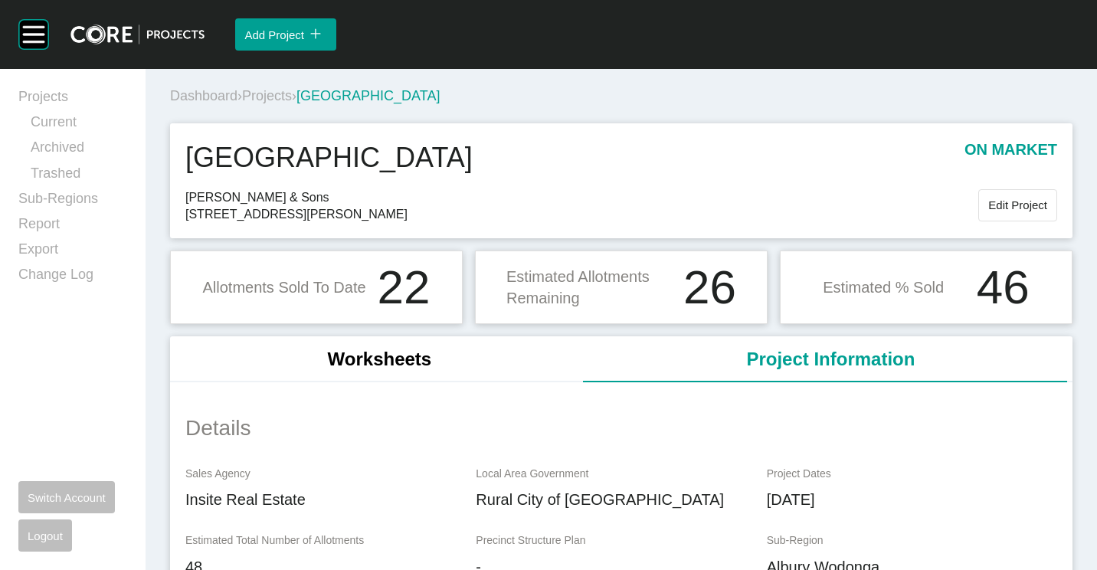
click at [371, 361] on li "Worksheets" at bounding box center [379, 359] width 419 height 46
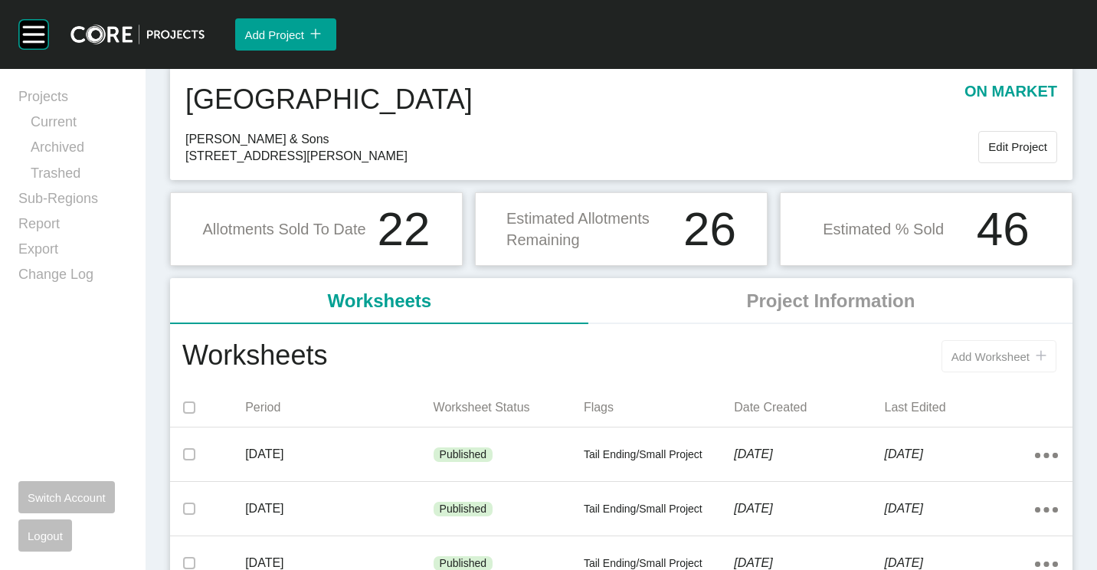
scroll to position [77, 0]
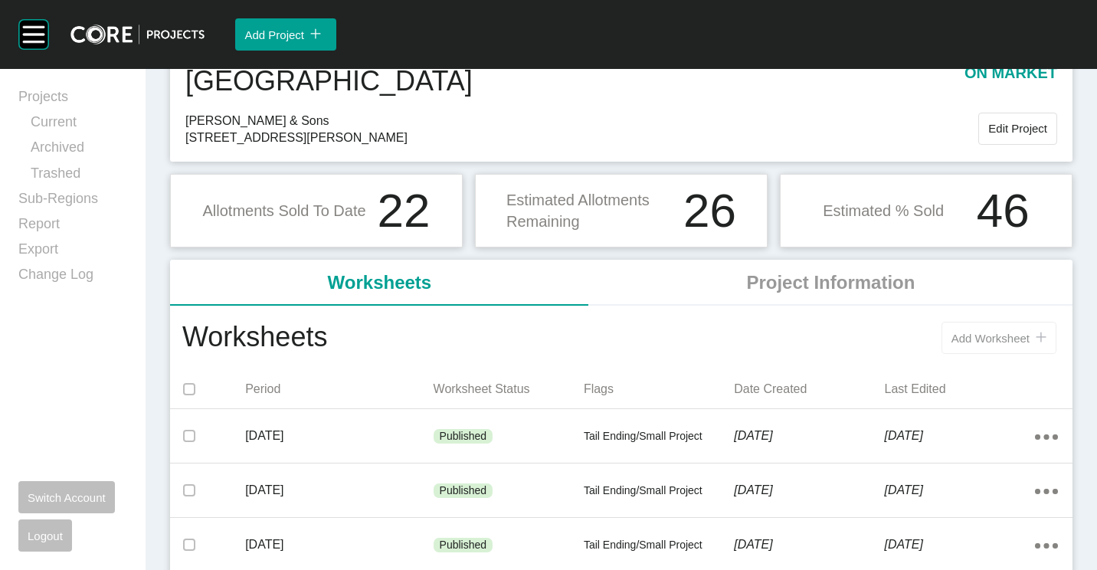
click at [952, 333] on span "Add Worksheet" at bounding box center [990, 338] width 78 height 13
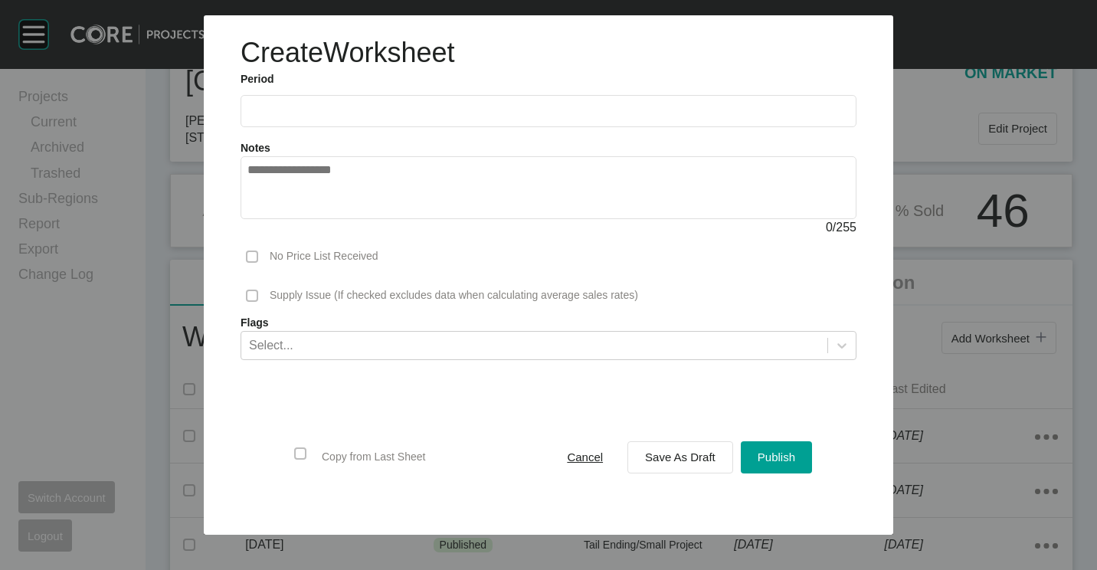
click at [316, 106] on input "text" at bounding box center [548, 110] width 602 height 13
click at [319, 224] on li "Aug" at bounding box center [321, 223] width 51 height 26
type input "**********"
click at [680, 469] on button "Save As Draft" at bounding box center [680, 457] width 106 height 32
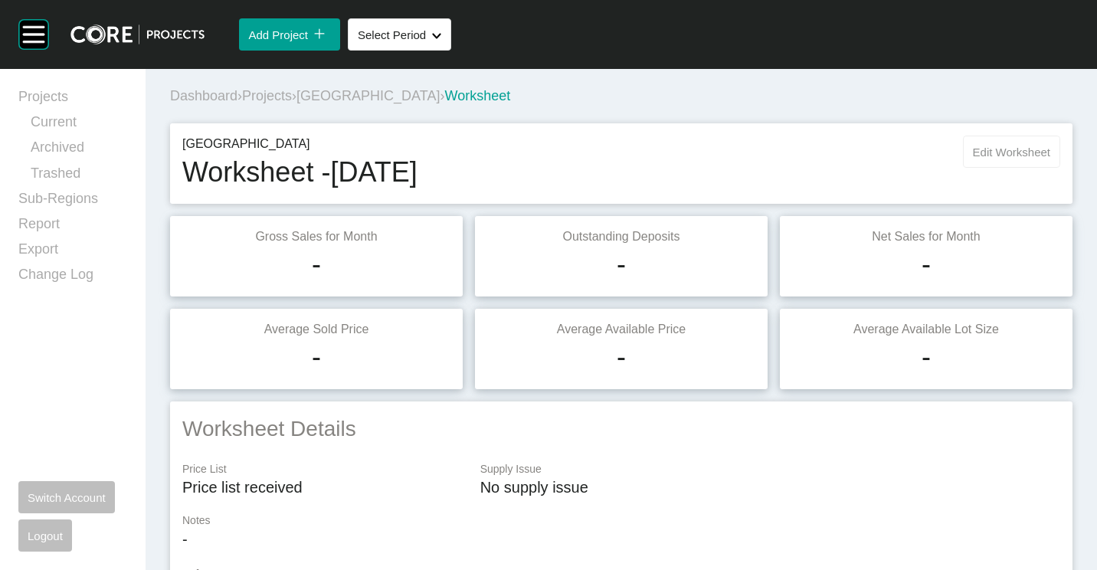
click at [987, 151] on span "Edit Worksheet" at bounding box center [1011, 152] width 77 height 13
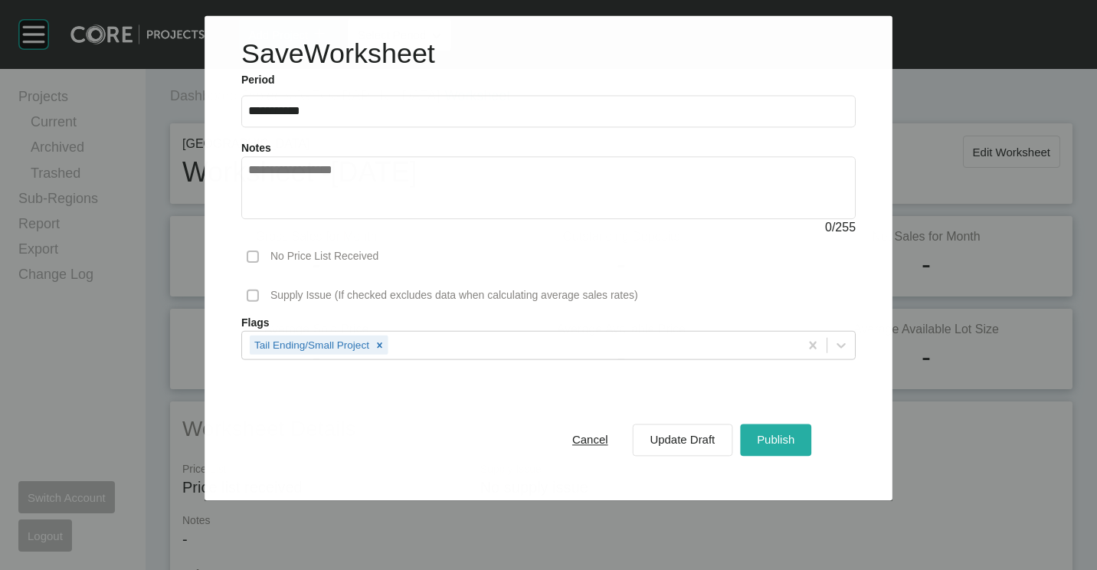
click at [779, 437] on span "Publish" at bounding box center [776, 439] width 38 height 13
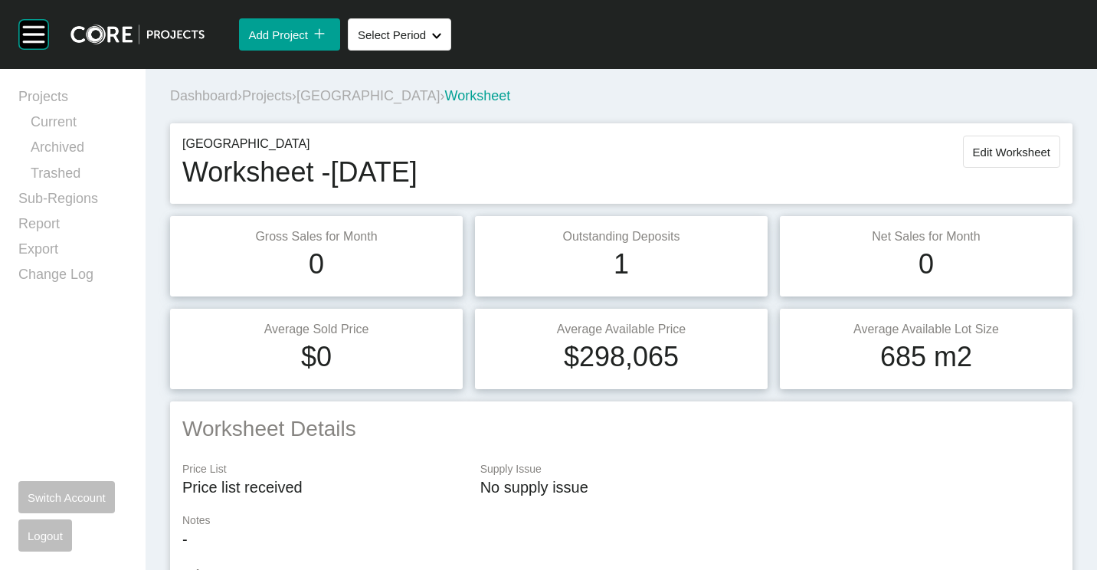
click at [365, 94] on span "[GEOGRAPHIC_DATA]" at bounding box center [367, 95] width 143 height 15
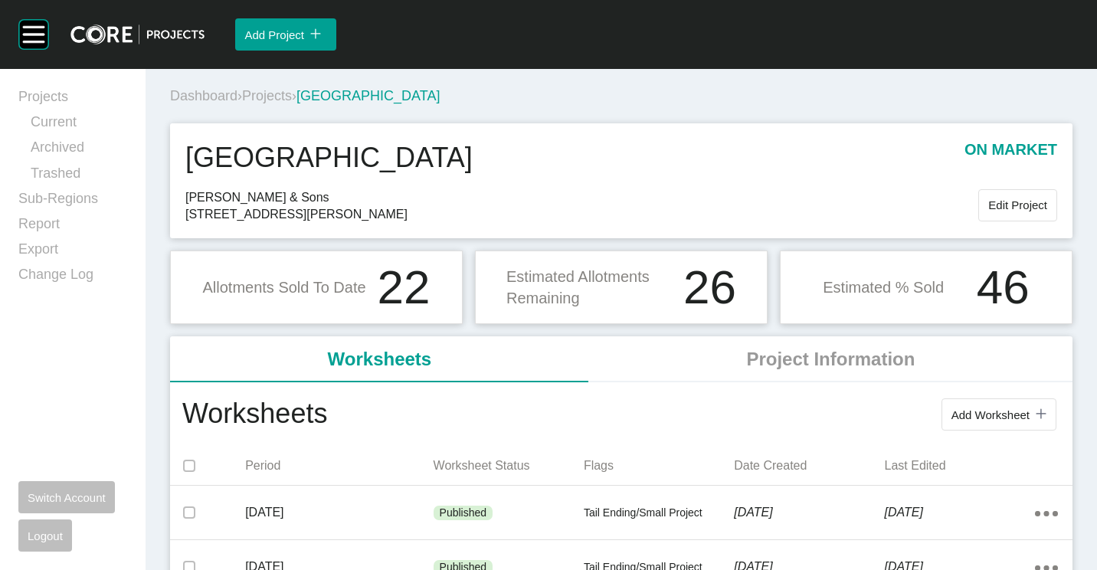
click at [266, 96] on span "Projects" at bounding box center [267, 95] width 50 height 15
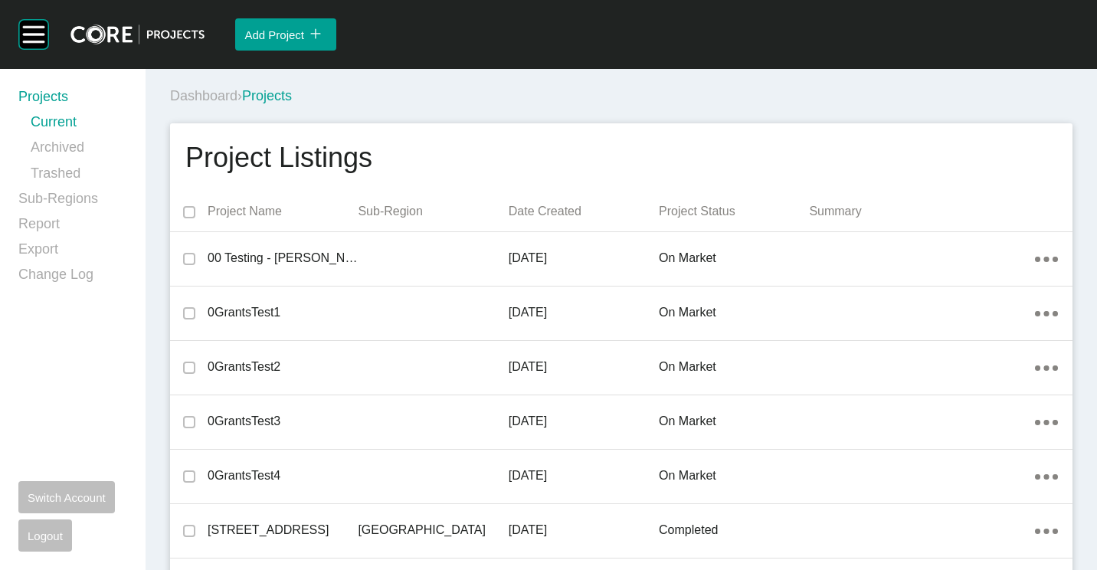
scroll to position [19982, 0]
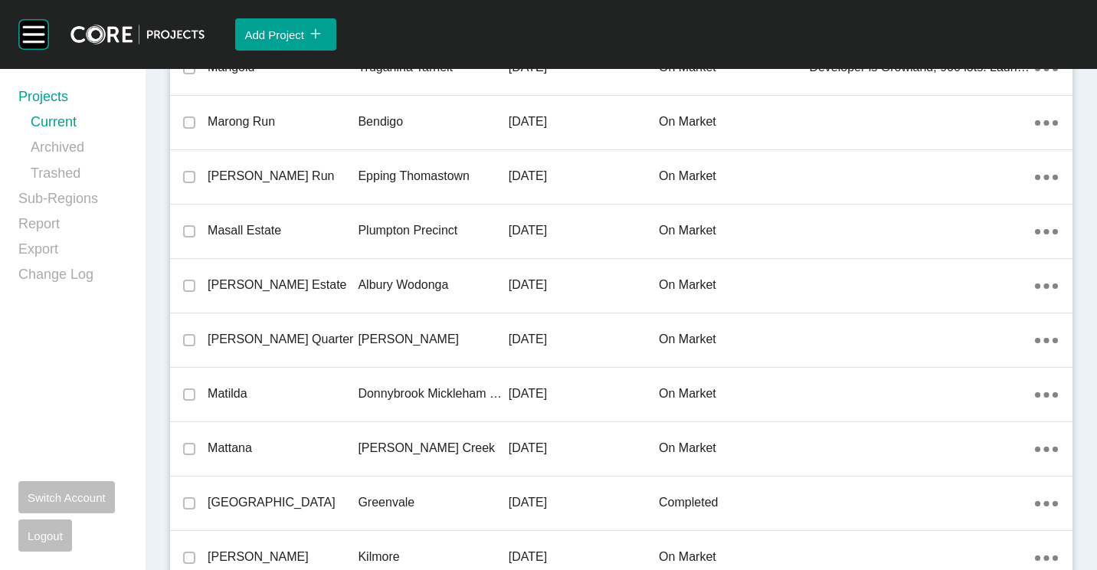
drag, startPoint x: 354, startPoint y: 278, endPoint x: 754, endPoint y: 417, distance: 423.1
click at [354, 278] on p "[PERSON_NAME] Estate" at bounding box center [283, 284] width 150 height 17
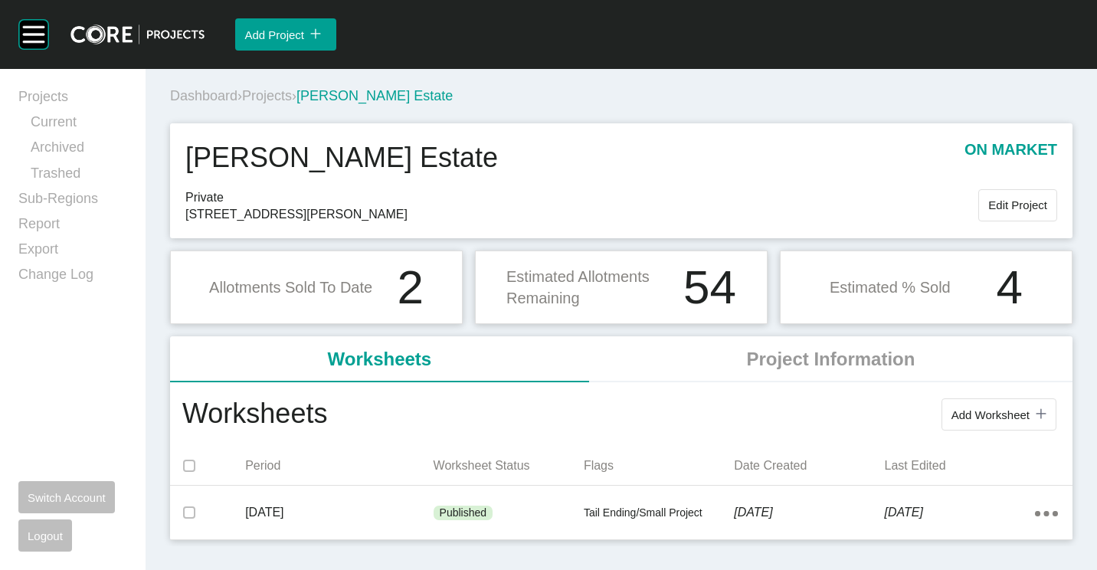
click at [1053, 416] on button "Add Worksheet icon/tick copy 11 Created with Sketch." at bounding box center [998, 414] width 115 height 32
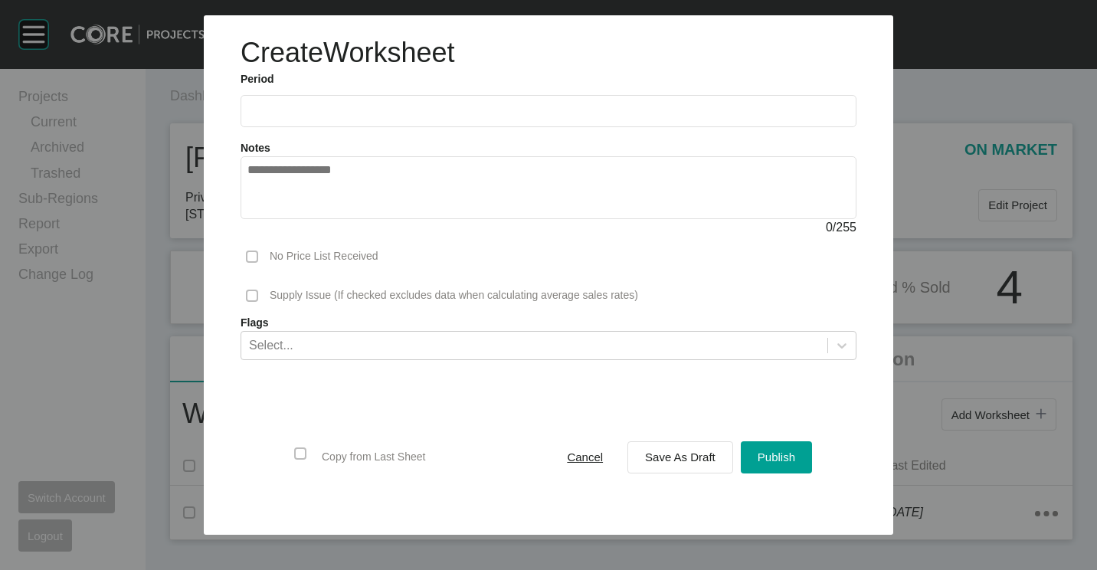
click at [409, 116] on input "text" at bounding box center [548, 110] width 602 height 13
click at [329, 221] on li "Aug" at bounding box center [321, 223] width 51 height 26
type input "**********"
drag, startPoint x: 664, startPoint y: 448, endPoint x: 715, endPoint y: 405, distance: 66.9
click at [664, 448] on div "Save As Draft" at bounding box center [680, 456] width 78 height 21
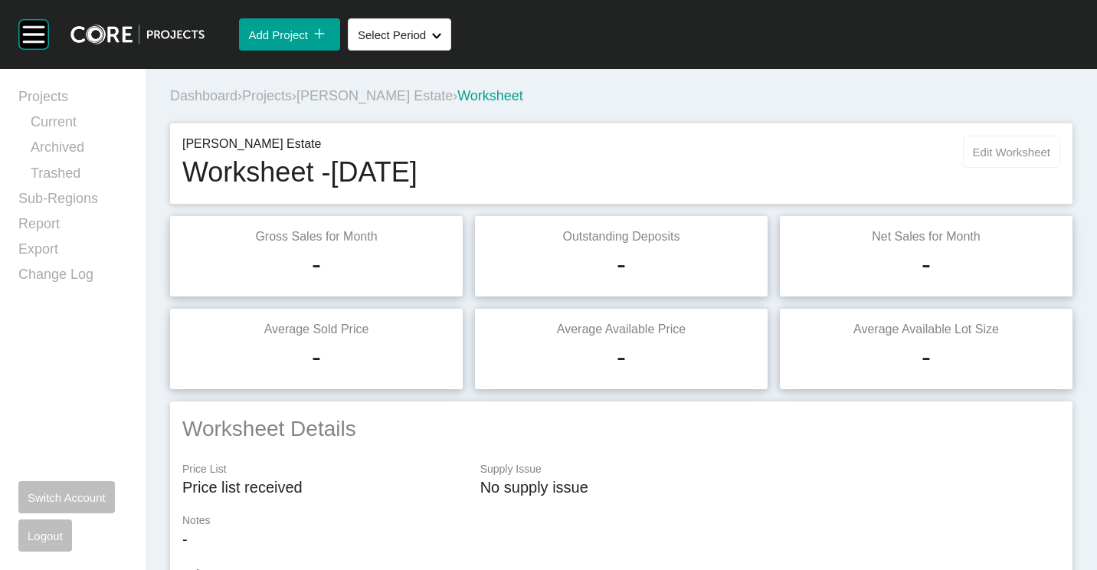
click at [983, 144] on button "Edit Worksheet" at bounding box center [1011, 152] width 97 height 32
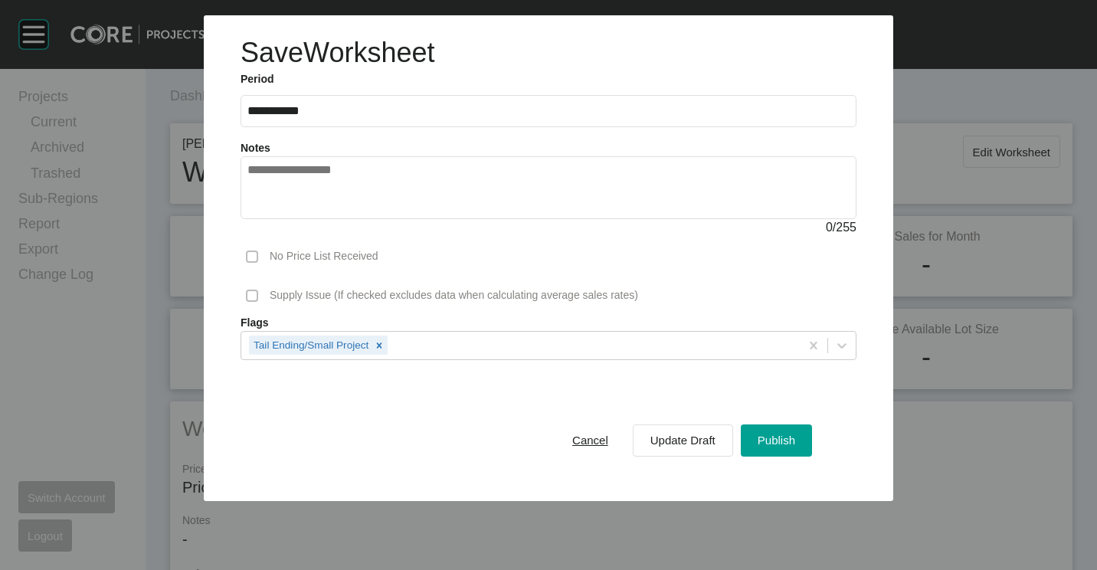
drag, startPoint x: 780, startPoint y: 427, endPoint x: 790, endPoint y: 414, distance: 16.9
click at [780, 427] on button "Publish" at bounding box center [776, 440] width 71 height 32
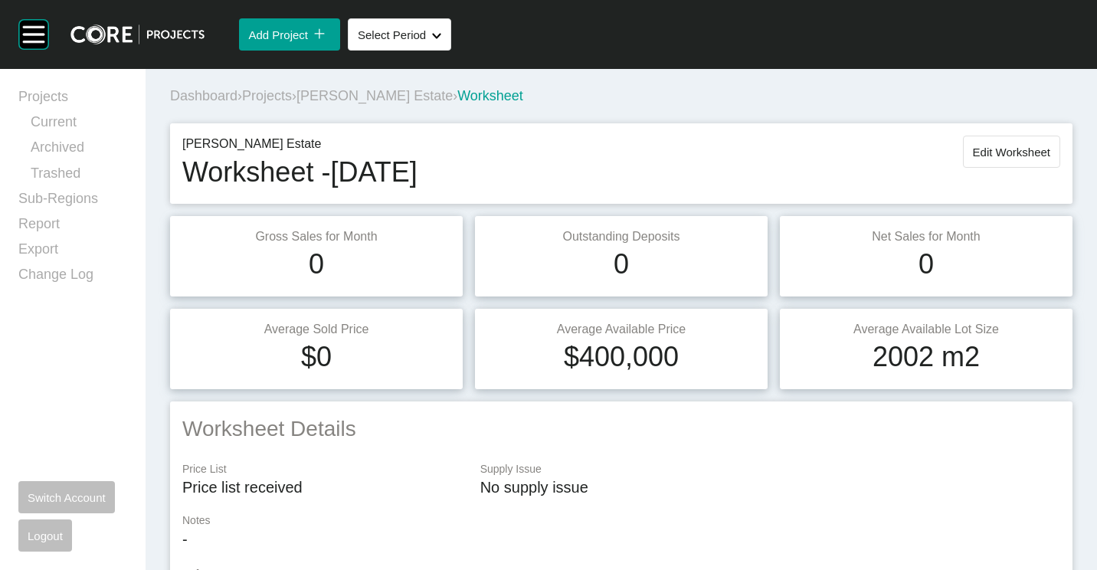
click at [274, 96] on span "Projects" at bounding box center [267, 95] width 50 height 15
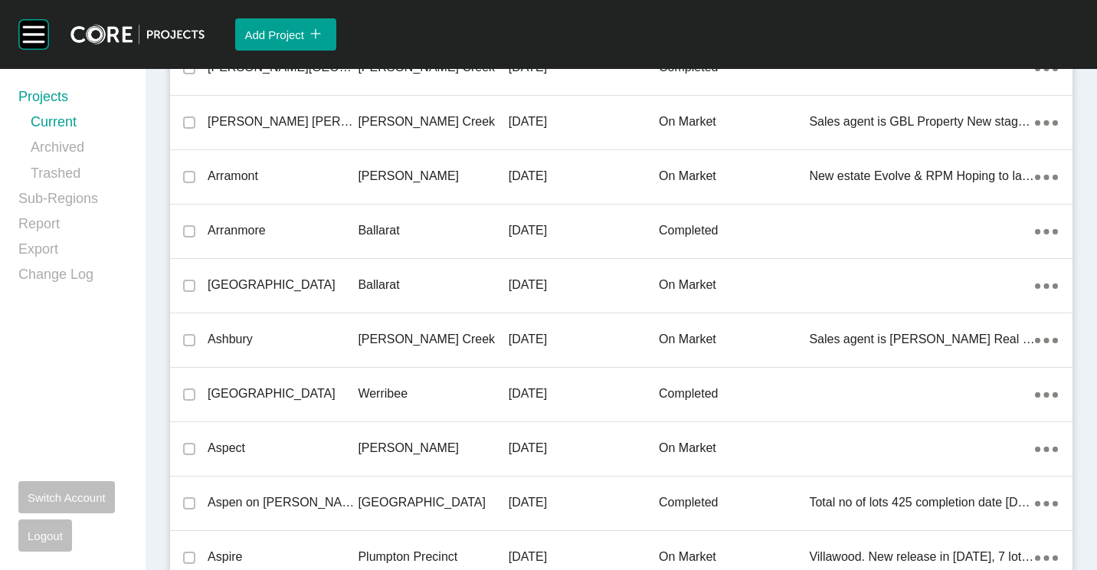
scroll to position [29388, 0]
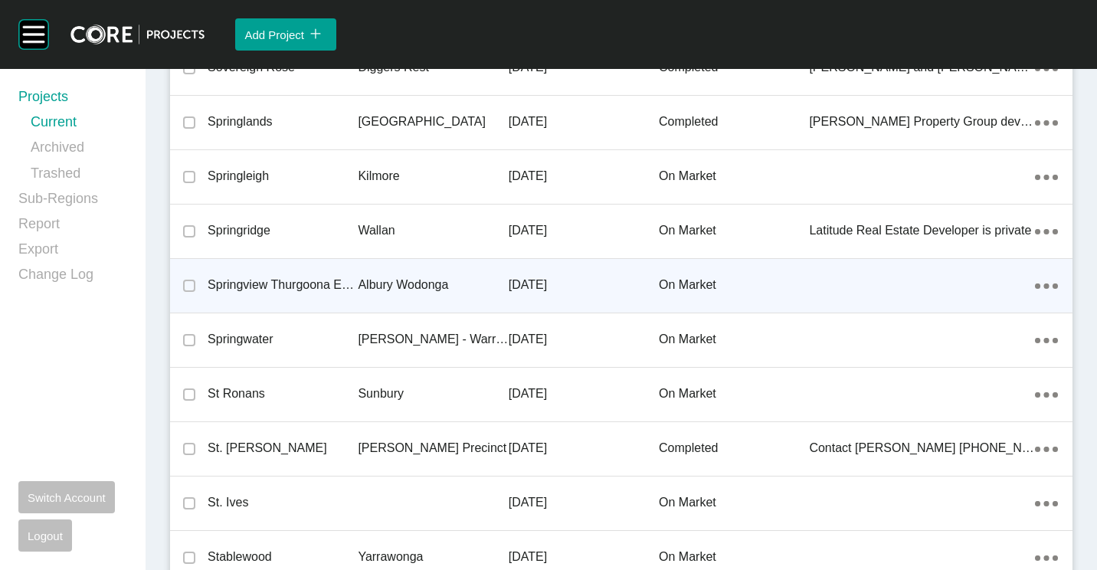
click at [414, 272] on div "Albury Wodonga" at bounding box center [433, 284] width 150 height 47
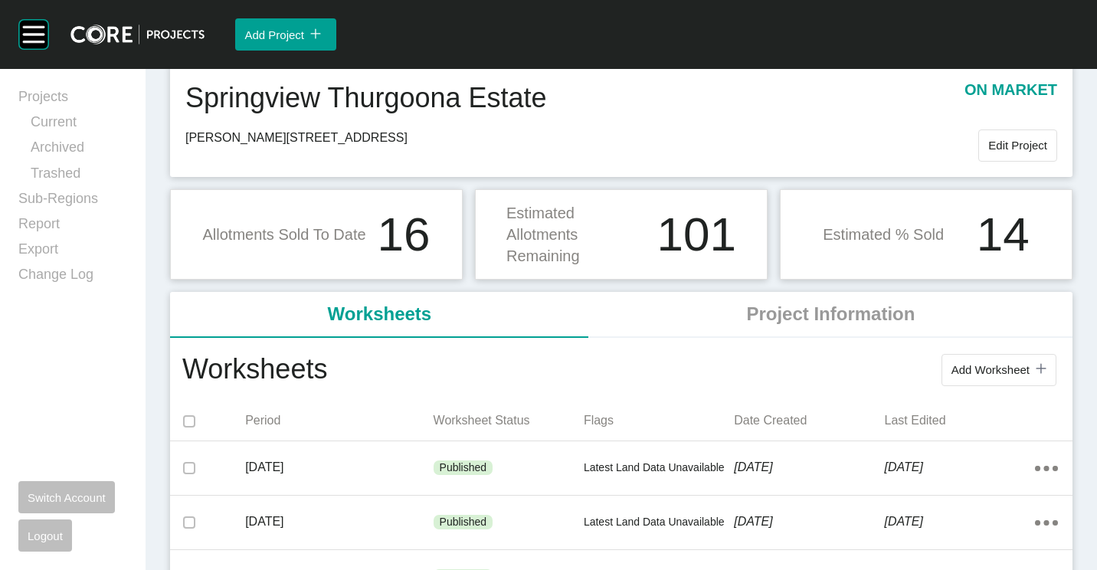
scroll to position [100, 0]
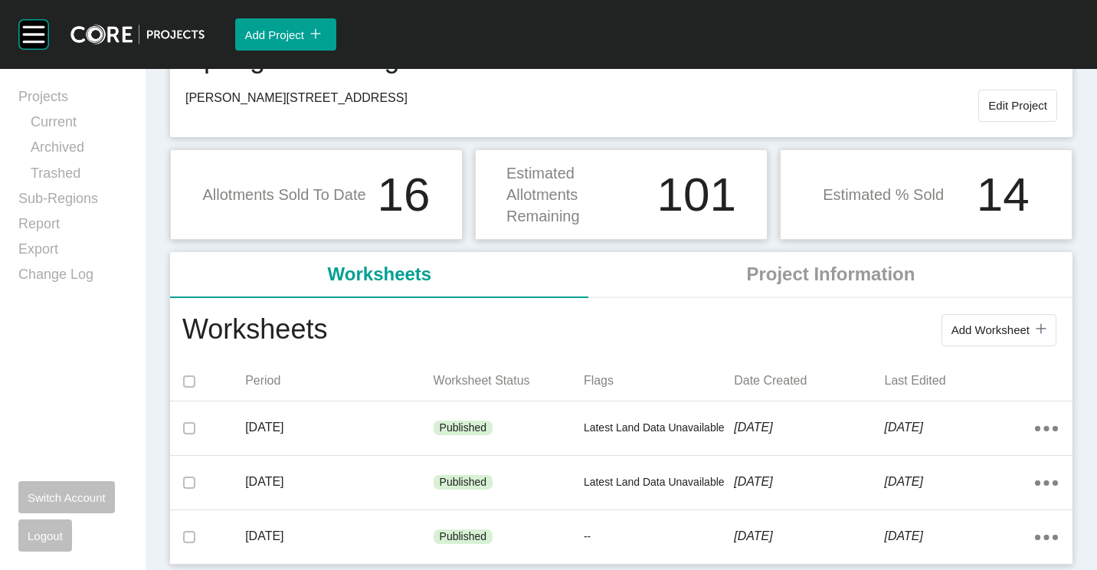
drag, startPoint x: 997, startPoint y: 331, endPoint x: 960, endPoint y: 324, distance: 37.4
click at [997, 331] on span "Add Worksheet" at bounding box center [990, 329] width 78 height 13
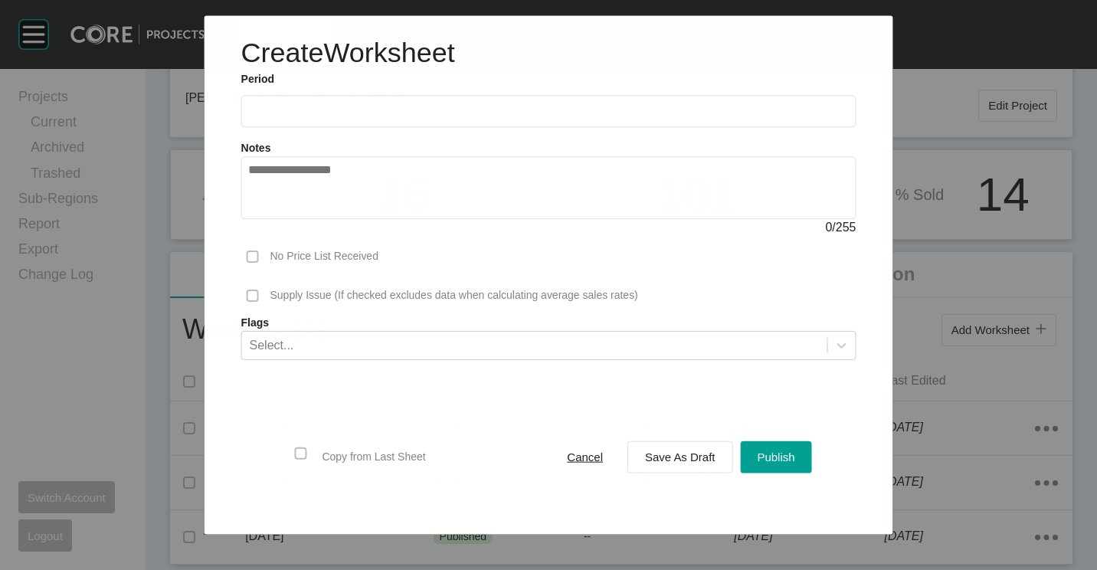
click at [326, 106] on input "text" at bounding box center [548, 111] width 601 height 13
drag, startPoint x: 329, startPoint y: 224, endPoint x: 352, endPoint y: 240, distance: 27.4
click at [329, 224] on li "Aug" at bounding box center [321, 223] width 51 height 26
type input "**********"
click at [690, 456] on span "Save As Draft" at bounding box center [680, 456] width 70 height 13
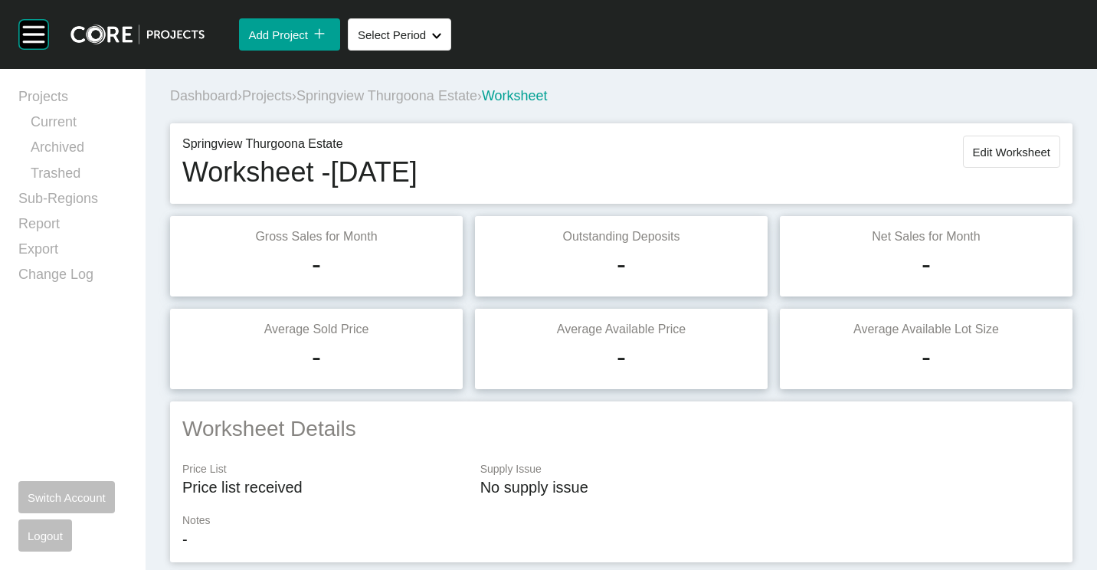
click at [1037, 147] on span "Edit Worksheet" at bounding box center [1011, 152] width 77 height 13
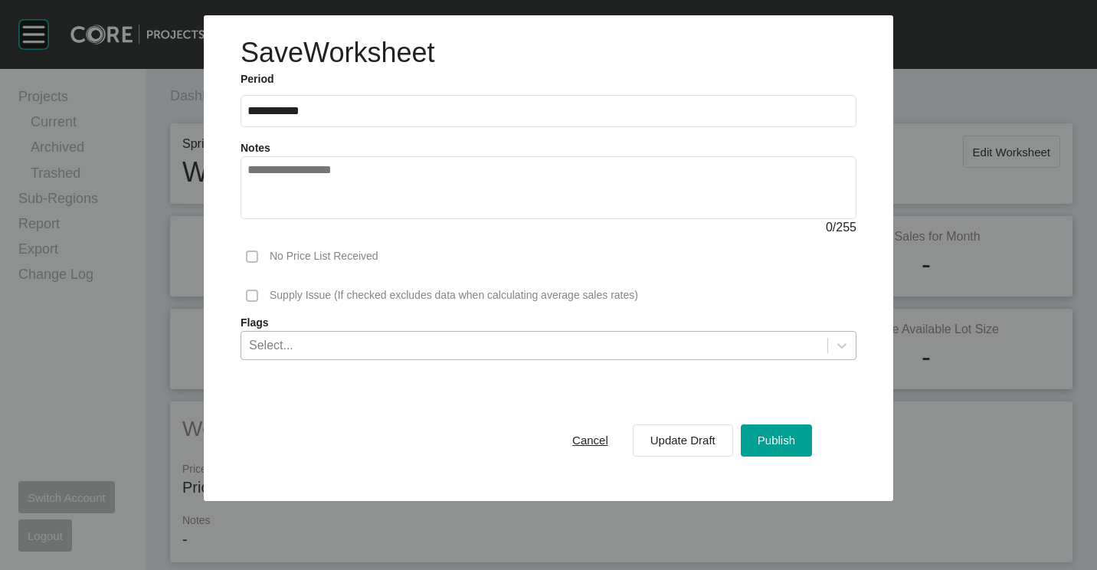
click at [406, 357] on div "Select..." at bounding box center [534, 345] width 586 height 26
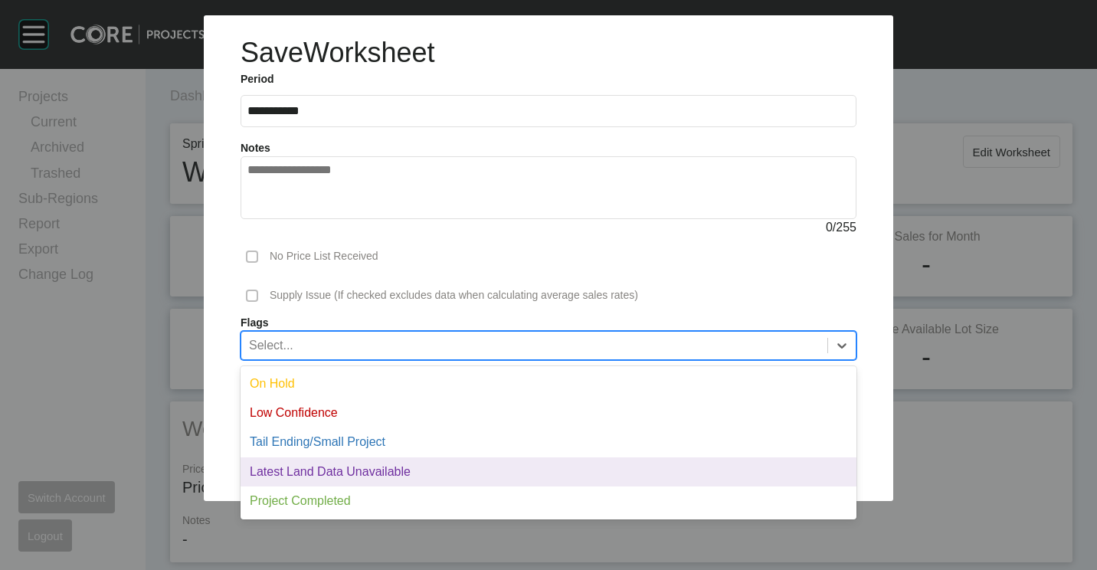
click at [317, 461] on div "Latest Land Data Unavailable" at bounding box center [548, 471] width 616 height 29
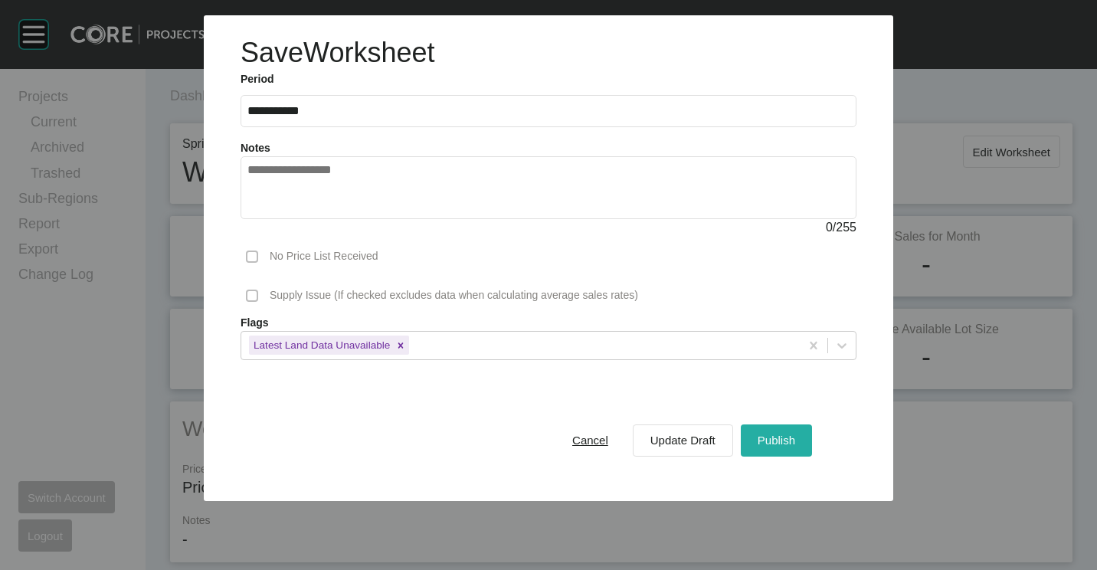
click at [780, 453] on button "Publish" at bounding box center [776, 440] width 71 height 32
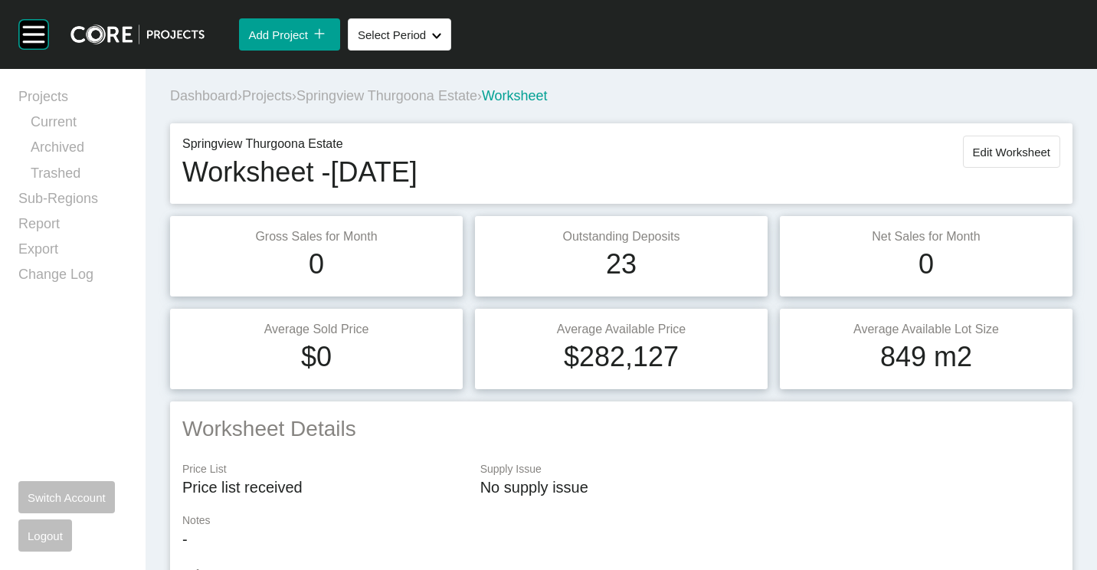
click at [273, 92] on span "Projects" at bounding box center [267, 95] width 50 height 15
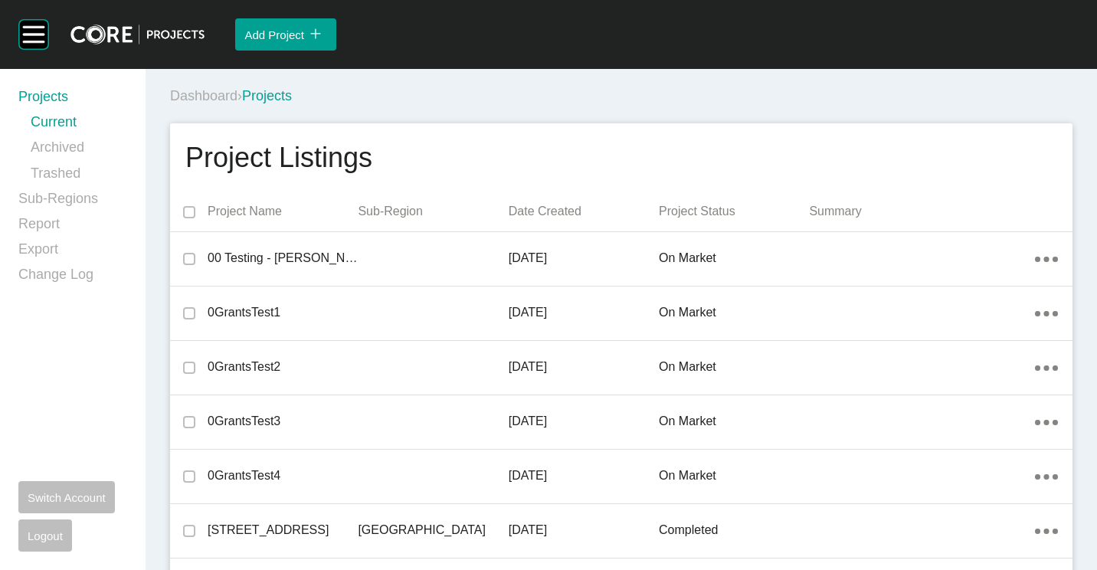
scroll to position [15360, 0]
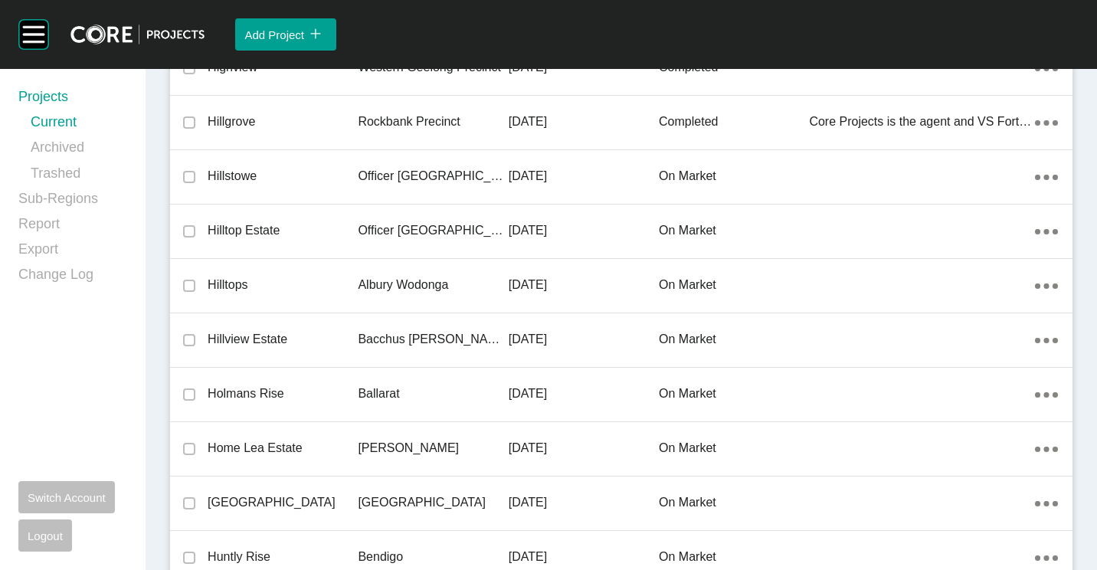
click at [456, 273] on div "Albury Wodonga" at bounding box center [433, 284] width 150 height 47
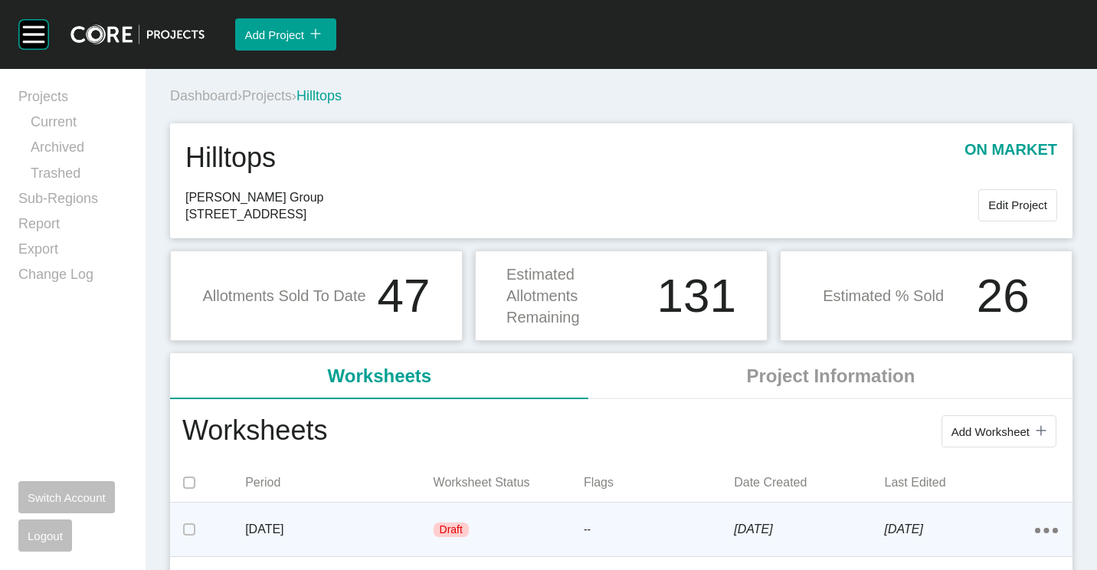
click at [457, 537] on p "Draft" at bounding box center [451, 529] width 23 height 15
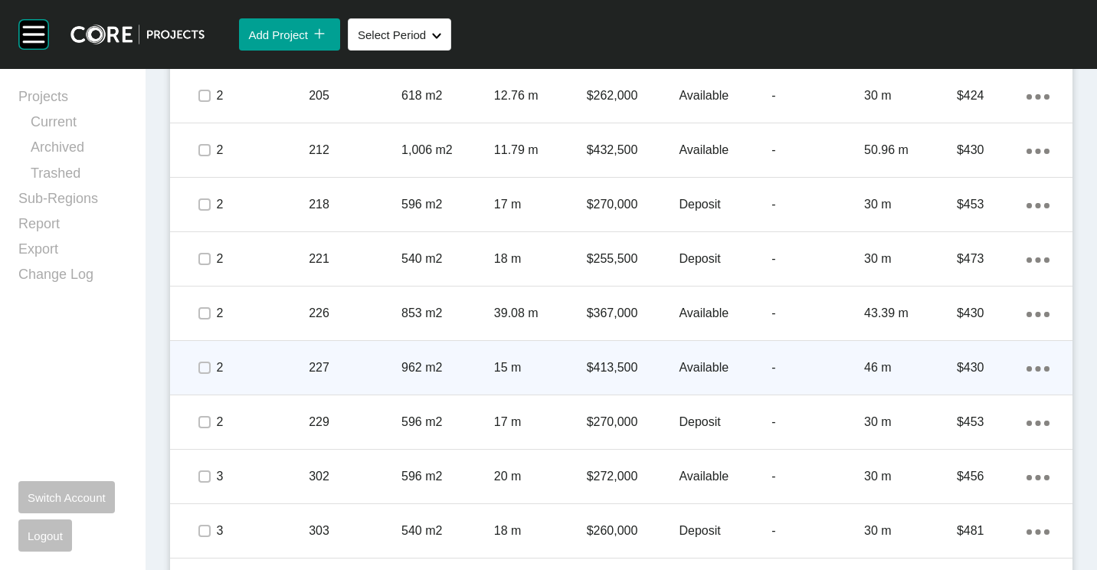
scroll to position [1072, 0]
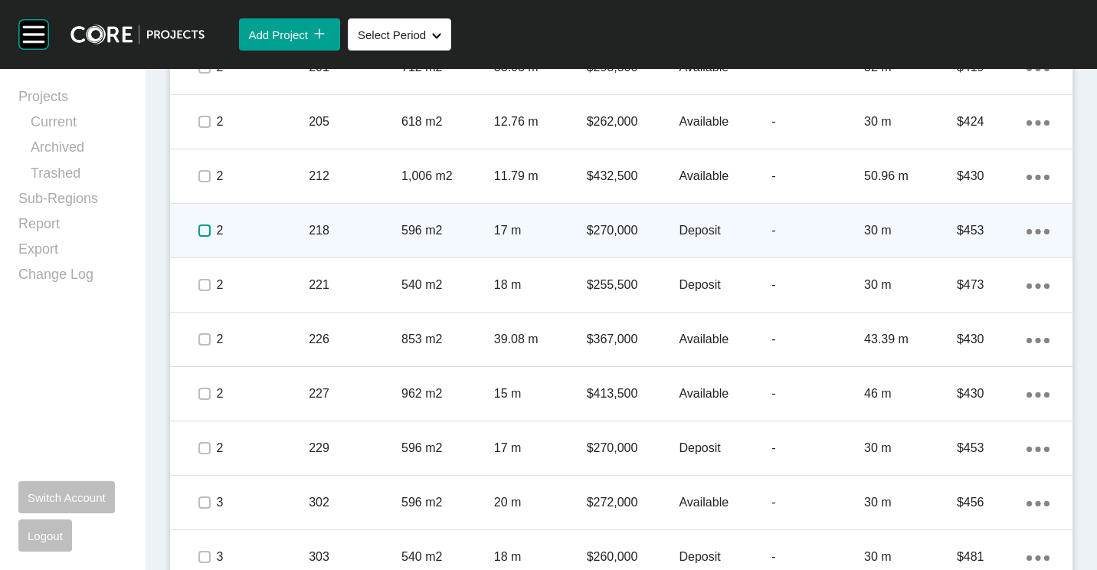
click at [205, 227] on label at bounding box center [204, 230] width 12 height 12
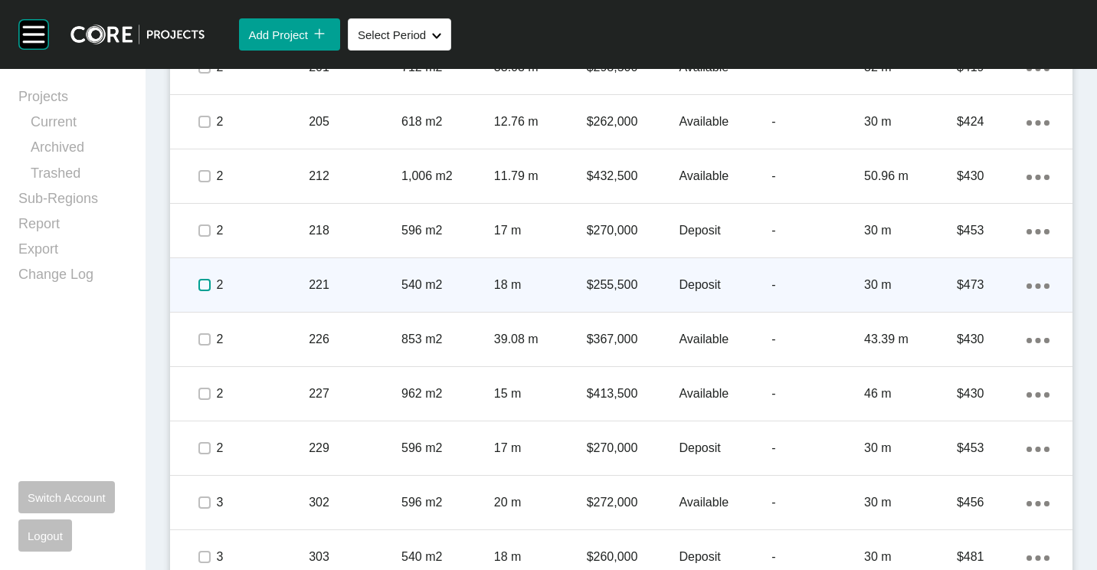
click at [201, 284] on label at bounding box center [204, 285] width 12 height 12
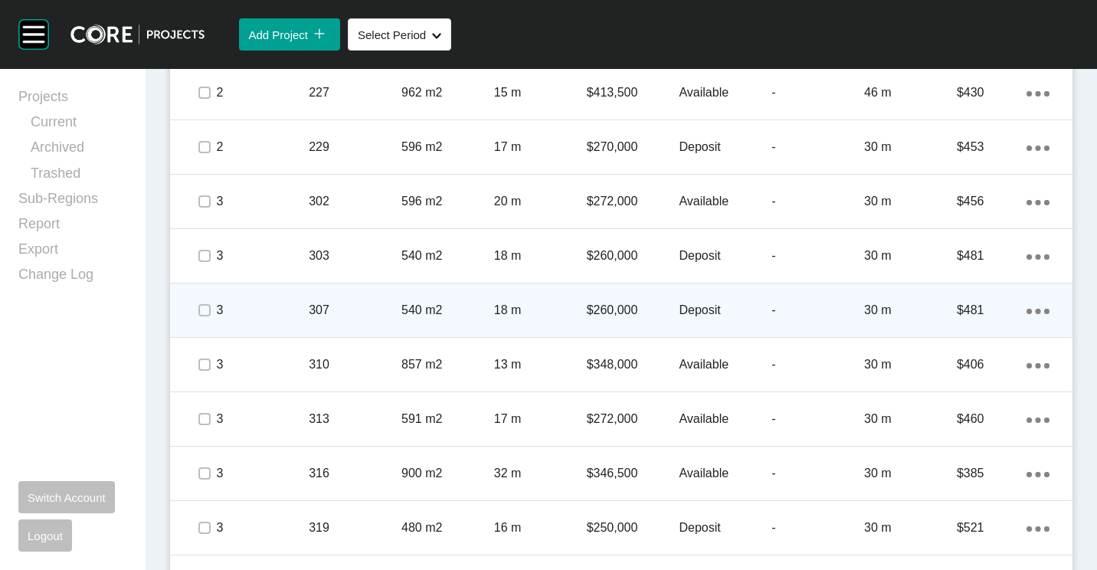
scroll to position [1378, 0]
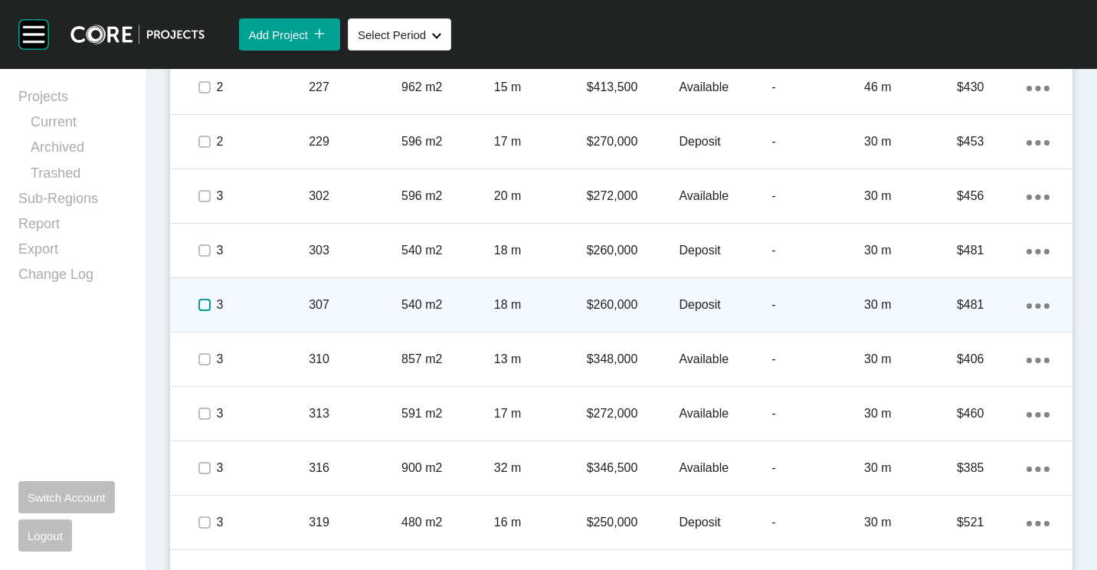
click at [202, 305] on label at bounding box center [204, 305] width 12 height 12
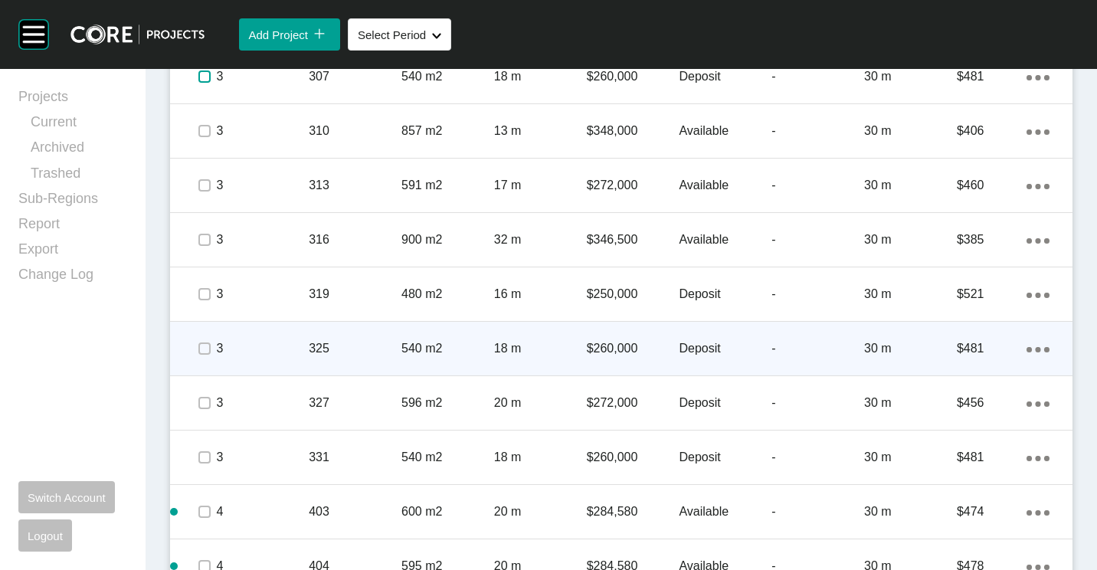
scroll to position [1608, 0]
click at [204, 348] on label at bounding box center [204, 347] width 12 height 12
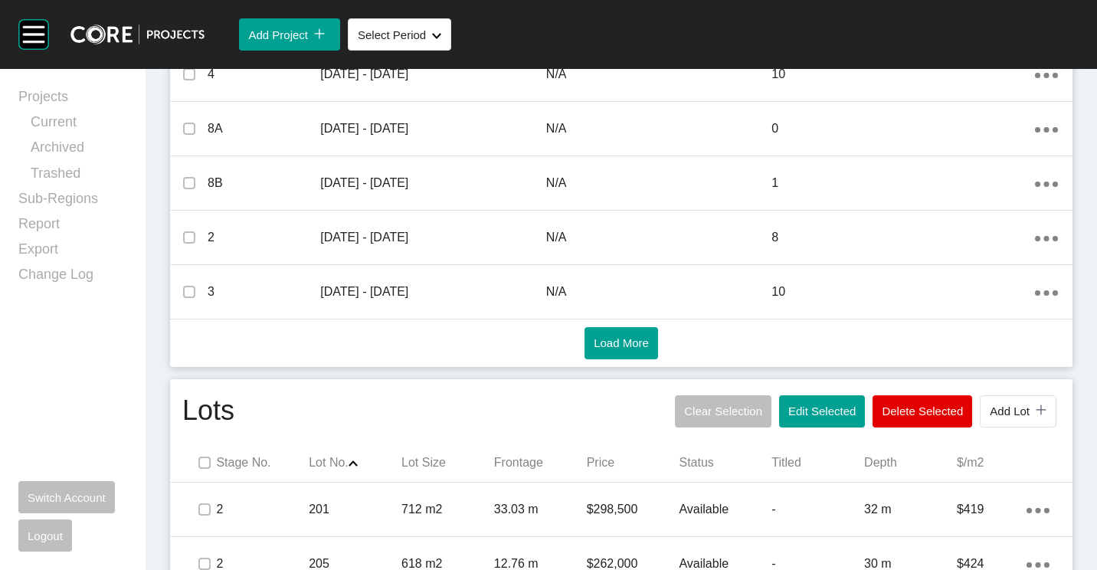
scroll to position [613, 0]
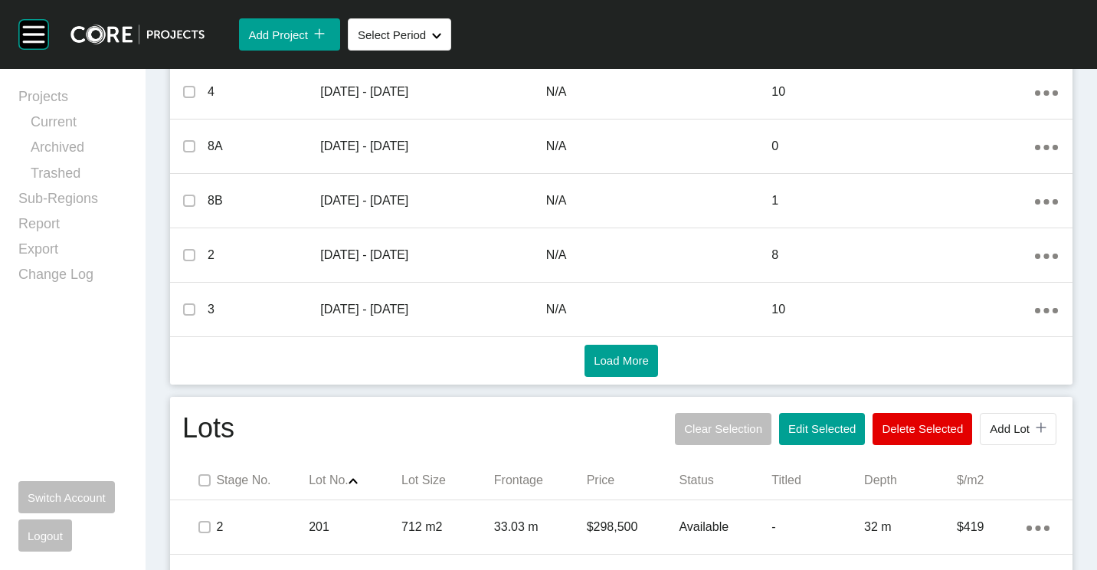
drag, startPoint x: 824, startPoint y: 422, endPoint x: 784, endPoint y: 353, distance: 79.6
click at [822, 422] on span "Edit Selected" at bounding box center [821, 428] width 67 height 13
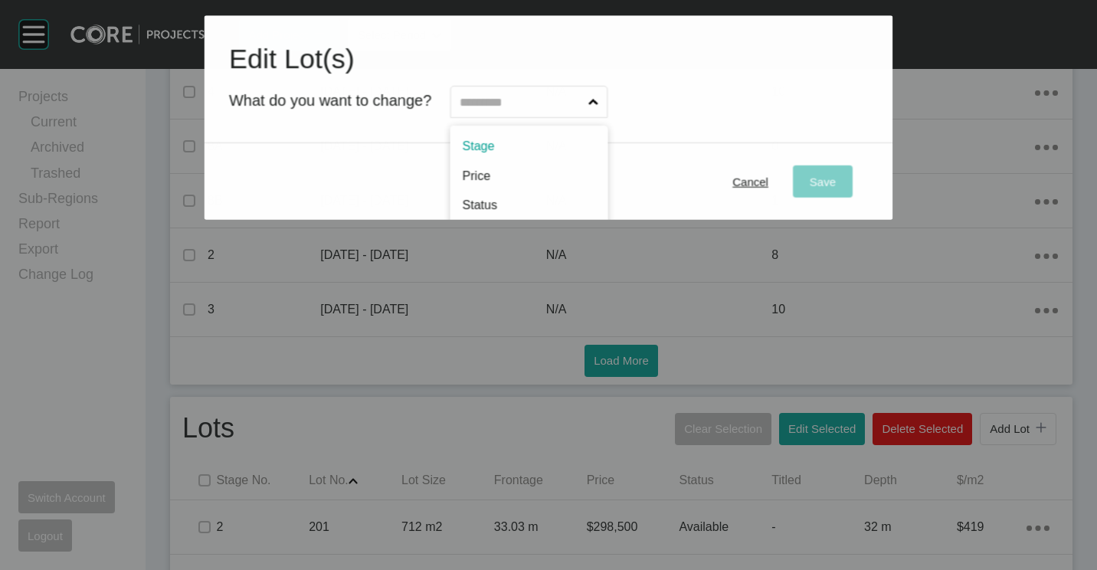
click at [570, 103] on input "text" at bounding box center [520, 102] width 129 height 31
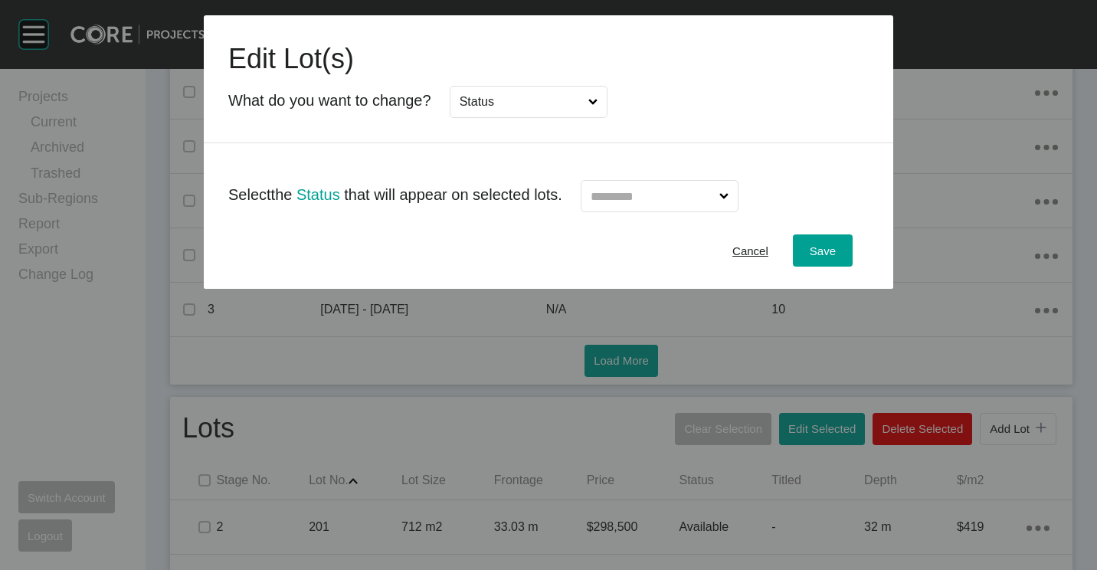
click at [691, 199] on input "text" at bounding box center [651, 196] width 129 height 31
click at [821, 239] on button "Save" at bounding box center [823, 250] width 60 height 32
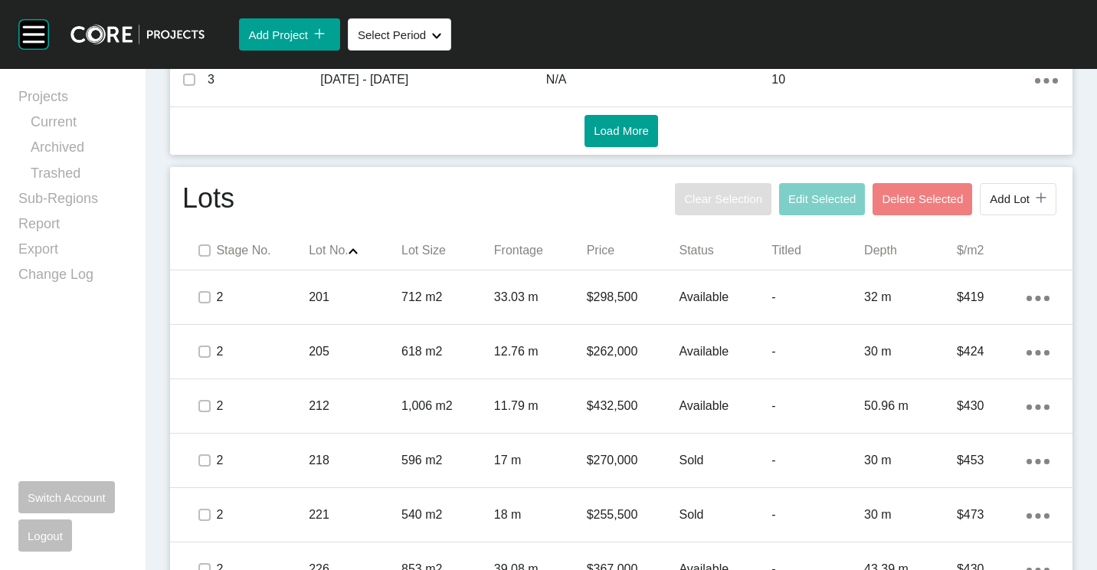
scroll to position [919, 0]
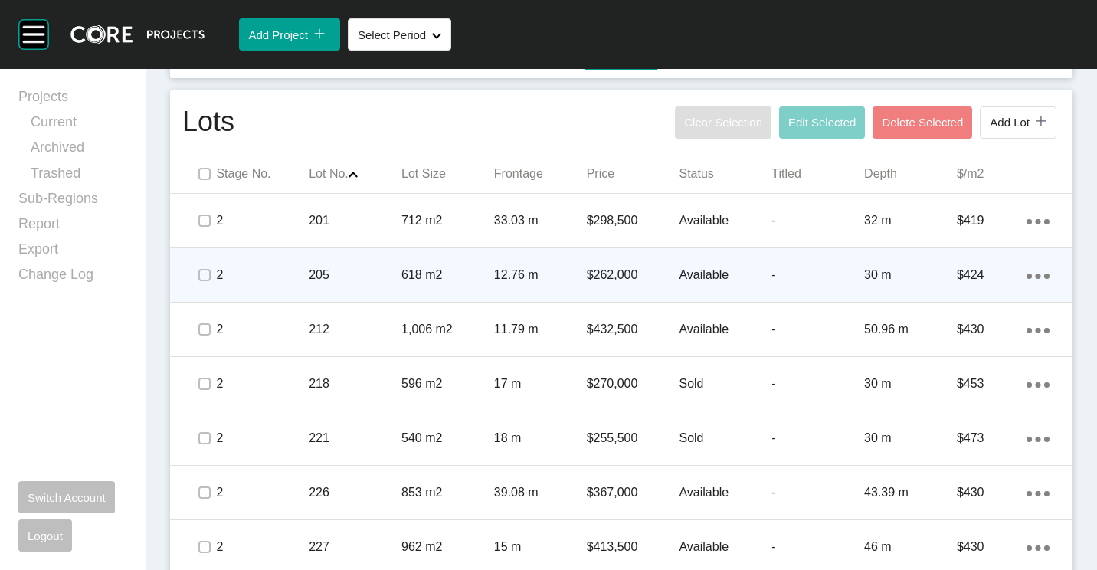
click at [494, 286] on div "12.76 m" at bounding box center [540, 274] width 93 height 47
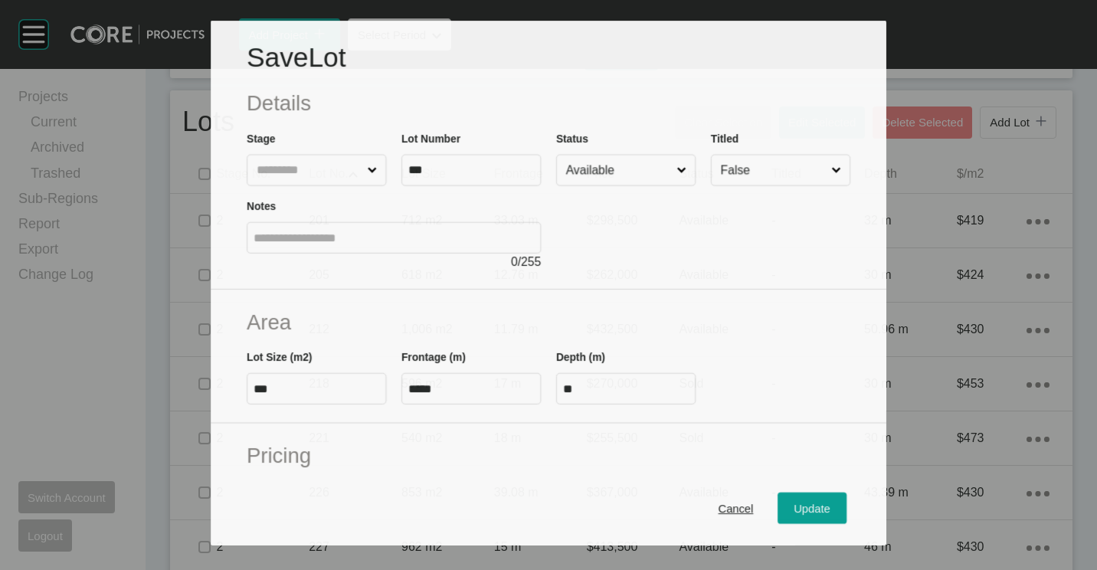
click at [595, 170] on input "Available" at bounding box center [618, 170] width 111 height 30
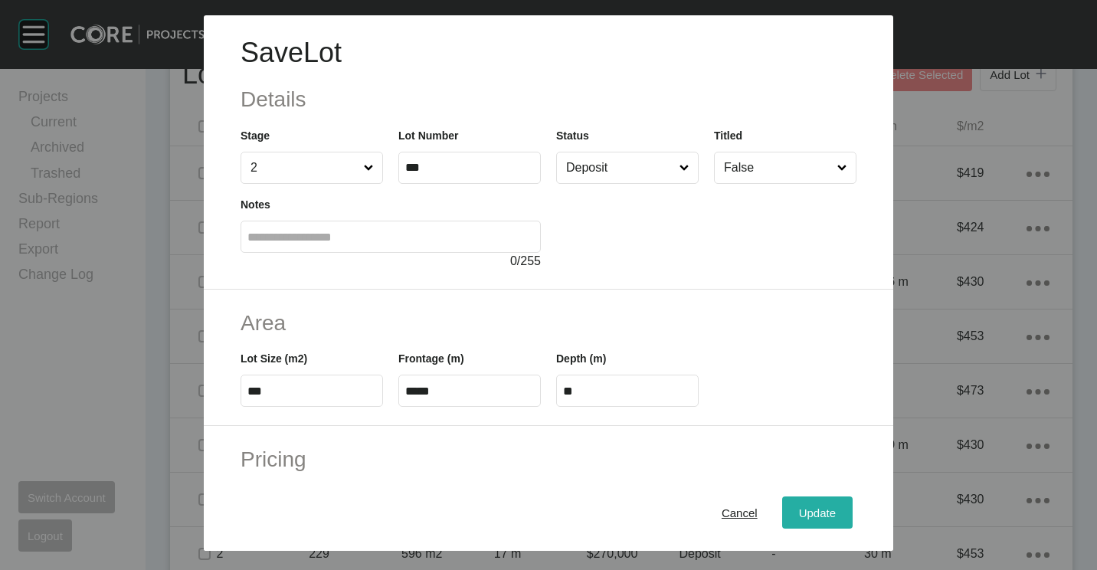
click at [824, 505] on div "Update" at bounding box center [817, 512] width 44 height 21
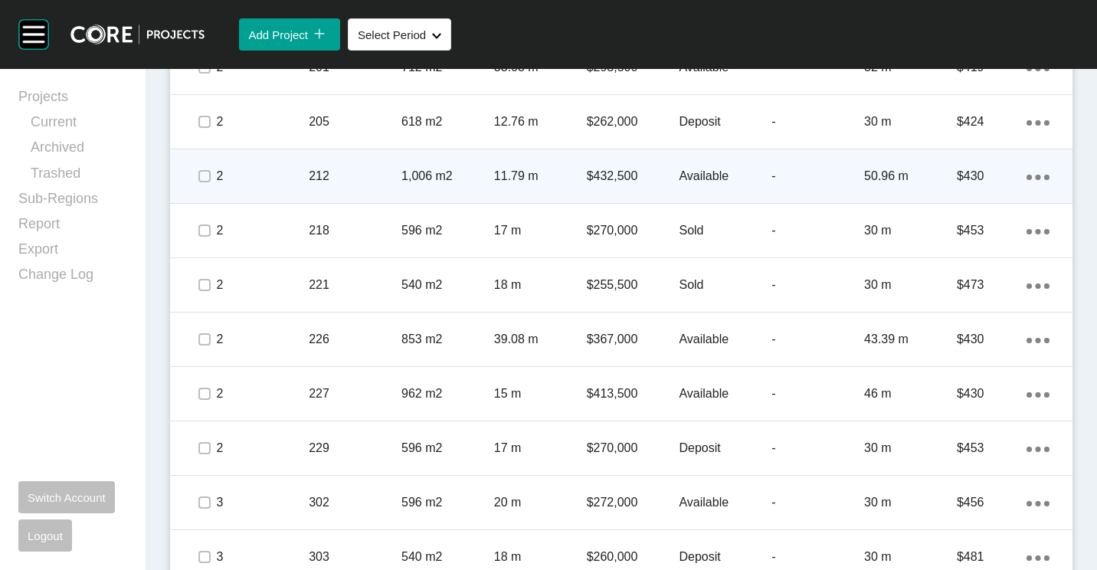
scroll to position [1149, 0]
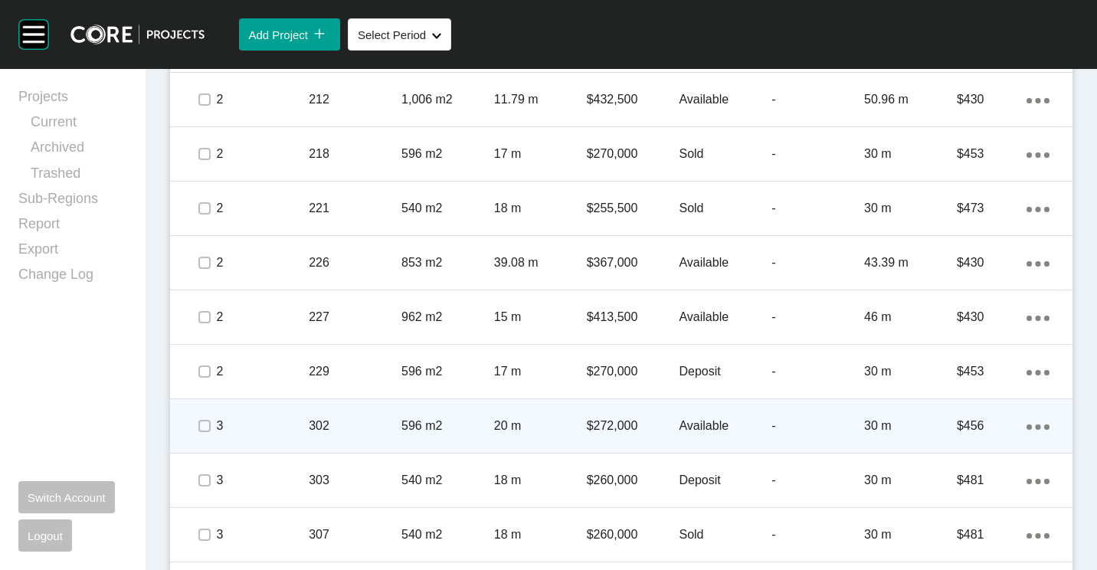
click at [430, 419] on p "596 m2" at bounding box center [447, 425] width 93 height 17
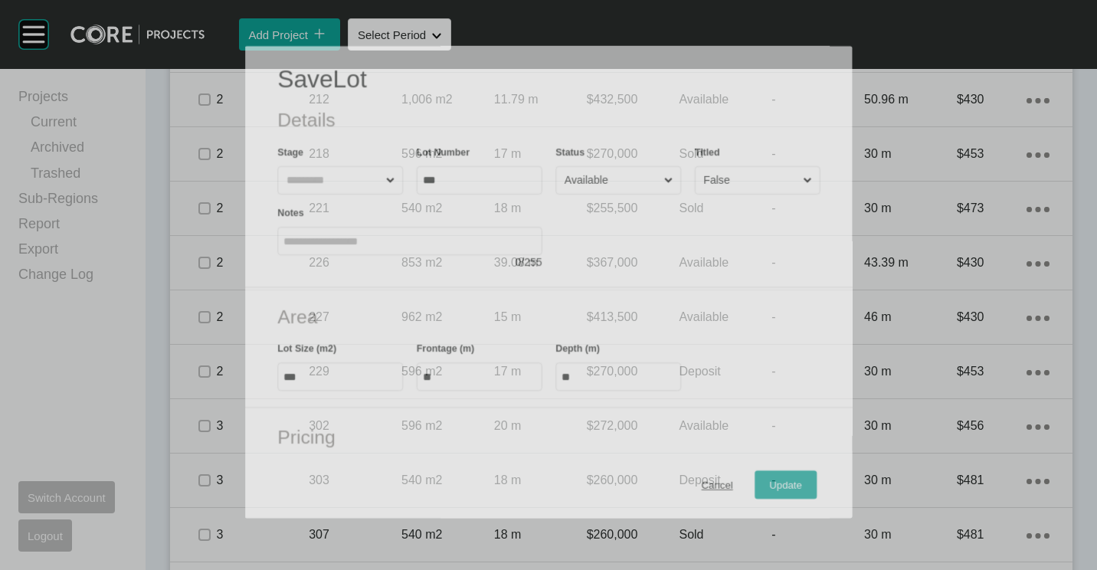
scroll to position [1101, 0]
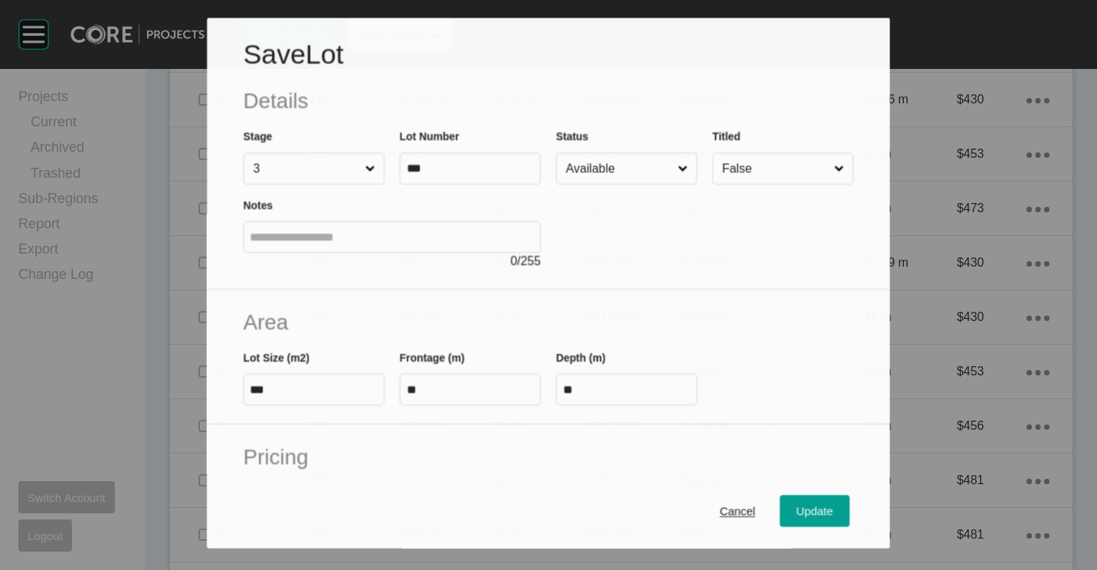
click at [577, 161] on input "Available" at bounding box center [619, 168] width 112 height 31
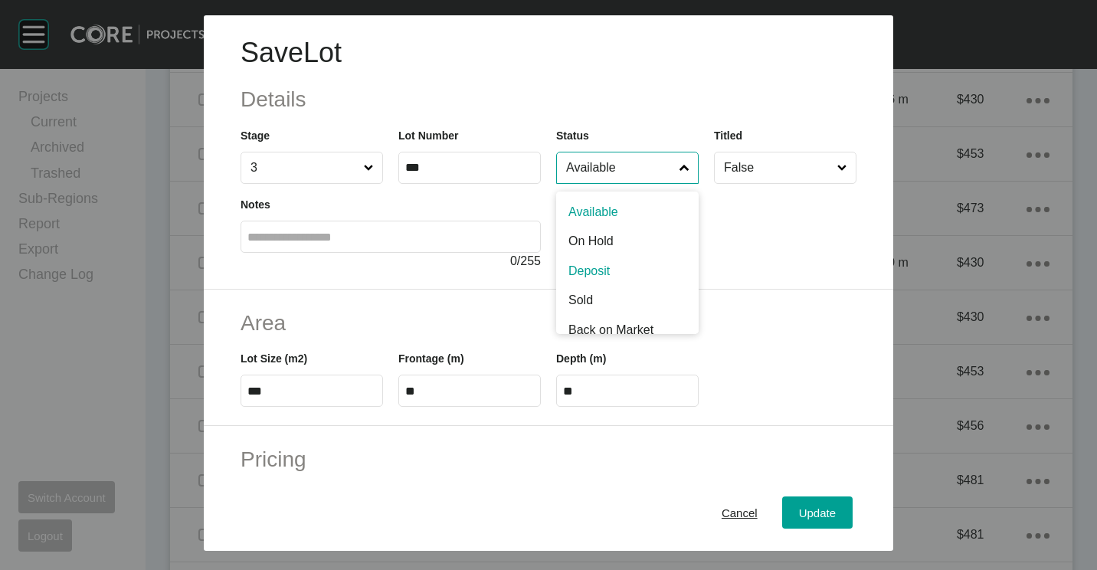
drag, startPoint x: 590, startPoint y: 272, endPoint x: 614, endPoint y: 308, distance: 43.5
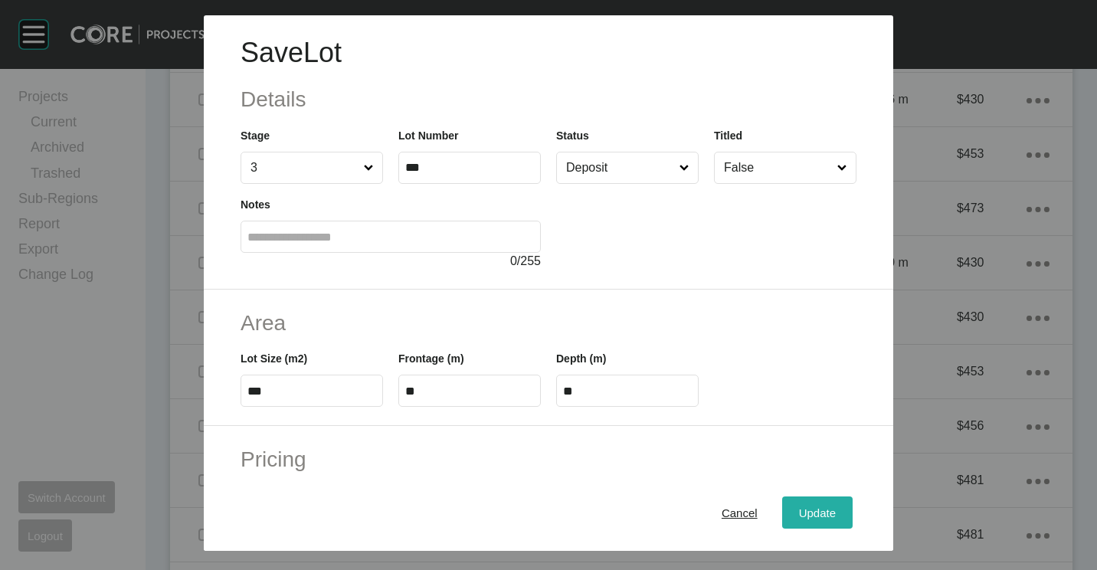
click at [825, 503] on div "Update" at bounding box center [817, 512] width 44 height 21
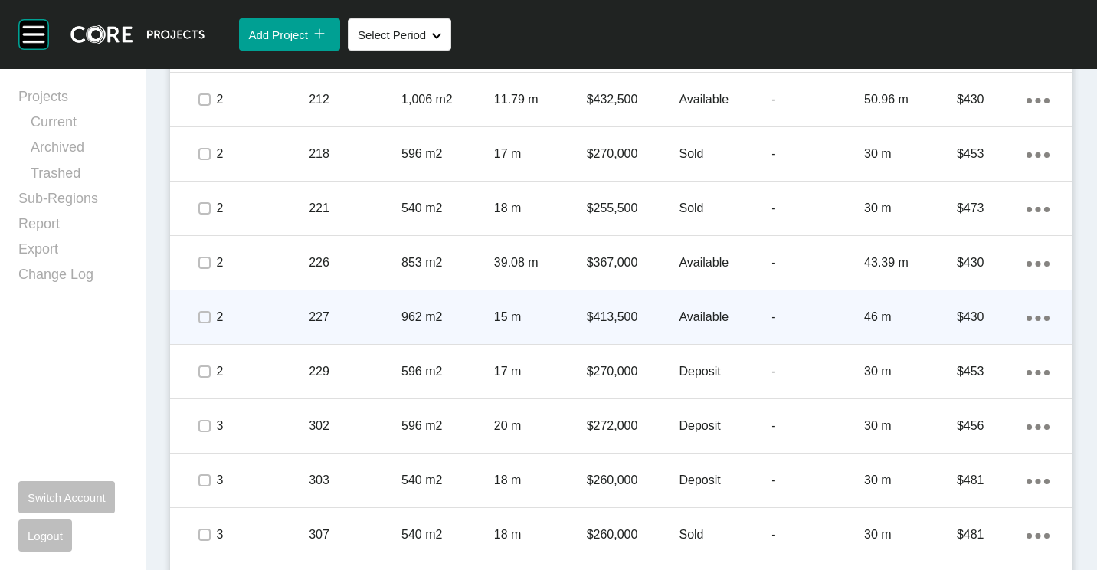
scroll to position [1225, 0]
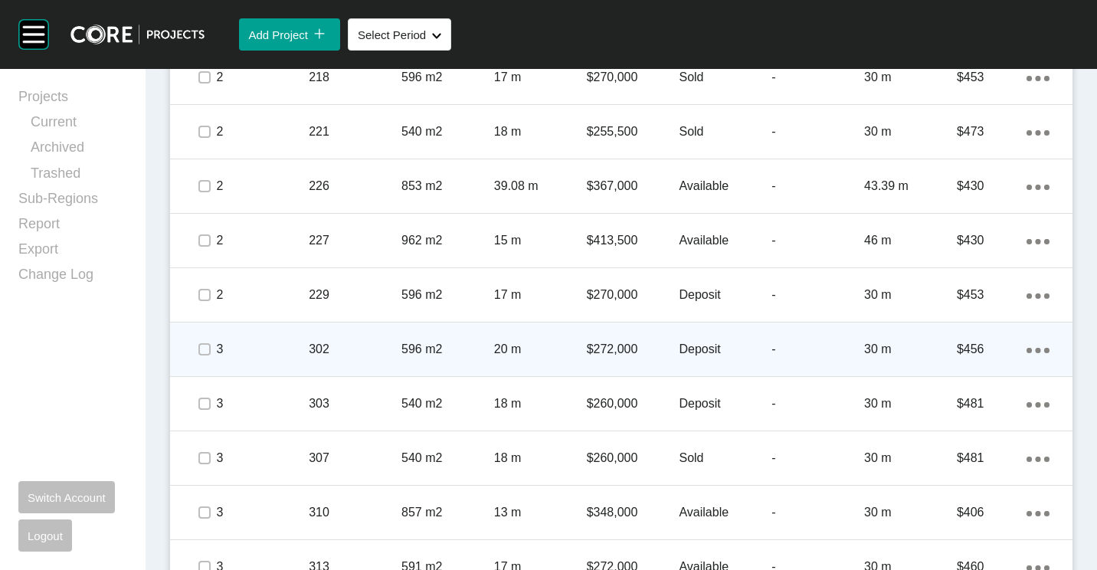
drag, startPoint x: 1042, startPoint y: 331, endPoint x: 1009, endPoint y: 346, distance: 37.0
click at [1042, 331] on div "Action Menu Dots Copy 6 Created with Sketch." at bounding box center [1049, 348] width 46 height 47
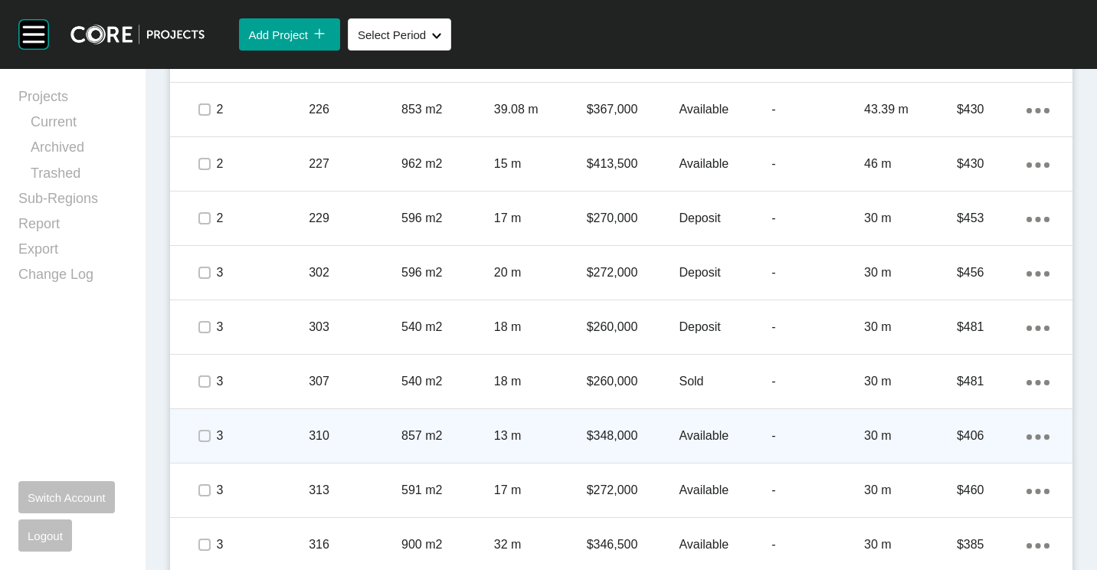
scroll to position [1378, 0]
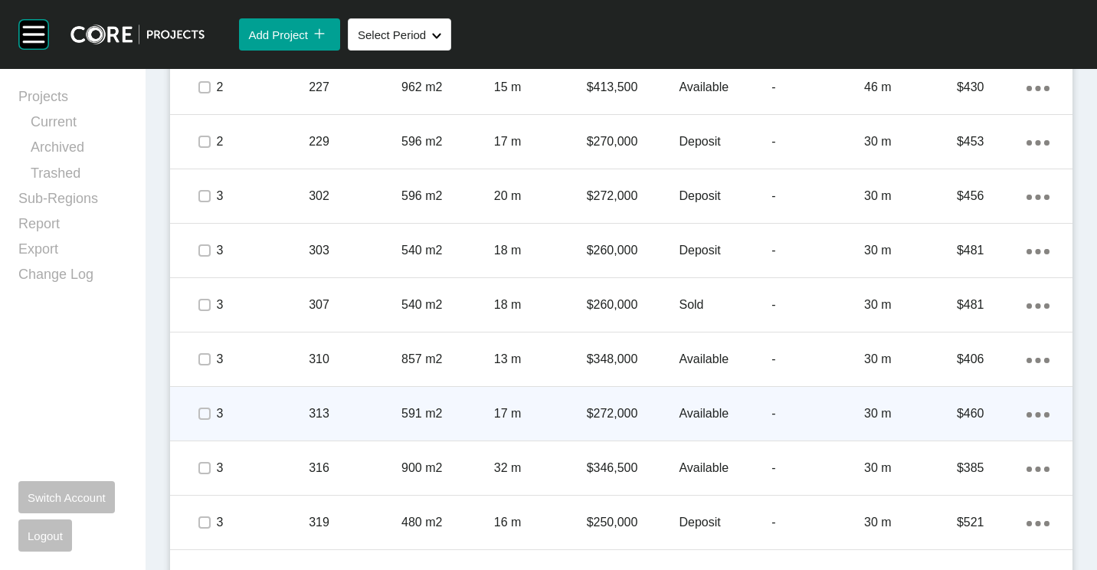
click at [440, 409] on p "591 m2" at bounding box center [447, 413] width 93 height 17
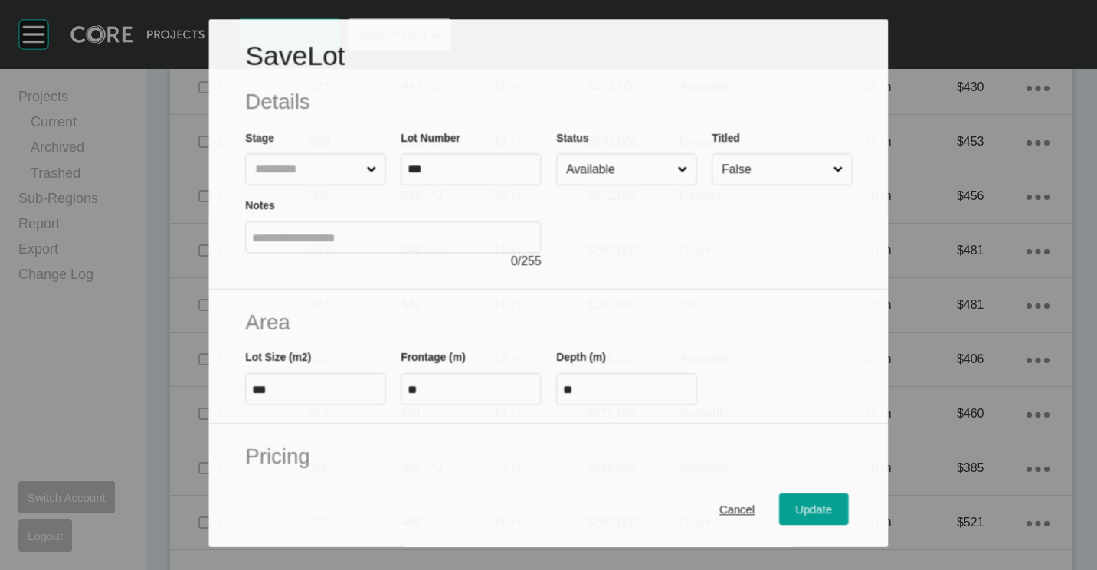
scroll to position [1331, 0]
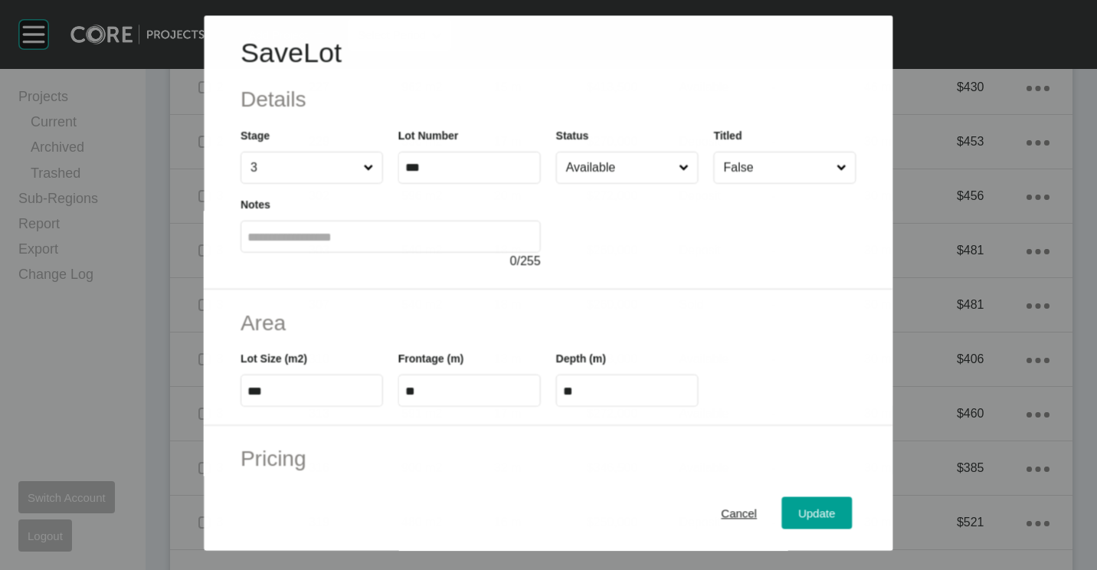
drag, startPoint x: 621, startPoint y: 173, endPoint x: 615, endPoint y: 181, distance: 9.8
click at [620, 173] on input "Available" at bounding box center [619, 167] width 113 height 31
click at [814, 523] on button "Update" at bounding box center [817, 512] width 70 height 32
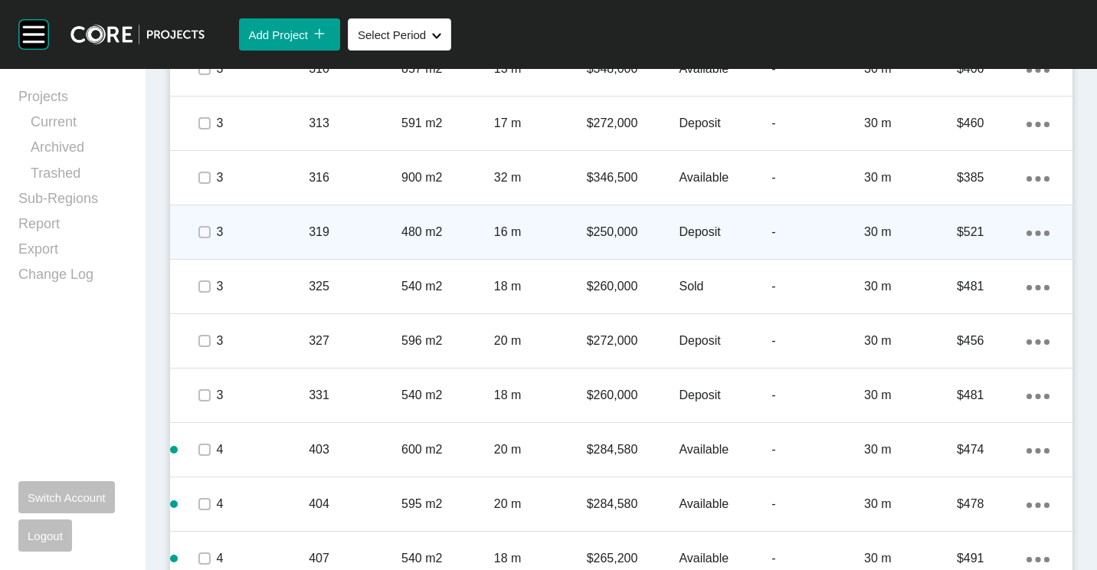
scroll to position [1685, 0]
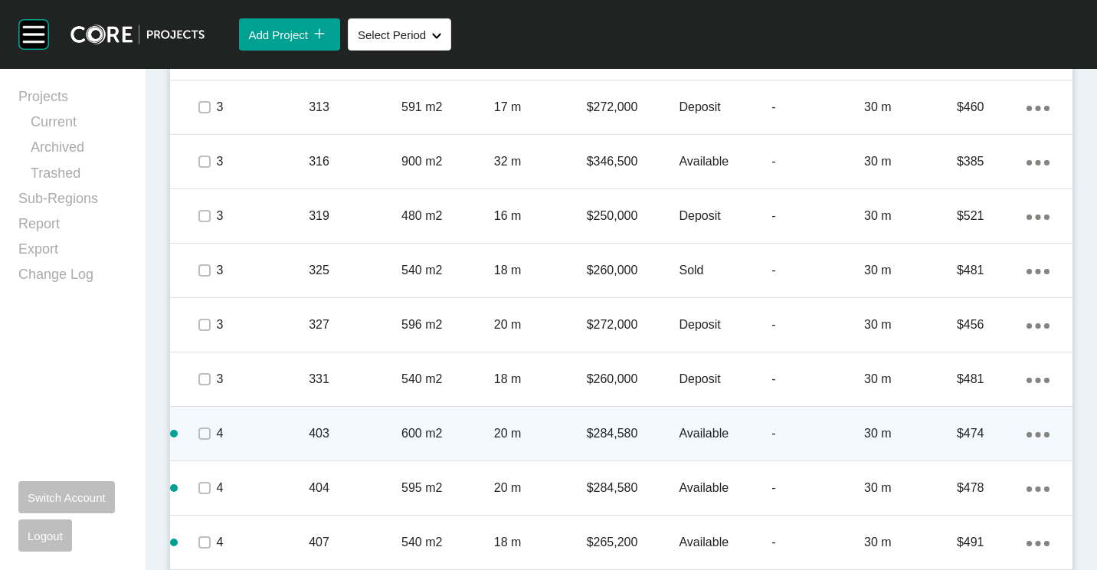
click at [480, 444] on div "600 m2" at bounding box center [447, 433] width 93 height 47
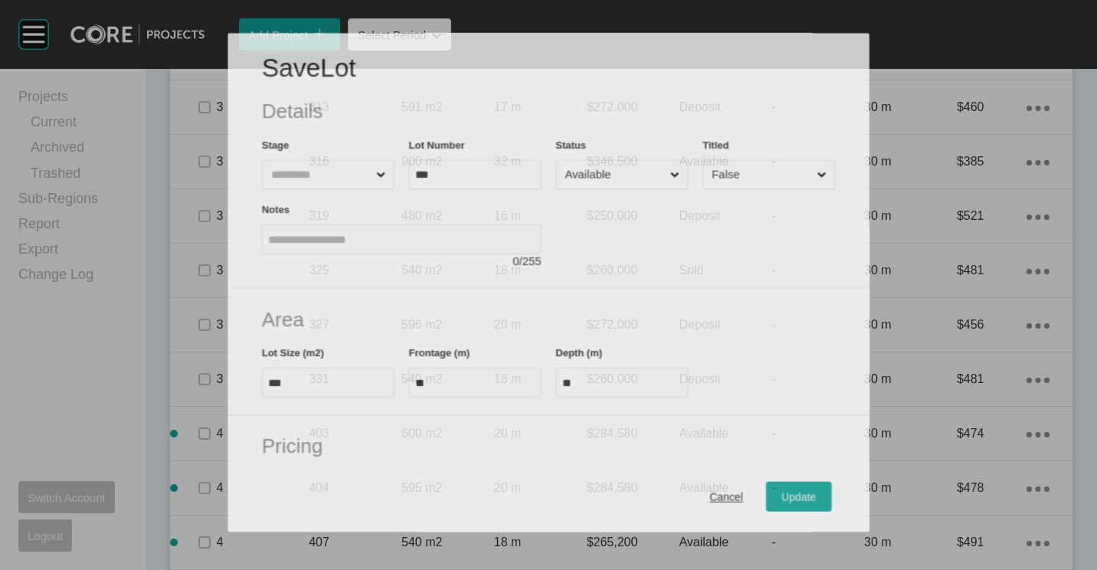
scroll to position [1637, 0]
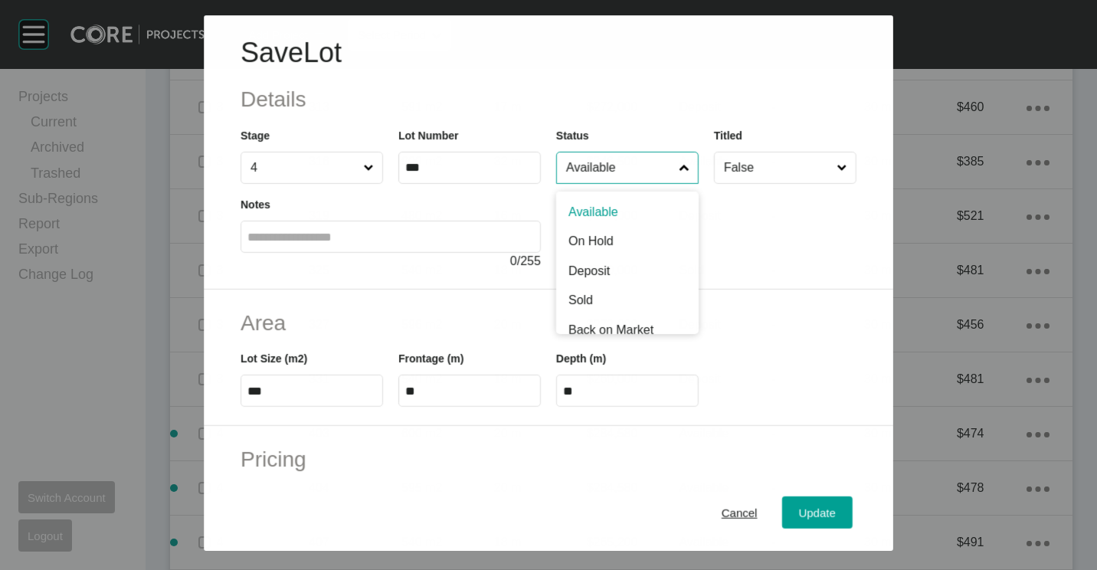
click at [582, 174] on input "Available" at bounding box center [619, 167] width 113 height 31
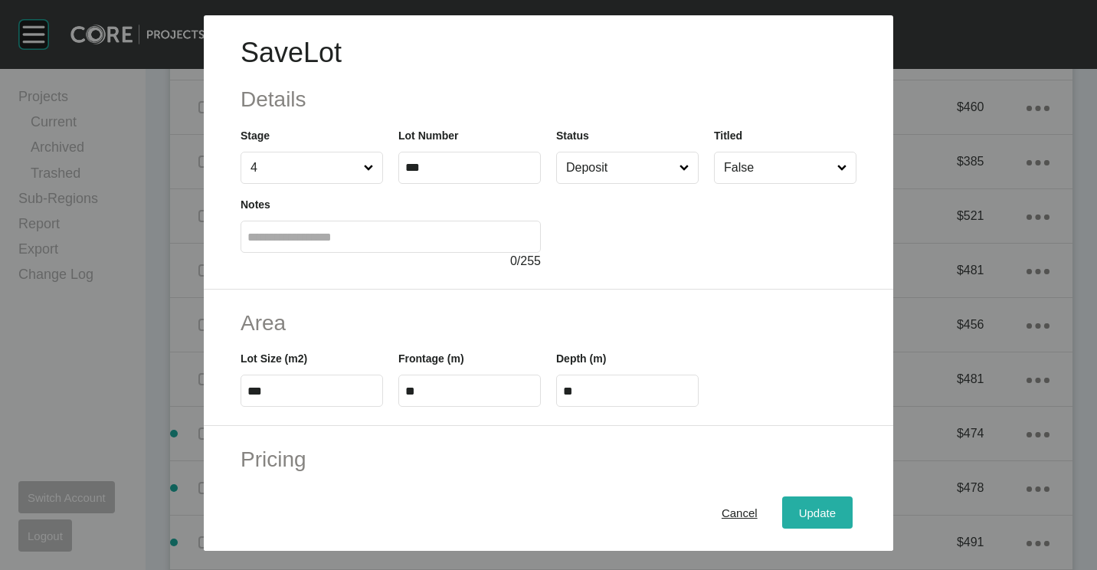
click at [814, 512] on span "Update" at bounding box center [817, 512] width 37 height 13
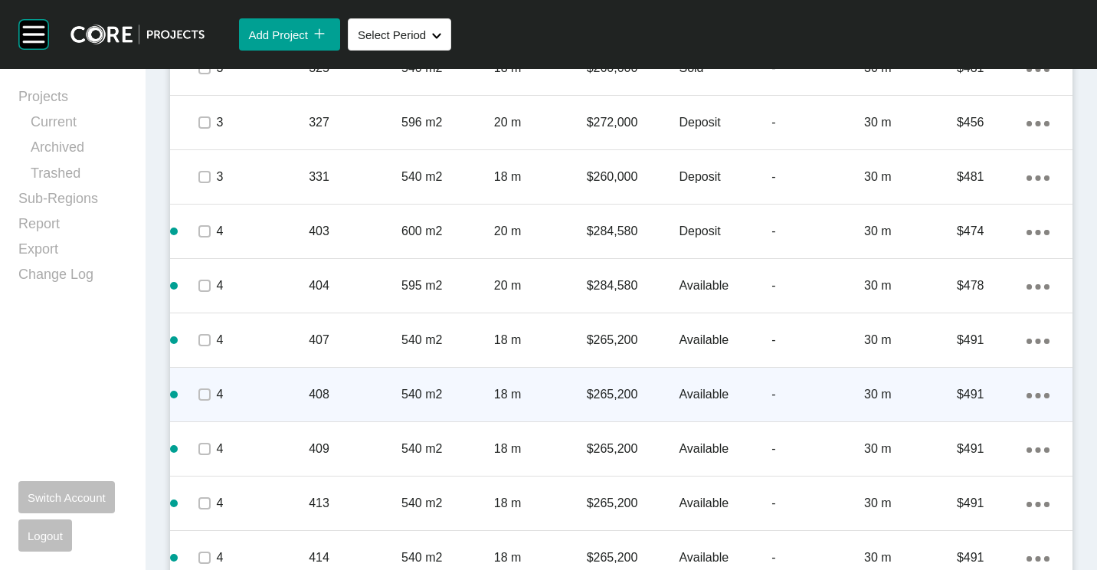
scroll to position [1915, 0]
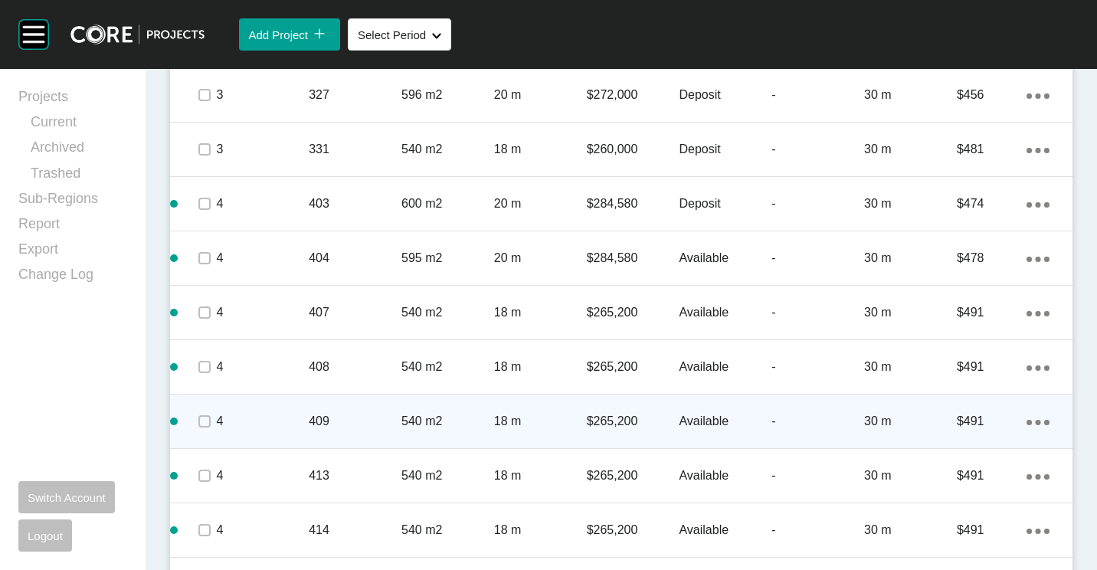
click at [368, 427] on p "409" at bounding box center [355, 421] width 93 height 17
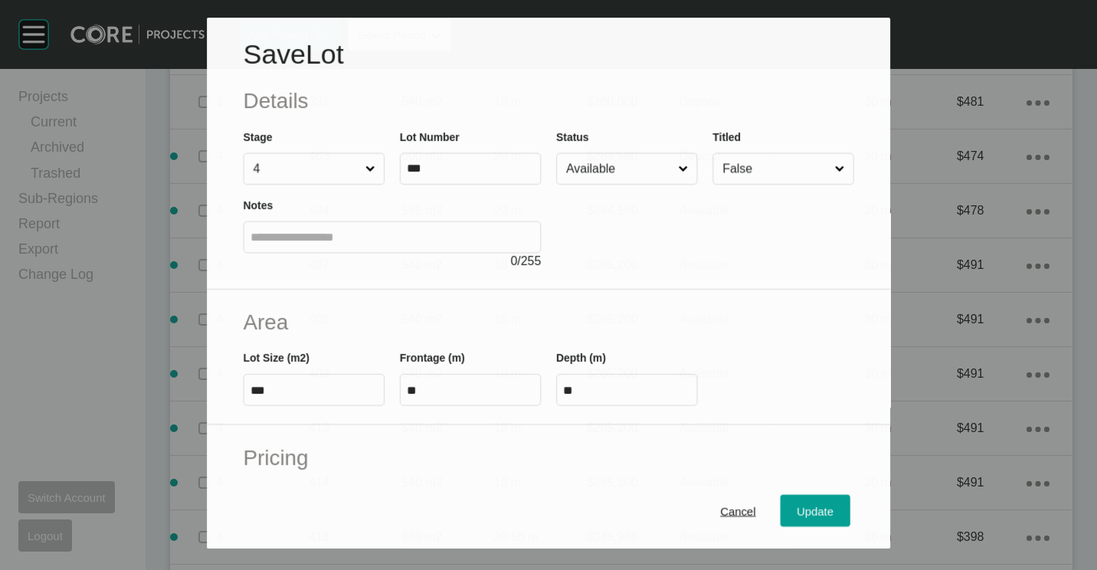
scroll to position [1867, 0]
click at [633, 170] on input "Available" at bounding box center [619, 168] width 112 height 31
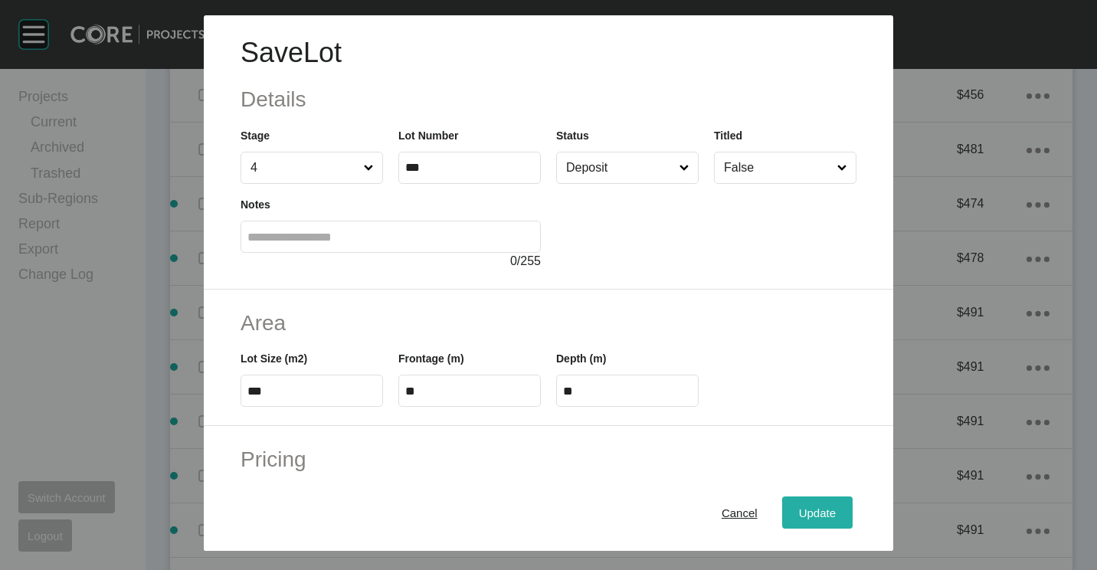
click at [799, 516] on span "Update" at bounding box center [817, 512] width 37 height 13
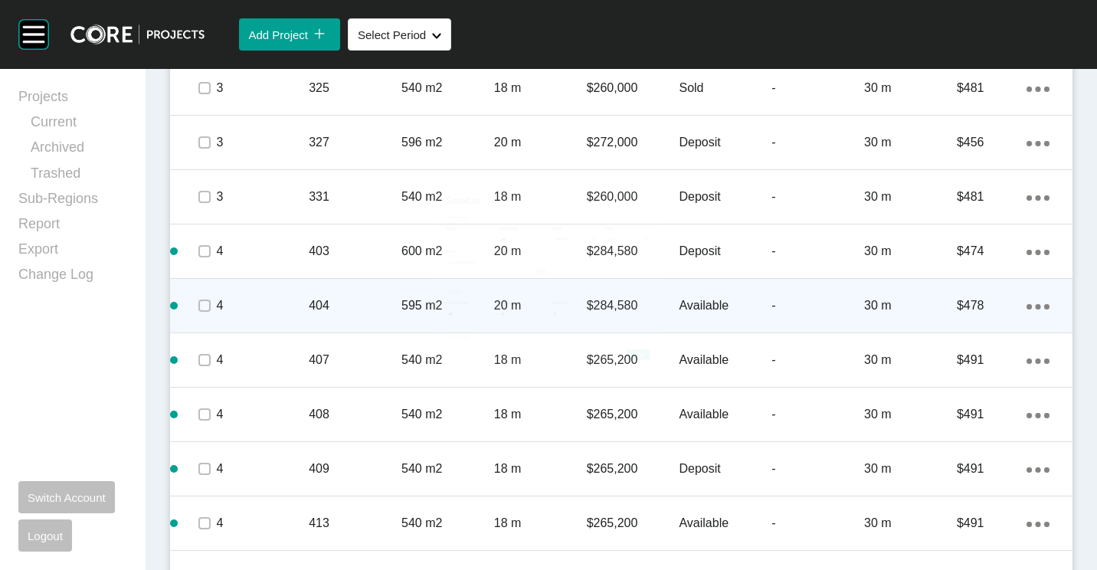
scroll to position [1915, 0]
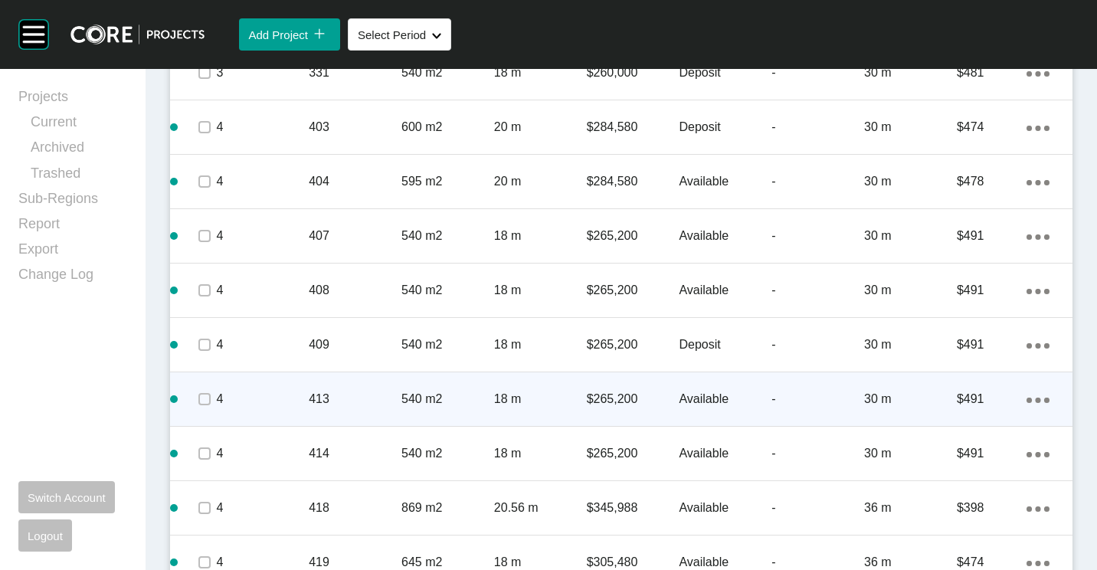
click at [381, 400] on p "413" at bounding box center [355, 399] width 93 height 17
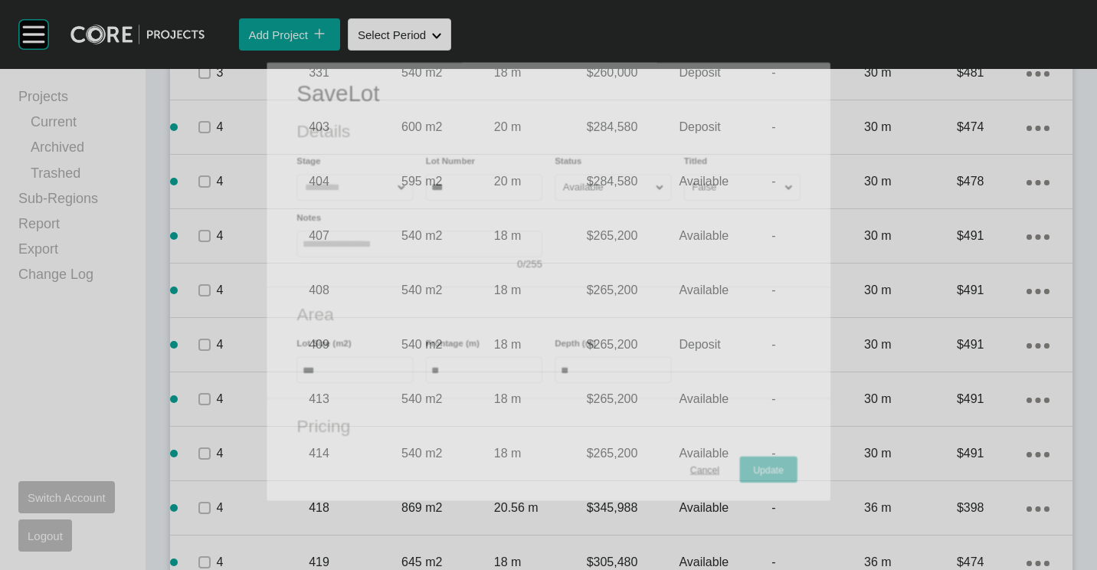
scroll to position [1944, 0]
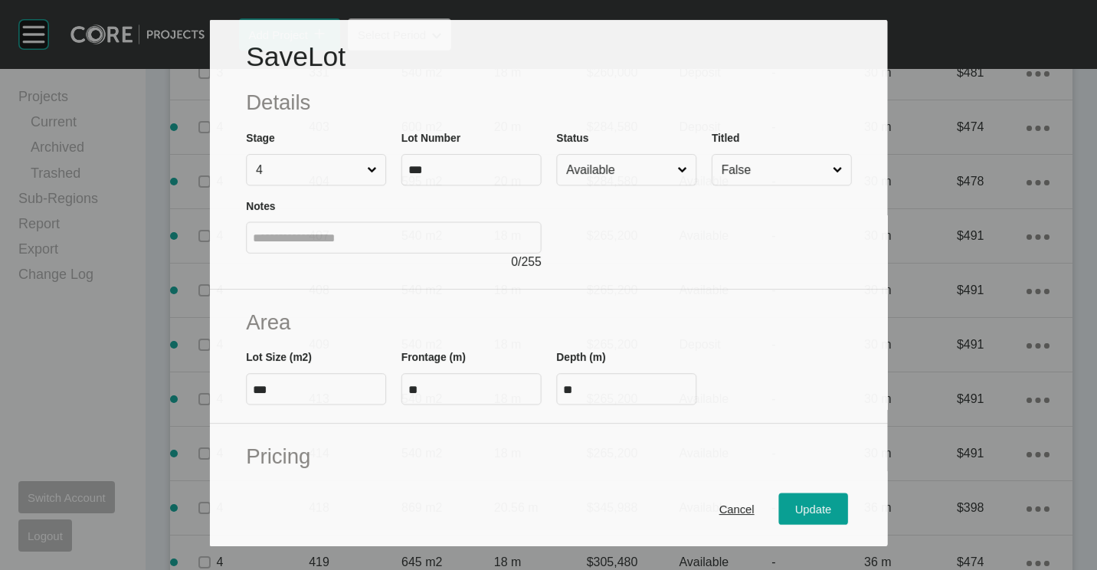
click at [627, 165] on input "Available" at bounding box center [618, 170] width 111 height 30
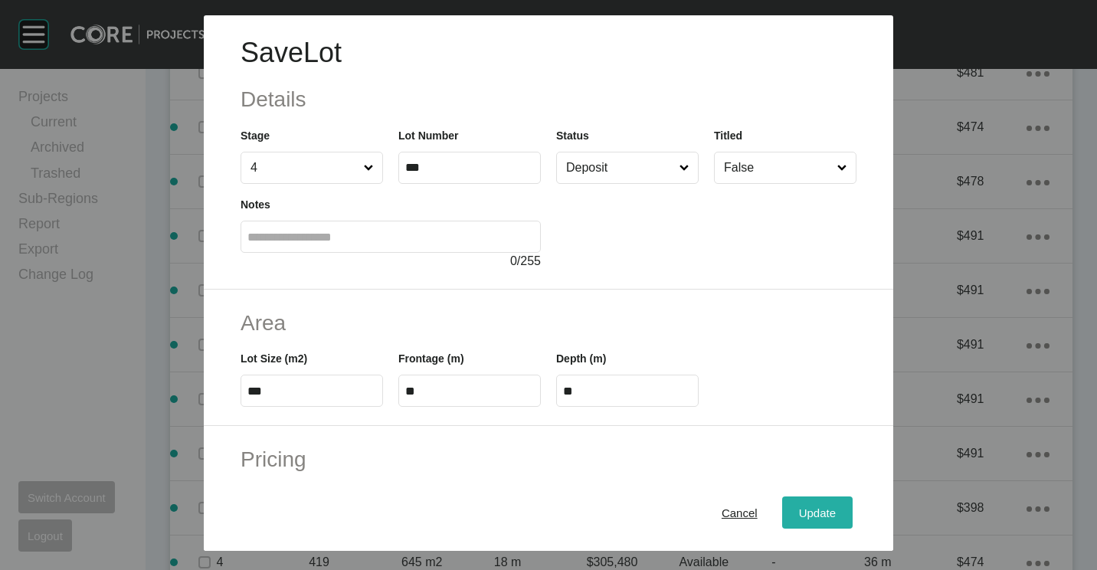
drag, startPoint x: 796, startPoint y: 508, endPoint x: 726, endPoint y: 355, distance: 169.0
click at [799, 506] on span "Update" at bounding box center [817, 512] width 37 height 13
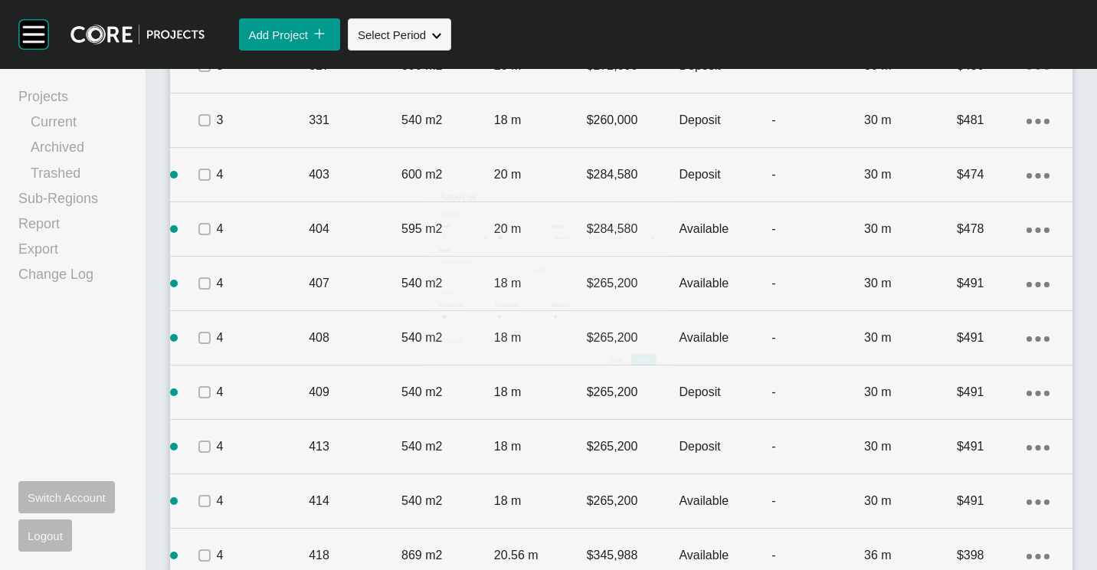
scroll to position [1991, 0]
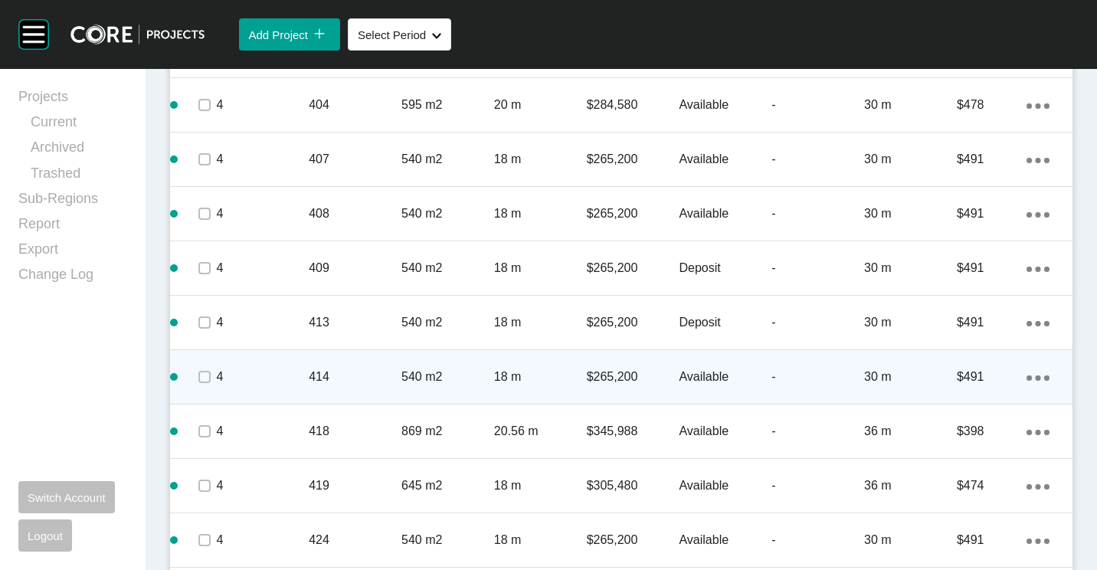
click at [459, 384] on p "540 m2" at bounding box center [447, 376] width 93 height 17
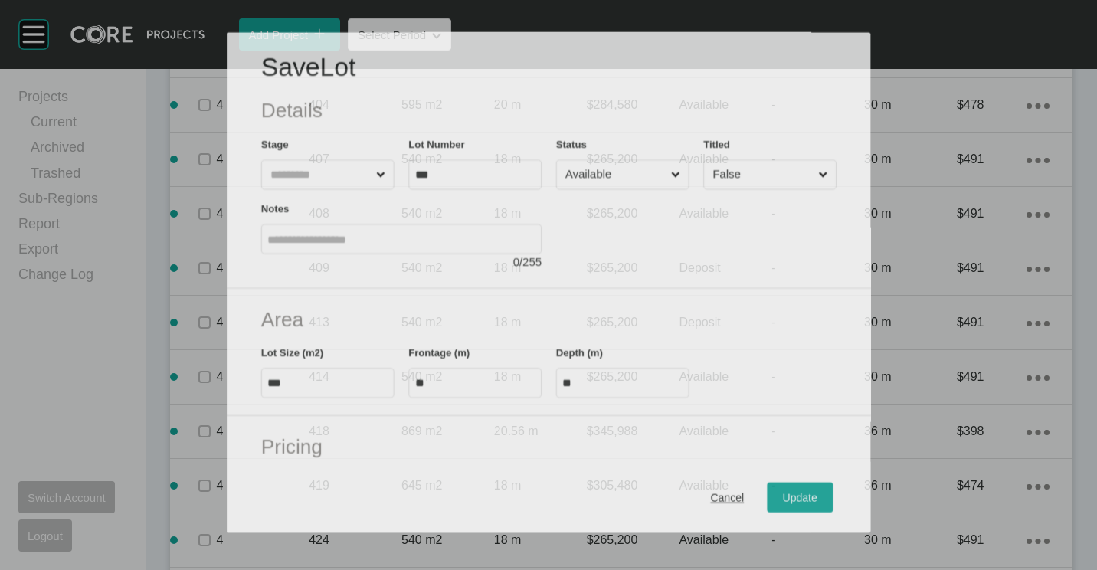
scroll to position [2020, 0]
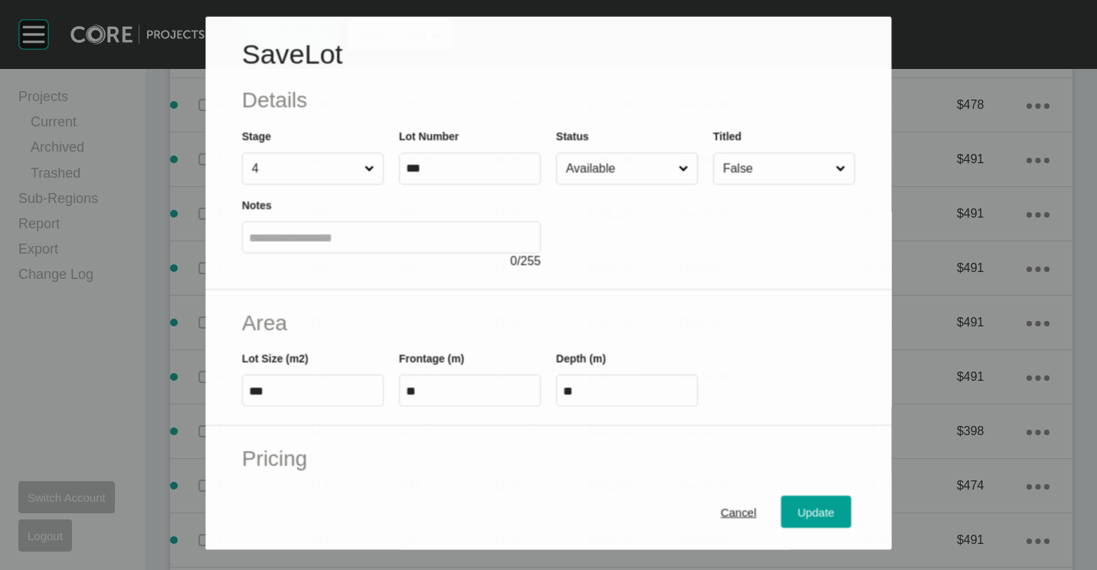
click at [619, 174] on input "Available" at bounding box center [619, 168] width 113 height 31
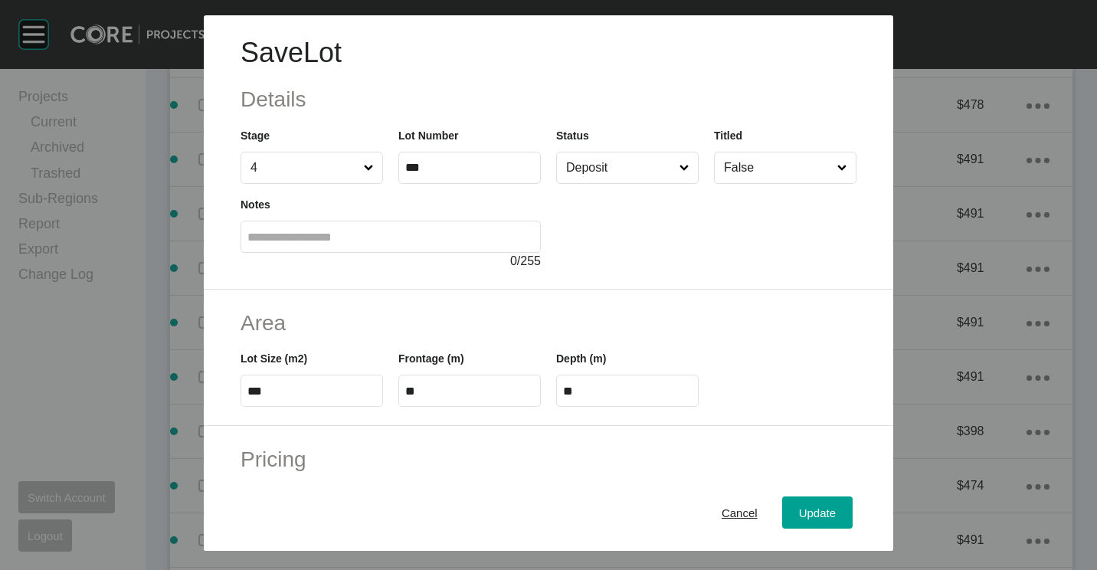
drag, startPoint x: 790, startPoint y: 503, endPoint x: 790, endPoint y: 483, distance: 19.9
click at [795, 503] on div "Update" at bounding box center [817, 512] width 44 height 21
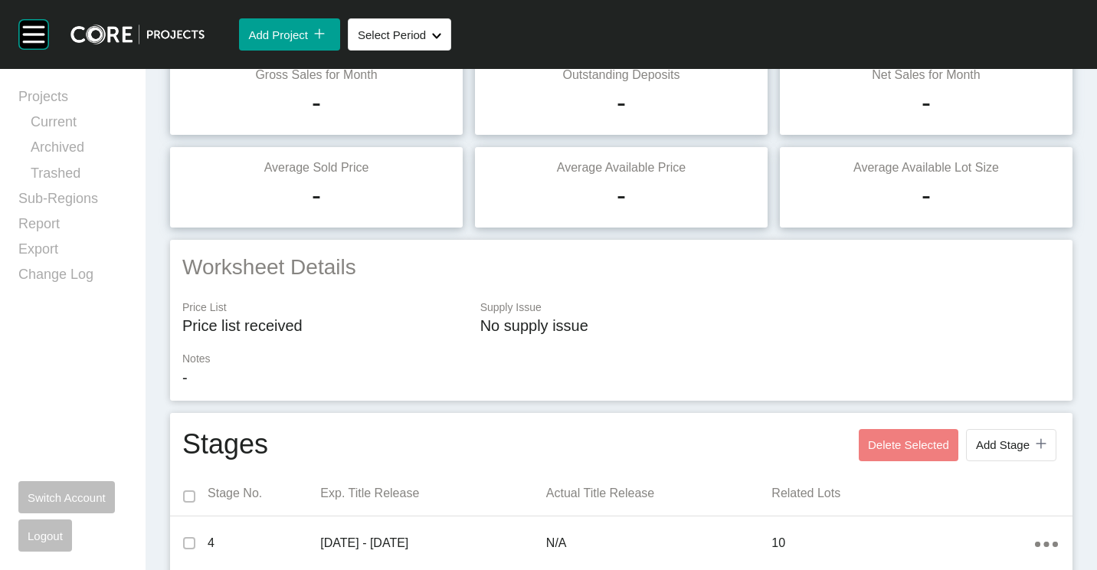
scroll to position [0, 0]
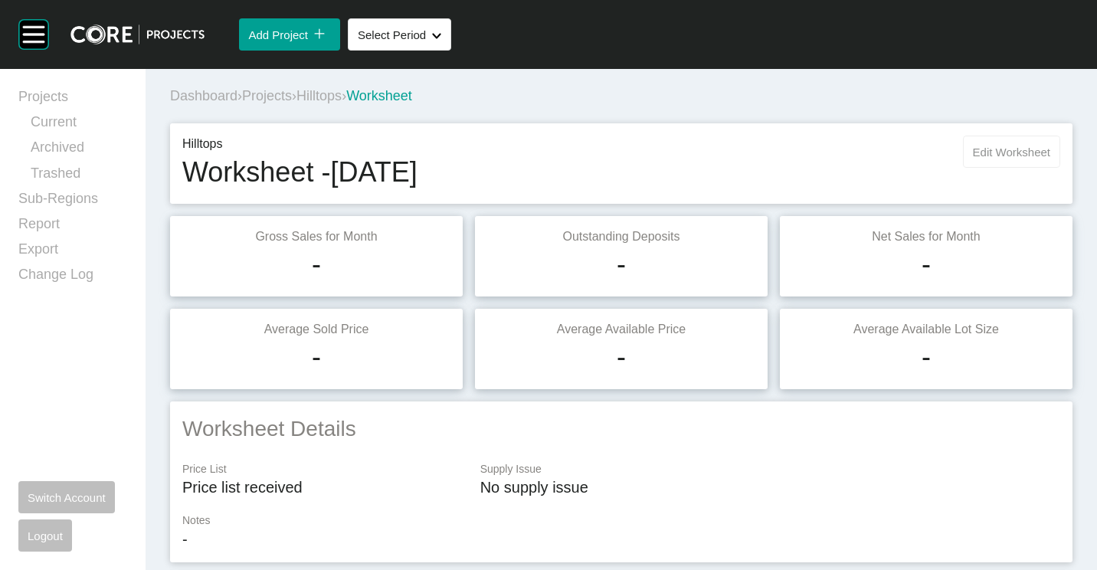
click at [1008, 151] on span "Edit Worksheet" at bounding box center [1011, 152] width 77 height 13
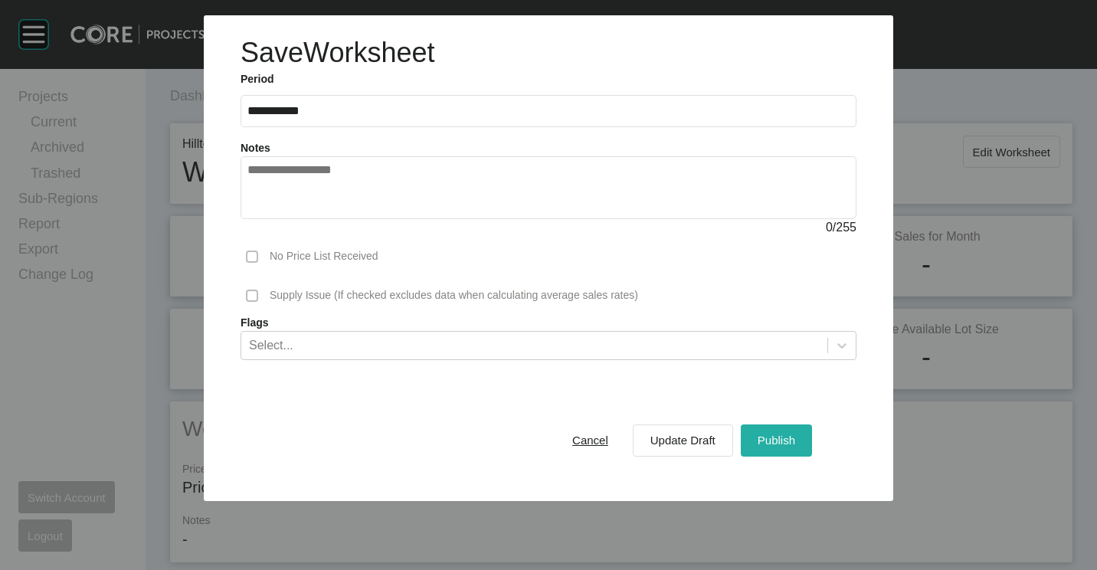
click at [760, 439] on span "Publish" at bounding box center [776, 439] width 38 height 13
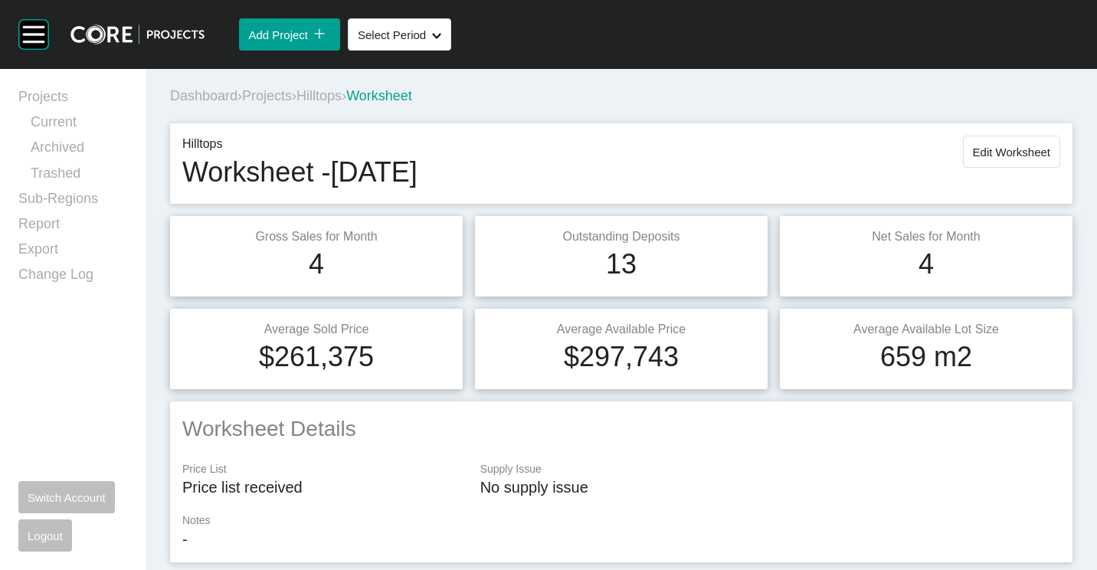
click at [279, 91] on span "Projects" at bounding box center [267, 95] width 50 height 15
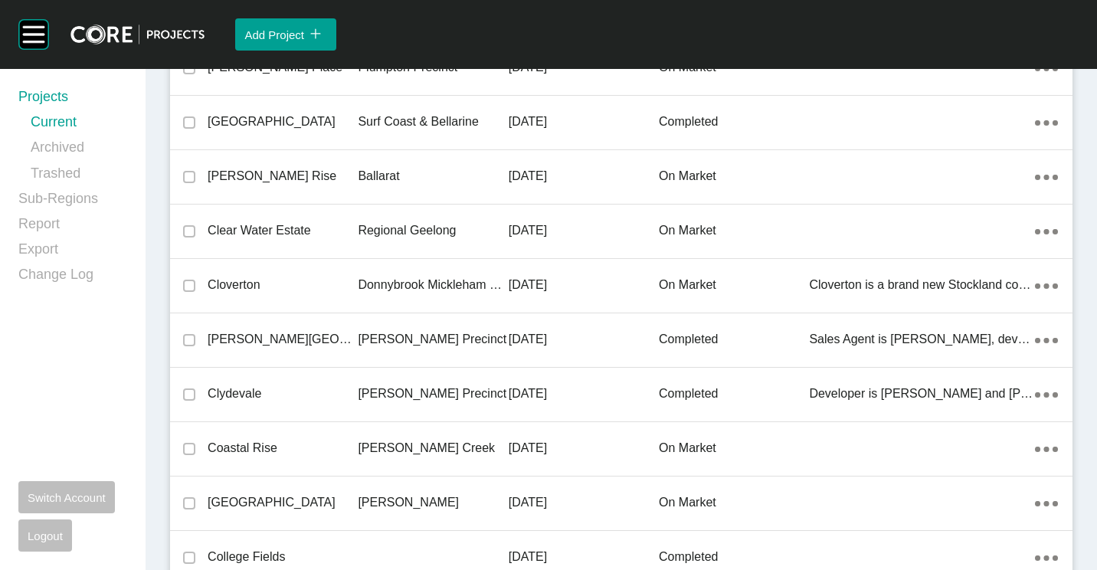
scroll to position [7313, 0]
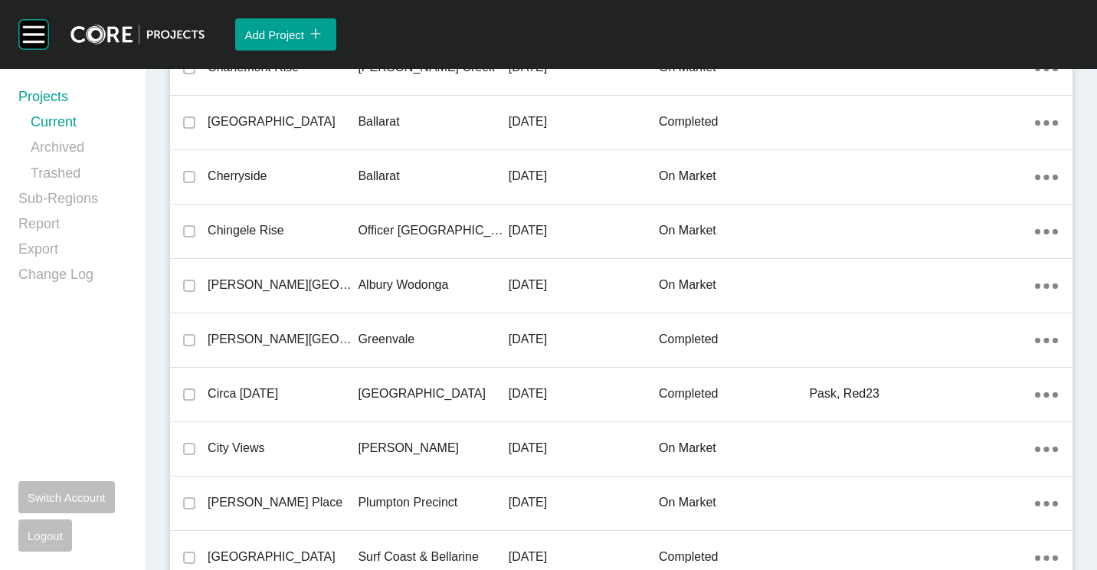
drag, startPoint x: 243, startPoint y: 280, endPoint x: 561, endPoint y: 564, distance: 426.3
click at [243, 281] on p "[PERSON_NAME][GEOGRAPHIC_DATA]" at bounding box center [283, 284] width 150 height 17
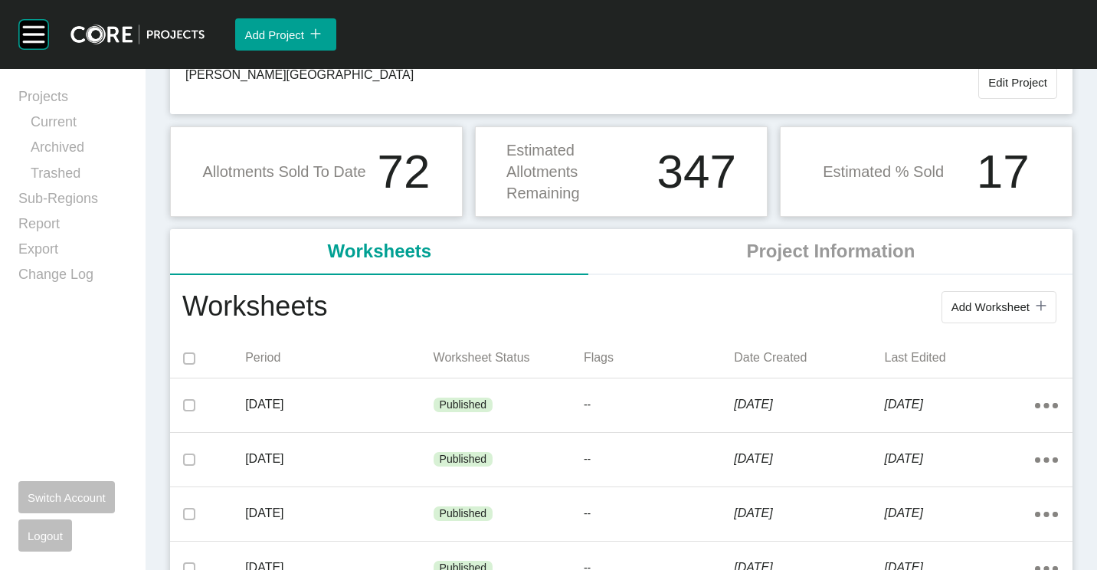
scroll to position [153, 0]
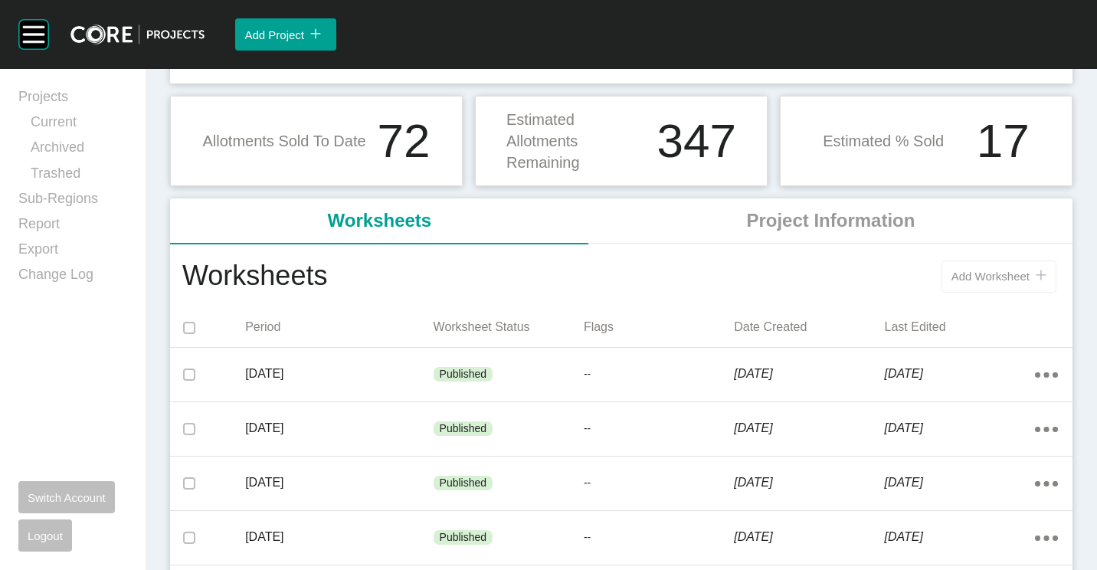
drag, startPoint x: 957, startPoint y: 256, endPoint x: 970, endPoint y: 263, distance: 14.7
click at [965, 261] on div "Add Worksheet icon/tick copy 11 Created with Sketch." at bounding box center [693, 277] width 733 height 40
drag, startPoint x: 973, startPoint y: 273, endPoint x: 964, endPoint y: 269, distance: 9.6
click at [973, 273] on span "Add Worksheet" at bounding box center [990, 276] width 78 height 13
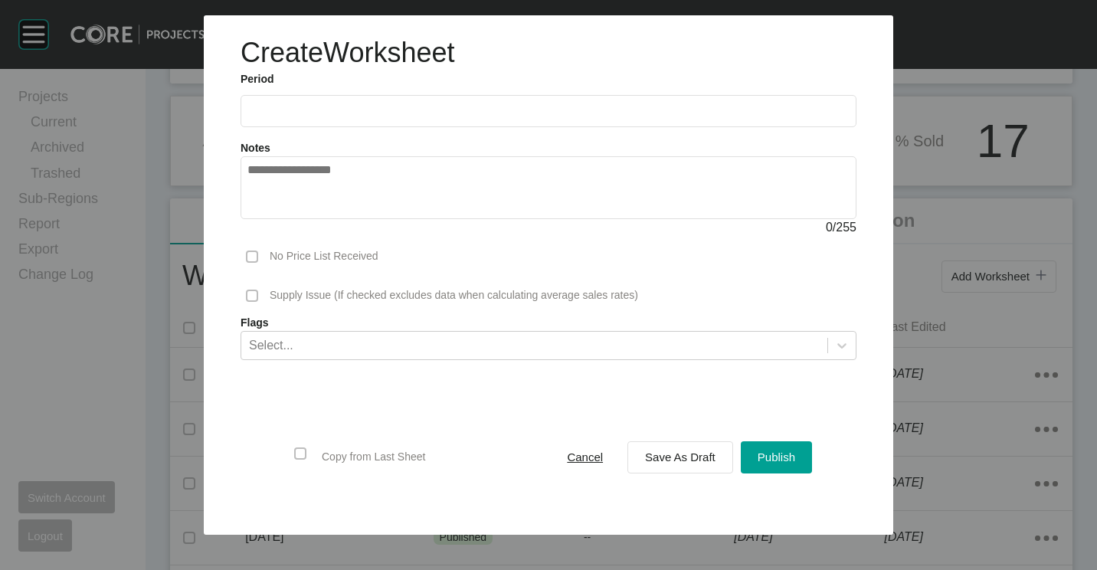
click at [359, 114] on input "text" at bounding box center [548, 110] width 602 height 13
click at [321, 227] on li "Aug" at bounding box center [321, 223] width 51 height 26
type input "**********"
click at [690, 459] on span "Save As Draft" at bounding box center [680, 456] width 70 height 13
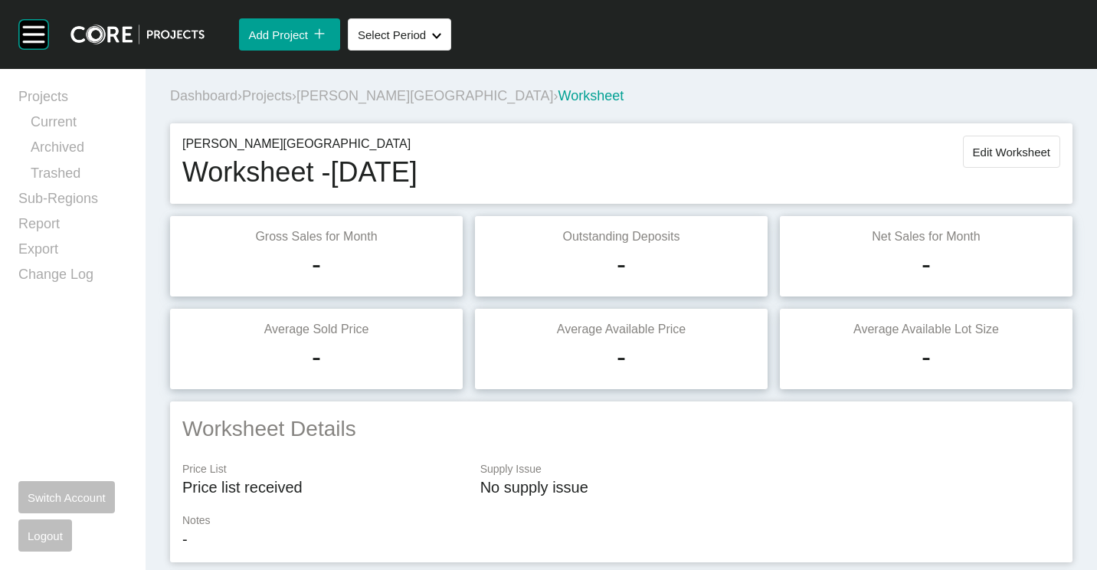
drag, startPoint x: 975, startPoint y: 150, endPoint x: 966, endPoint y: 160, distance: 13.0
click at [975, 150] on span "Edit Worksheet" at bounding box center [1011, 152] width 77 height 13
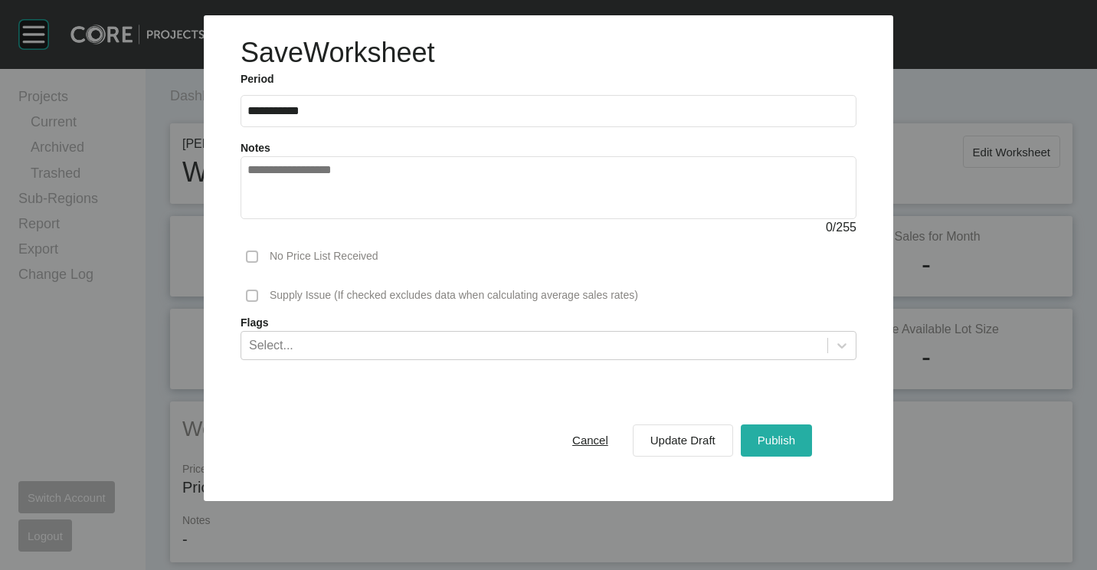
click at [767, 437] on span "Publish" at bounding box center [776, 439] width 38 height 13
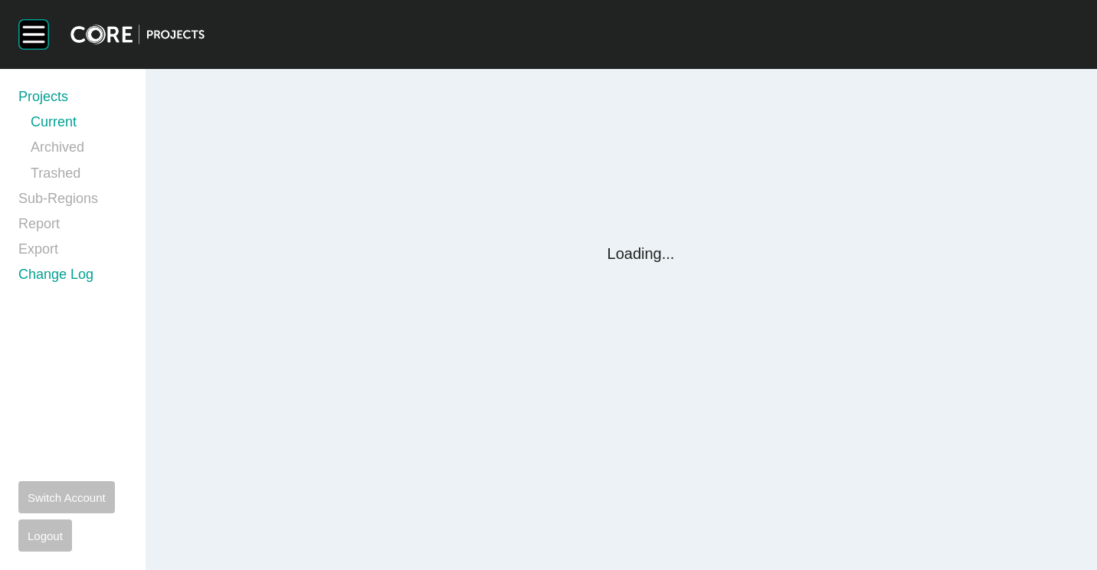
click at [47, 201] on link "Sub-Regions" at bounding box center [72, 201] width 109 height 25
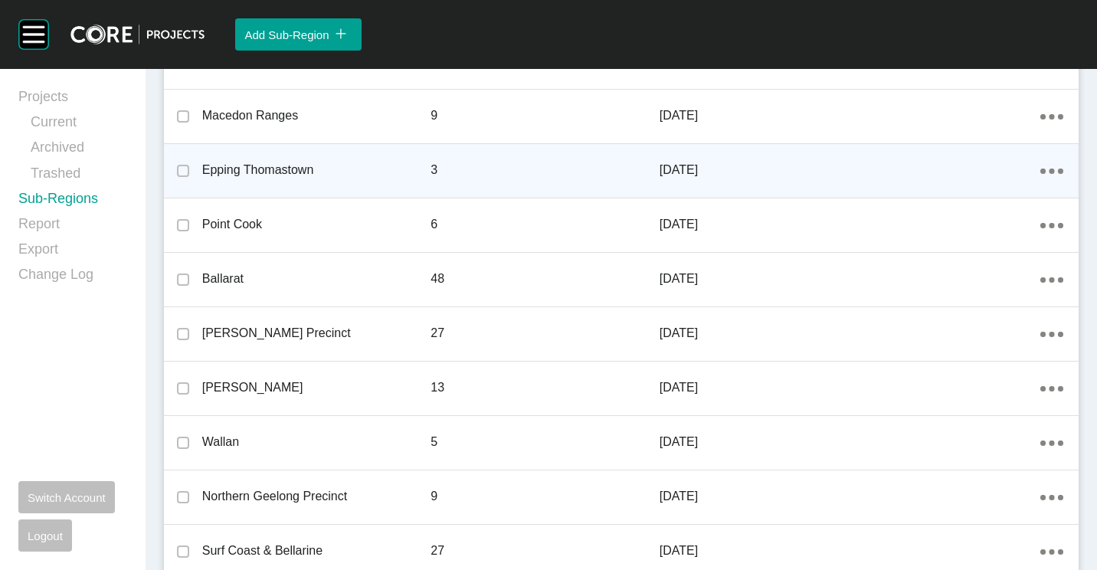
scroll to position [1824, 0]
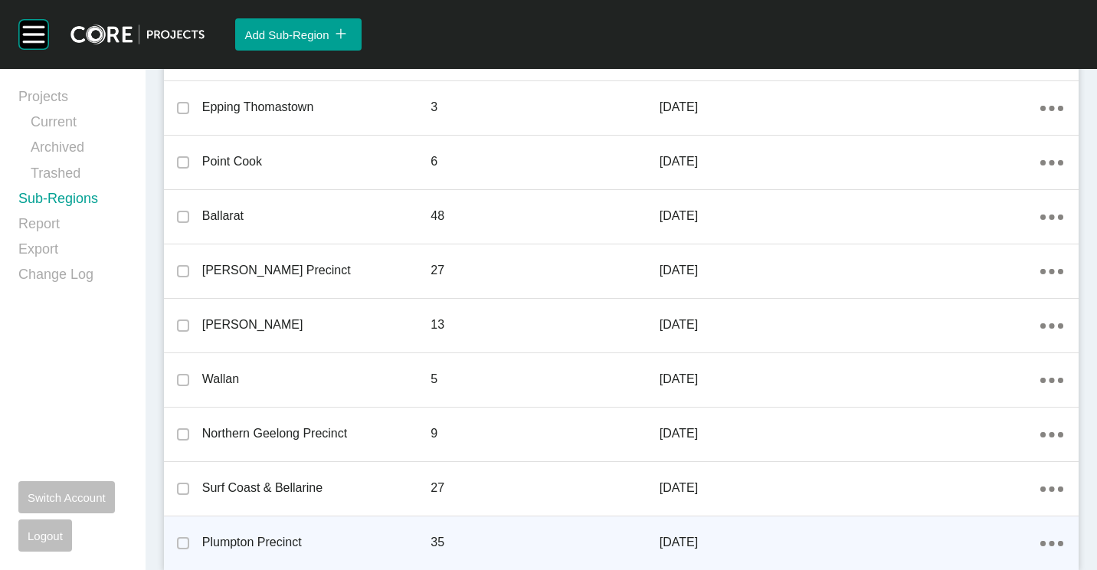
click at [1058, 545] on ellipse at bounding box center [1060, 543] width 5 height 5
click at [985, 523] on link "Edit" at bounding box center [985, 523] width 41 height 23
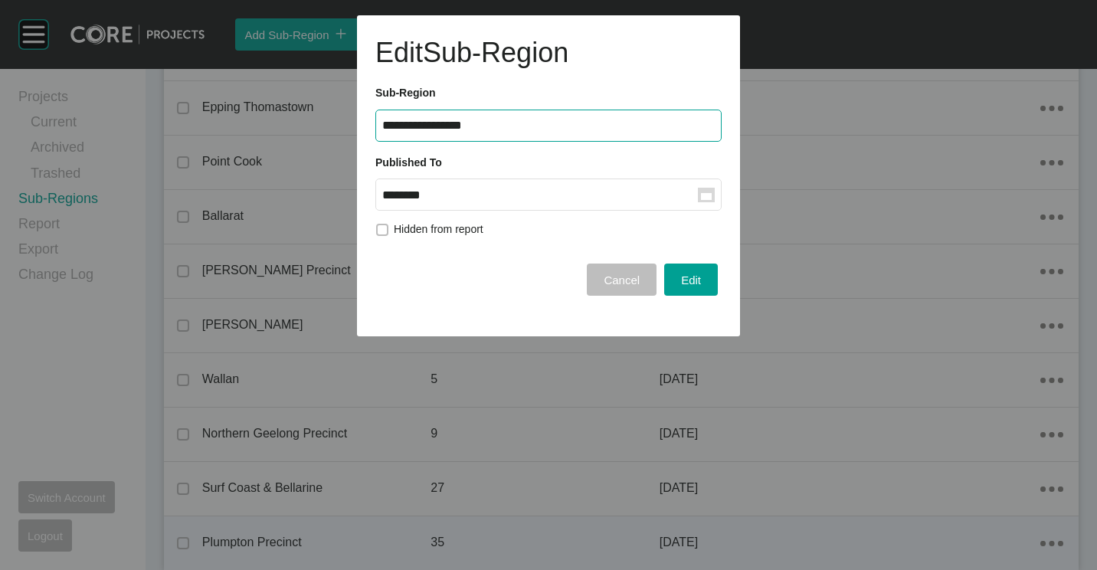
click at [698, 195] on rect at bounding box center [706, 195] width 17 height 15
click at [698, 195] on input "********" at bounding box center [540, 194] width 316 height 13
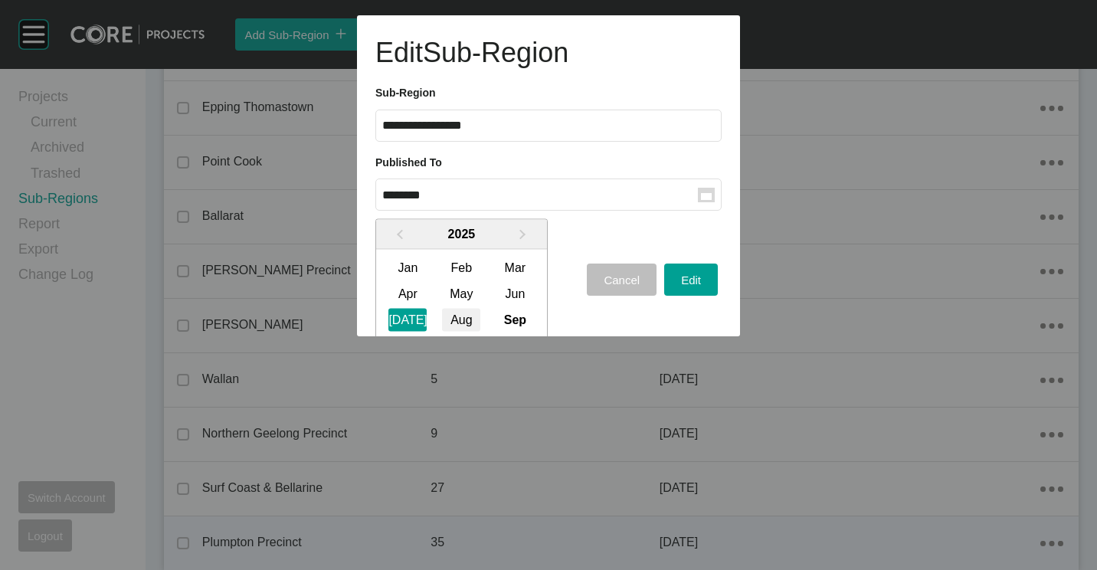
click at [457, 316] on div "Aug" at bounding box center [461, 319] width 38 height 23
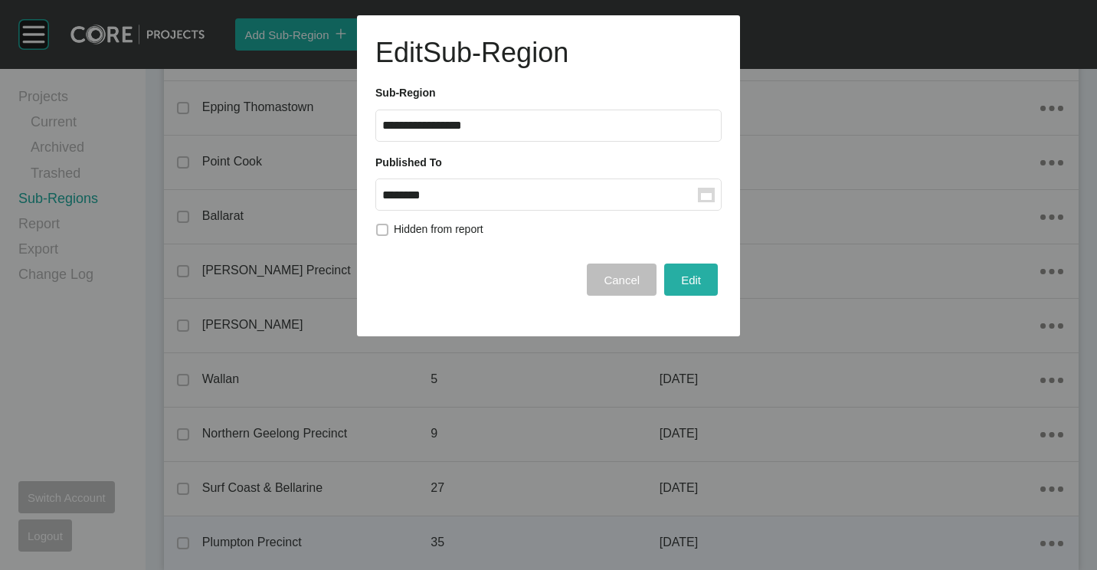
click at [690, 270] on div "Edit" at bounding box center [691, 280] width 28 height 21
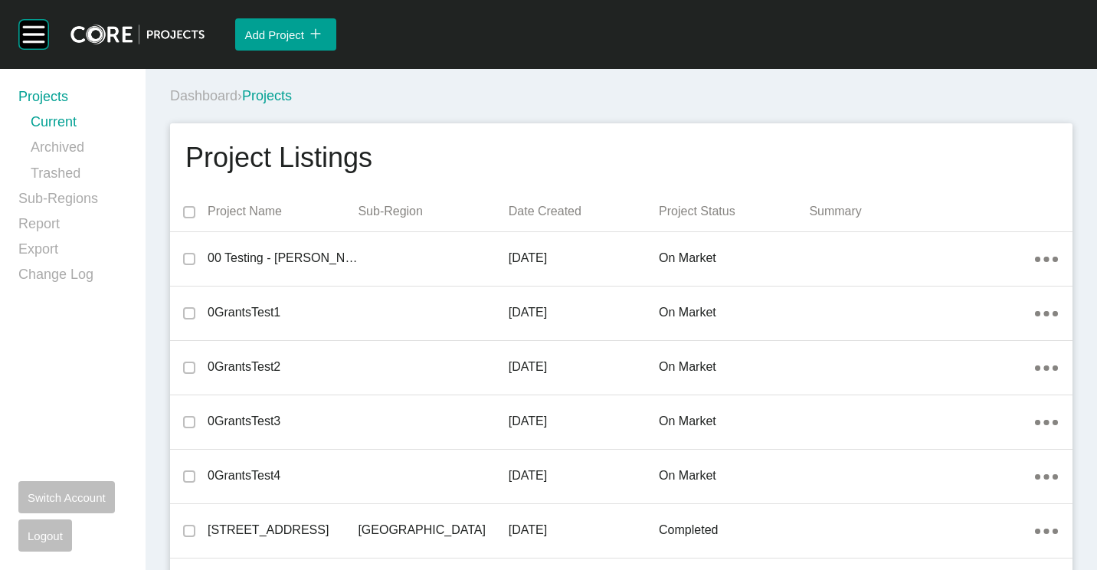
click at [485, 87] on div "Dashboard › Projects" at bounding box center [624, 96] width 908 height 19
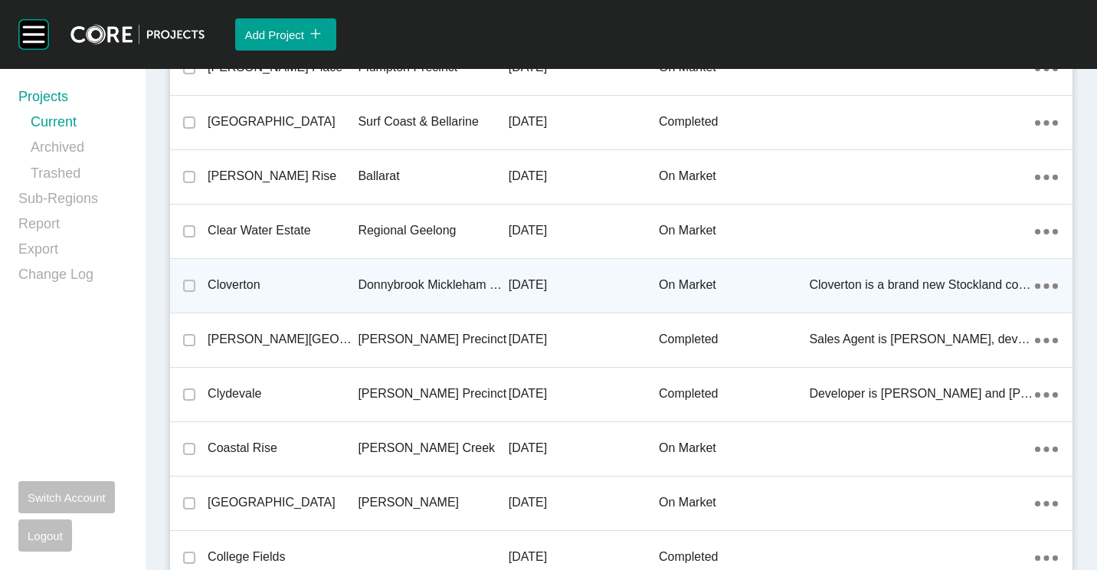
click at [293, 291] on p "Cloverton" at bounding box center [283, 284] width 150 height 17
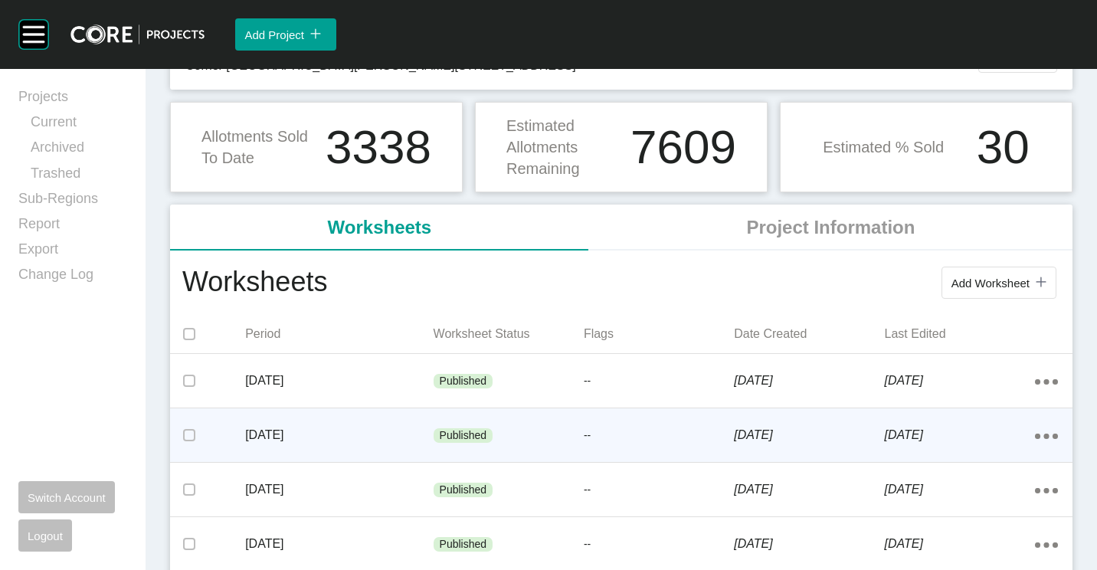
scroll to position [153, 0]
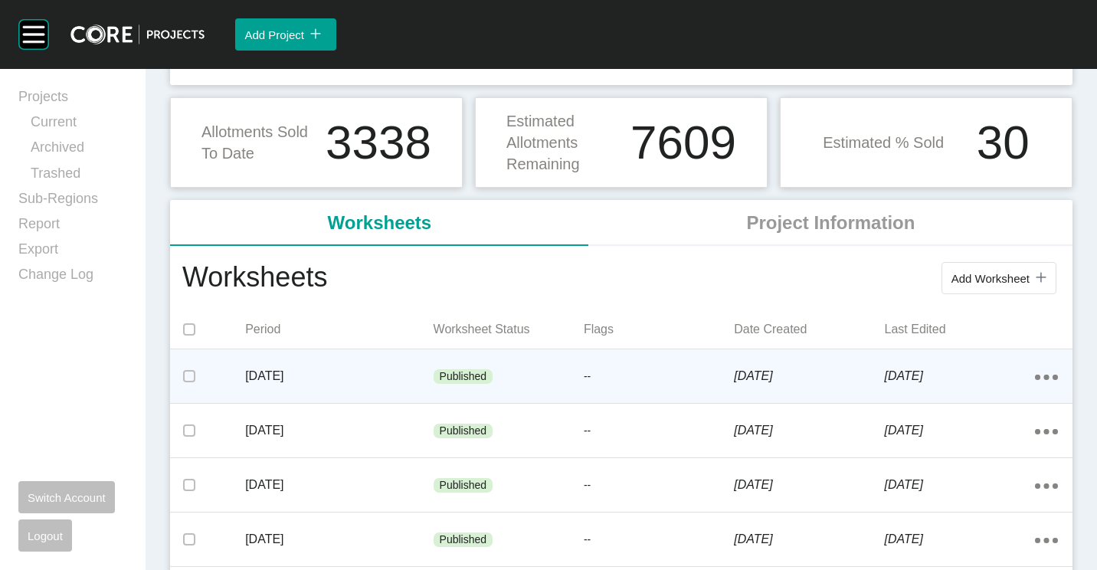
click at [386, 372] on p "[DATE]" at bounding box center [339, 376] width 188 height 17
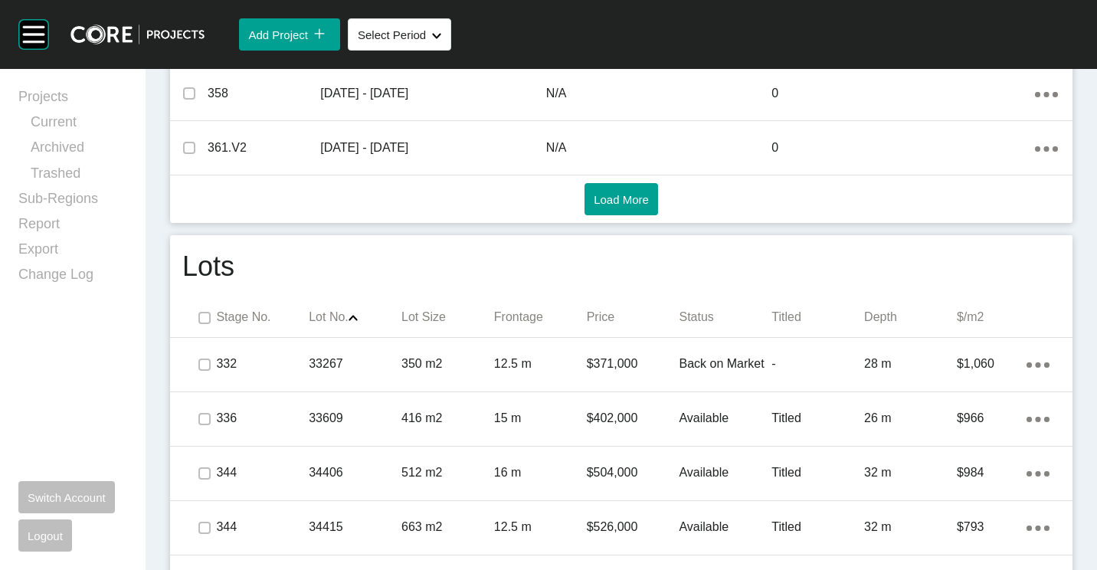
scroll to position [852, 0]
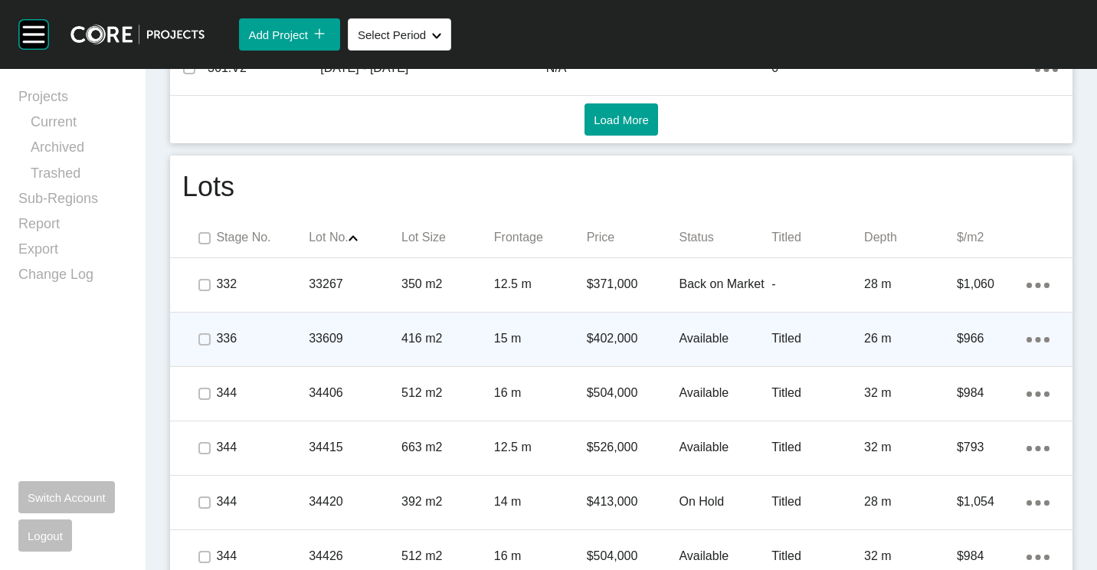
click at [573, 344] on p "15 m" at bounding box center [540, 338] width 93 height 17
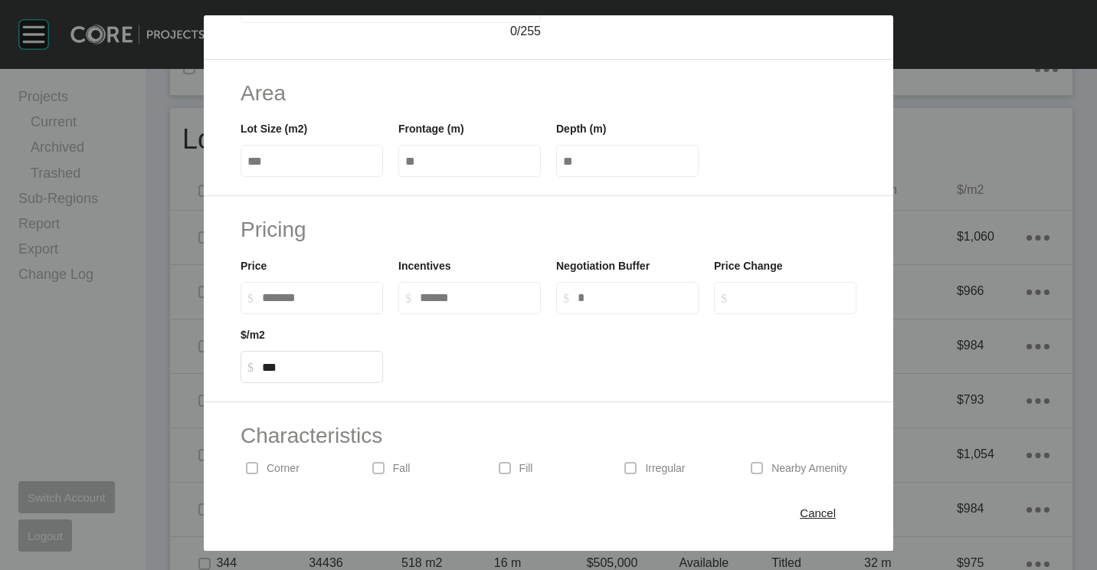
scroll to position [365, 0]
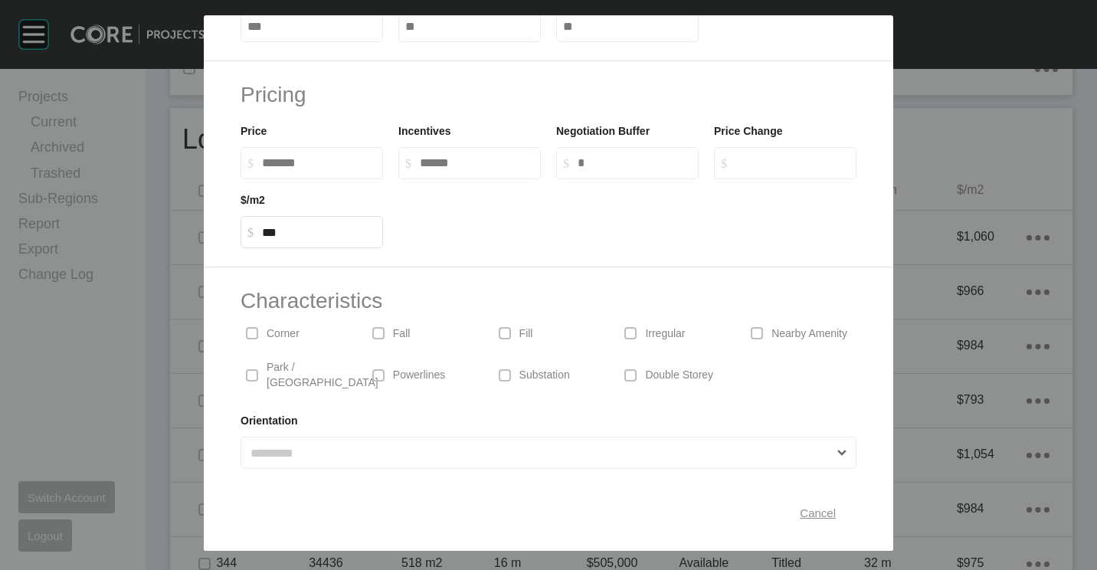
click at [808, 510] on span "Cancel" at bounding box center [817, 512] width 36 height 13
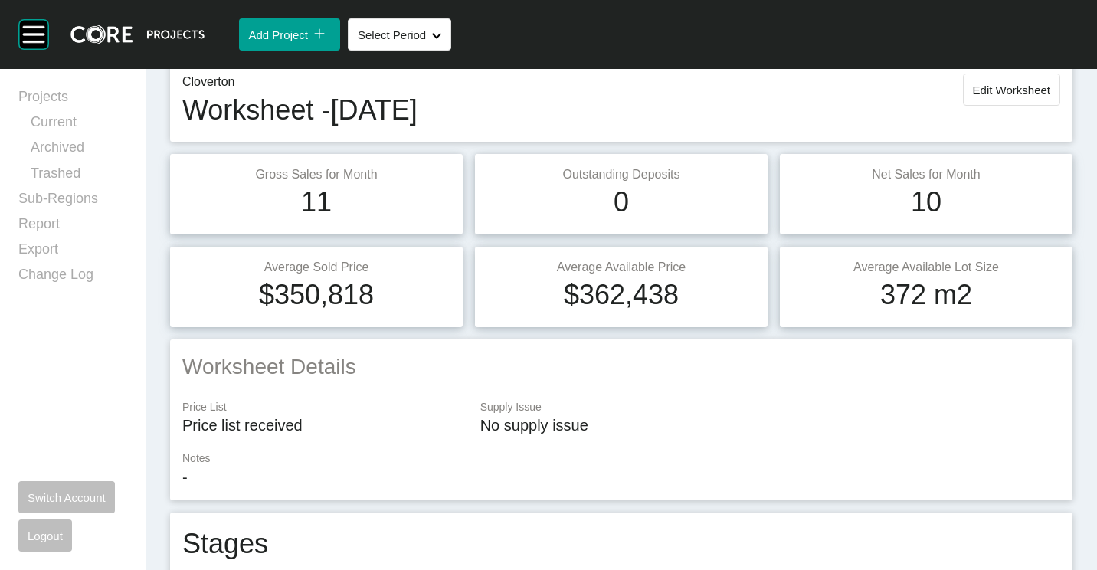
scroll to position [0, 0]
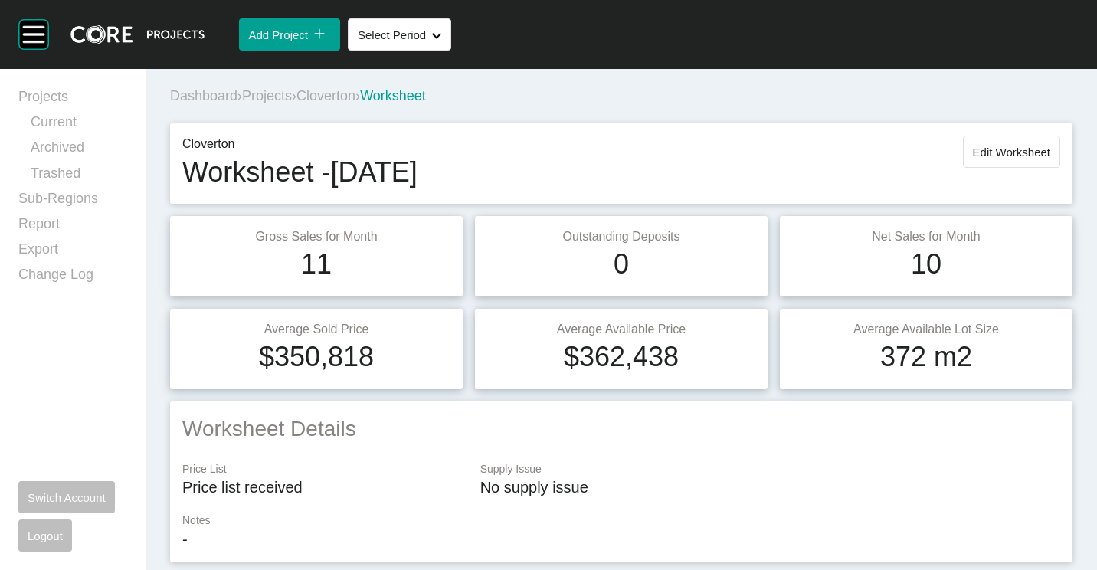
drag, startPoint x: 269, startPoint y: 93, endPoint x: 446, endPoint y: 18, distance: 192.5
click at [269, 93] on span "Projects" at bounding box center [267, 95] width 50 height 15
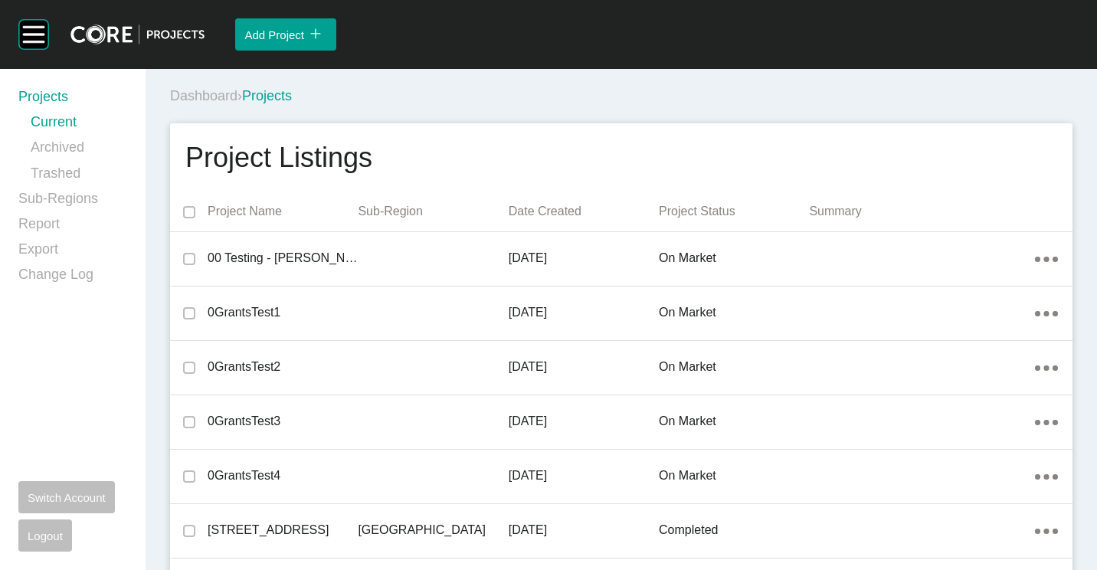
scroll to position [14980, 0]
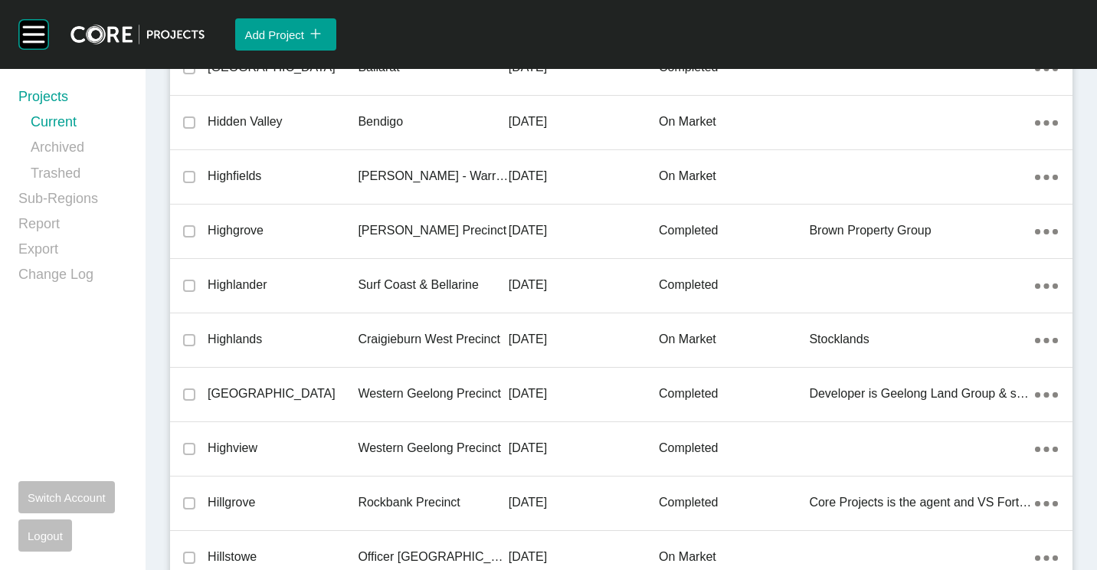
drag, startPoint x: 443, startPoint y: 322, endPoint x: 1045, endPoint y: 286, distance: 603.8
click at [443, 322] on div "Craigieburn West Precinct" at bounding box center [433, 339] width 150 height 47
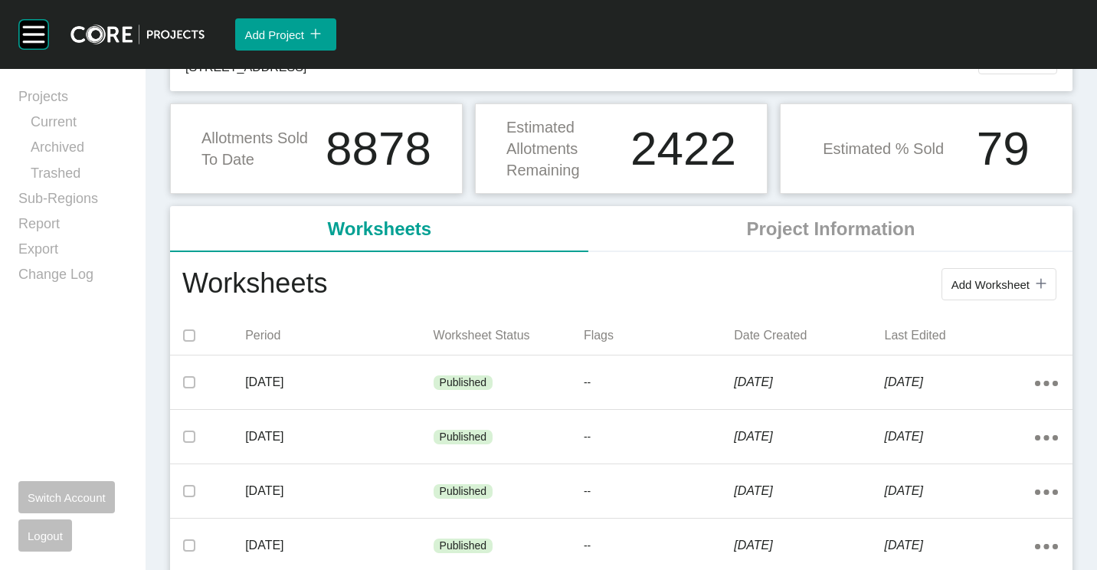
scroll to position [153, 0]
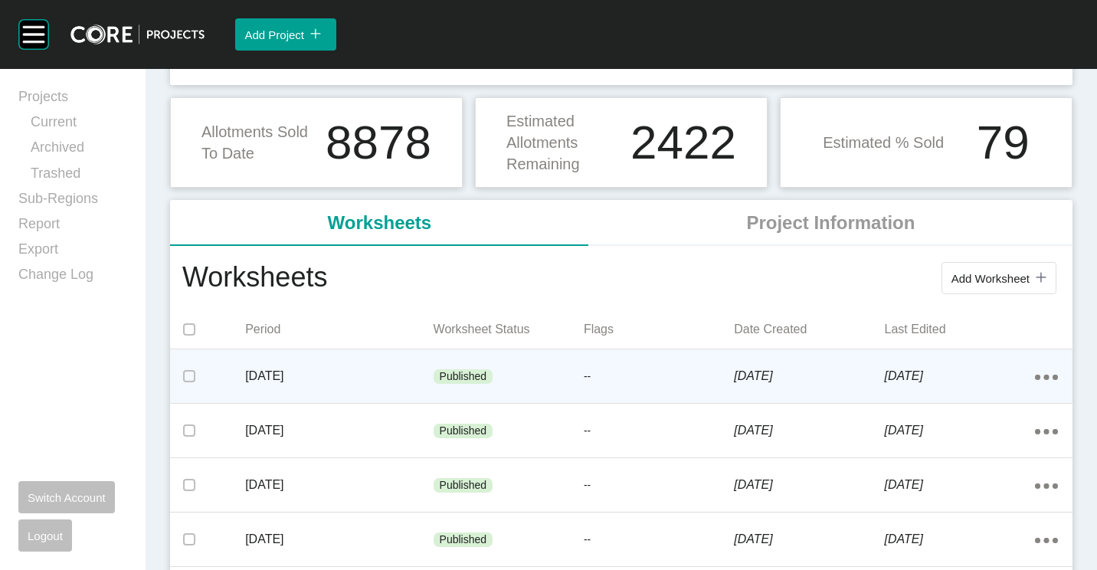
click at [584, 390] on div "--" at bounding box center [659, 377] width 150 height 46
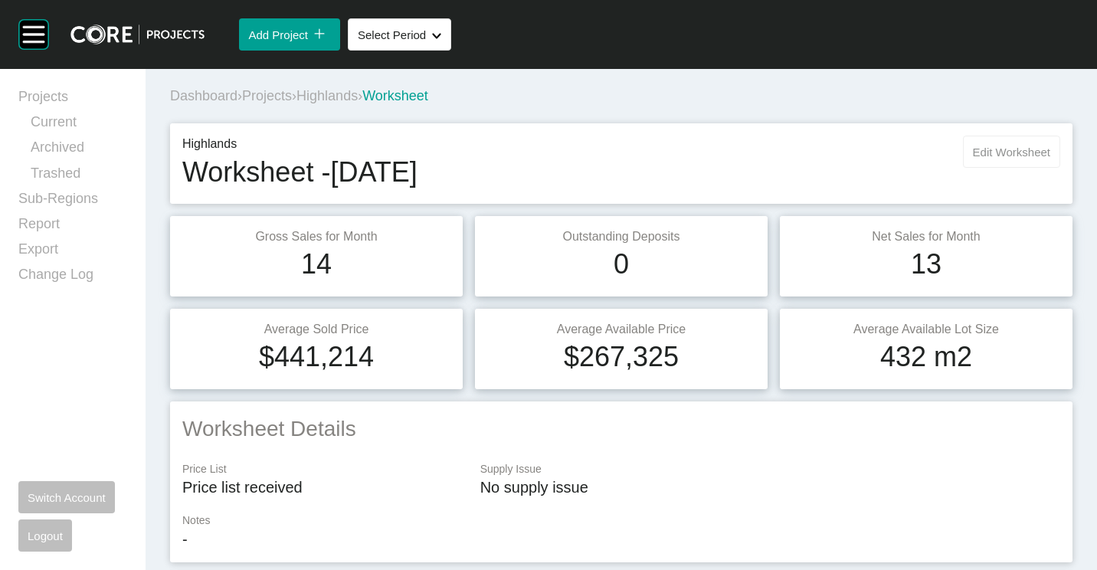
click at [1015, 146] on span "Edit Worksheet" at bounding box center [1011, 152] width 77 height 13
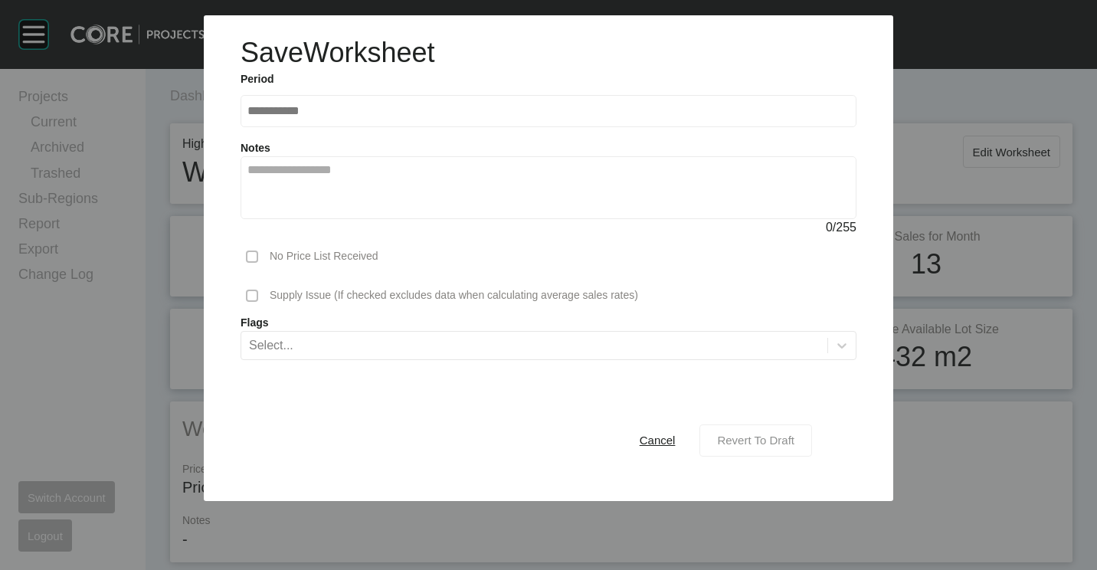
click at [789, 453] on button "Revert To Draft" at bounding box center [755, 440] width 113 height 32
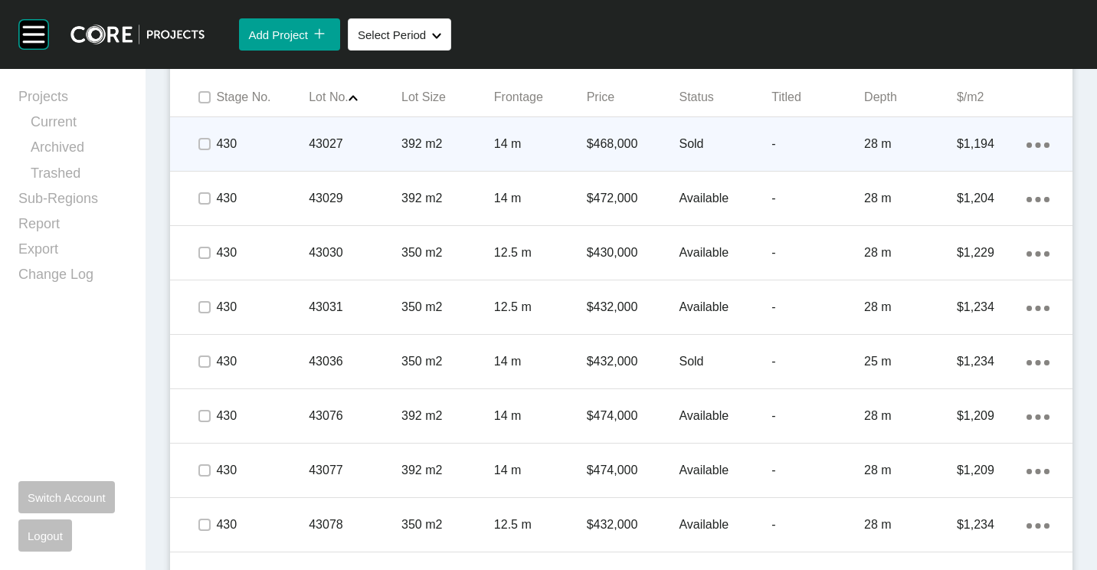
scroll to position [766, 0]
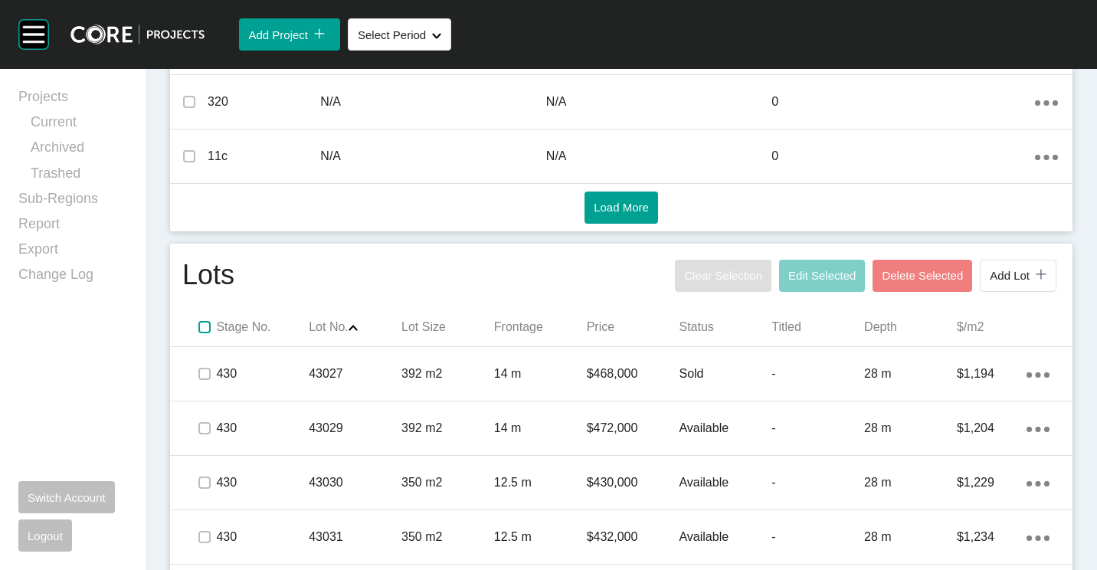
click at [201, 329] on label at bounding box center [204, 327] width 12 height 12
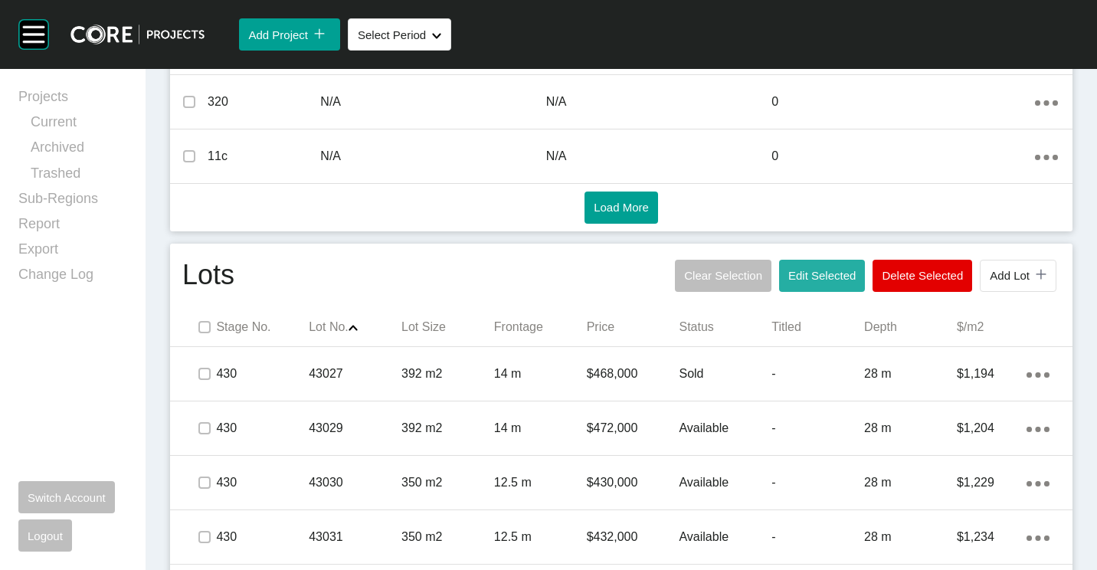
click at [821, 268] on button "Edit Selected" at bounding box center [822, 276] width 86 height 32
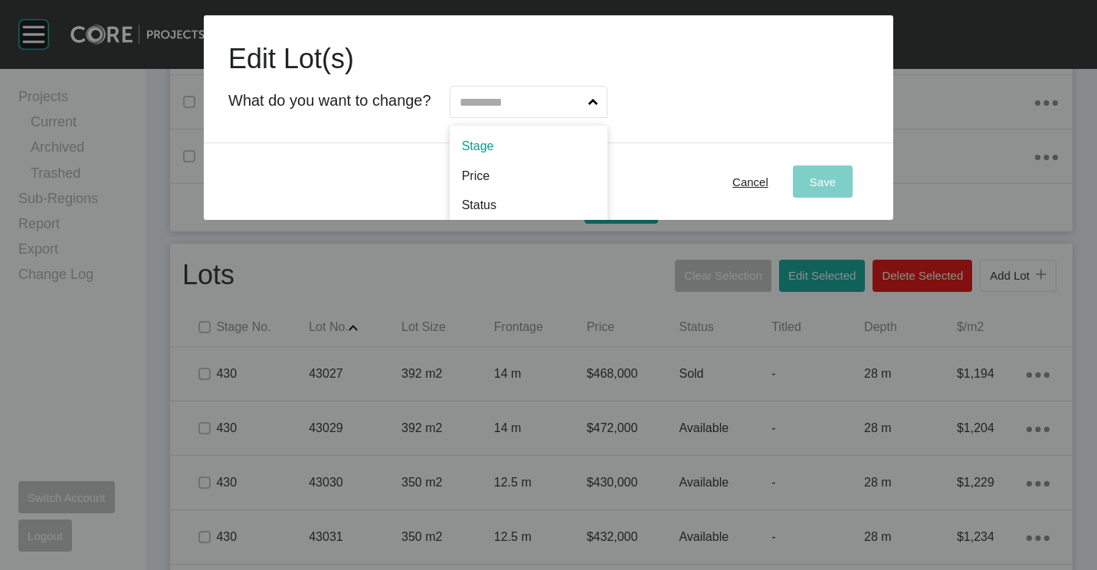
click at [531, 108] on input "text" at bounding box center [520, 102] width 129 height 31
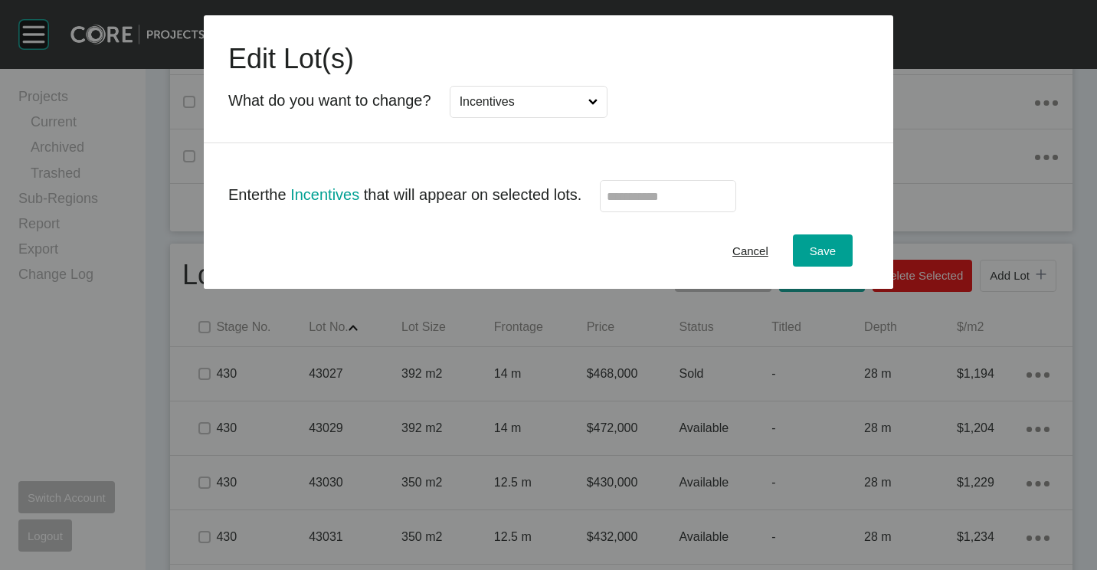
click at [635, 184] on label at bounding box center [668, 196] width 136 height 32
click at [635, 190] on input "text" at bounding box center [668, 196] width 123 height 13
type input "*******"
drag, startPoint x: 832, startPoint y: 250, endPoint x: 770, endPoint y: 248, distance: 62.1
click at [832, 250] on span "Save" at bounding box center [822, 250] width 26 height 13
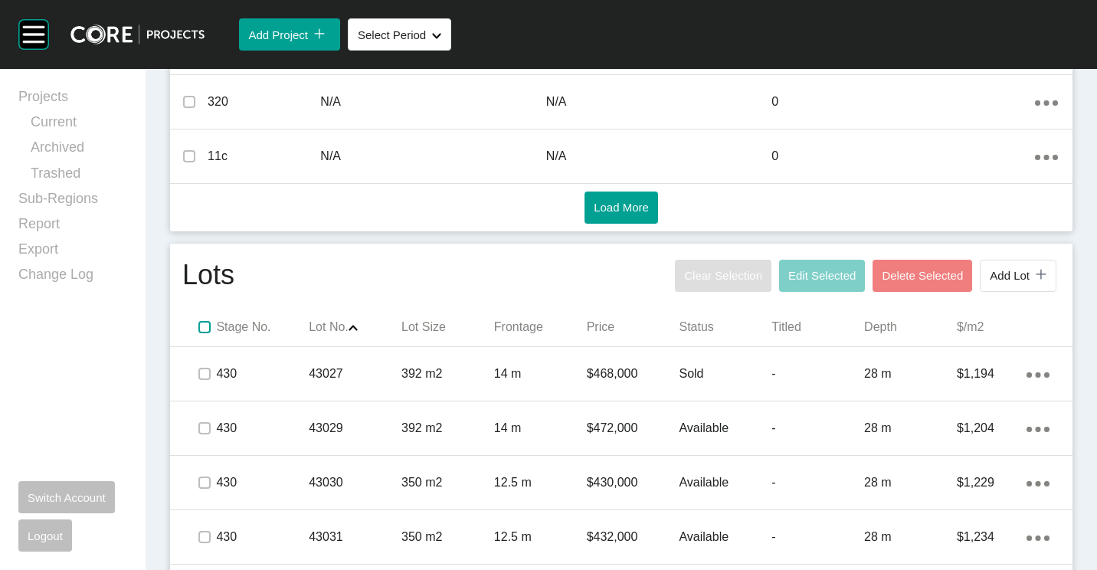
click at [208, 322] on label at bounding box center [204, 327] width 12 height 12
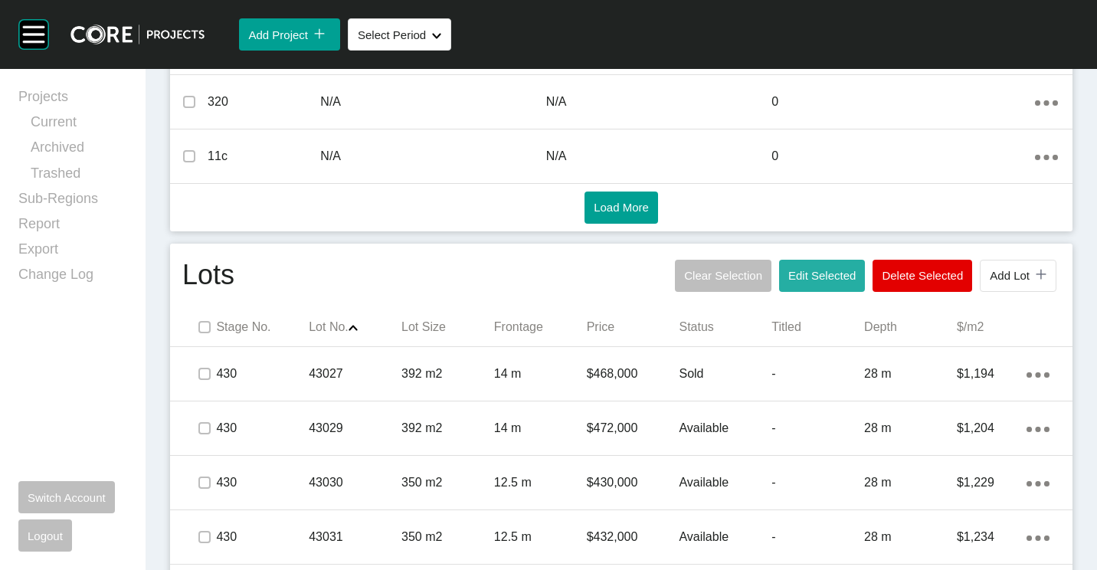
click at [809, 277] on span "Edit Selected" at bounding box center [821, 275] width 67 height 13
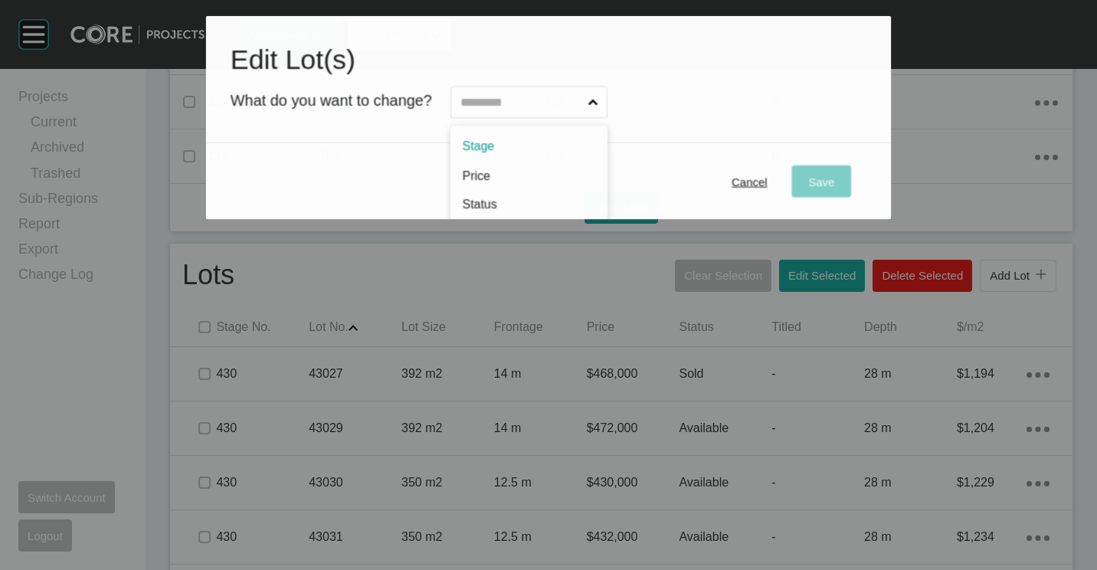
click at [531, 109] on input "text" at bounding box center [520, 102] width 128 height 31
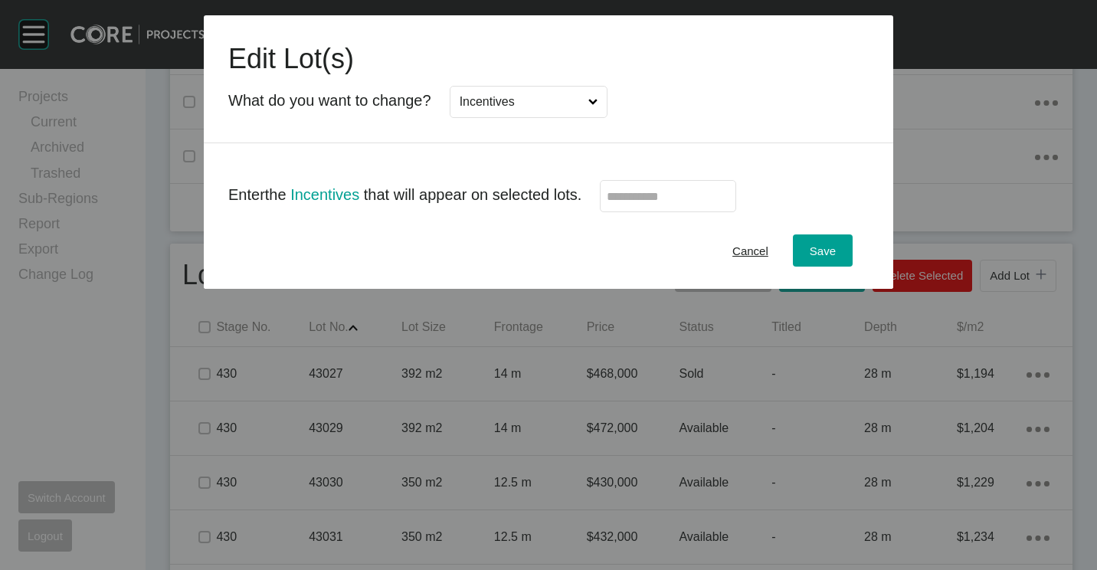
click at [670, 201] on input "text" at bounding box center [668, 196] width 123 height 13
type input "******"
click at [826, 245] on span "Save" at bounding box center [822, 250] width 26 height 13
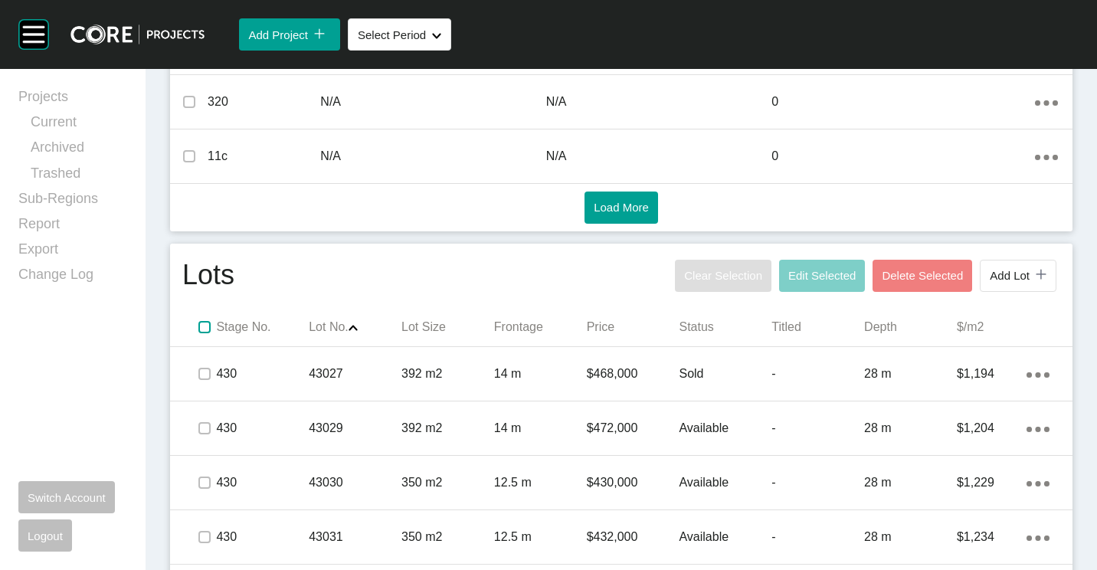
click at [201, 327] on label at bounding box center [204, 327] width 12 height 12
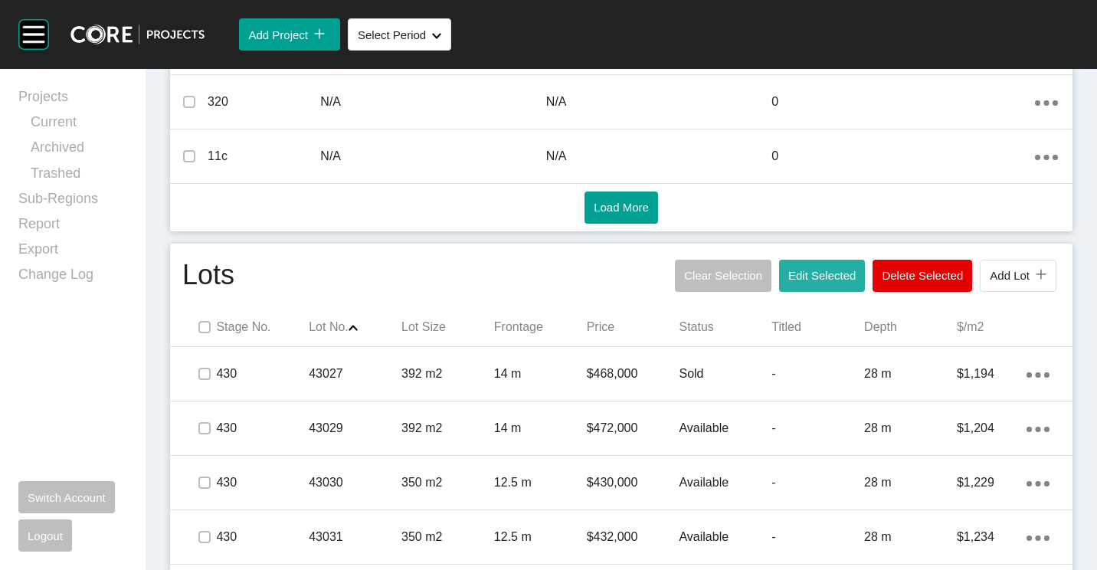
click at [810, 280] on span "Edit Selected" at bounding box center [821, 275] width 67 height 13
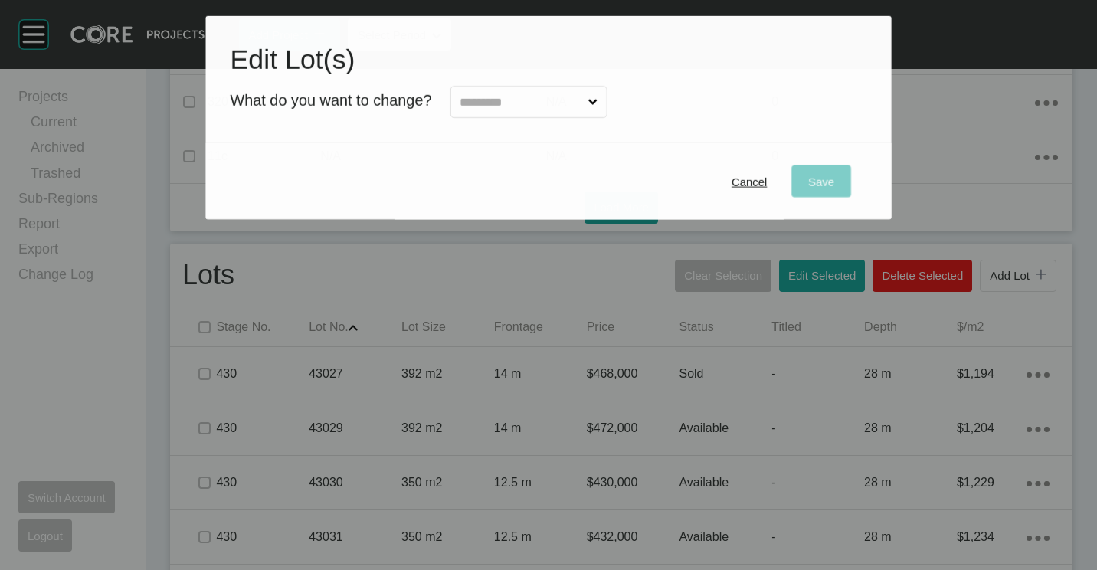
click at [484, 98] on input "text" at bounding box center [520, 102] width 128 height 31
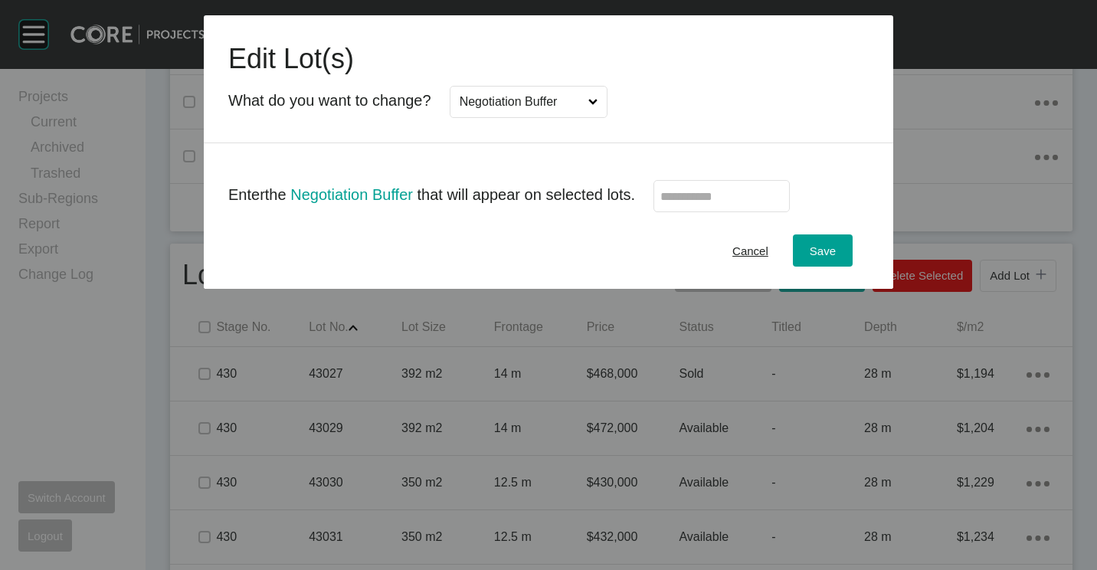
click at [742, 206] on label at bounding box center [721, 196] width 136 height 32
click at [742, 203] on input "text" at bounding box center [721, 196] width 123 height 13
type input "*"
click at [832, 250] on span "Save" at bounding box center [822, 250] width 26 height 13
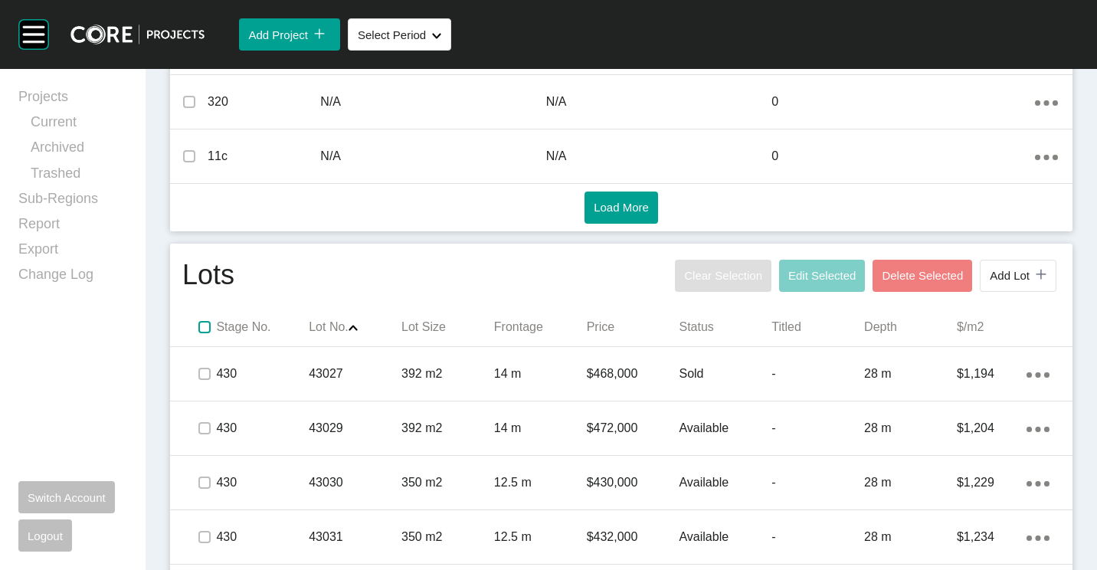
drag, startPoint x: 199, startPoint y: 329, endPoint x: 574, endPoint y: 312, distance: 374.9
click at [199, 329] on label at bounding box center [204, 327] width 12 height 12
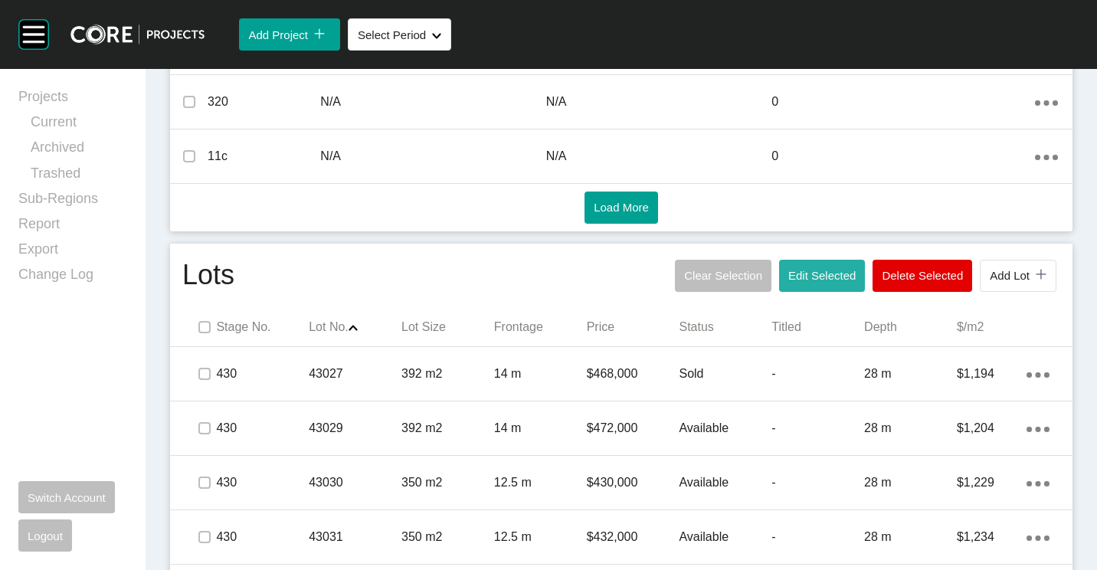
click at [803, 279] on span "Edit Selected" at bounding box center [821, 275] width 67 height 13
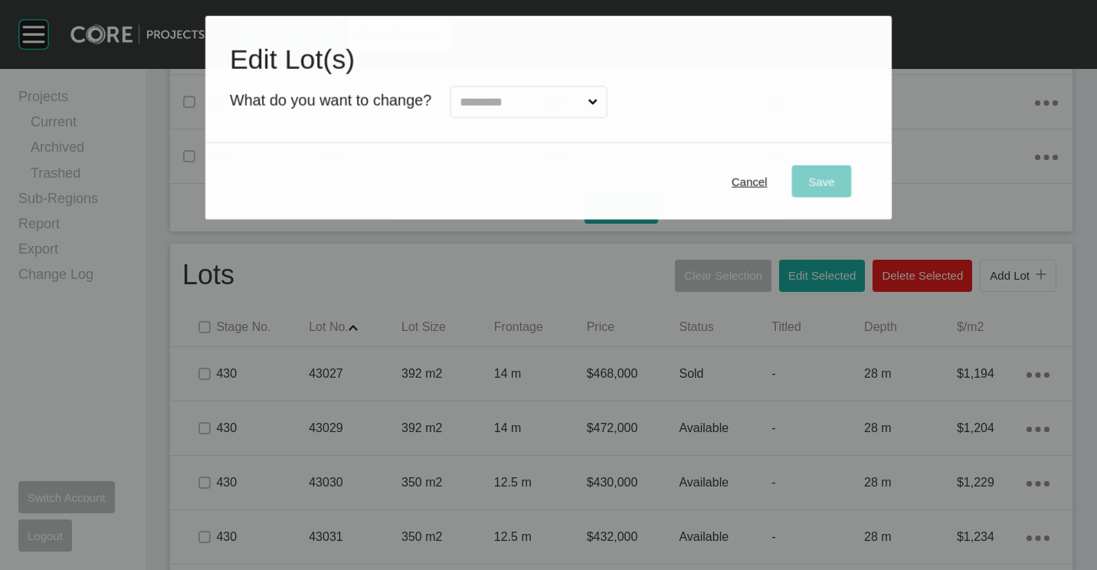
drag, startPoint x: 527, startPoint y: 122, endPoint x: 523, endPoint y: 115, distance: 7.9
click at [527, 122] on div "Edit Lot(s) What do you want to change?" at bounding box center [548, 80] width 686 height 128
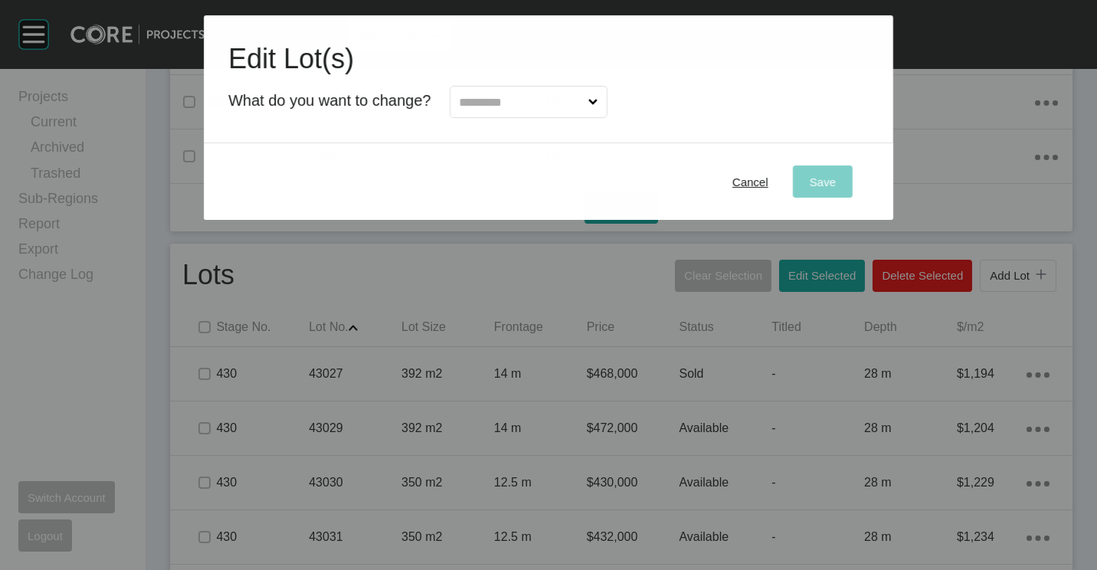
click at [512, 96] on input "text" at bounding box center [520, 102] width 129 height 31
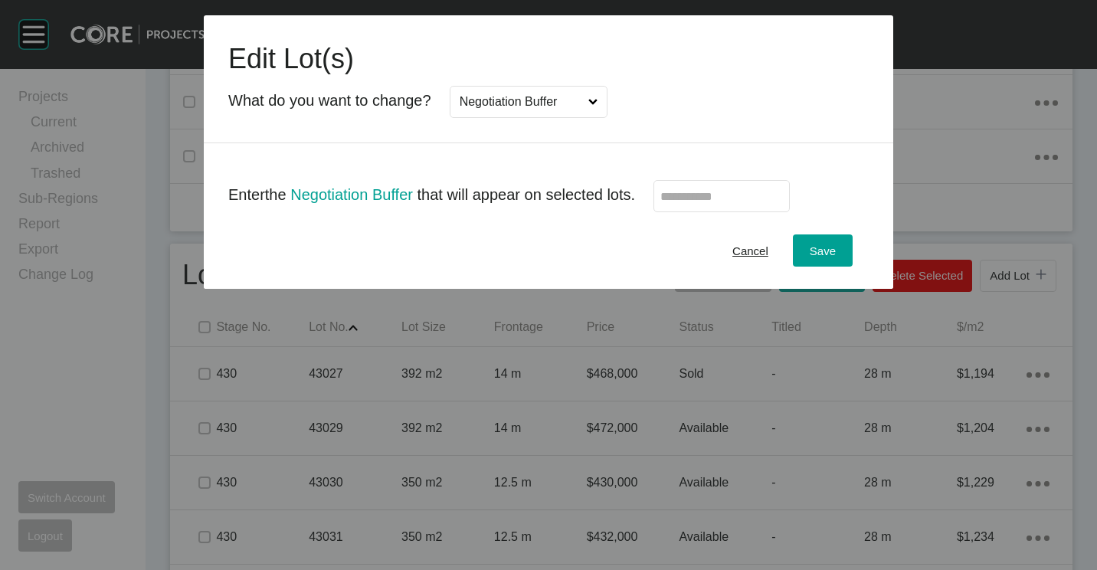
click at [725, 190] on input "text" at bounding box center [721, 196] width 123 height 13
type input "******"
click at [828, 252] on span "Save" at bounding box center [822, 250] width 26 height 13
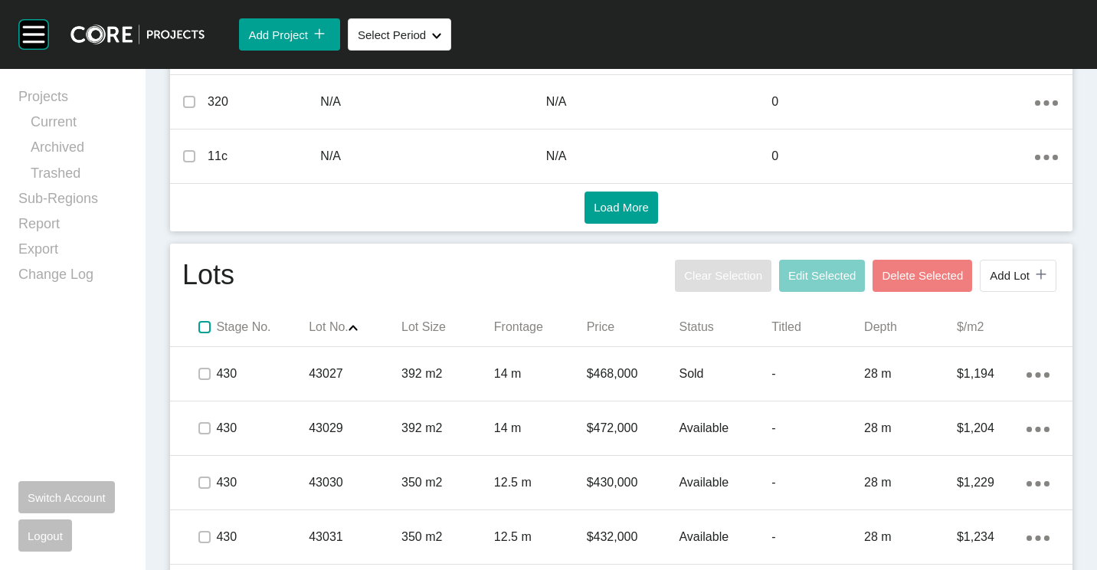
click at [201, 324] on label at bounding box center [204, 327] width 12 height 12
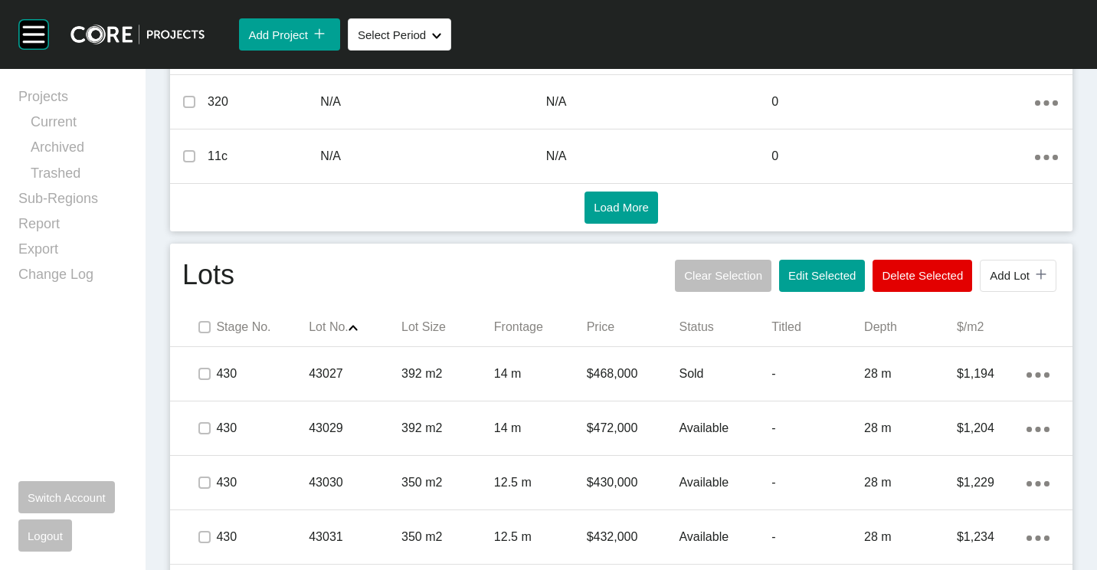
drag, startPoint x: 793, startPoint y: 282, endPoint x: 743, endPoint y: 269, distance: 52.2
click at [790, 280] on button "Edit Selected" at bounding box center [822, 276] width 86 height 32
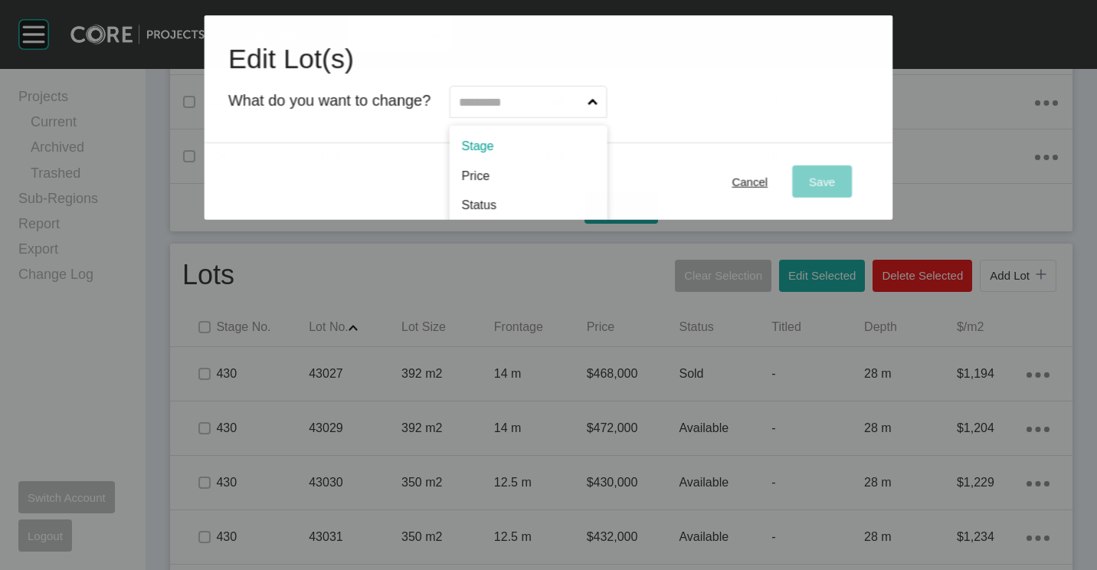
click at [478, 103] on input "text" at bounding box center [520, 102] width 129 height 31
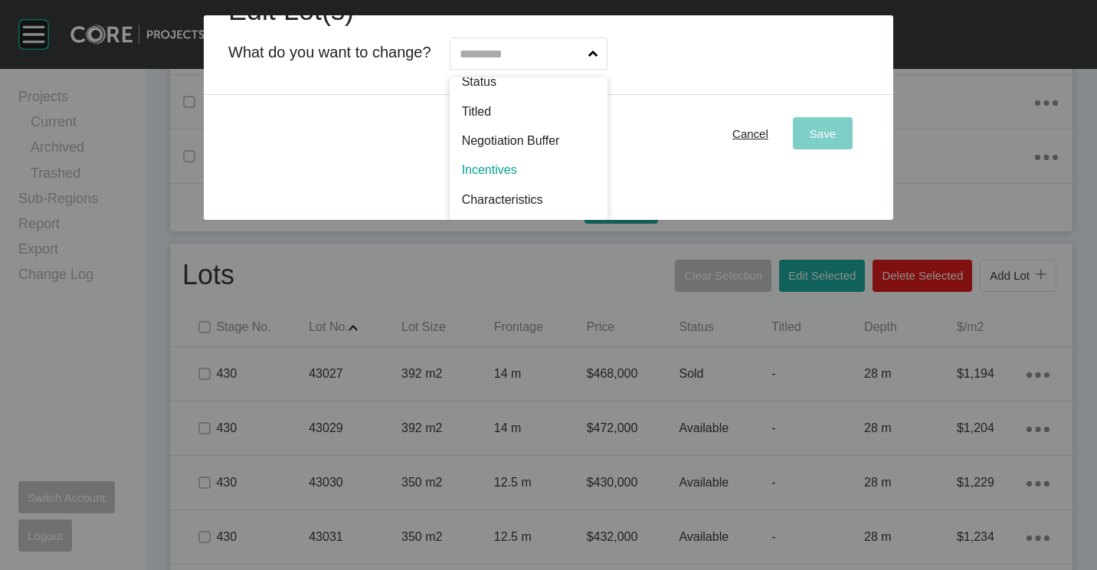
scroll to position [0, 0]
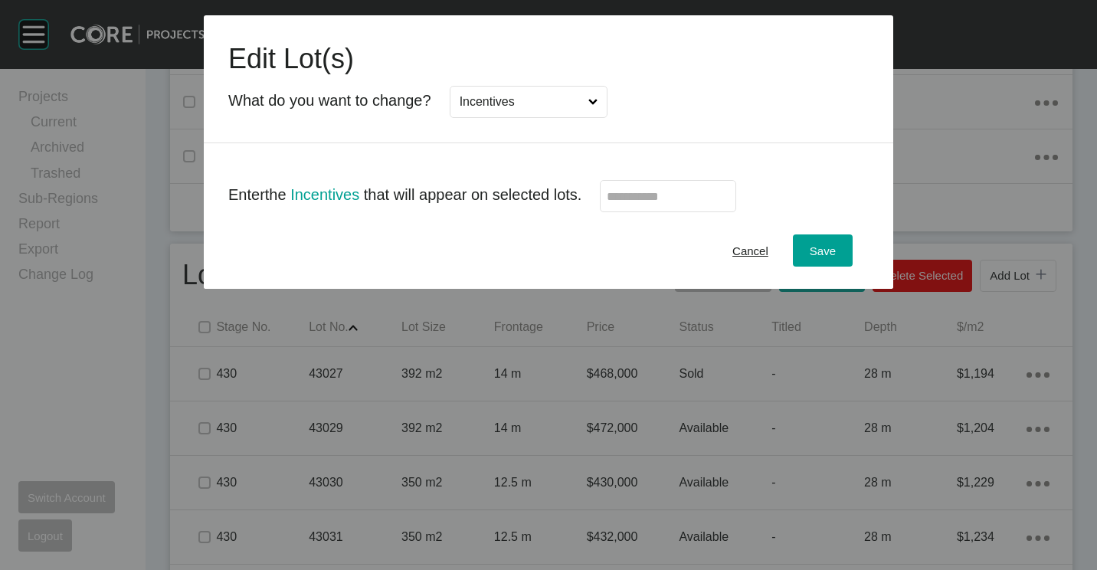
click at [654, 195] on input "text" at bounding box center [668, 196] width 123 height 13
type input "*"
click at [830, 253] on span "Save" at bounding box center [822, 250] width 26 height 13
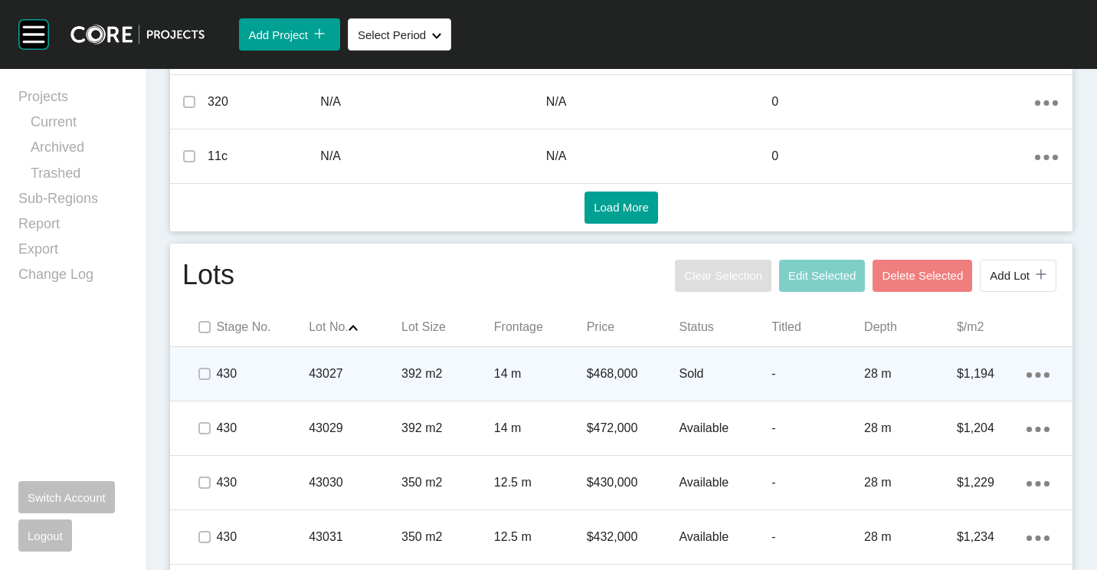
click at [348, 359] on div "43027" at bounding box center [355, 373] width 93 height 47
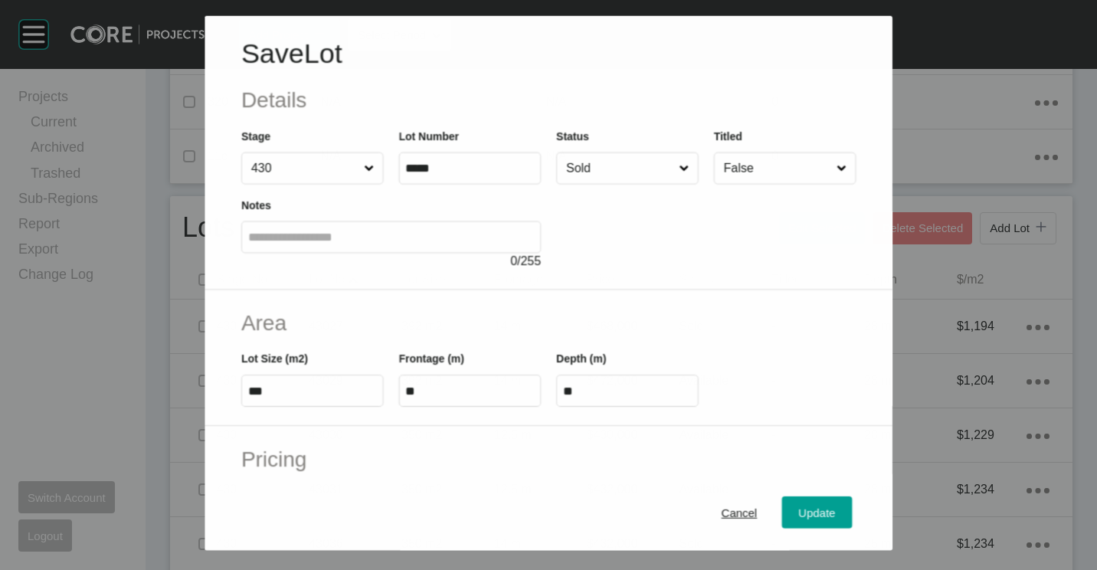
scroll to position [153, 0]
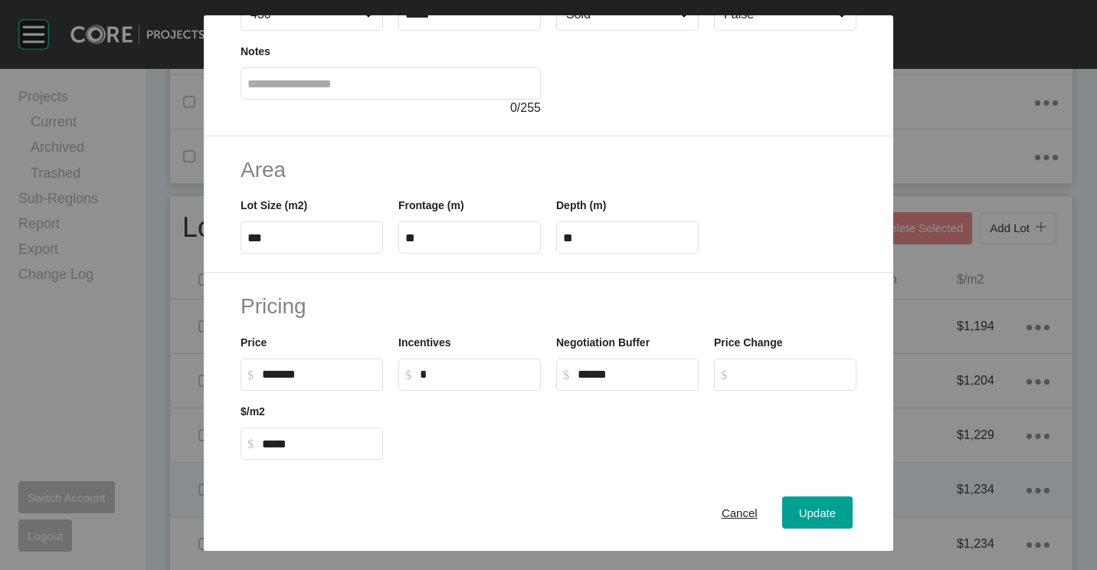
drag, startPoint x: 734, startPoint y: 506, endPoint x: 727, endPoint y: 490, distance: 17.5
click at [734, 506] on span "Cancel" at bounding box center [739, 512] width 36 height 13
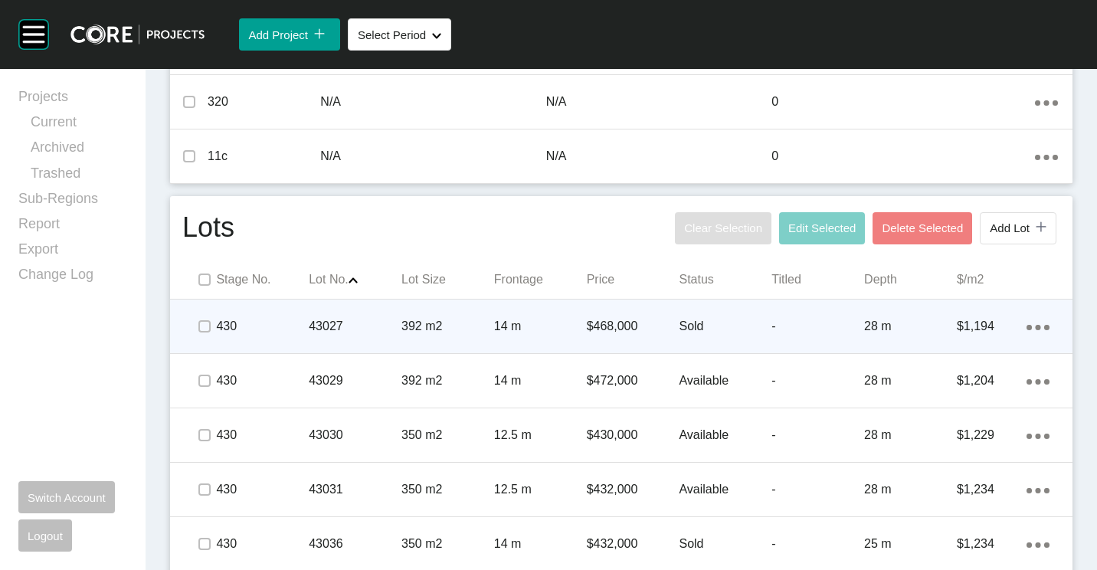
click at [571, 332] on p "14 m" at bounding box center [540, 326] width 93 height 17
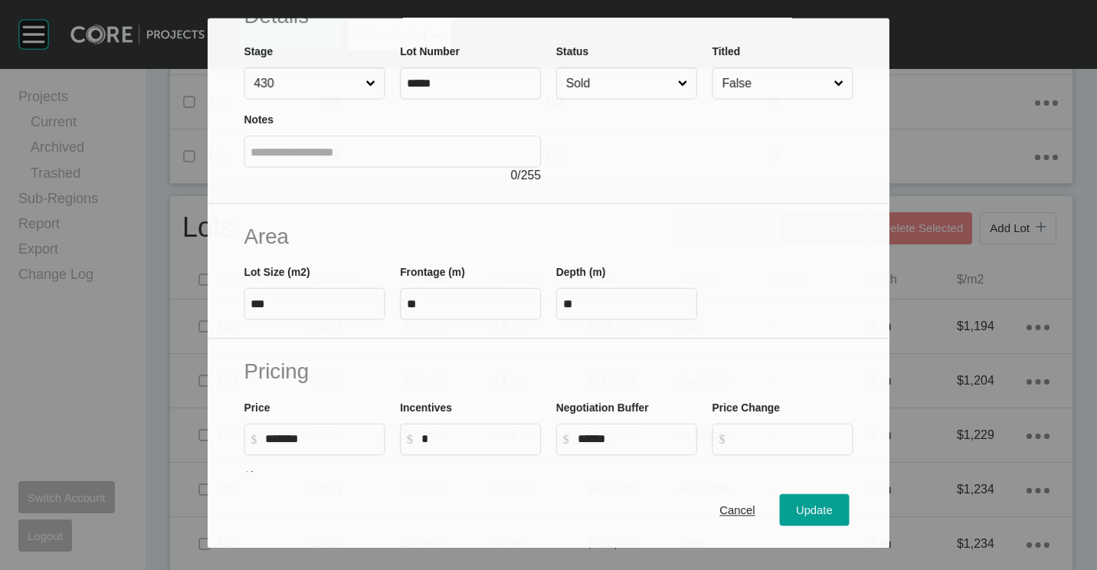
scroll to position [230, 0]
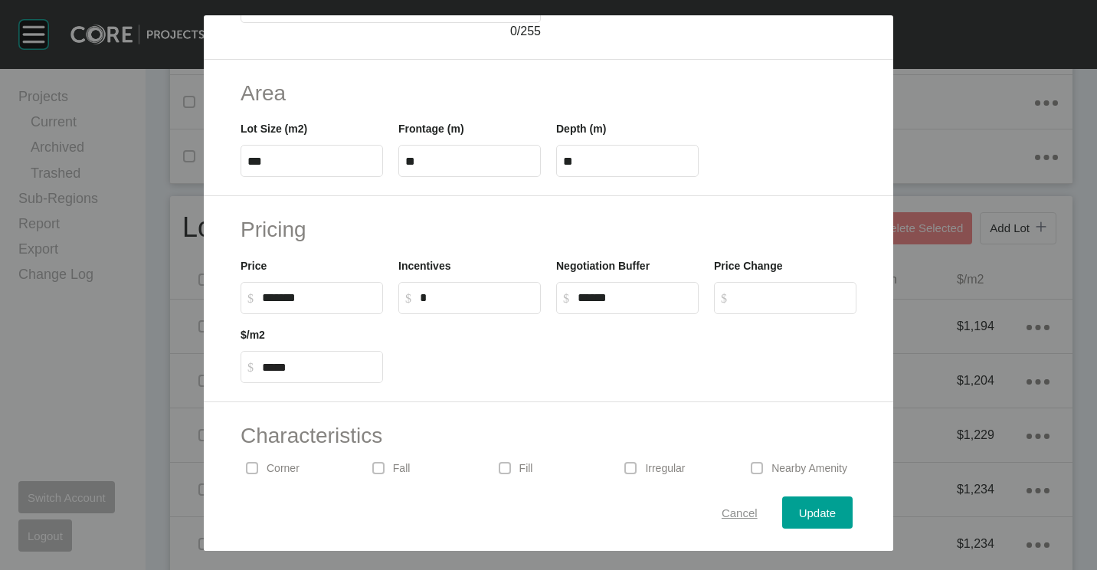
click at [743, 502] on button "Cancel" at bounding box center [740, 512] width 70 height 32
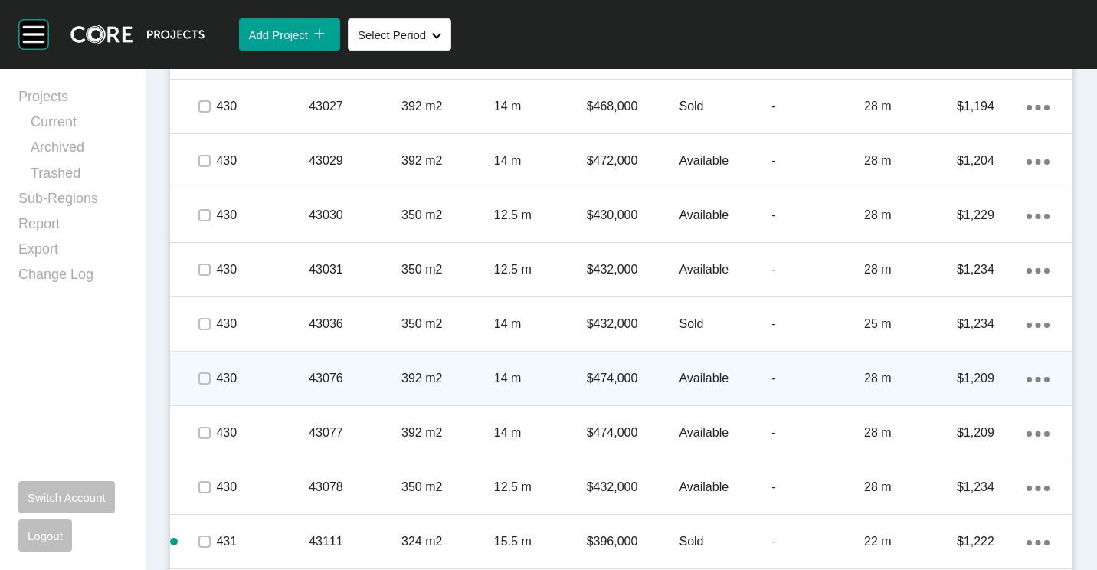
scroll to position [996, 0]
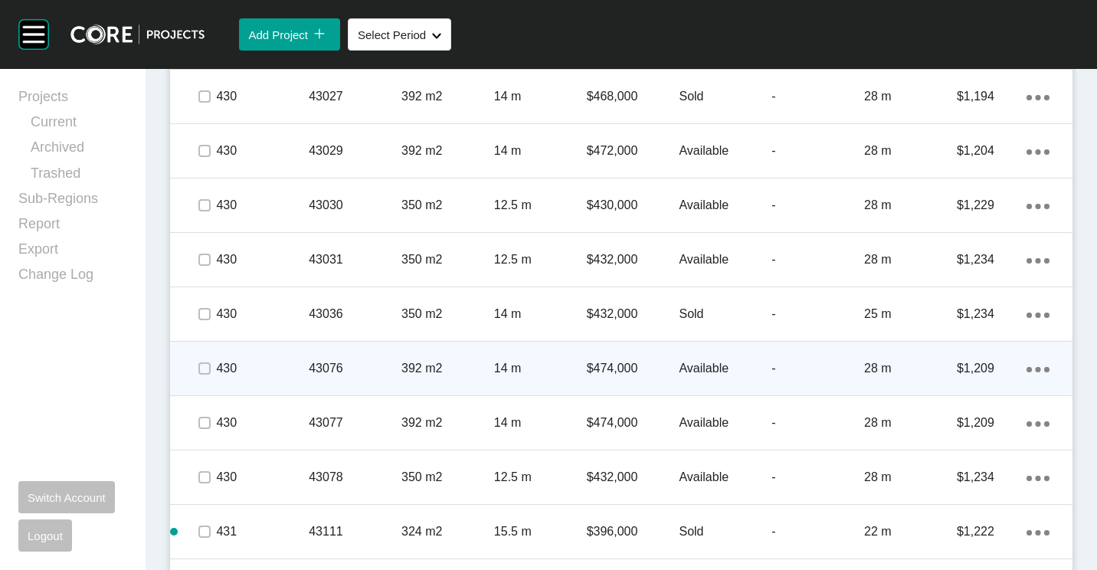
click at [516, 377] on div "14 m" at bounding box center [540, 368] width 93 height 47
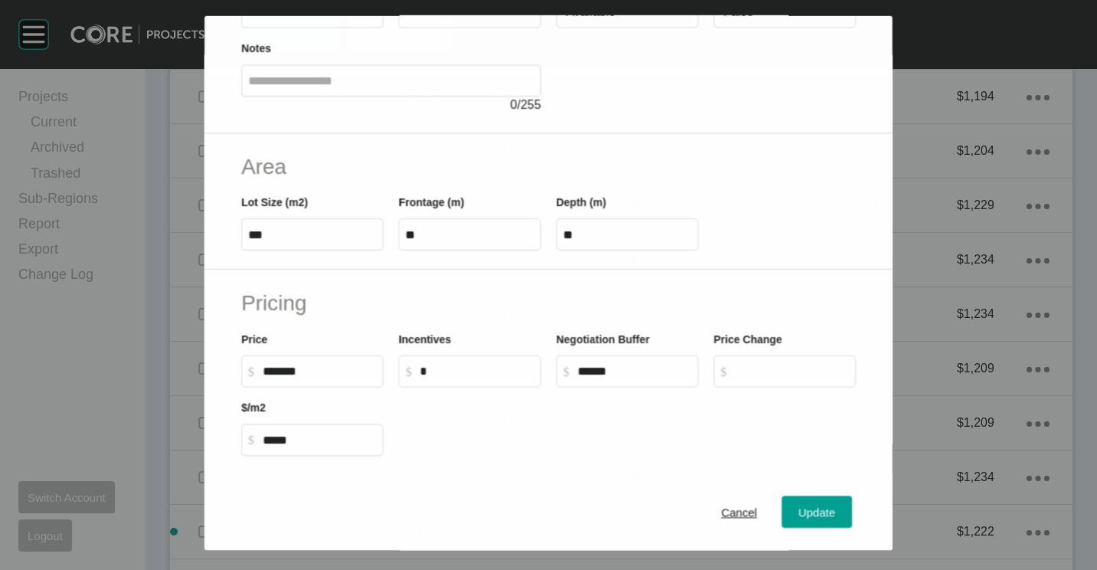
scroll to position [230, 0]
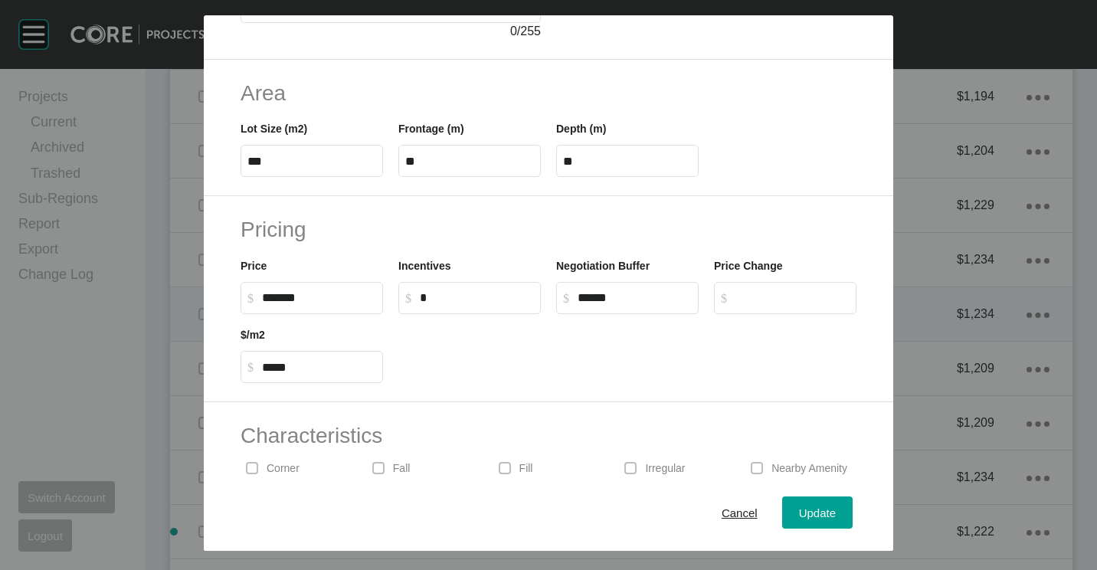
drag, startPoint x: 724, startPoint y: 517, endPoint x: 820, endPoint y: 341, distance: 200.5
click at [725, 517] on span "Cancel" at bounding box center [739, 512] width 36 height 13
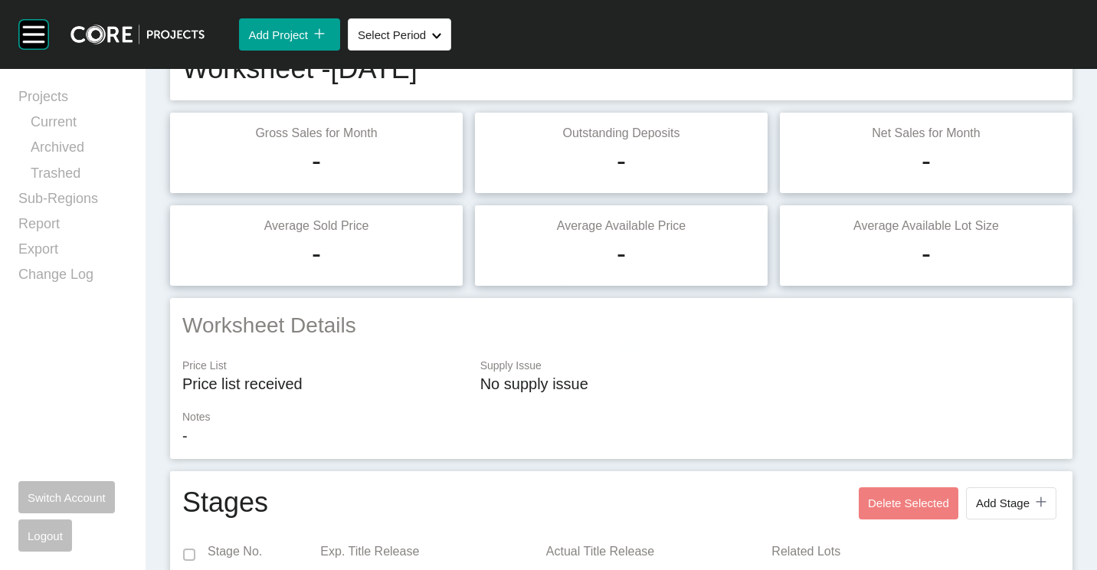
scroll to position [0, 0]
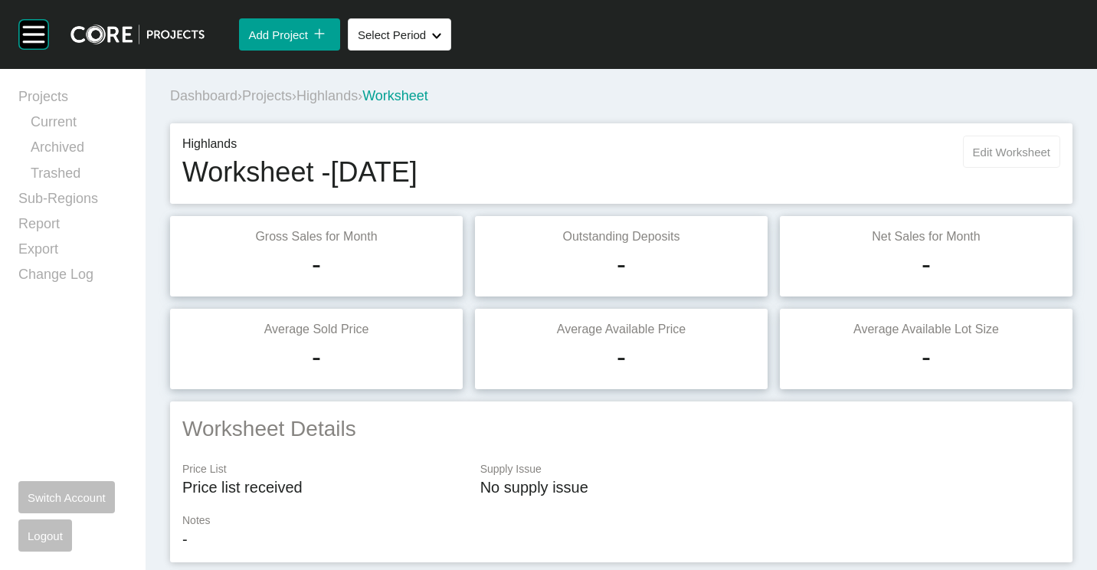
click at [984, 162] on button "Edit Worksheet" at bounding box center [1011, 152] width 97 height 32
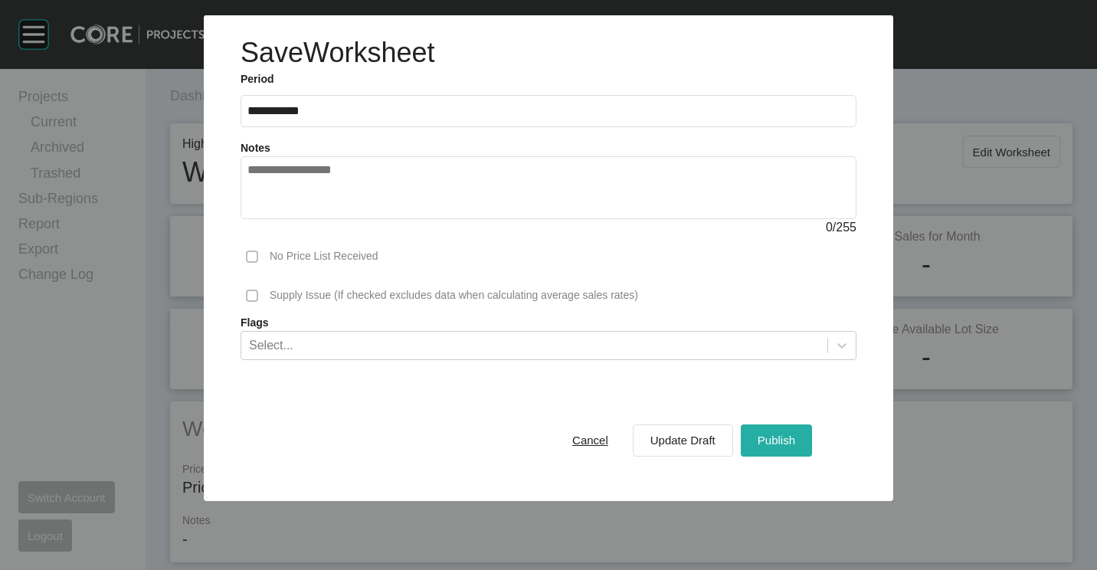
click at [797, 434] on div "Publish" at bounding box center [776, 440] width 45 height 21
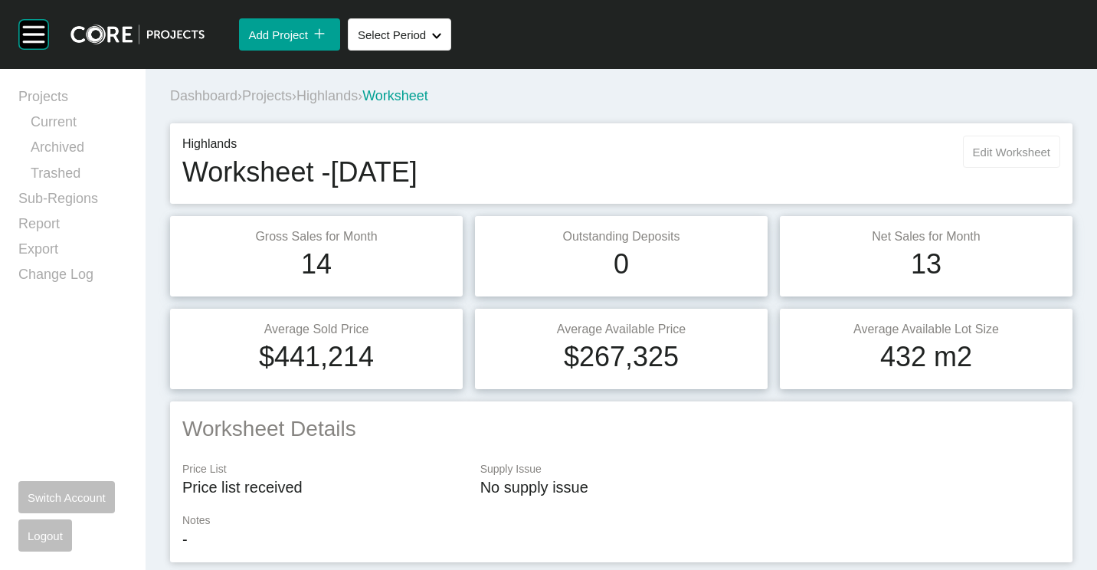
click at [984, 159] on button "Edit Worksheet" at bounding box center [1011, 152] width 97 height 32
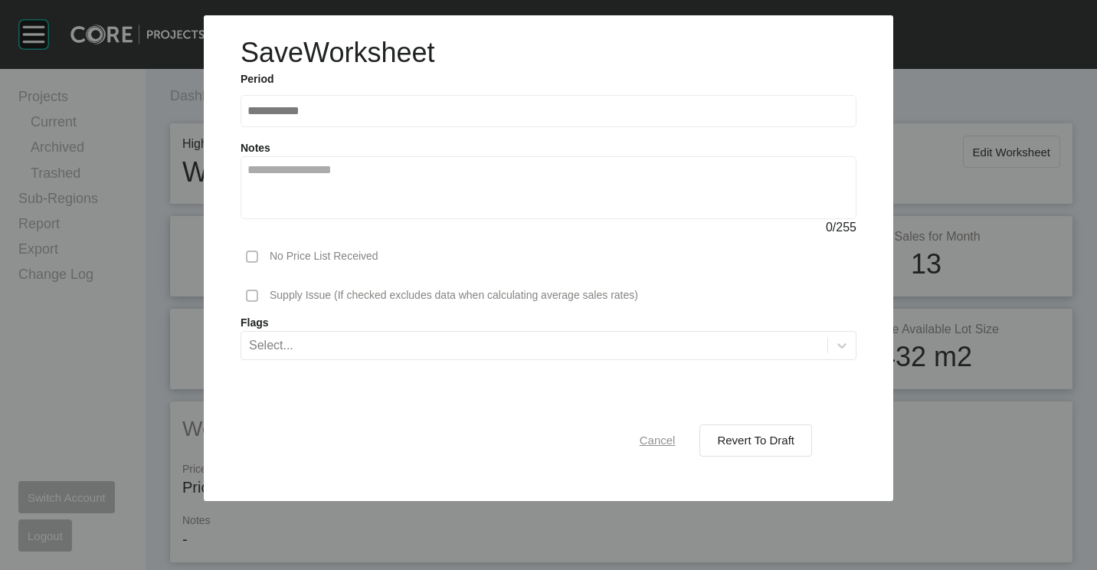
click at [636, 436] on div "Cancel" at bounding box center [658, 440] width 44 height 21
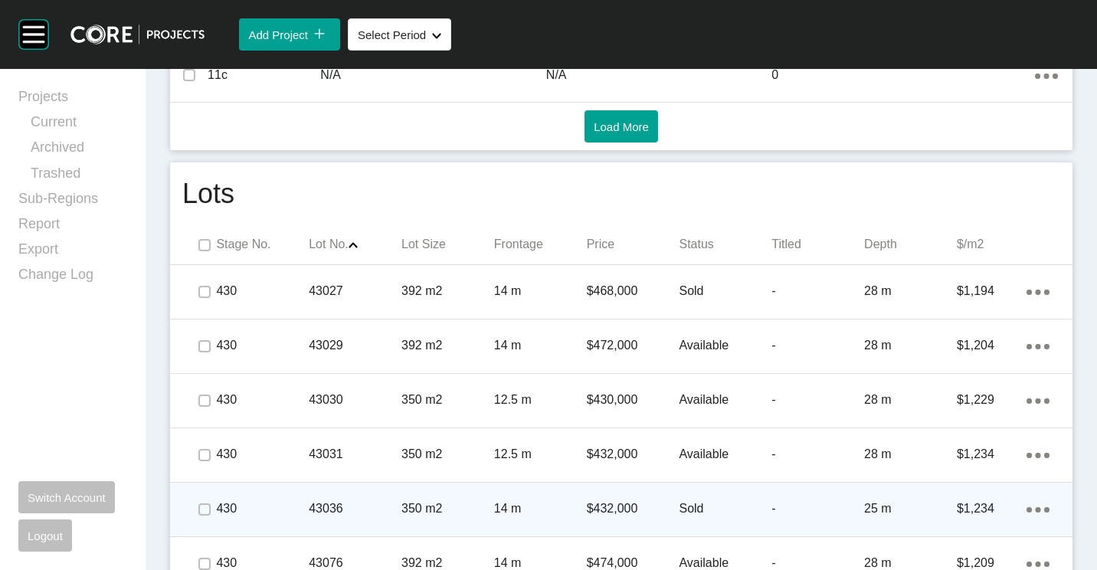
scroll to position [996, 0]
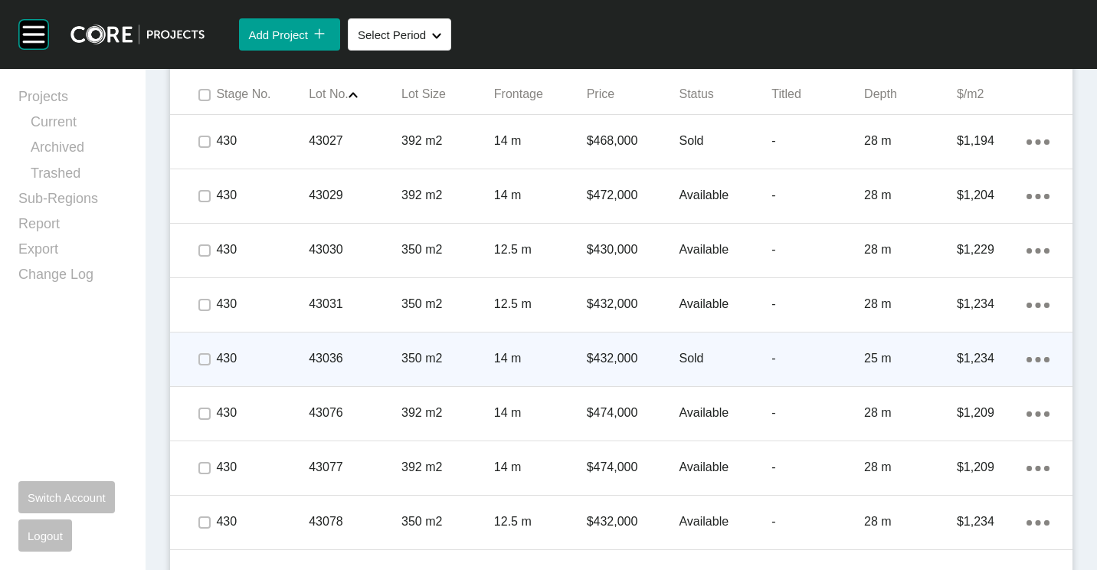
click at [486, 338] on div "350 m2" at bounding box center [447, 358] width 93 height 47
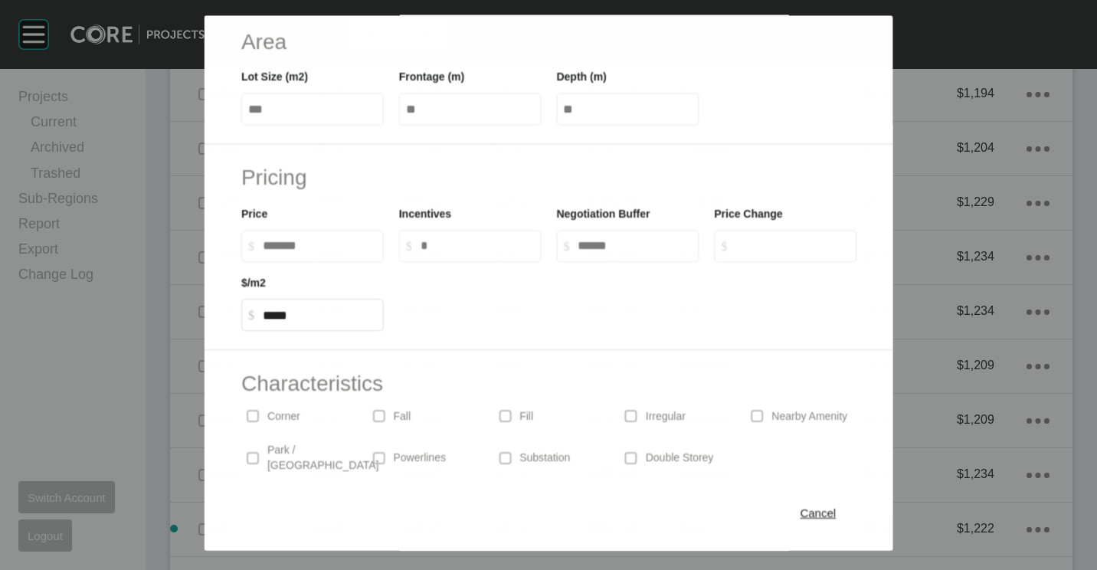
scroll to position [365, 0]
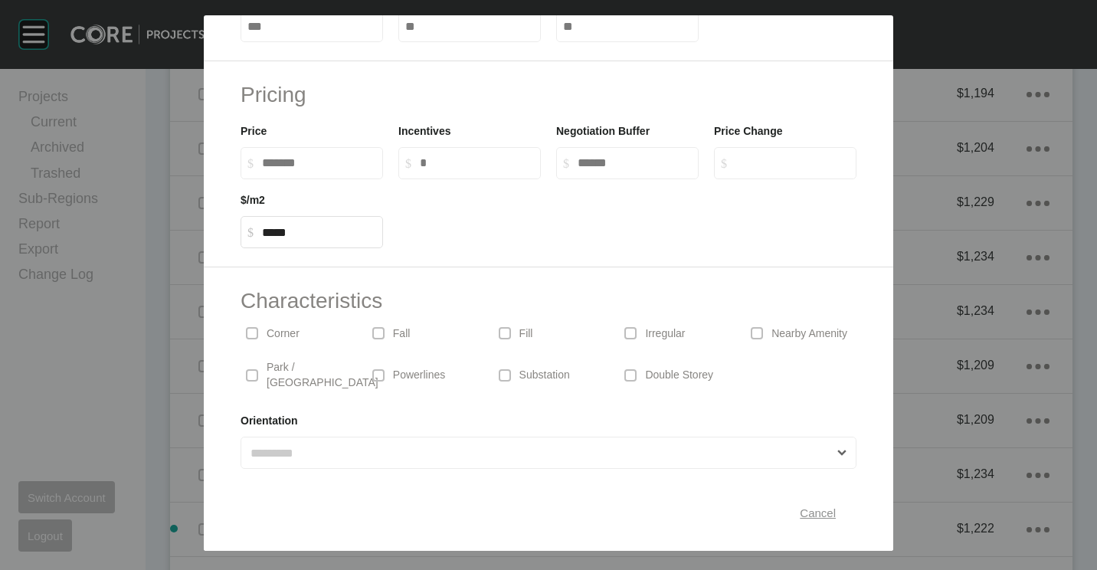
drag, startPoint x: 800, startPoint y: 512, endPoint x: 695, endPoint y: 417, distance: 142.1
click at [800, 511] on span "Cancel" at bounding box center [817, 512] width 36 height 13
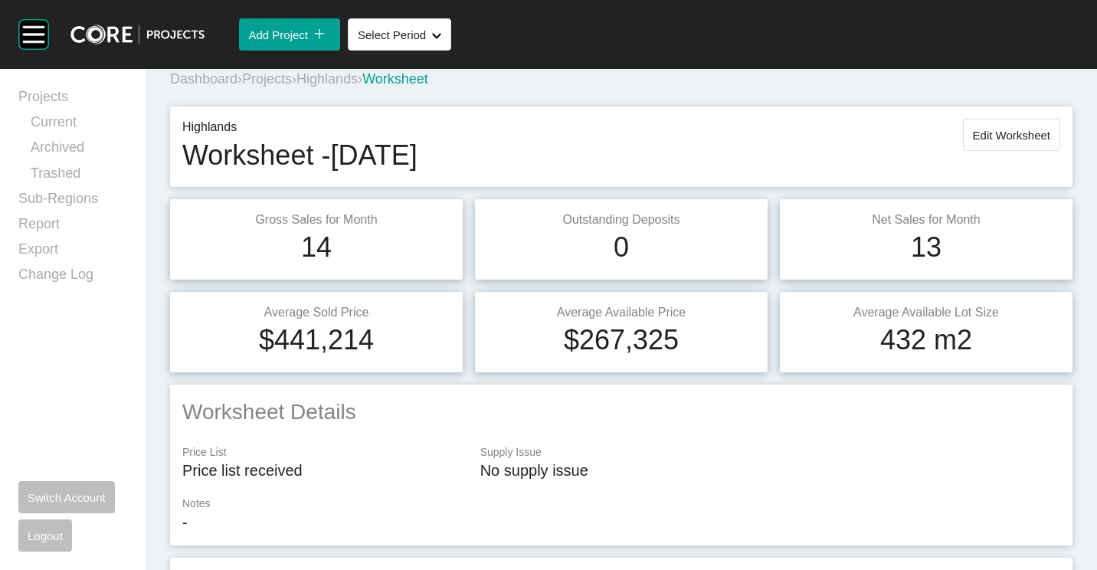
scroll to position [0, 0]
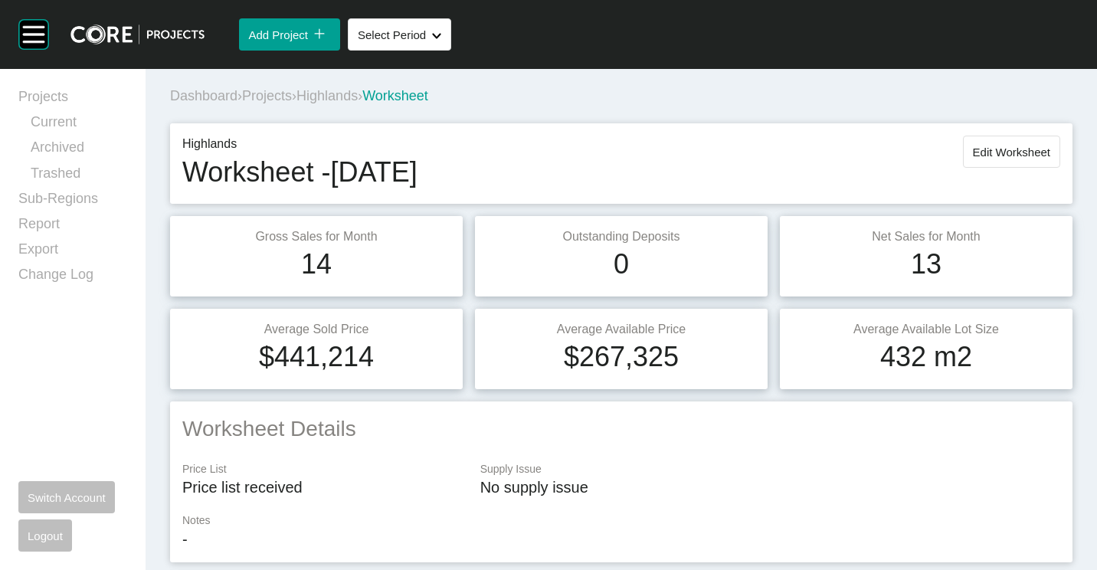
click at [288, 105] on div "Dashboard › Projects › Highlands › Worksheet" at bounding box center [624, 96] width 908 height 19
click at [284, 98] on span "Projects" at bounding box center [267, 95] width 50 height 15
